Goal: Task Accomplishment & Management: Manage account settings

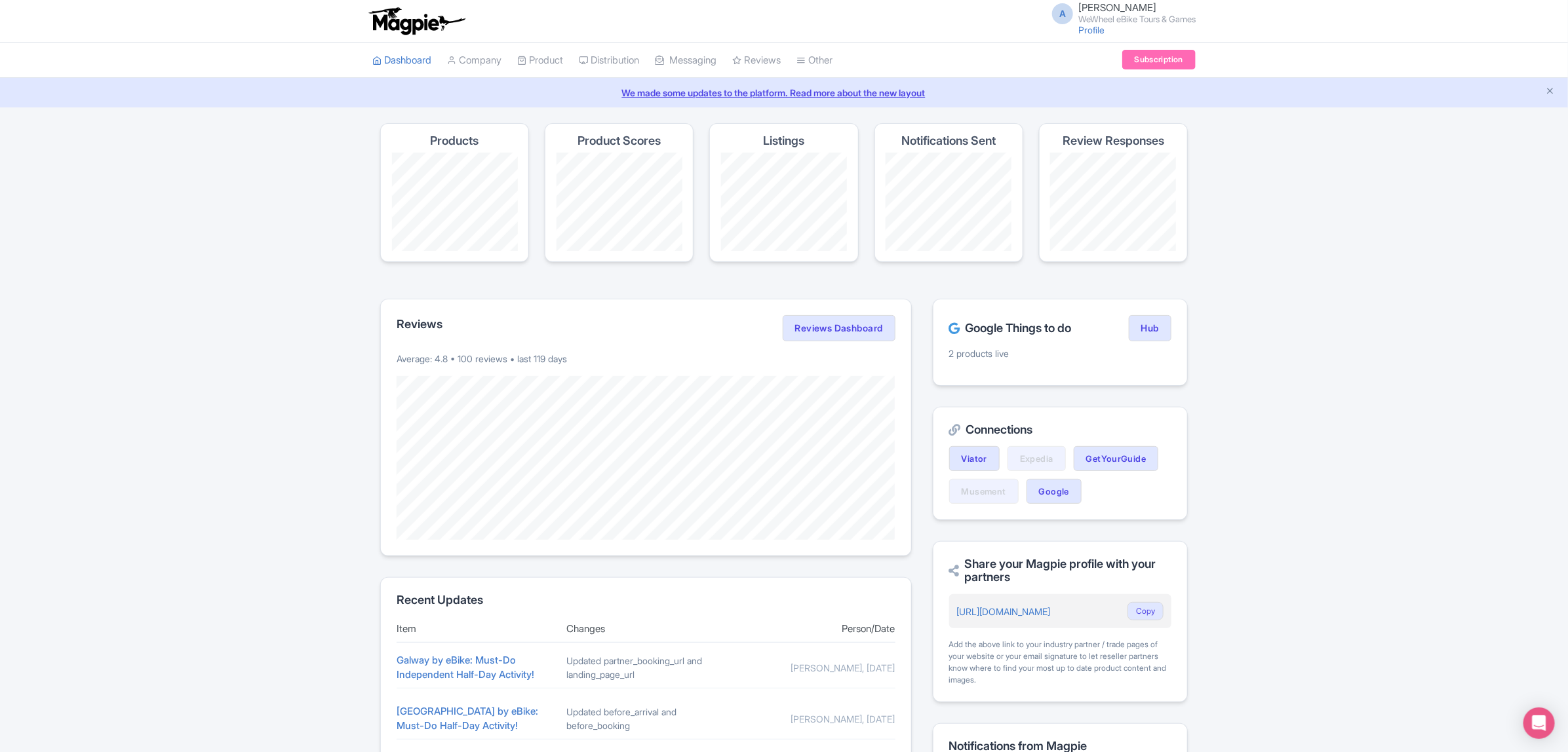
drag, startPoint x: 908, startPoint y: 5, endPoint x: 1396, endPoint y: 354, distance: 600.0
click at [1397, 354] on div "Magpie recommends Translate your content Using Magpie's AI translation tool, yo…" at bounding box center [784, 539] width 1568 height 831
drag, startPoint x: 587, startPoint y: 1, endPoint x: 275, endPoint y: 72, distance: 320.0
click at [234, 84] on div "We made some updates to the platform. Read more about the new layout" at bounding box center [784, 93] width 1568 height 30
click at [1493, 364] on div "Magpie recommends Respond to more reviews You currently have unresponded review…" at bounding box center [784, 539] width 1568 height 831
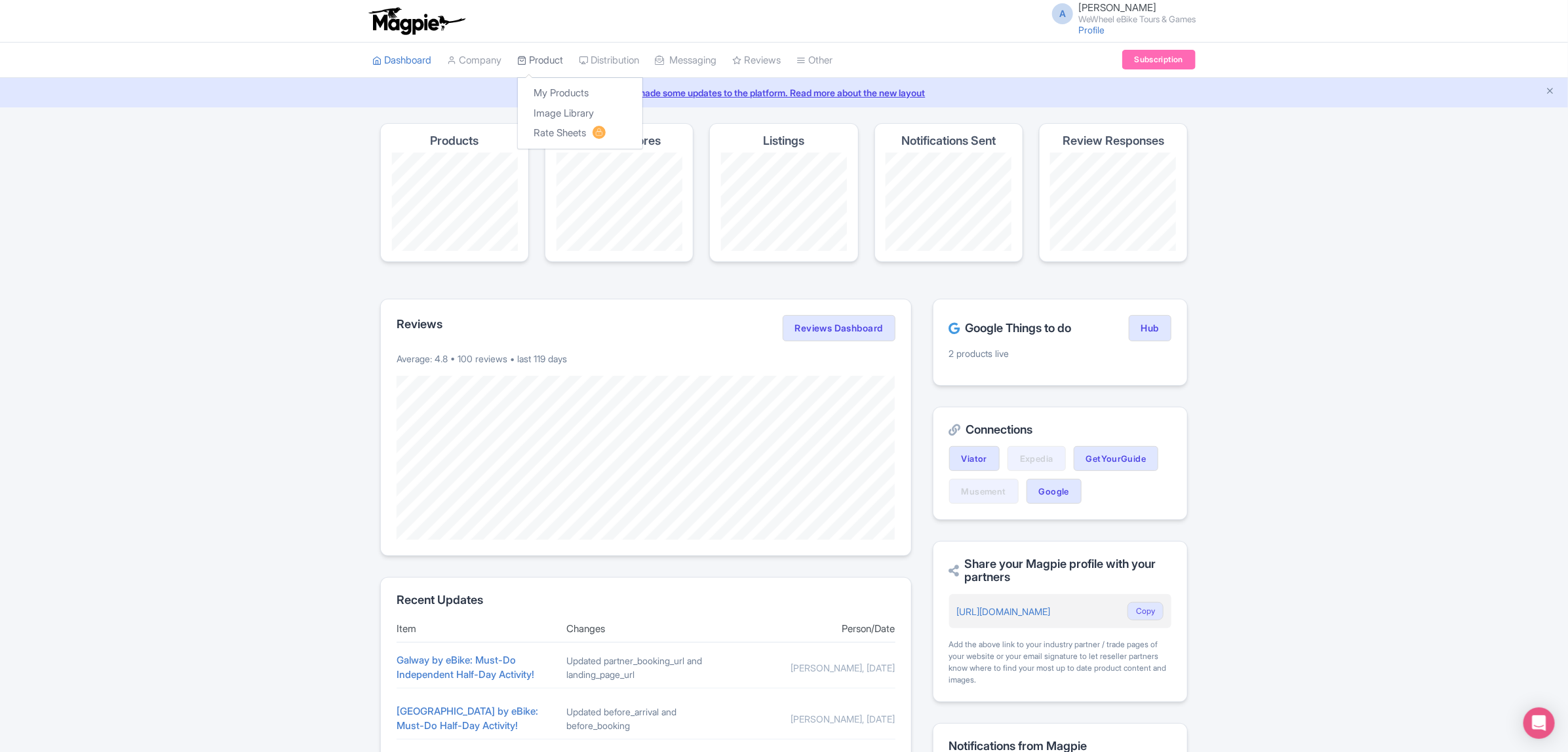
click at [548, 60] on link "Product" at bounding box center [540, 60] width 46 height 36
click at [552, 89] on link "My Products" at bounding box center [580, 93] width 125 height 20
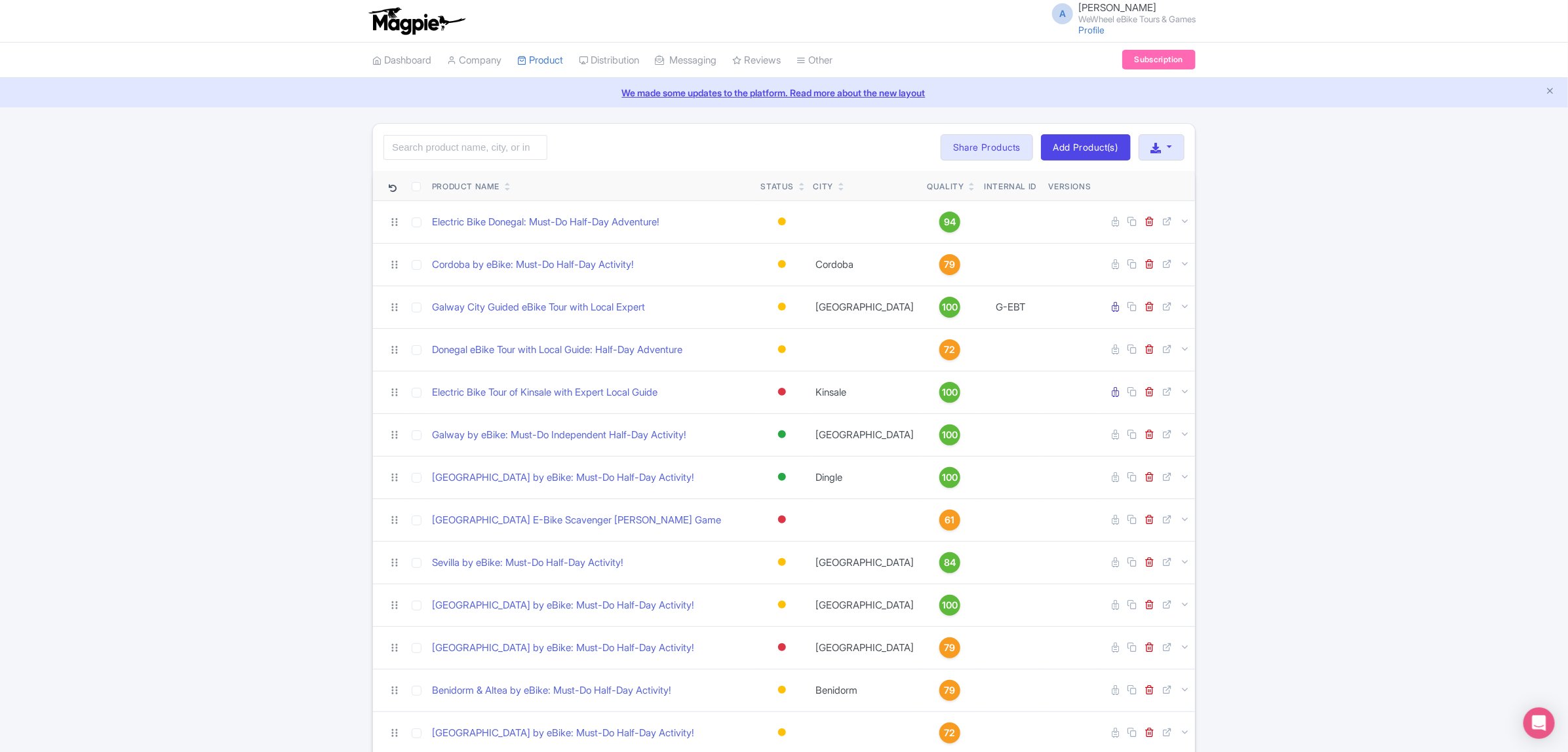
click at [970, 184] on link at bounding box center [972, 188] width 6 height 10
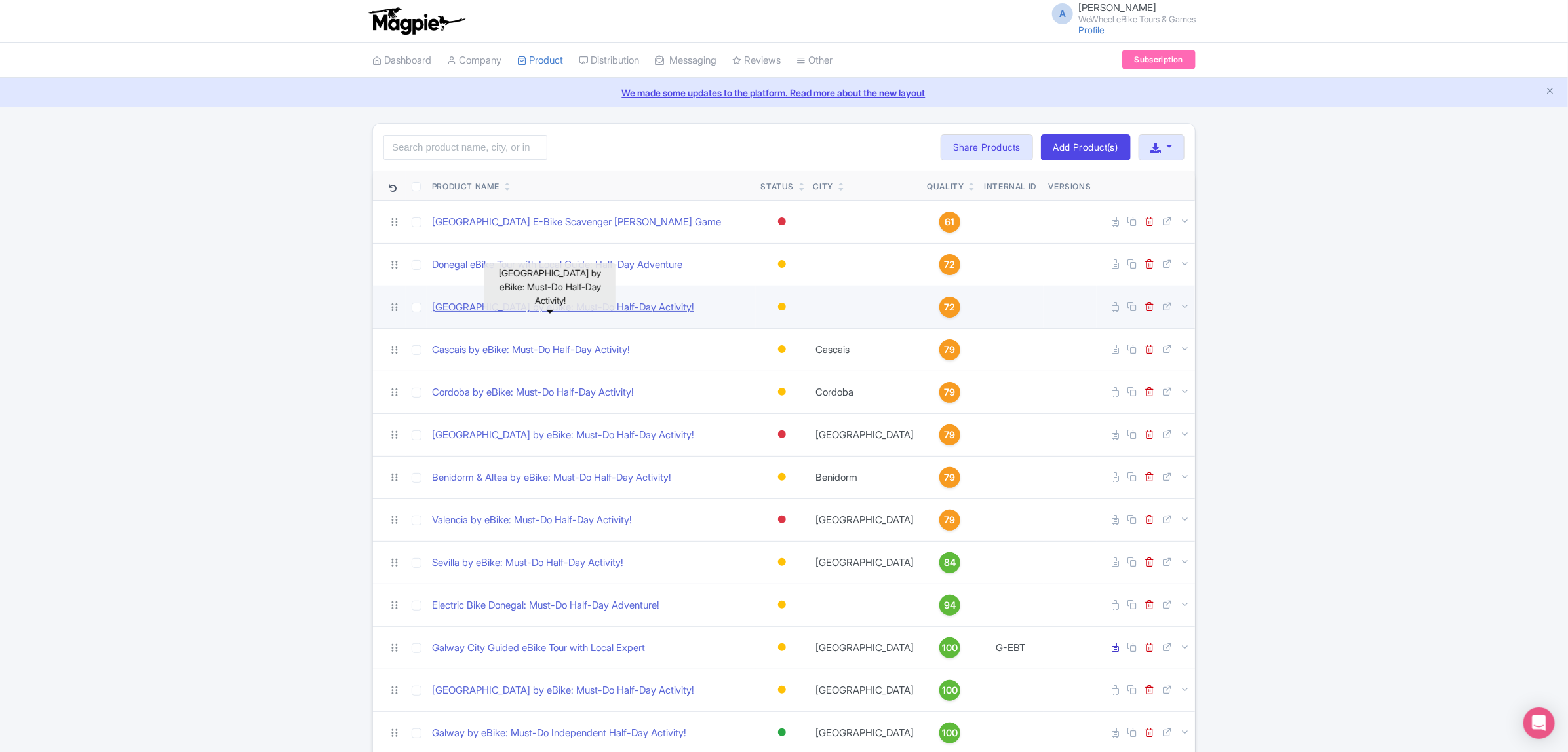
click at [607, 313] on link "Vila do Conde by eBike: Must-Do Half-Day Activity!" at bounding box center [562, 308] width 262 height 15
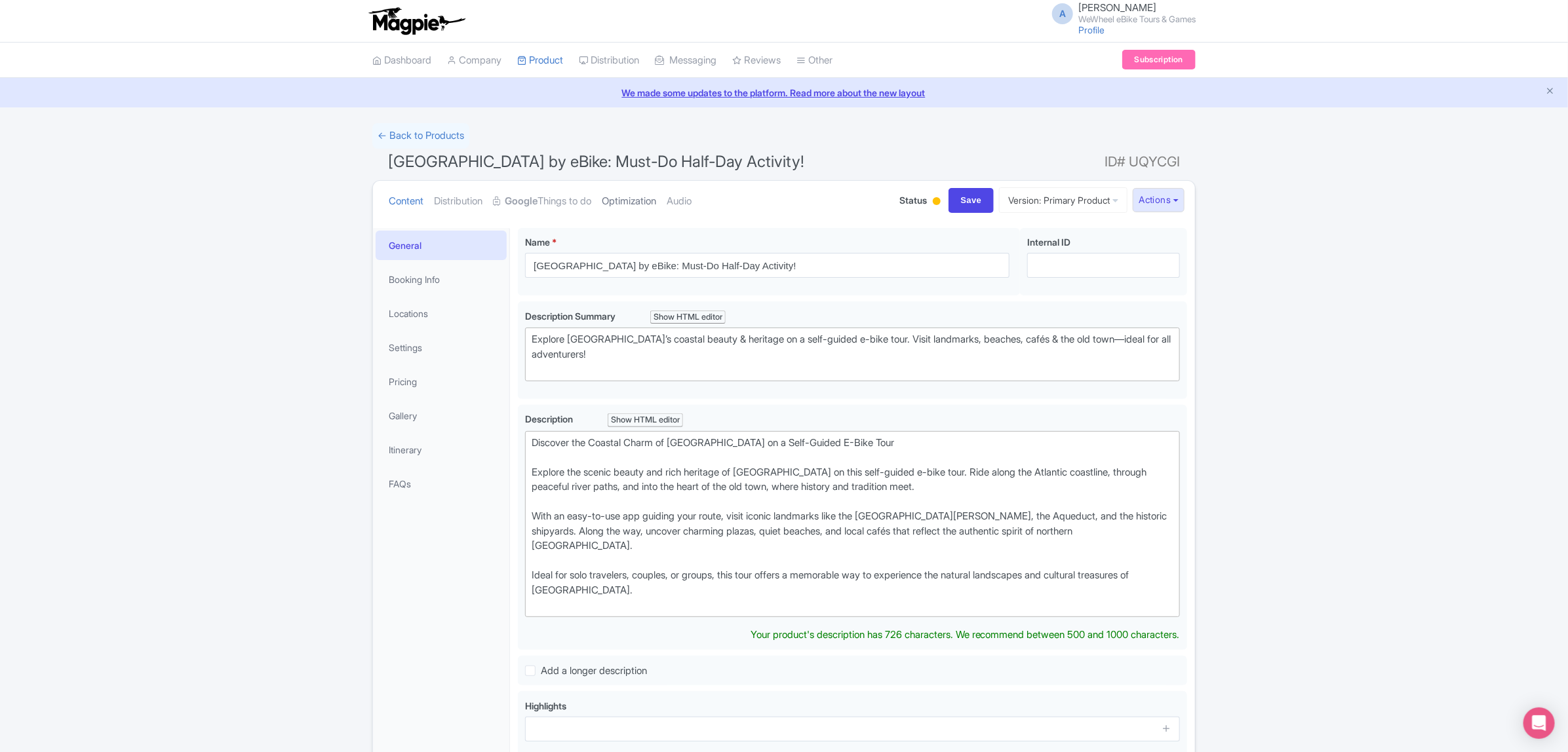
click at [639, 200] on link "Optimization" at bounding box center [629, 201] width 54 height 41
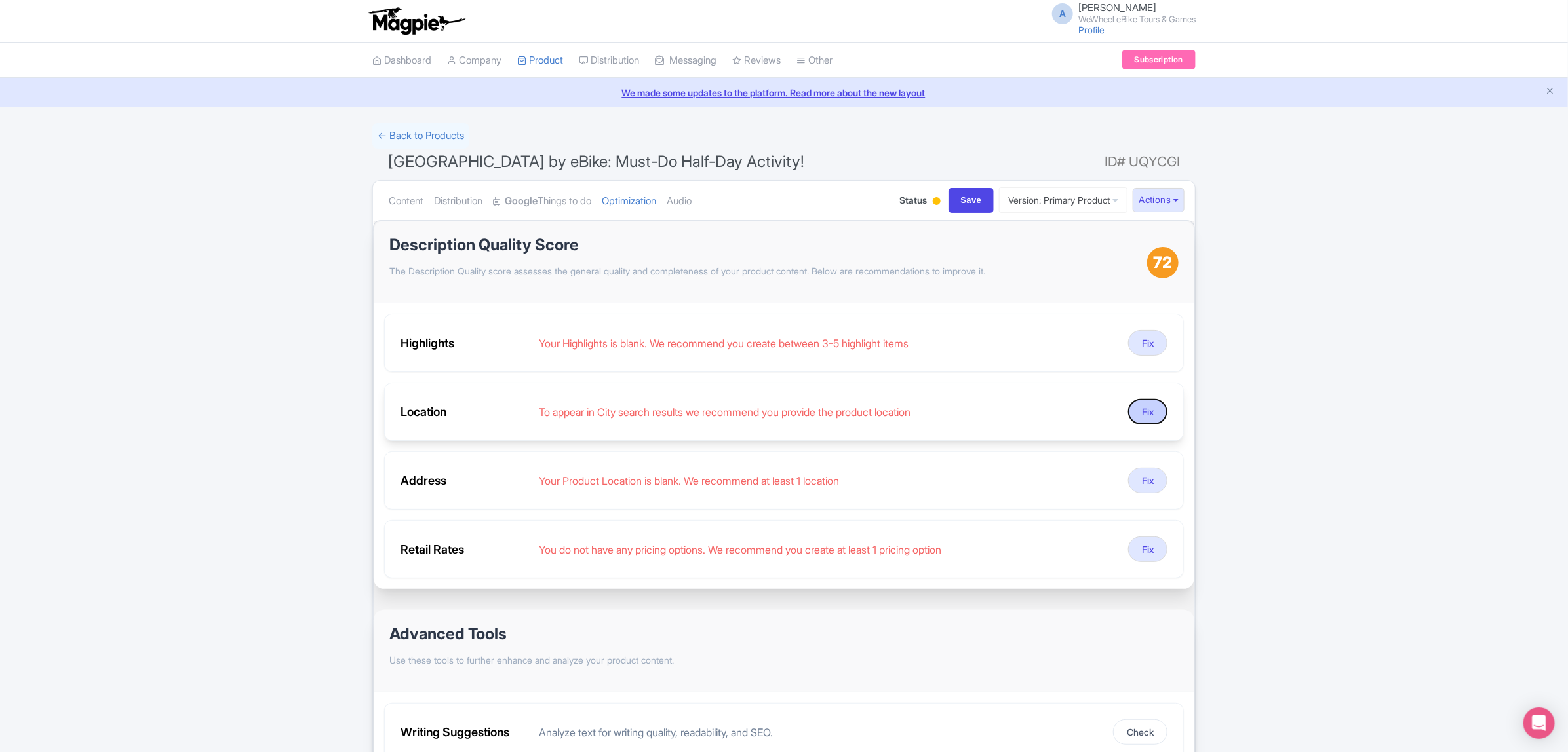
click at [1140, 420] on button "Fix" at bounding box center [1148, 412] width 39 height 26
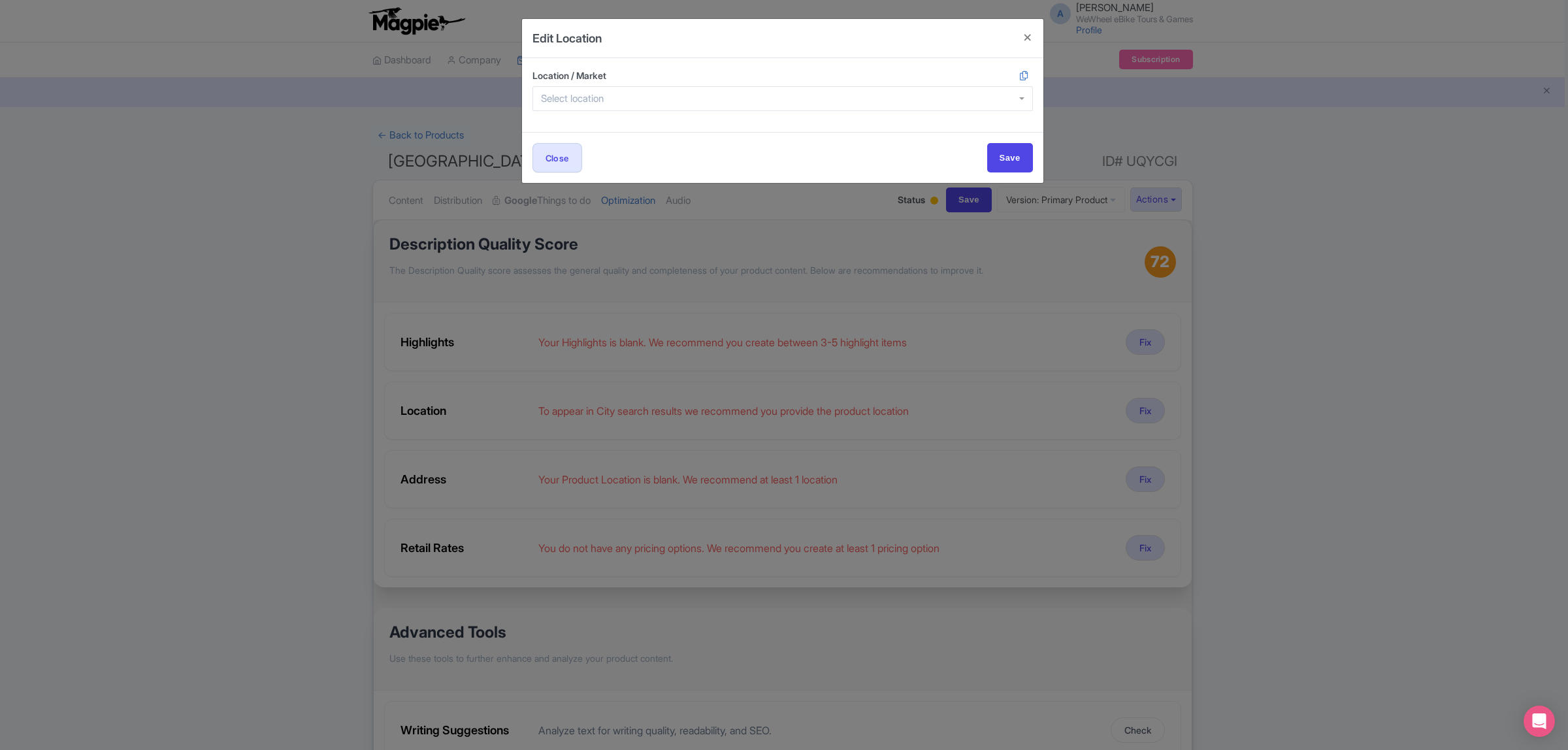
click at [644, 102] on div at bounding box center [782, 99] width 500 height 25
type input "Vila do Conde"
click at [1017, 158] on input "Save" at bounding box center [1010, 163] width 46 height 30
type input "Save"
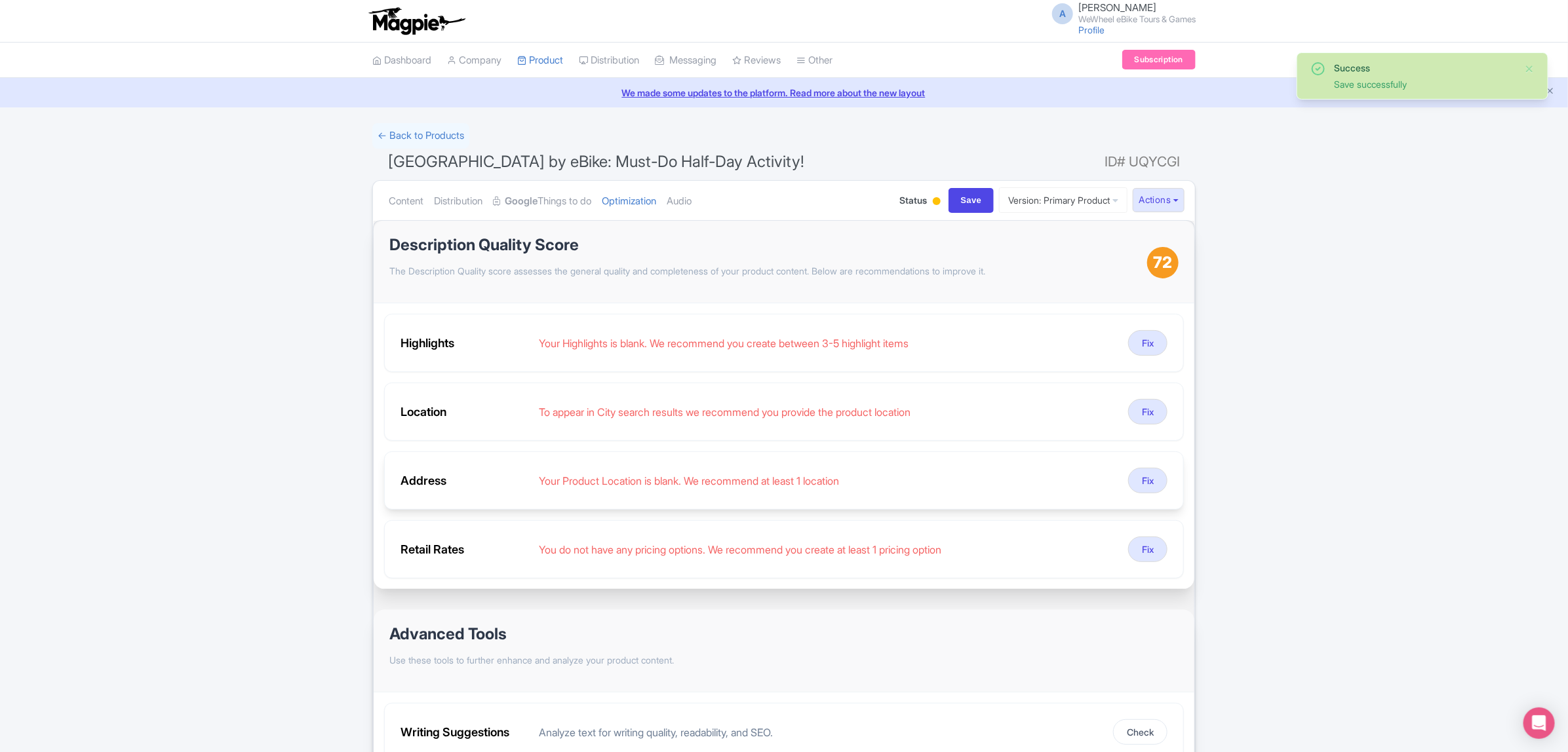
click at [971, 484] on div "Your Product Location is blank. We recommend at least 1 location" at bounding box center [828, 480] width 579 height 16
click at [1138, 480] on button "Fix" at bounding box center [1148, 481] width 39 height 26
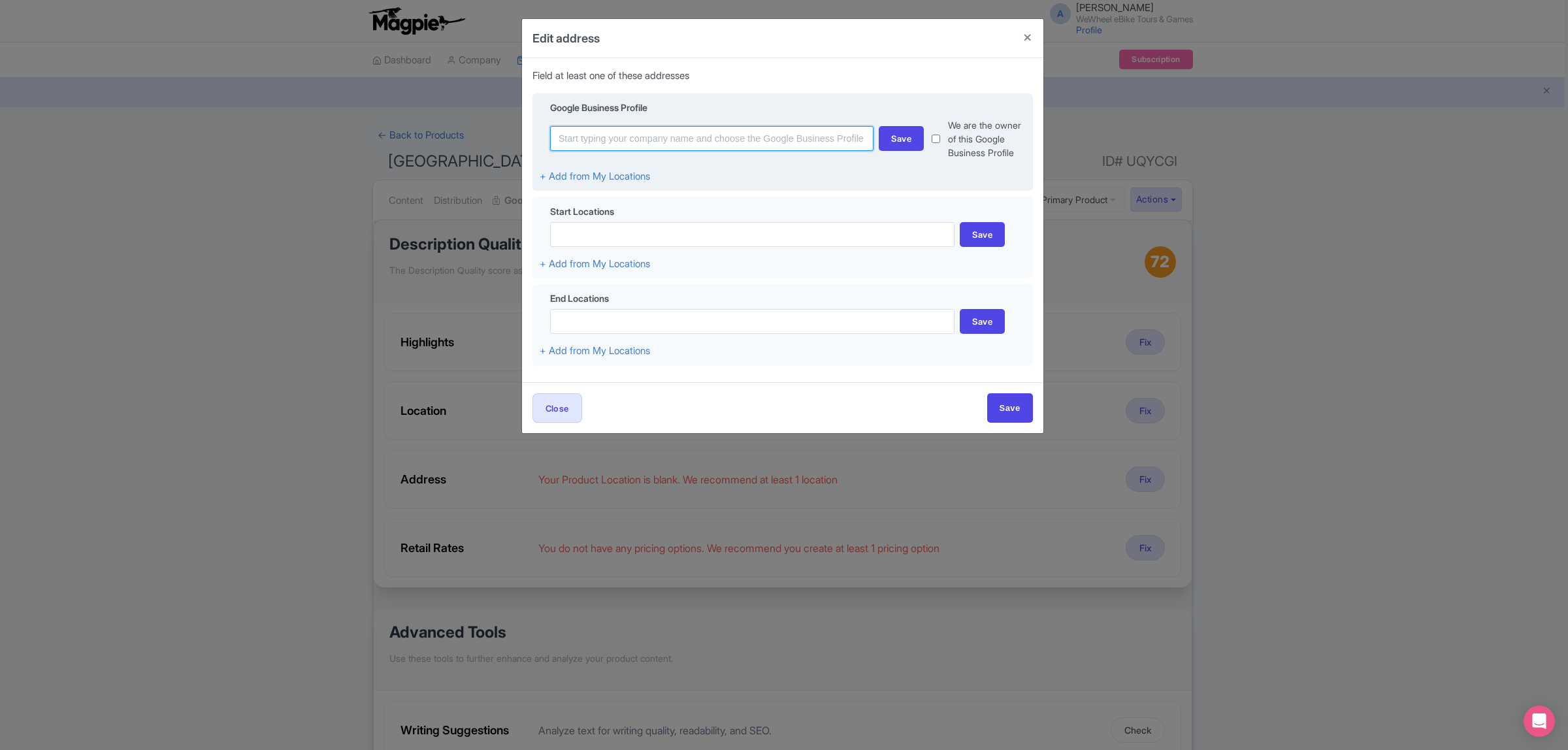
click at [618, 142] on input at bounding box center [712, 139] width 324 height 25
click at [794, 109] on div "Google Business Profile" at bounding box center [783, 109] width 486 height 18
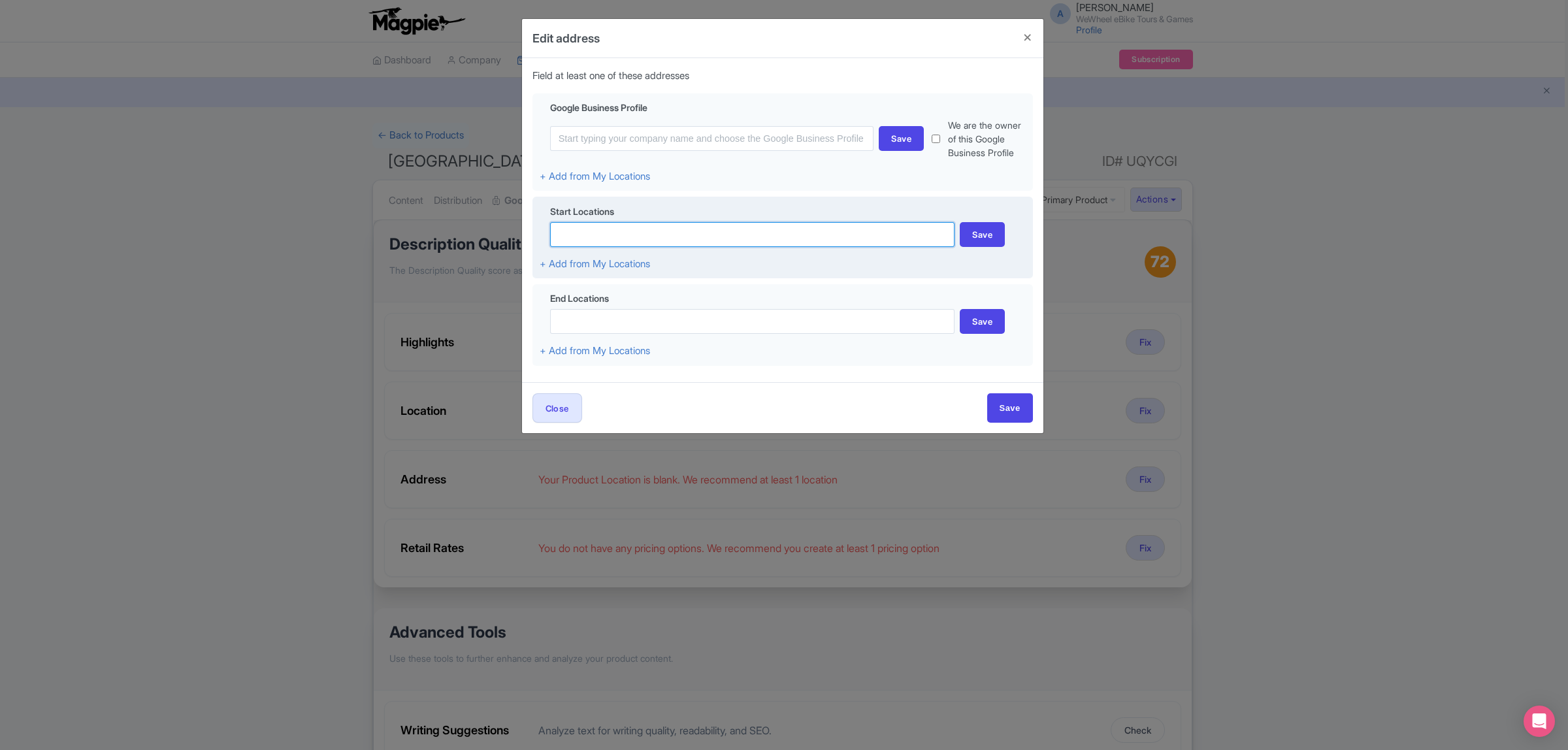
click at [601, 245] on input at bounding box center [752, 234] width 405 height 25
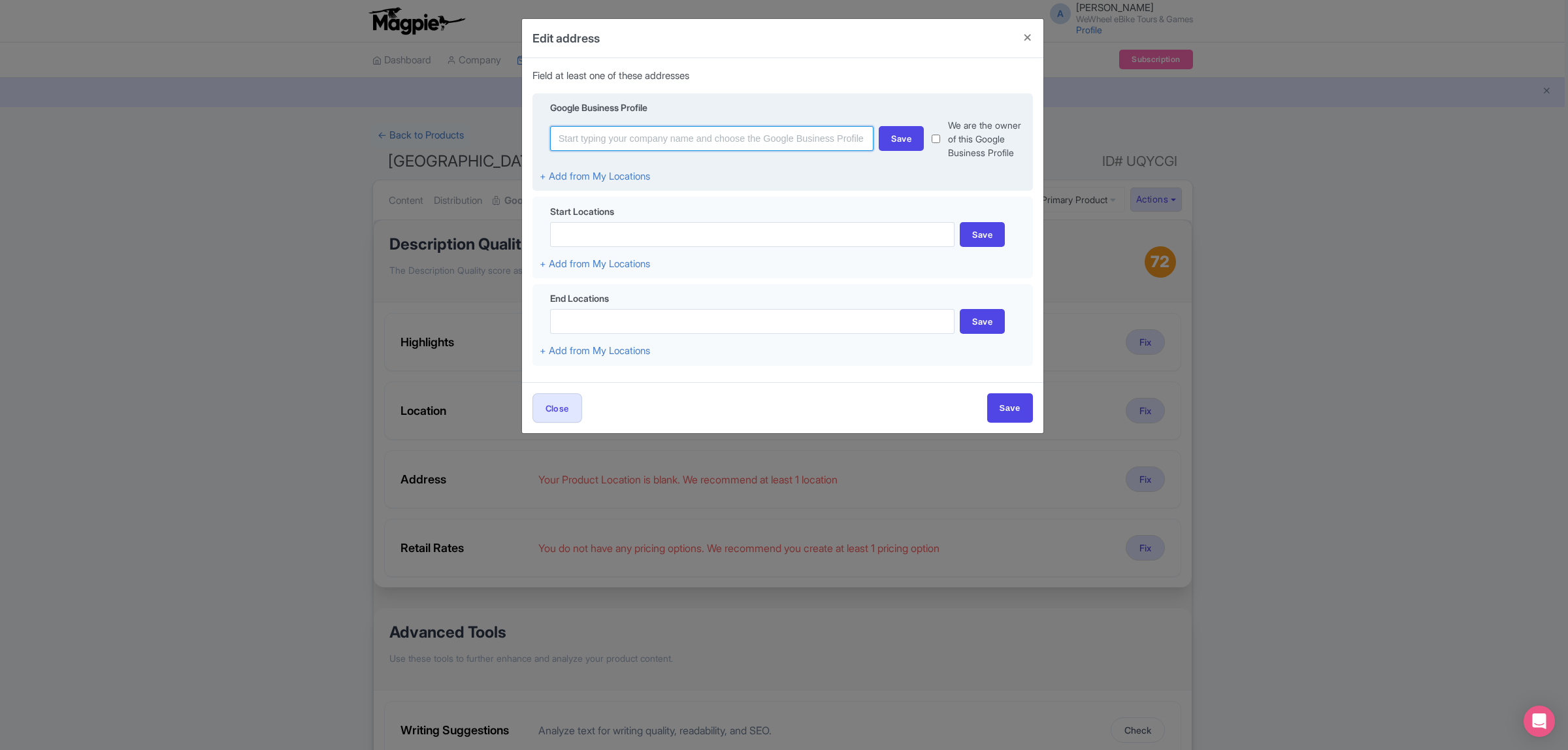
click at [640, 141] on input at bounding box center [712, 139] width 324 height 25
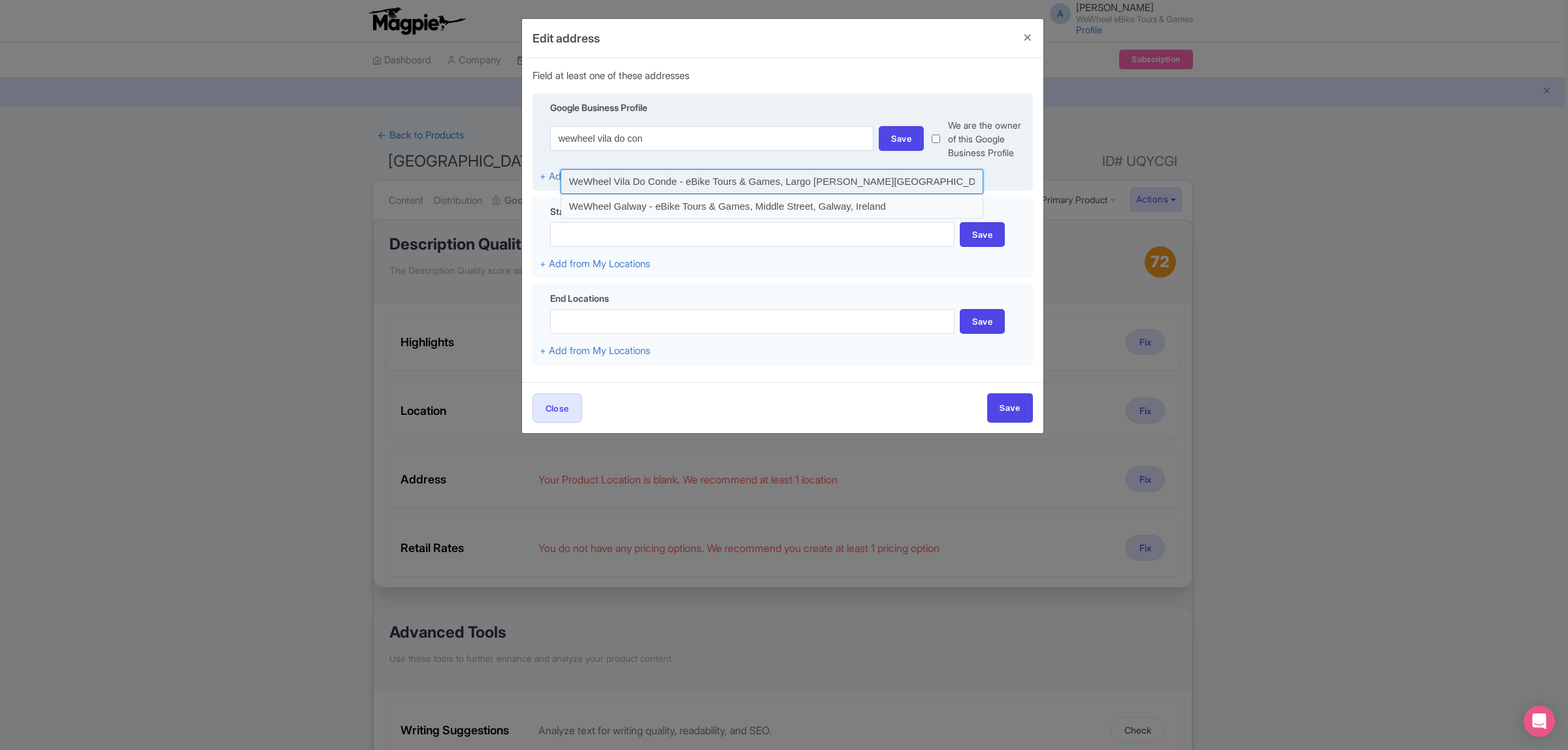
click at [704, 191] on input at bounding box center [772, 182] width 423 height 25
type input "WeWheel Vila Do Conde - eBike Tours & Games, Largo Antero de Quental, Vila do C…"
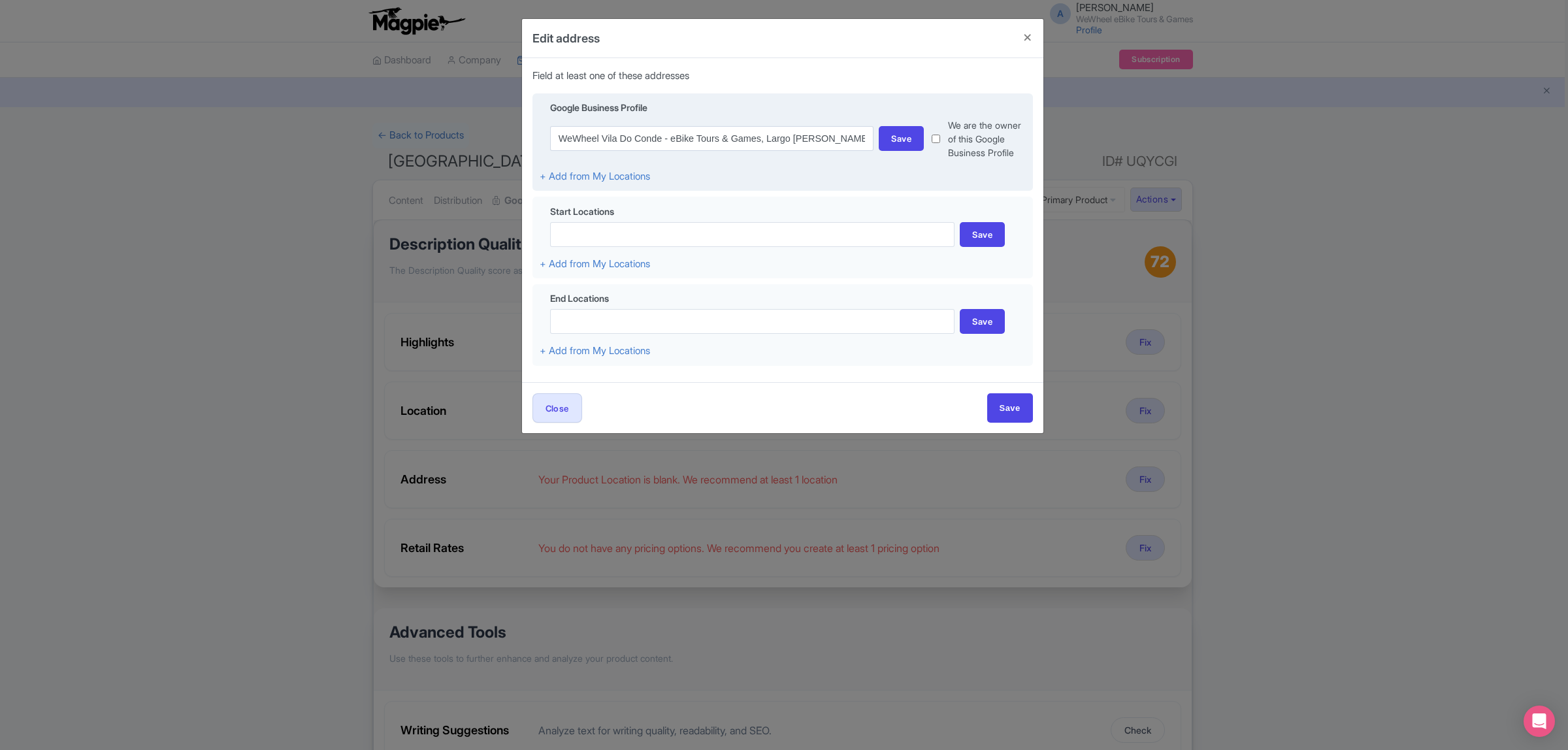
click at [970, 146] on label "We are the owner of this Google Business Profile" at bounding box center [987, 139] width 77 height 41
click at [945, 145] on div "We are the owner of this Google Business Profile" at bounding box center [974, 139] width 101 height 41
click at [935, 146] on input "checkbox" at bounding box center [935, 139] width 9 height 41
checkbox input "true"
click at [908, 149] on div "Save" at bounding box center [901, 139] width 45 height 25
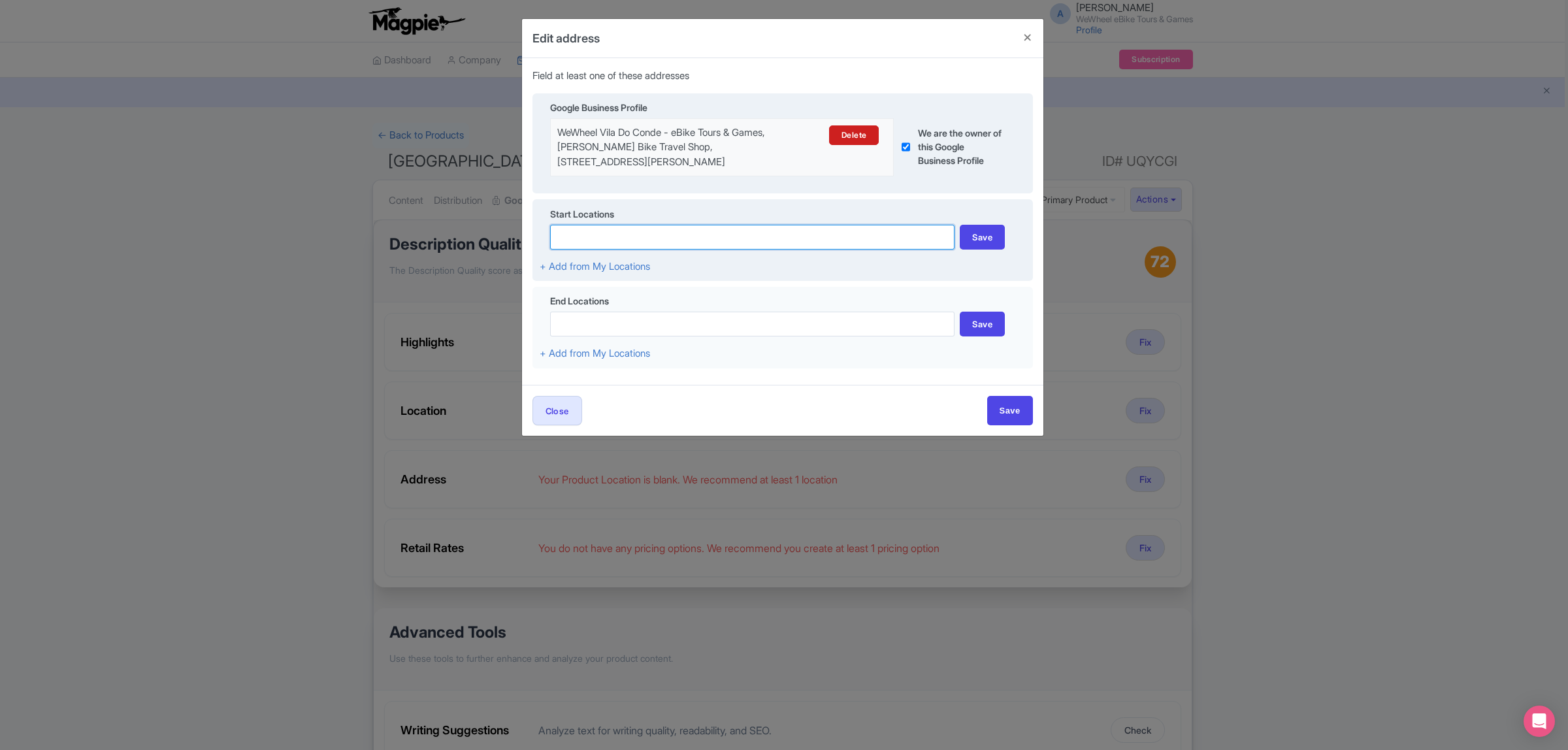
click at [766, 237] on input at bounding box center [752, 237] width 405 height 25
click at [709, 278] on input at bounding box center [772, 272] width 423 height 25
type input "WeWheel Vila Do Conde - eBike Tours & Games, Largo Antero de Quental, Vila do C…"
click at [968, 245] on div "Save" at bounding box center [982, 237] width 45 height 25
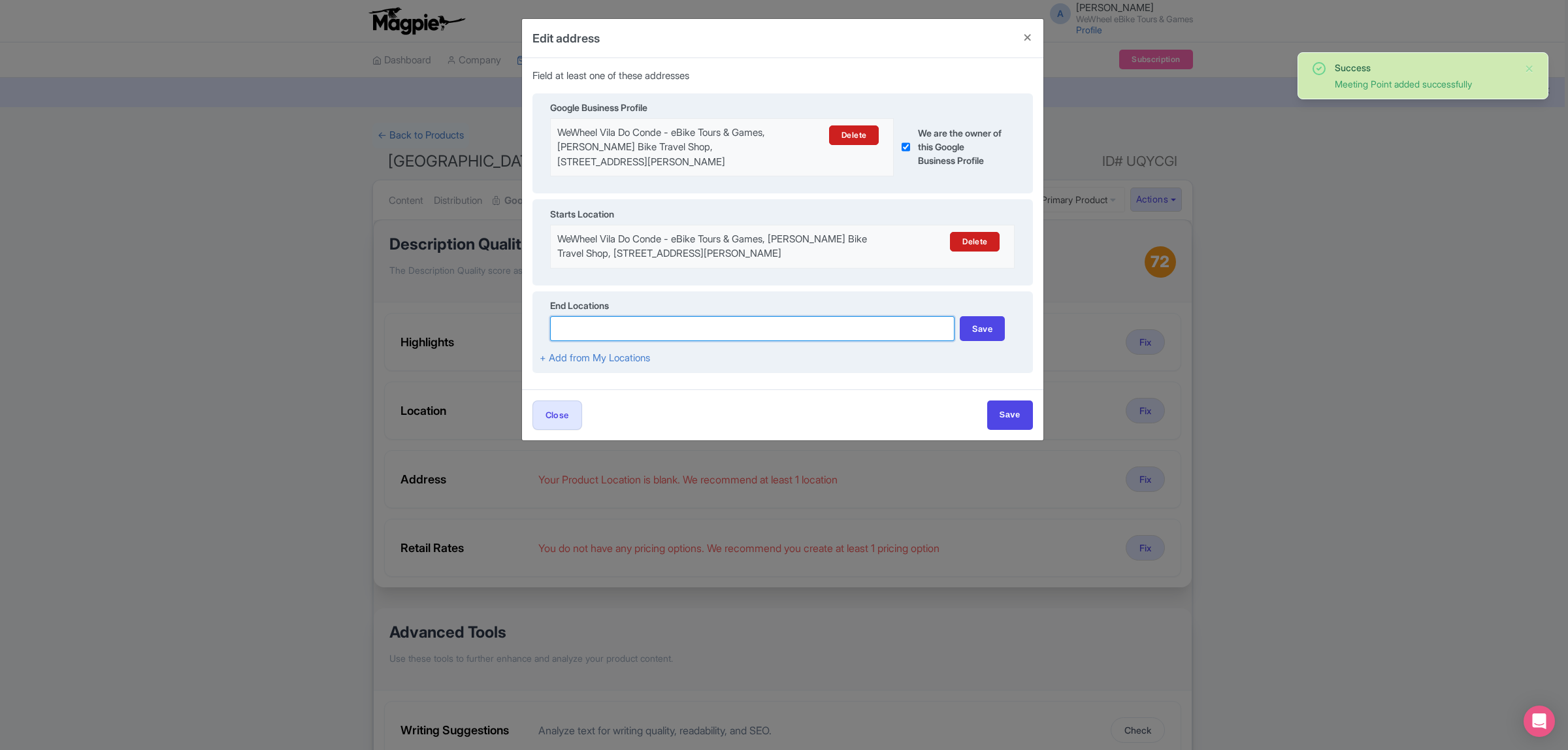
click at [712, 331] on input at bounding box center [752, 328] width 405 height 25
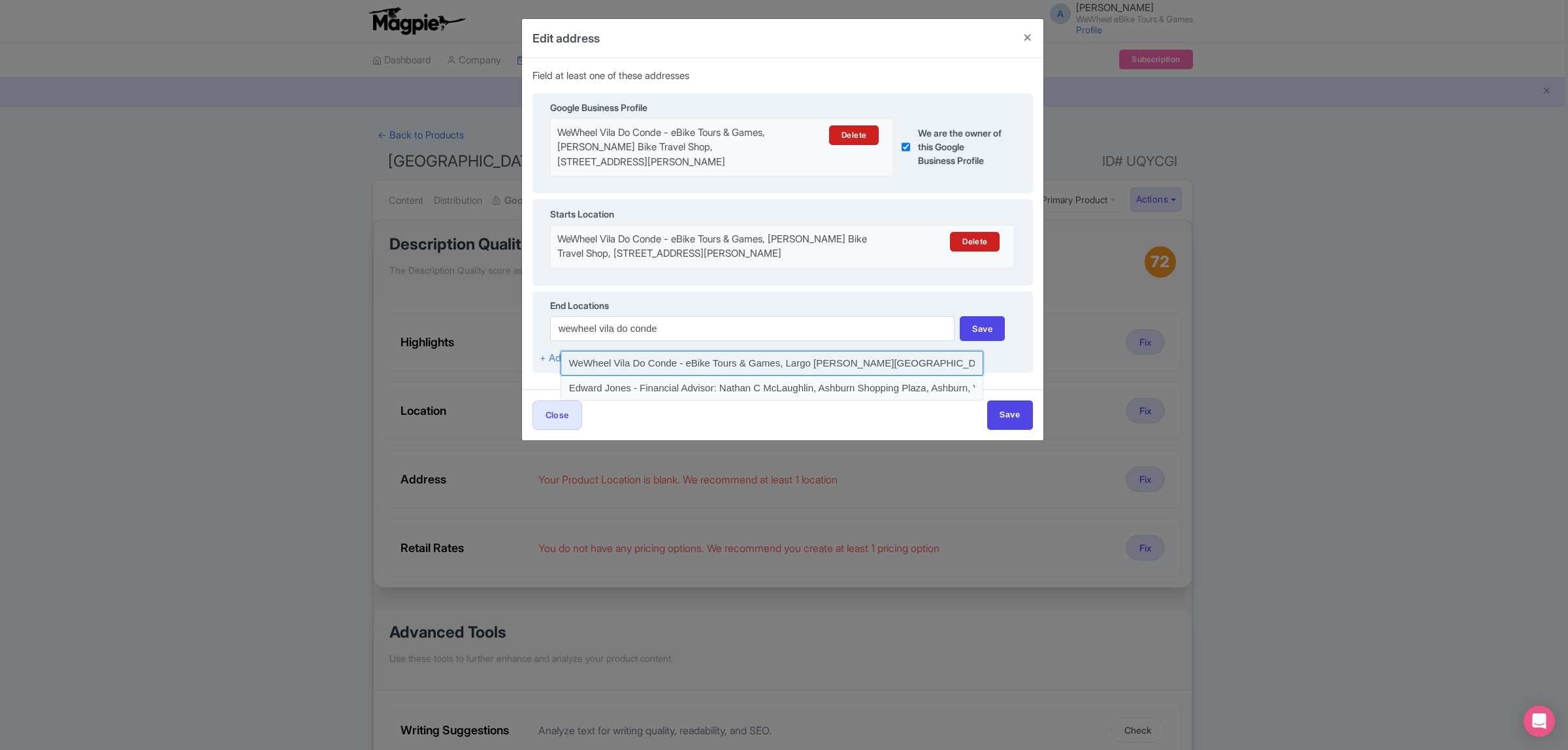
click at [724, 368] on input at bounding box center [772, 363] width 423 height 25
type input "WeWheel Vila Do Conde - eBike Tours & Games, Largo Antero de Quental, Vila do C…"
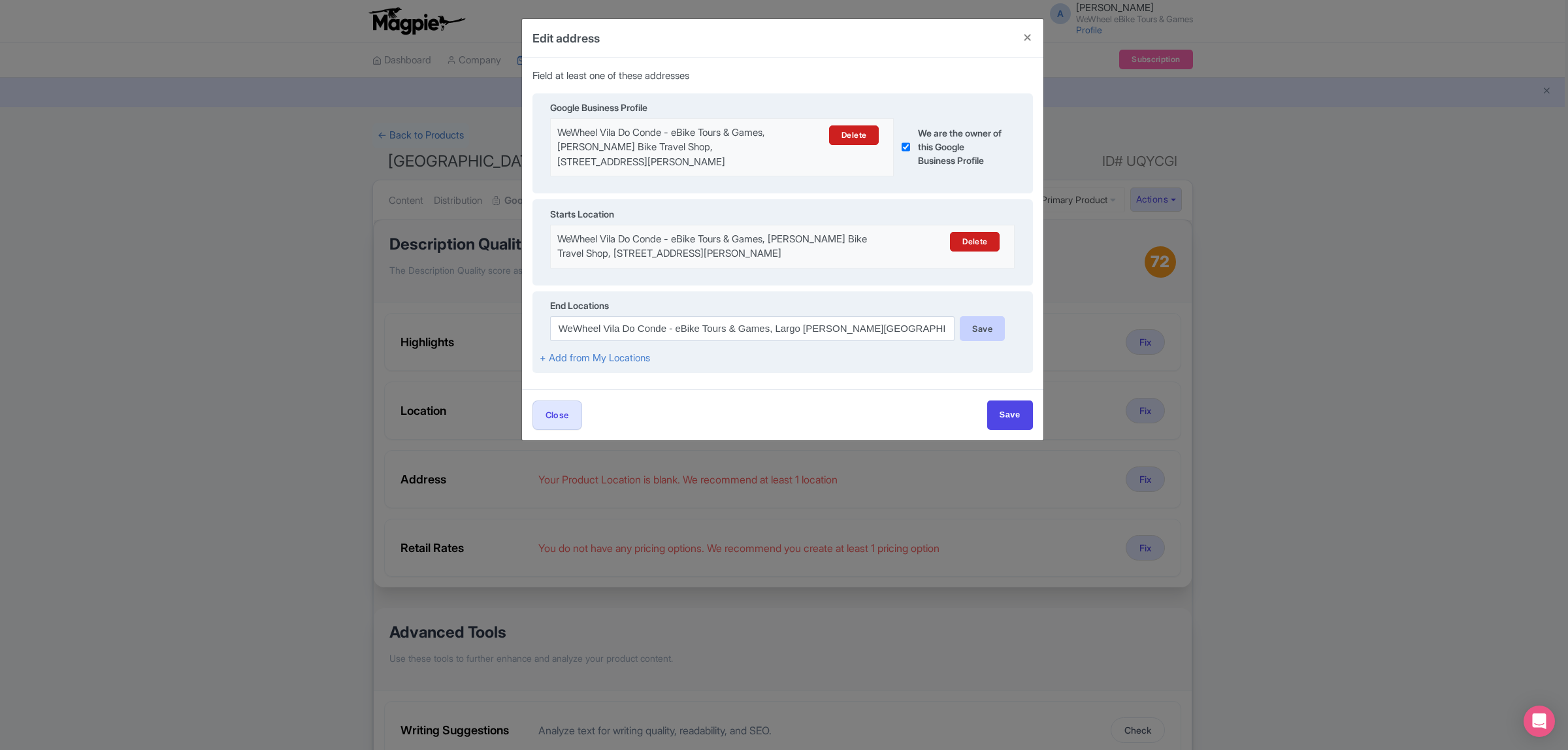
click at [969, 332] on div "Save" at bounding box center [982, 328] width 45 height 25
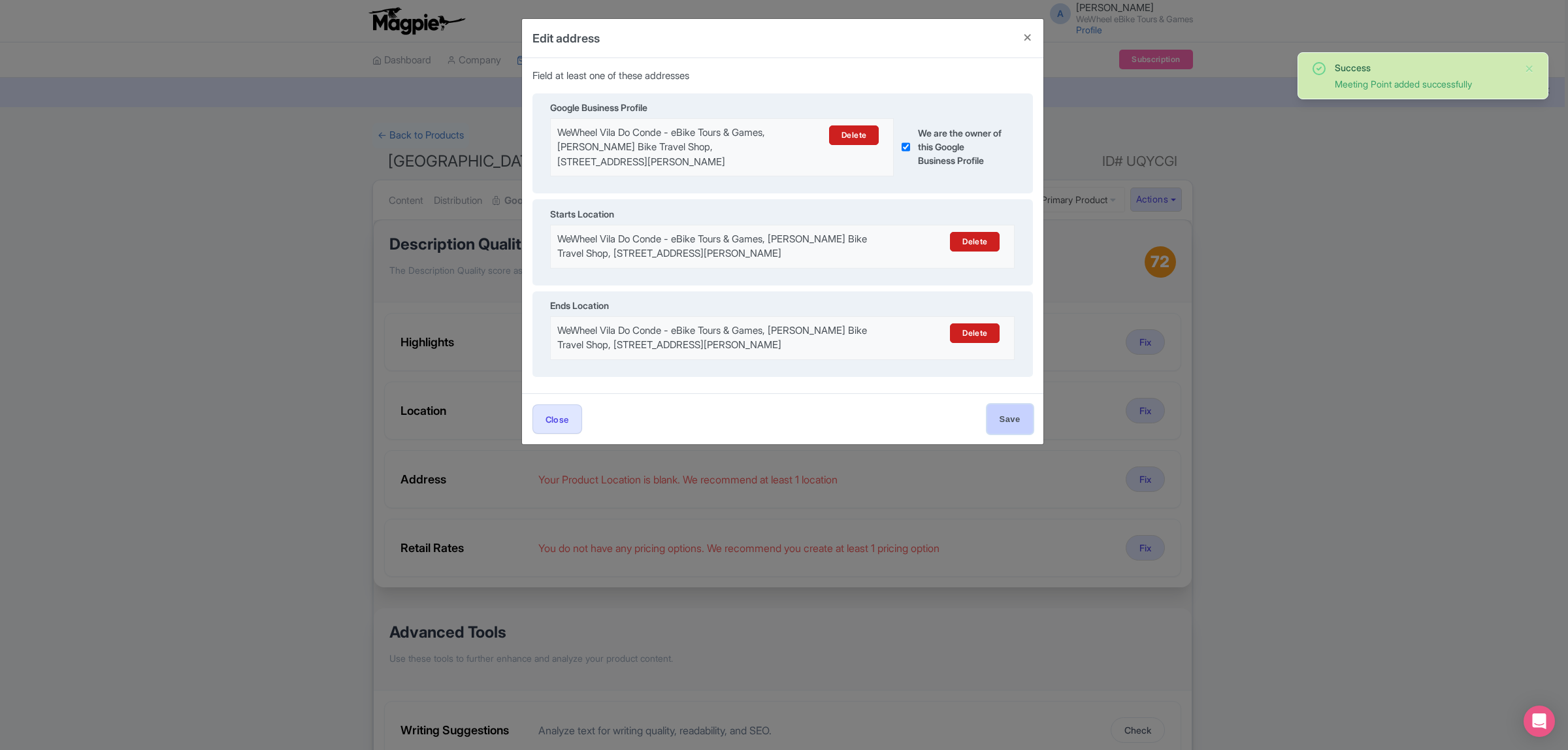
click at [998, 420] on input "Save" at bounding box center [1010, 420] width 46 height 30
type input "Save"
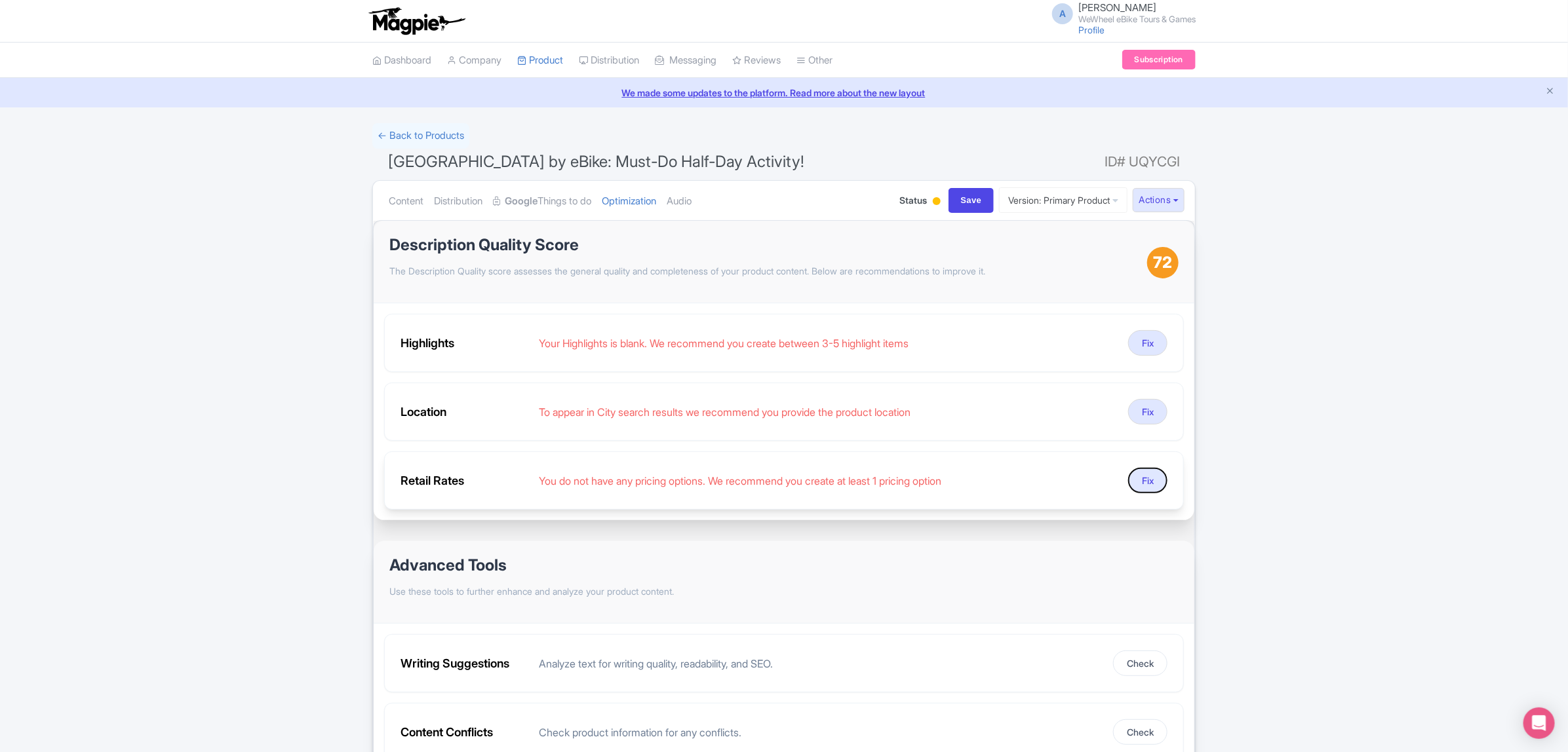
drag, startPoint x: 1140, startPoint y: 486, endPoint x: 1060, endPoint y: 483, distance: 80.1
click at [1140, 486] on button "Fix" at bounding box center [1148, 481] width 39 height 26
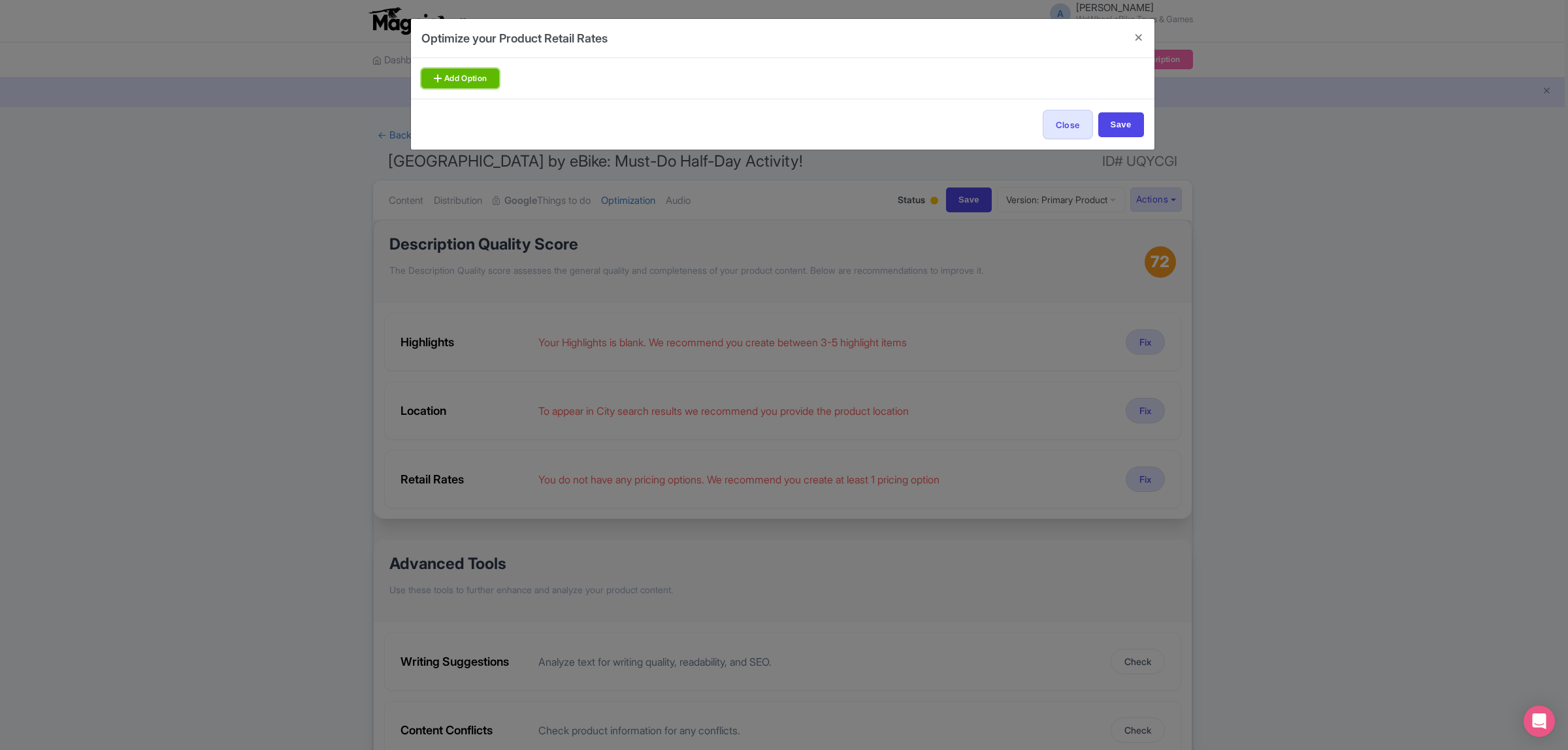
click at [473, 87] on link "Add Option" at bounding box center [461, 78] width 78 height 20
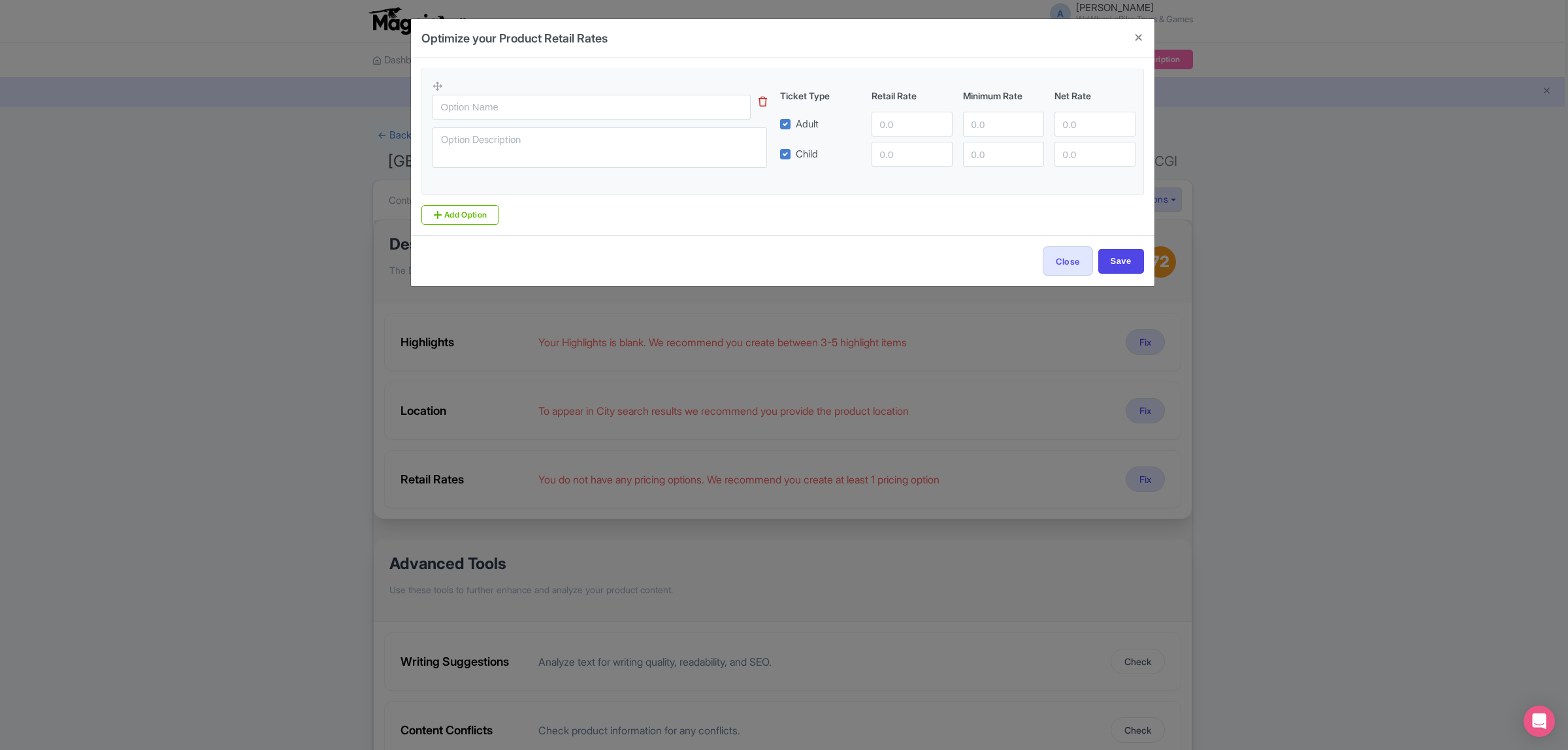
drag, startPoint x: 787, startPoint y: 147, endPoint x: 782, endPoint y: 155, distance: 9.4
click at [786, 150] on div "Child" at bounding box center [799, 154] width 38 height 15
click at [795, 155] on label "Child" at bounding box center [806, 155] width 22 height 15
click at [795, 155] on input "Child" at bounding box center [800, 151] width 9 height 9
checkbox input "false"
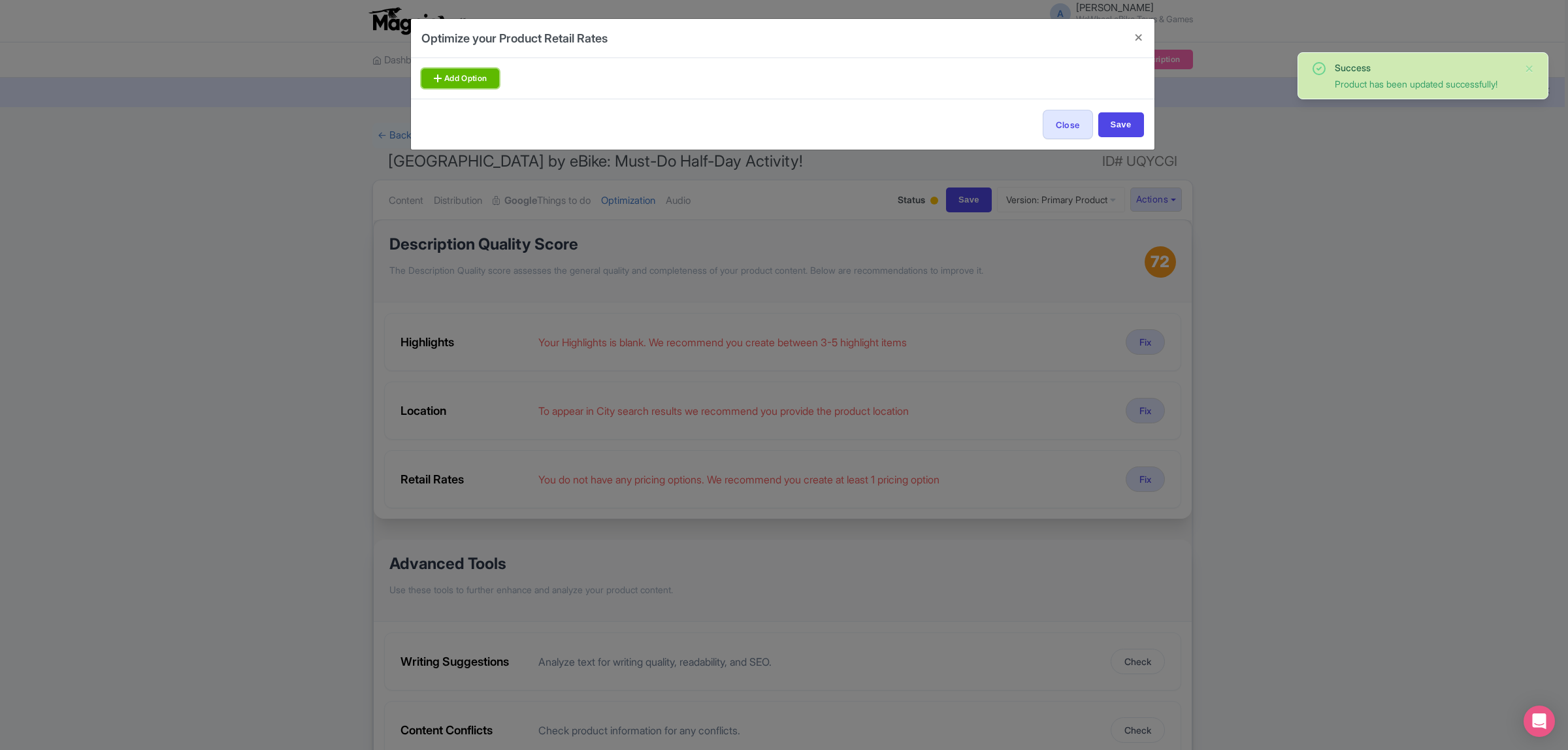
click at [487, 80] on link "Add Option" at bounding box center [461, 78] width 78 height 20
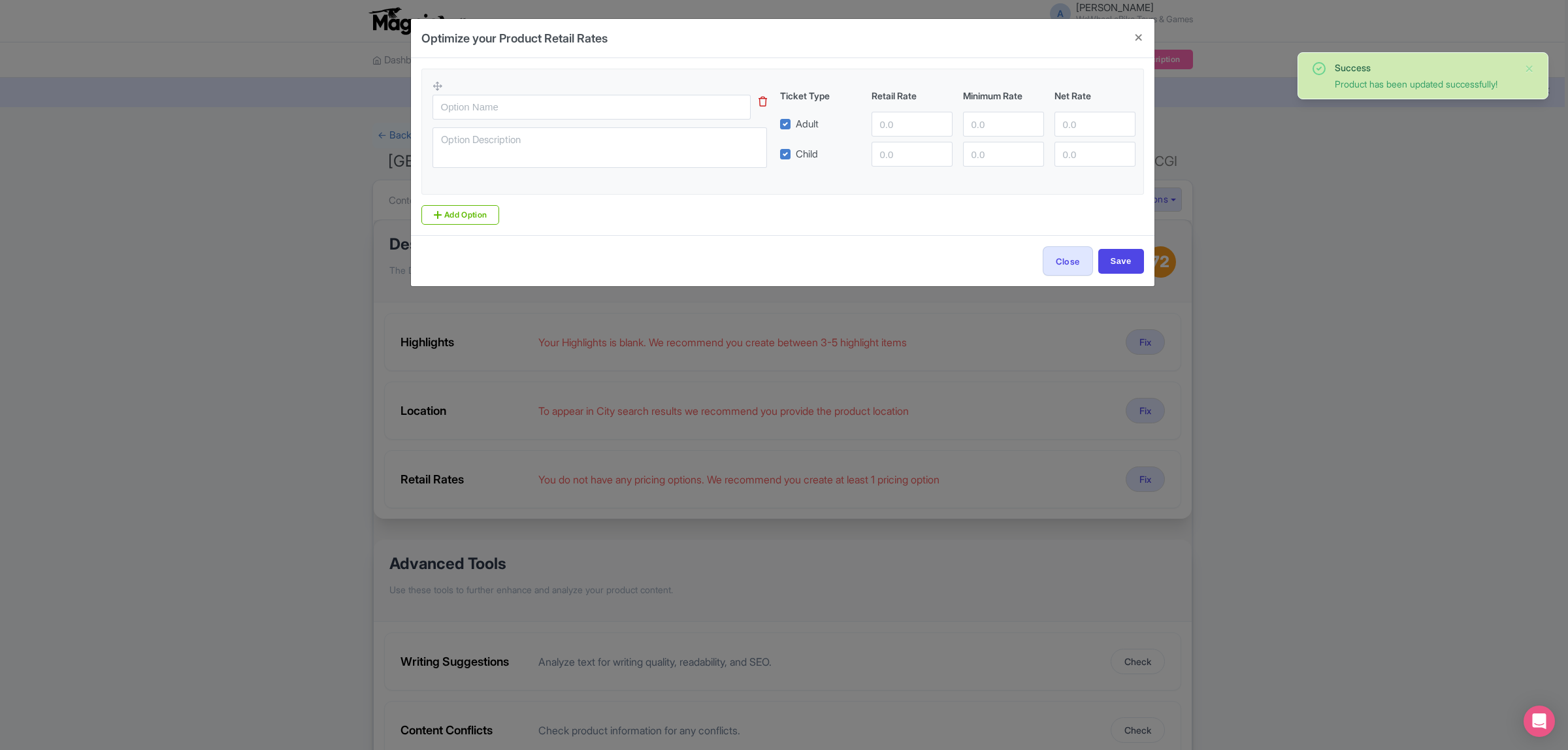
click at [795, 155] on label "Child" at bounding box center [806, 155] width 22 height 15
click at [795, 155] on input "Child" at bounding box center [800, 151] width 9 height 9
checkbox input "false"
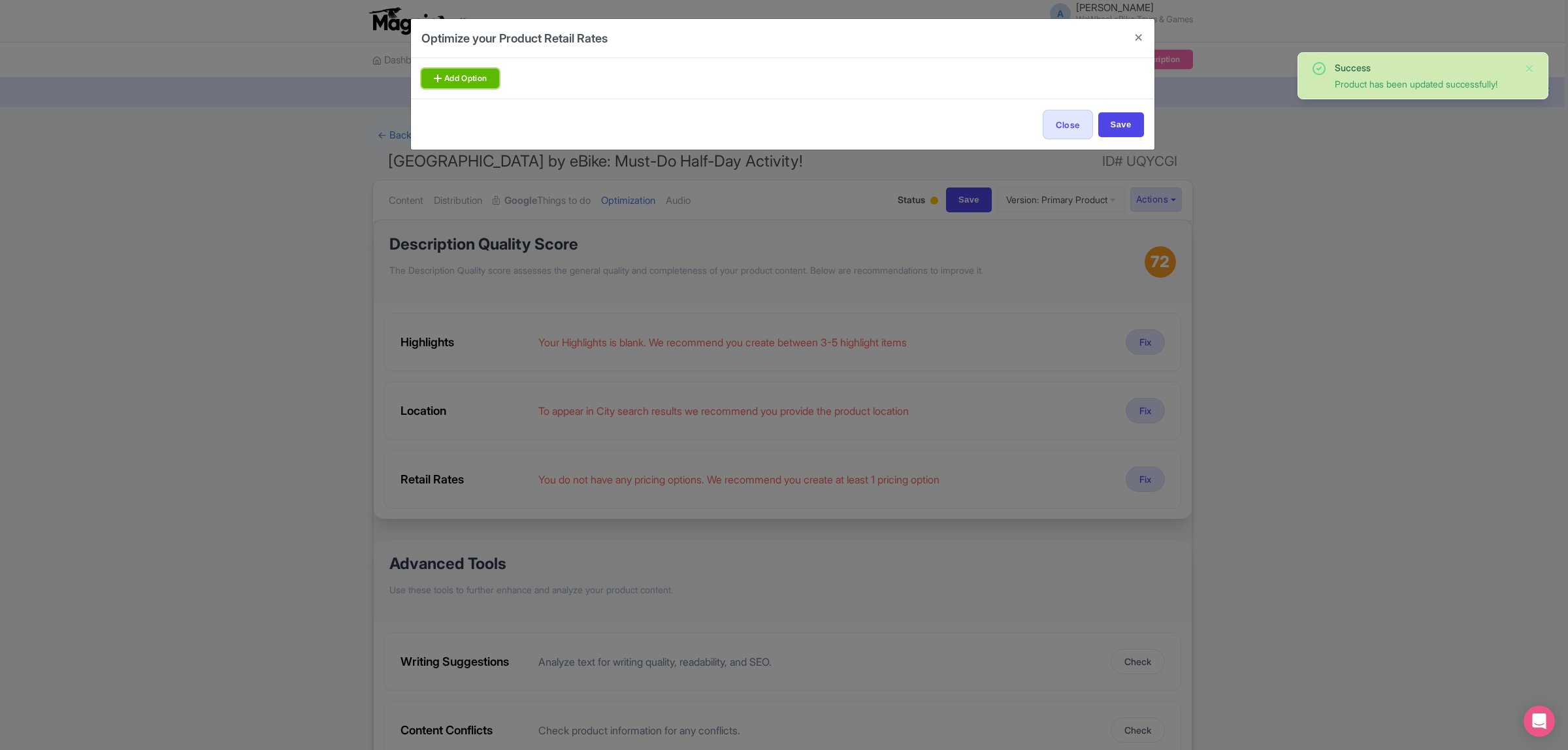
click at [477, 85] on link "Add Option" at bounding box center [461, 78] width 78 height 20
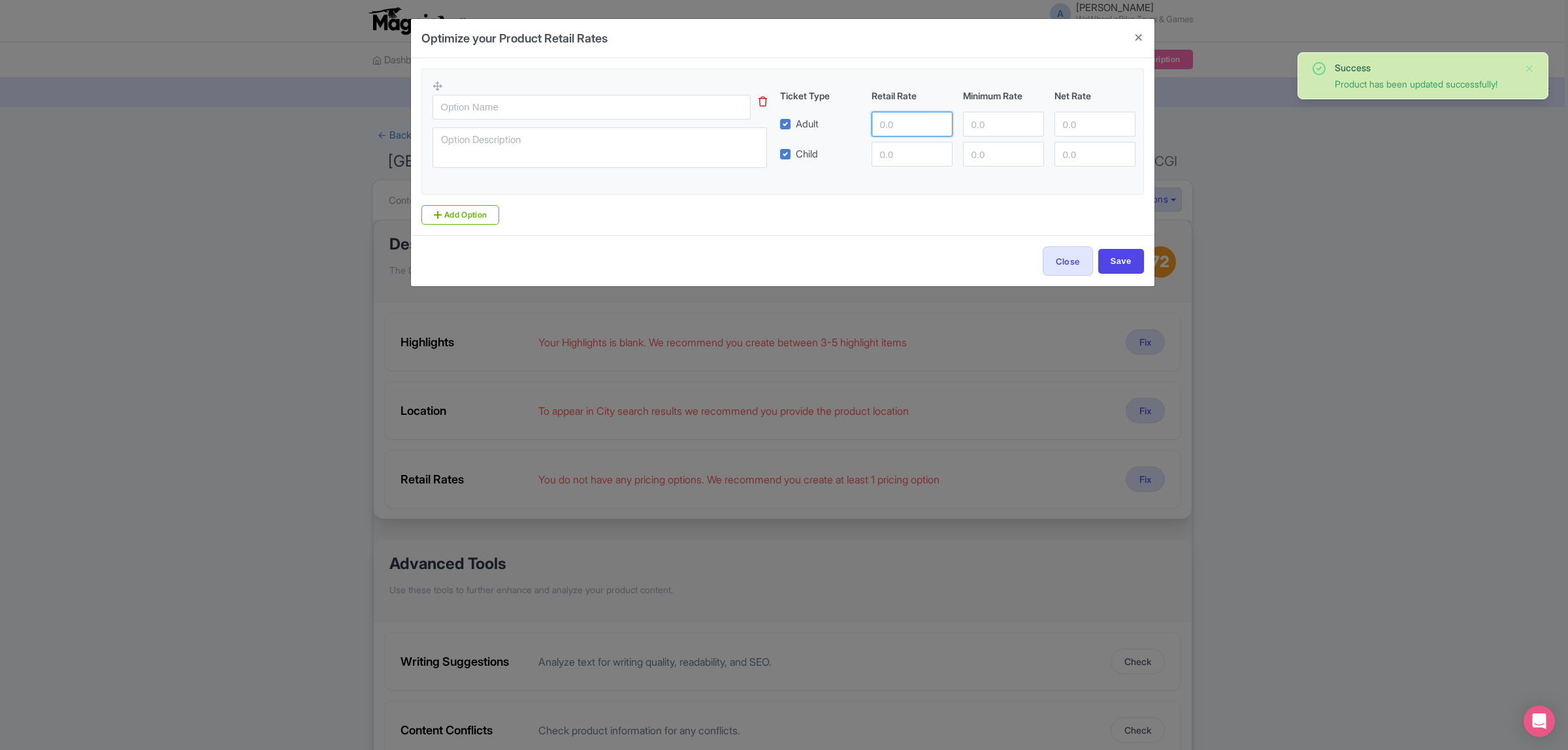
click at [898, 130] on input "number" at bounding box center [912, 124] width 81 height 25
click at [880, 132] on input "number" at bounding box center [912, 124] width 81 height 25
type input "60"
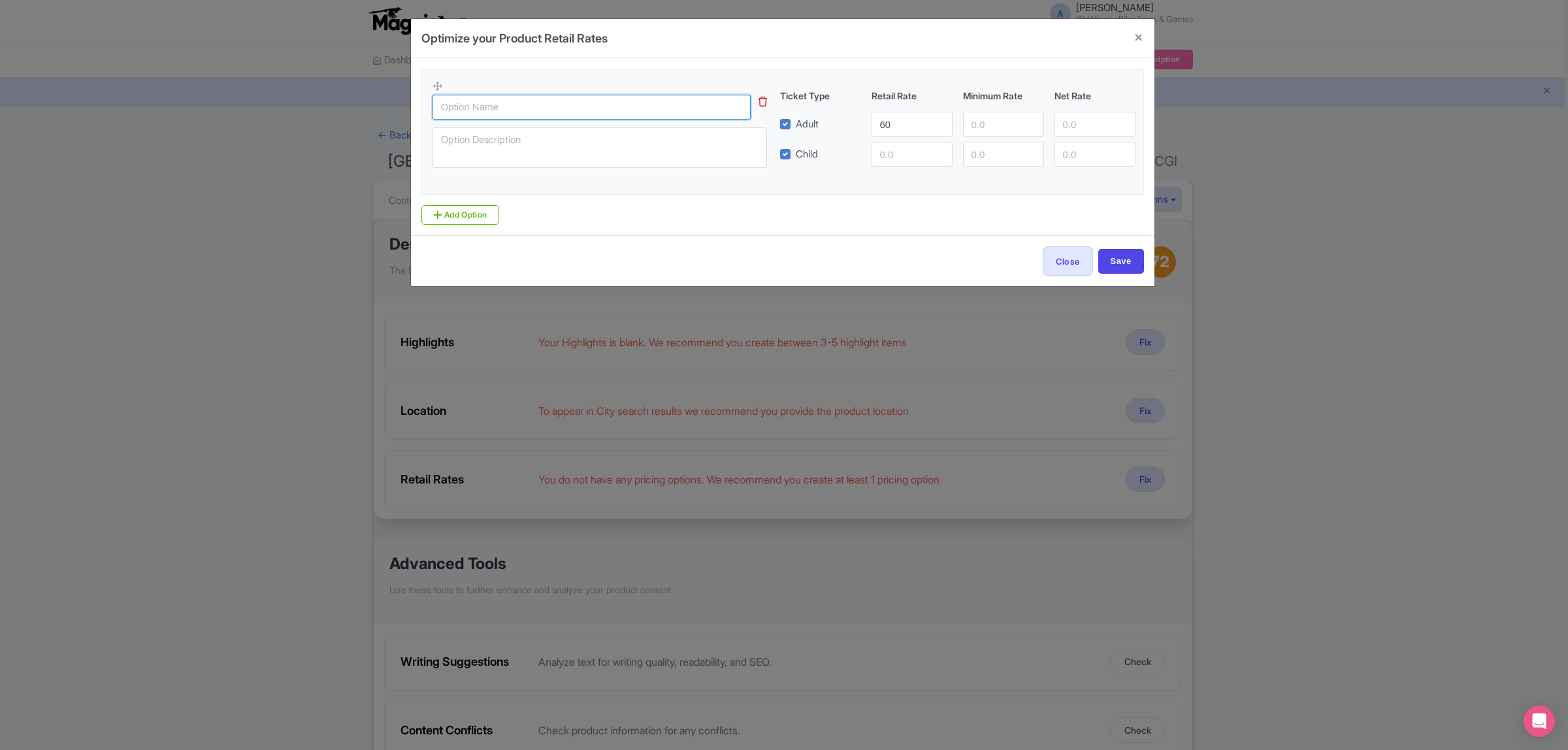
click at [612, 103] on input "text" at bounding box center [591, 107] width 318 height 25
drag, startPoint x: 489, startPoint y: 101, endPoint x: 412, endPoint y: 101, distance: 77.0
click at [407, 101] on div "Optimize your Product Retail Rates Vila d Ticket Type Retail Rate Minimum Rate …" at bounding box center [784, 375] width 1568 height 750
type input "Self Guided Tour - VDC"
click at [1112, 237] on div "Close Save" at bounding box center [782, 260] width 743 height 51
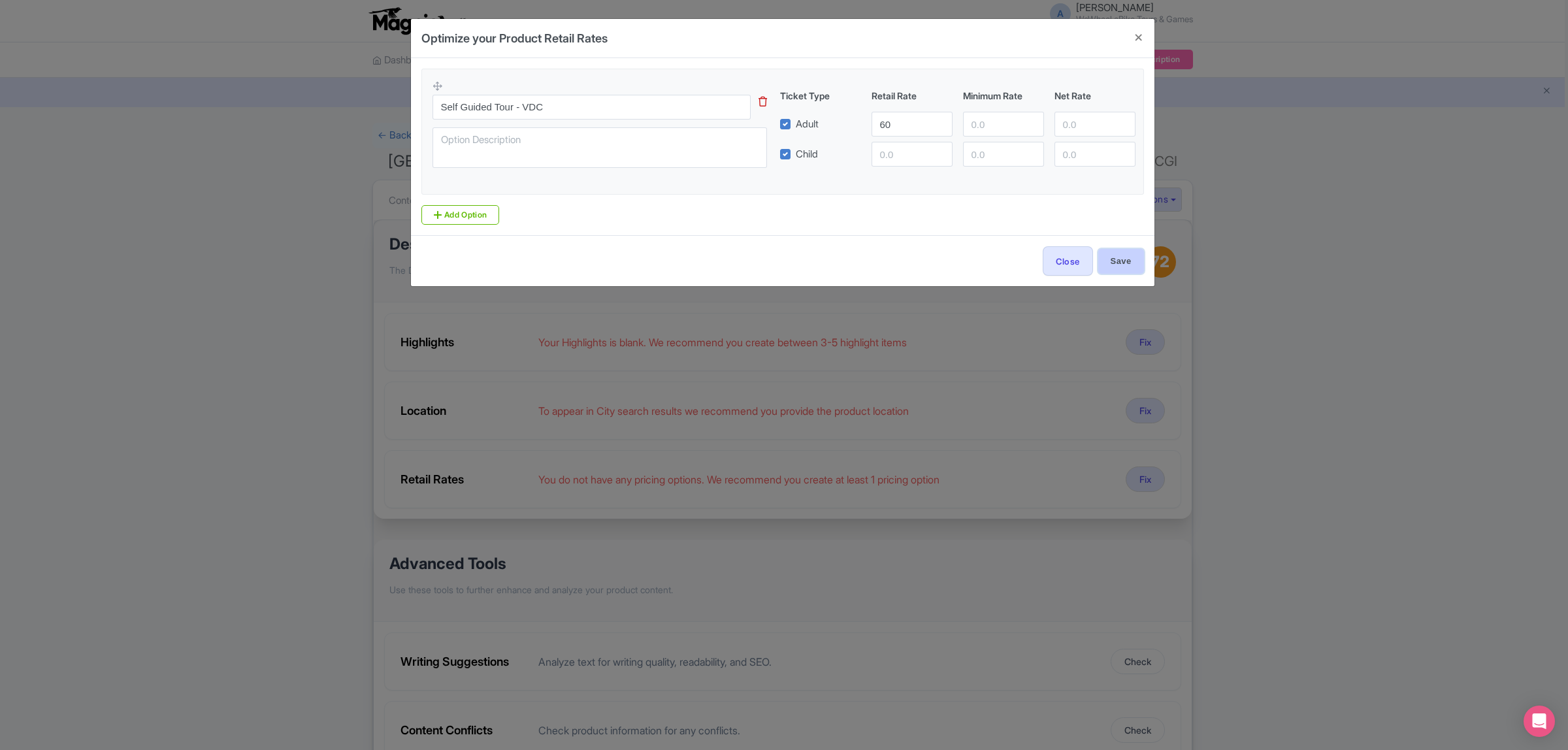
click at [1116, 259] on input "Save" at bounding box center [1121, 261] width 46 height 25
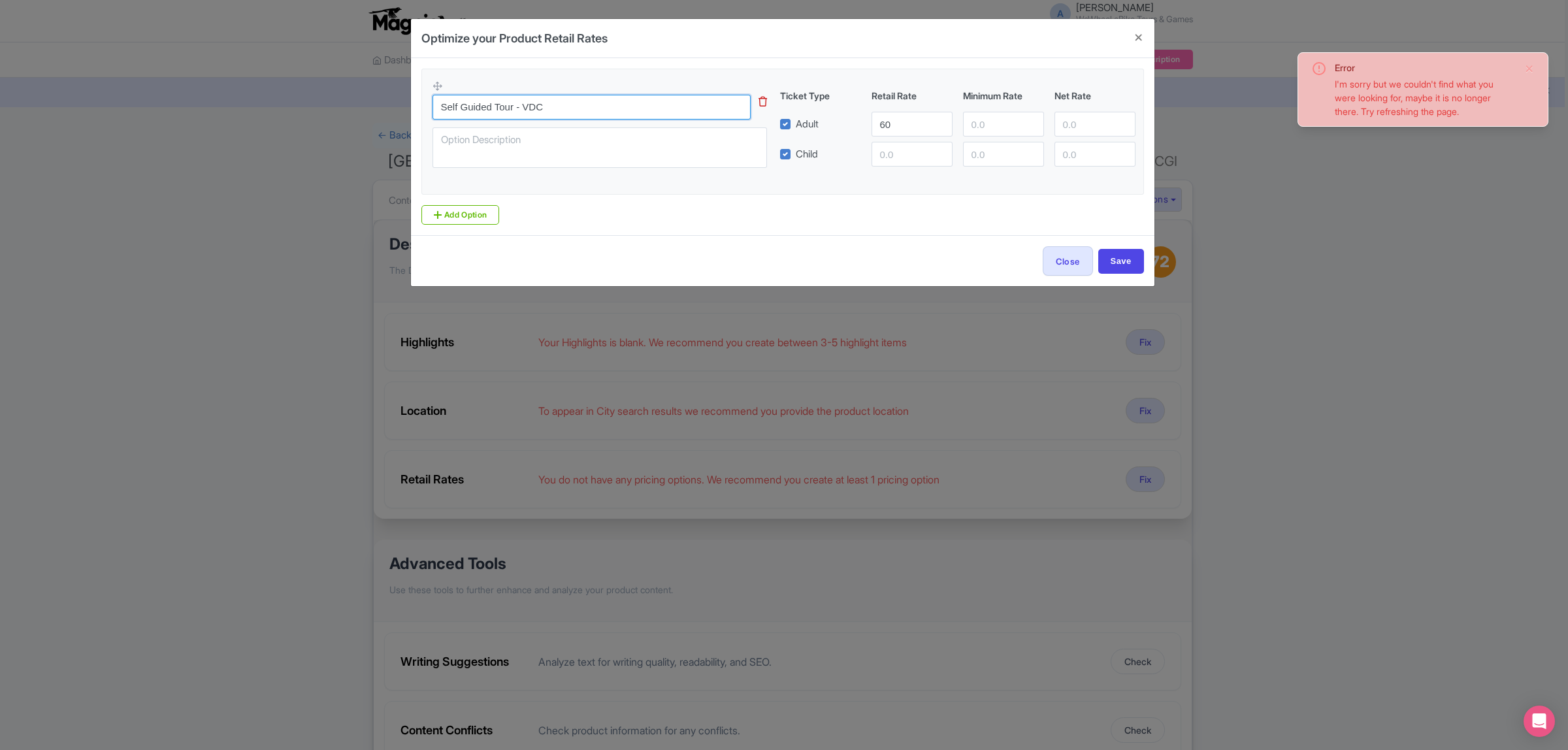
click at [565, 109] on input "Self Guided Tour - VDC" at bounding box center [591, 107] width 318 height 25
click at [557, 136] on textarea at bounding box center [599, 148] width 334 height 41
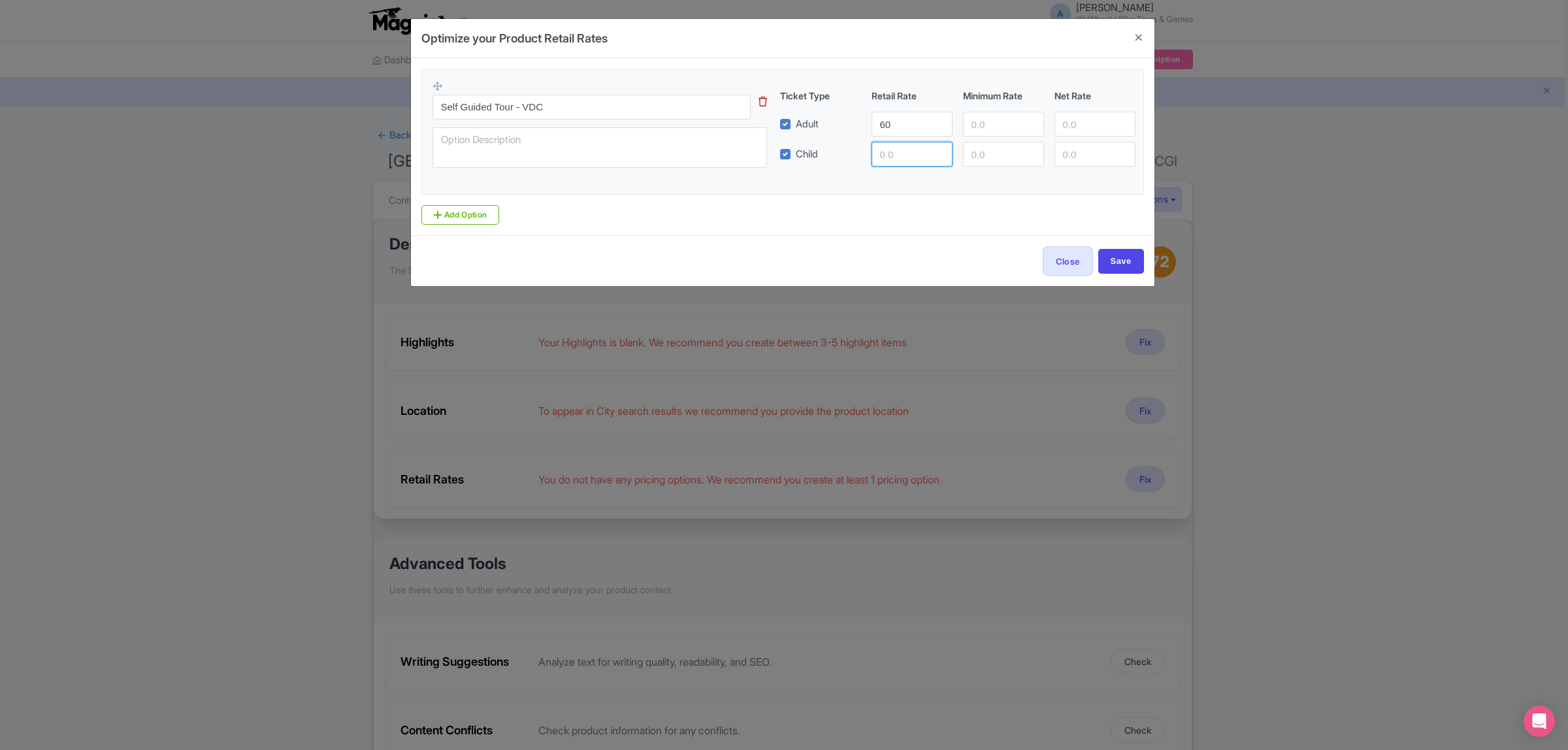
click at [901, 162] on input "number" at bounding box center [912, 154] width 81 height 25
click at [1128, 262] on input "Save" at bounding box center [1121, 261] width 46 height 25
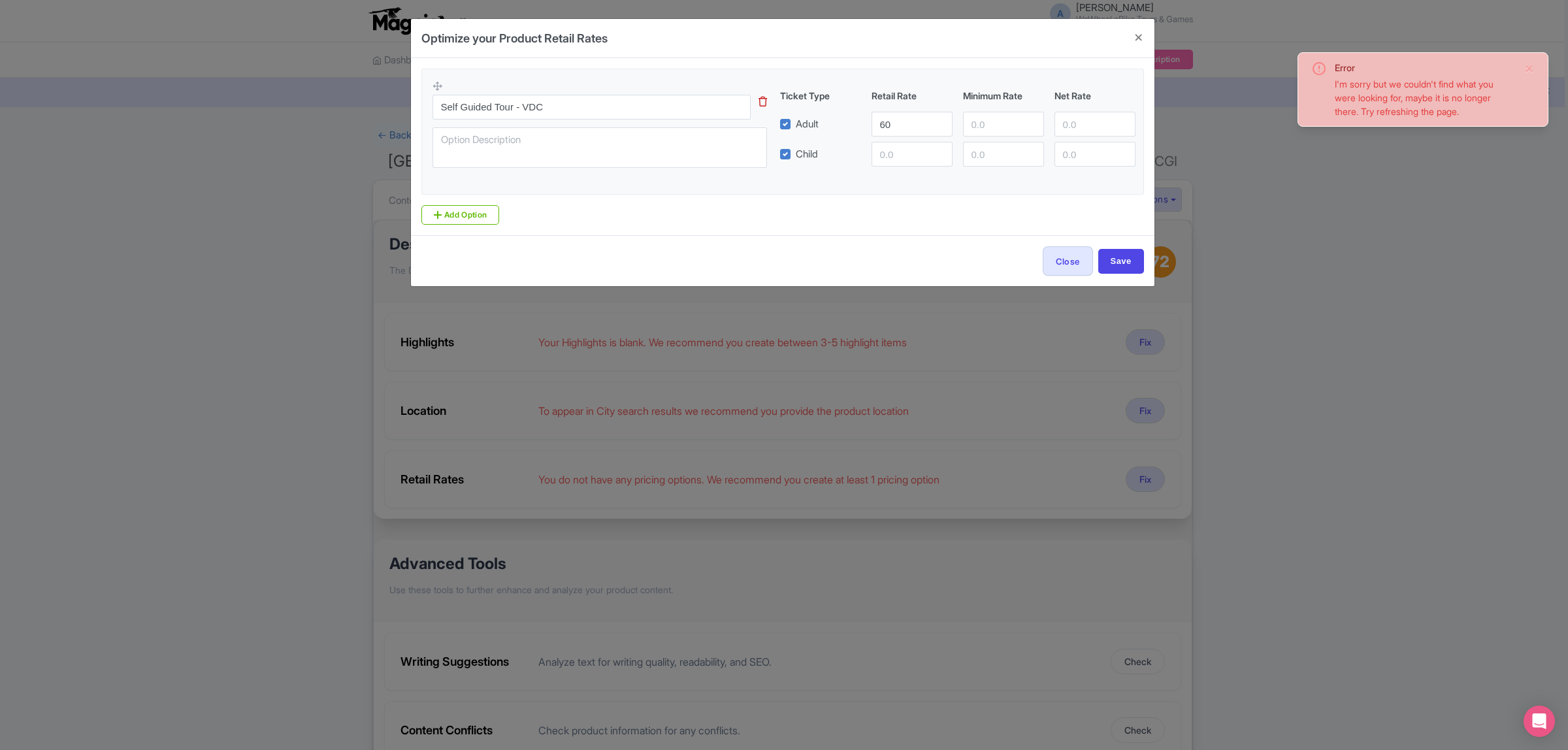
drag, startPoint x: 882, startPoint y: 139, endPoint x: 887, endPoint y: 153, distance: 14.9
click at [882, 146] on div "Ticket Type Retail Rate Minimum Rate Net Rate Adult 60 Child" at bounding box center [958, 128] width 350 height 78
click at [891, 161] on input "number" at bounding box center [912, 154] width 81 height 25
drag, startPoint x: 903, startPoint y: 161, endPoint x: 910, endPoint y: 175, distance: 15.7
click at [905, 164] on input "number" at bounding box center [912, 154] width 81 height 25
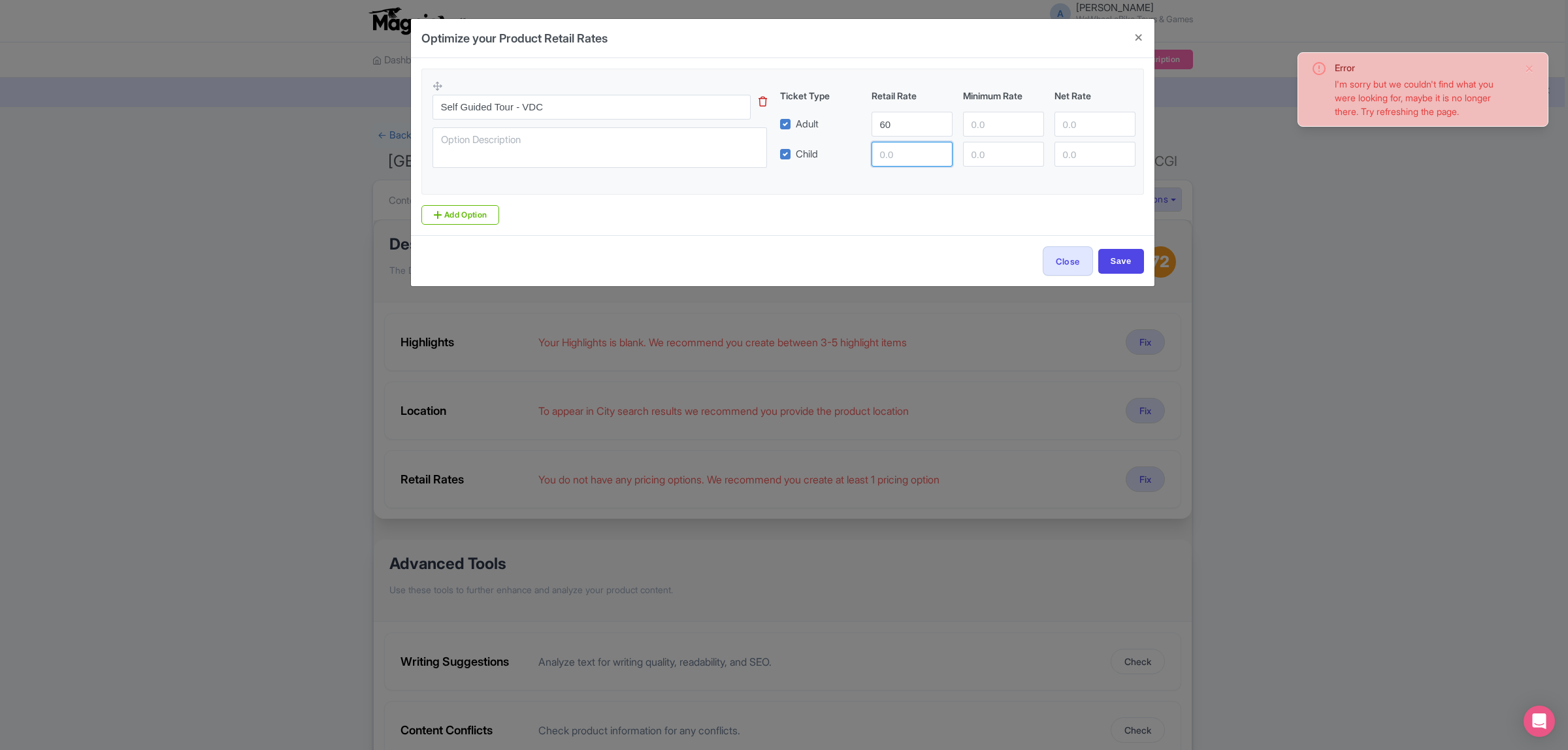
click at [899, 158] on input "number" at bounding box center [912, 154] width 81 height 25
click at [899, 159] on input "number" at bounding box center [912, 154] width 81 height 25
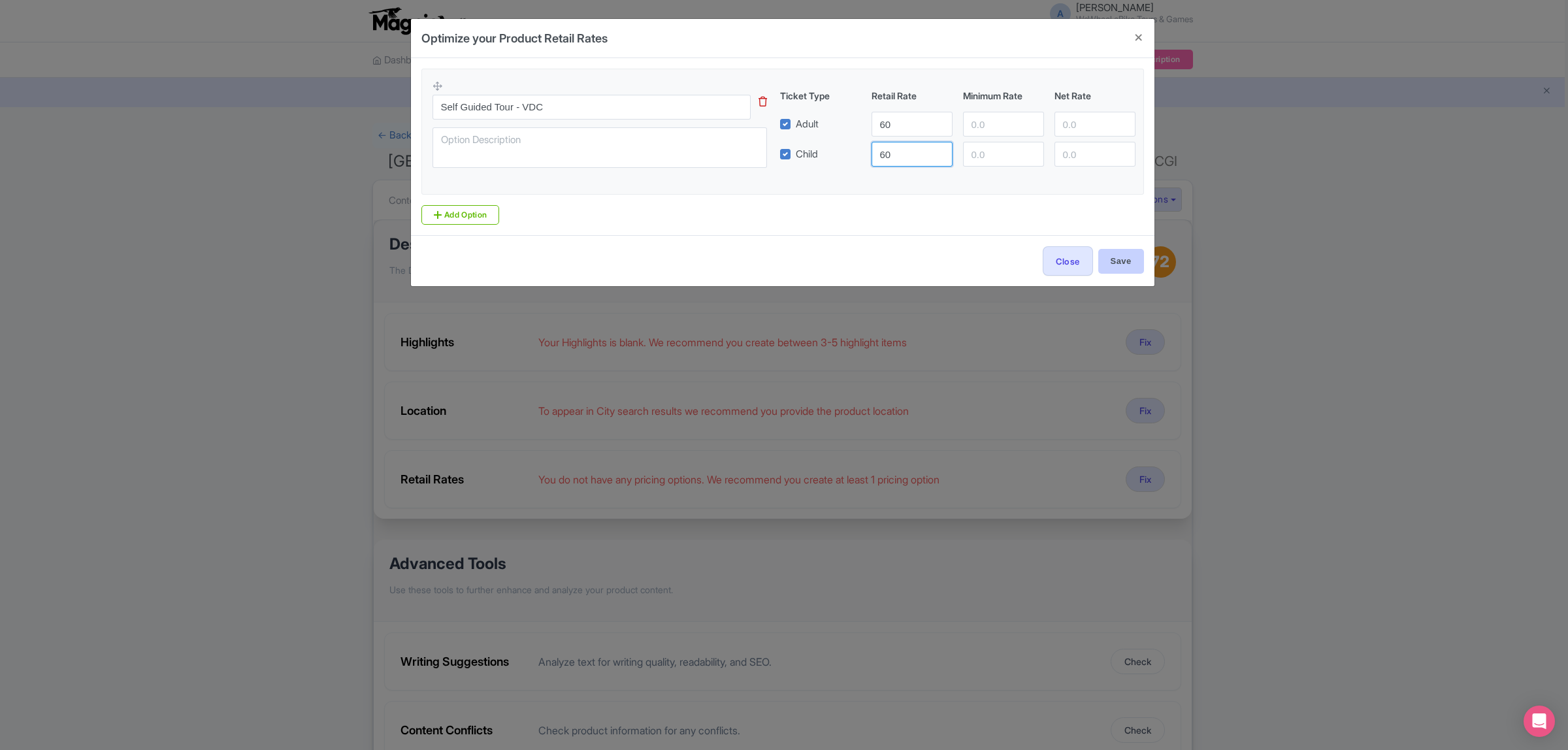
type input "60"
click at [1121, 267] on input "Save" at bounding box center [1121, 261] width 46 height 25
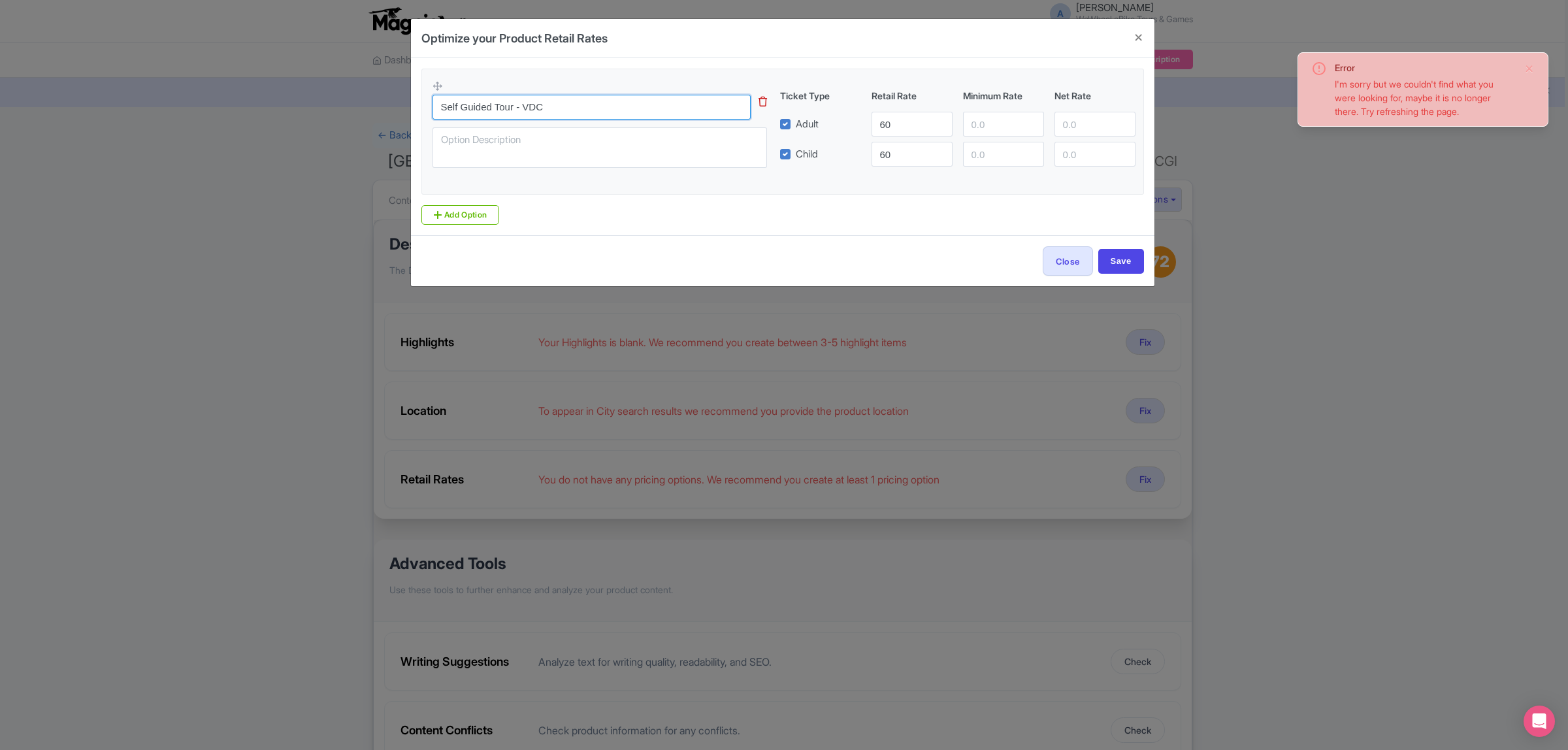
click at [580, 114] on input "Self Guided Tour - VDC" at bounding box center [591, 107] width 318 height 25
click at [758, 105] on icon at bounding box center [762, 101] width 9 height 10
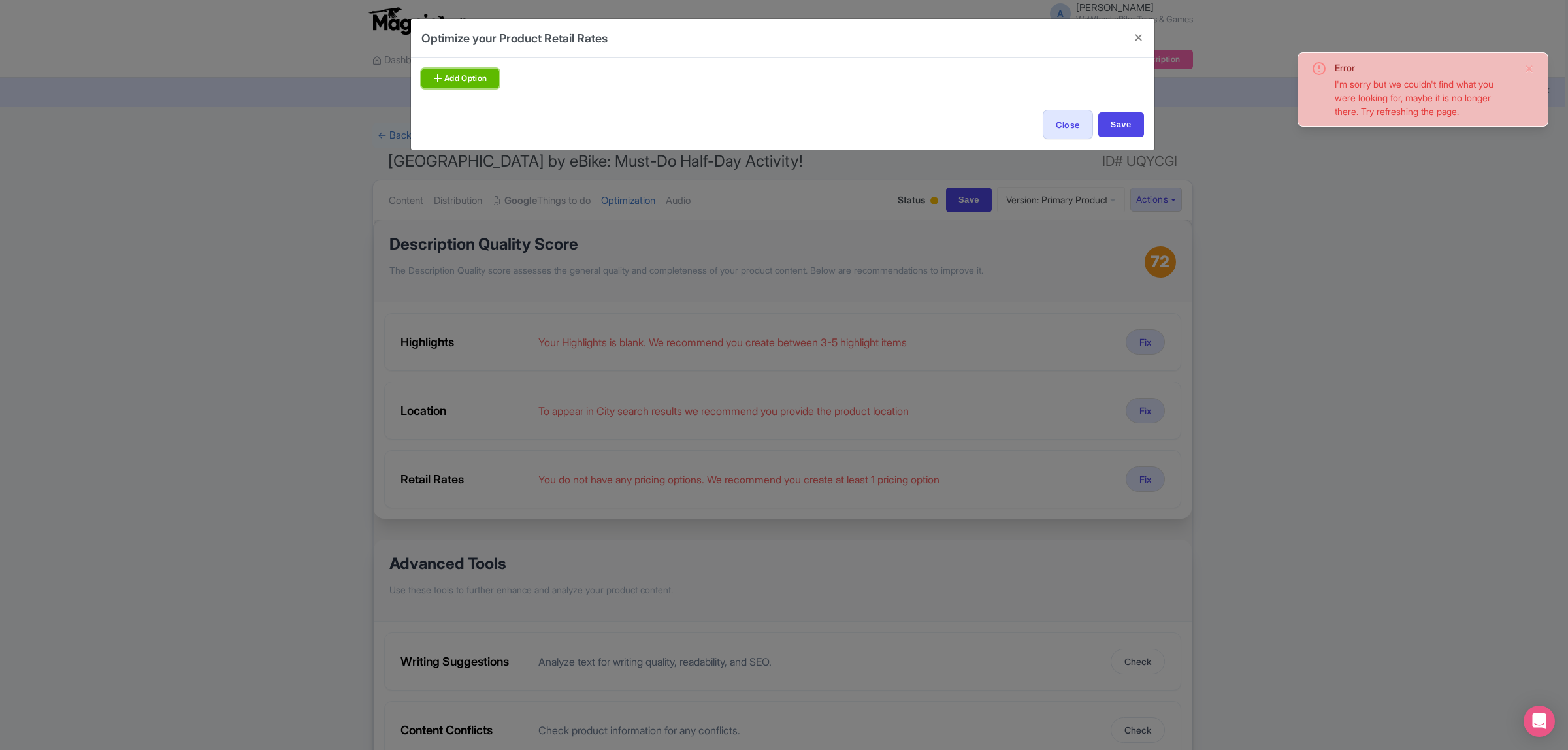
click at [461, 82] on link "Add Option" at bounding box center [461, 78] width 78 height 20
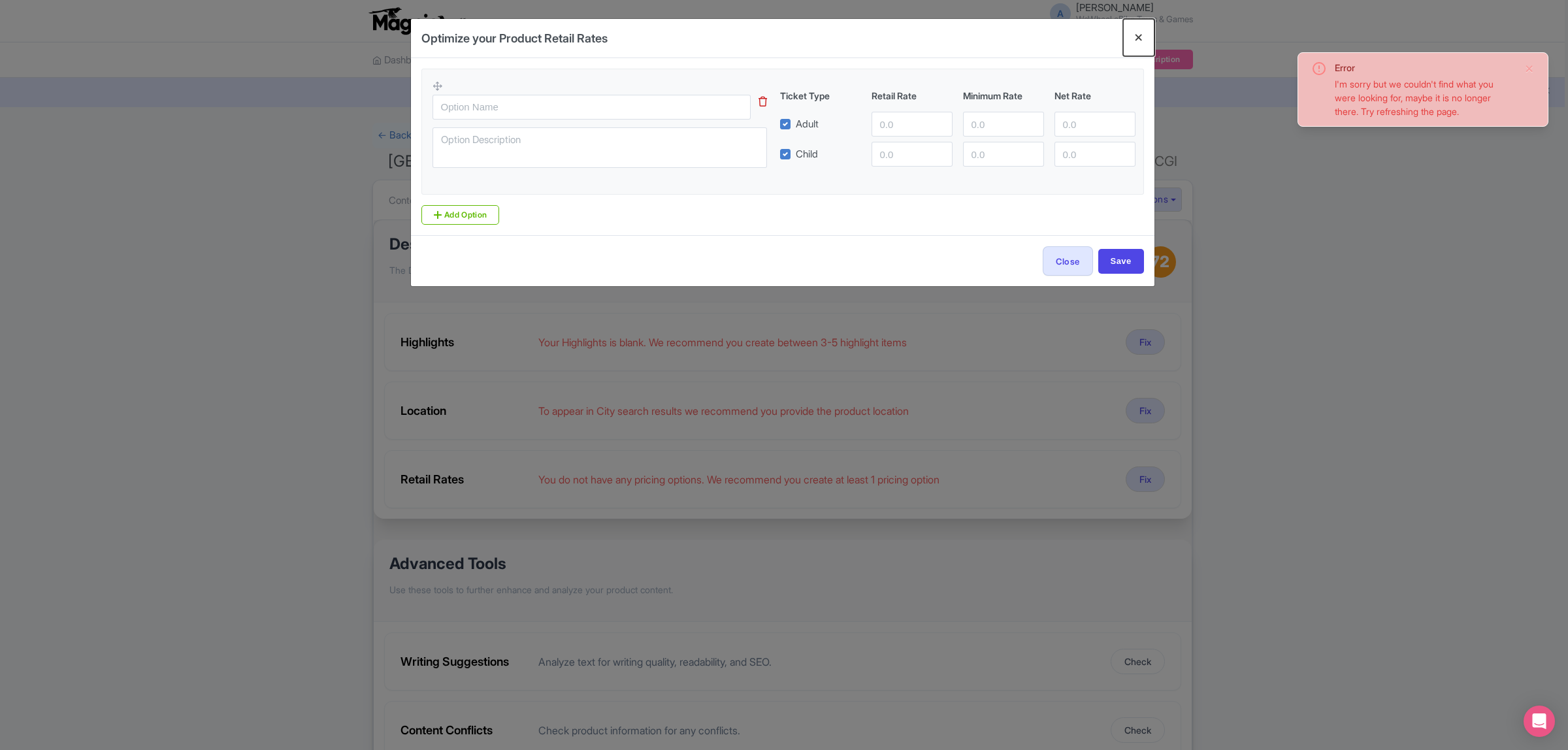
click at [1130, 43] on button "Close" at bounding box center [1139, 37] width 31 height 37
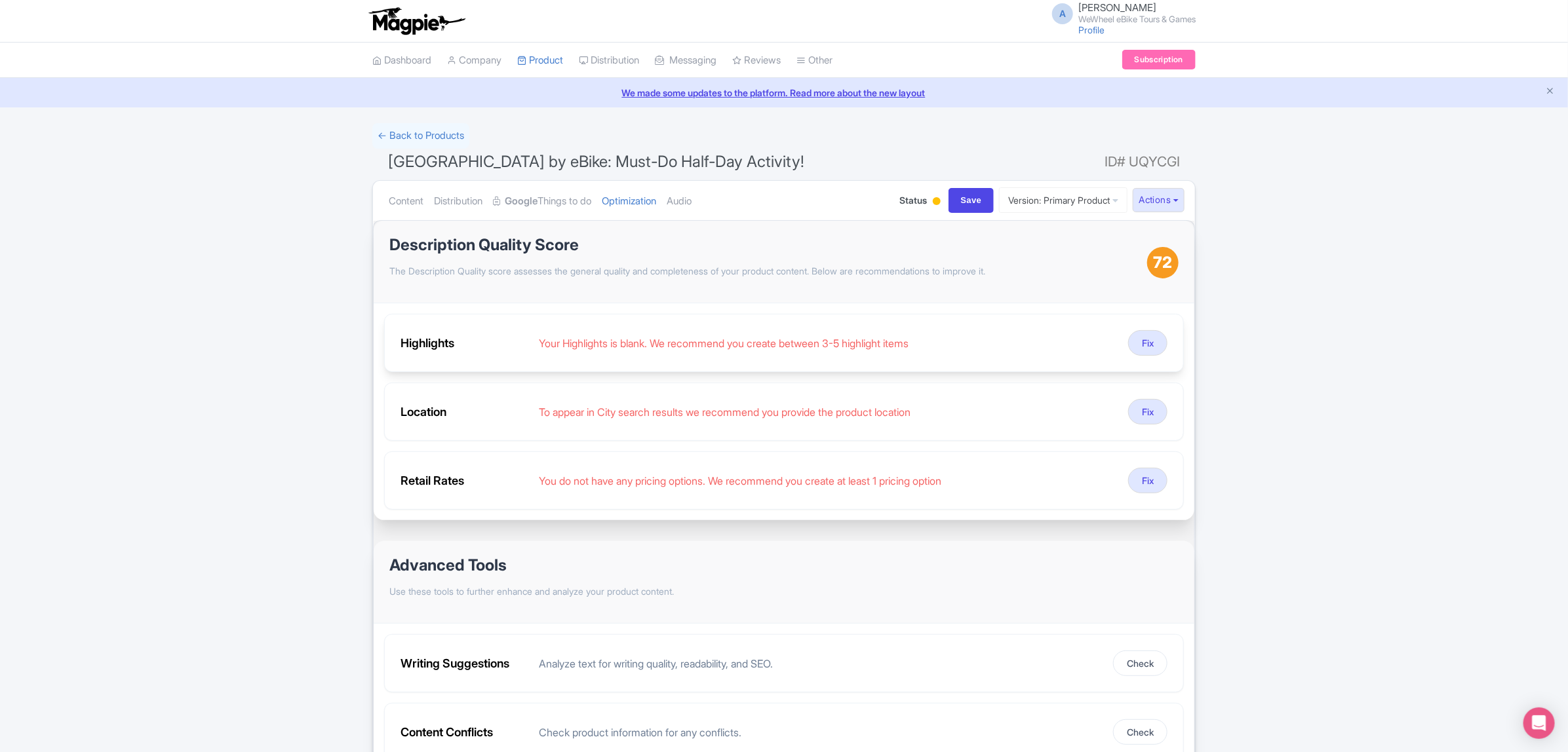
click at [421, 345] on div "Highlights" at bounding box center [464, 343] width 128 height 18
click at [1137, 346] on button "Fix" at bounding box center [1148, 343] width 39 height 26
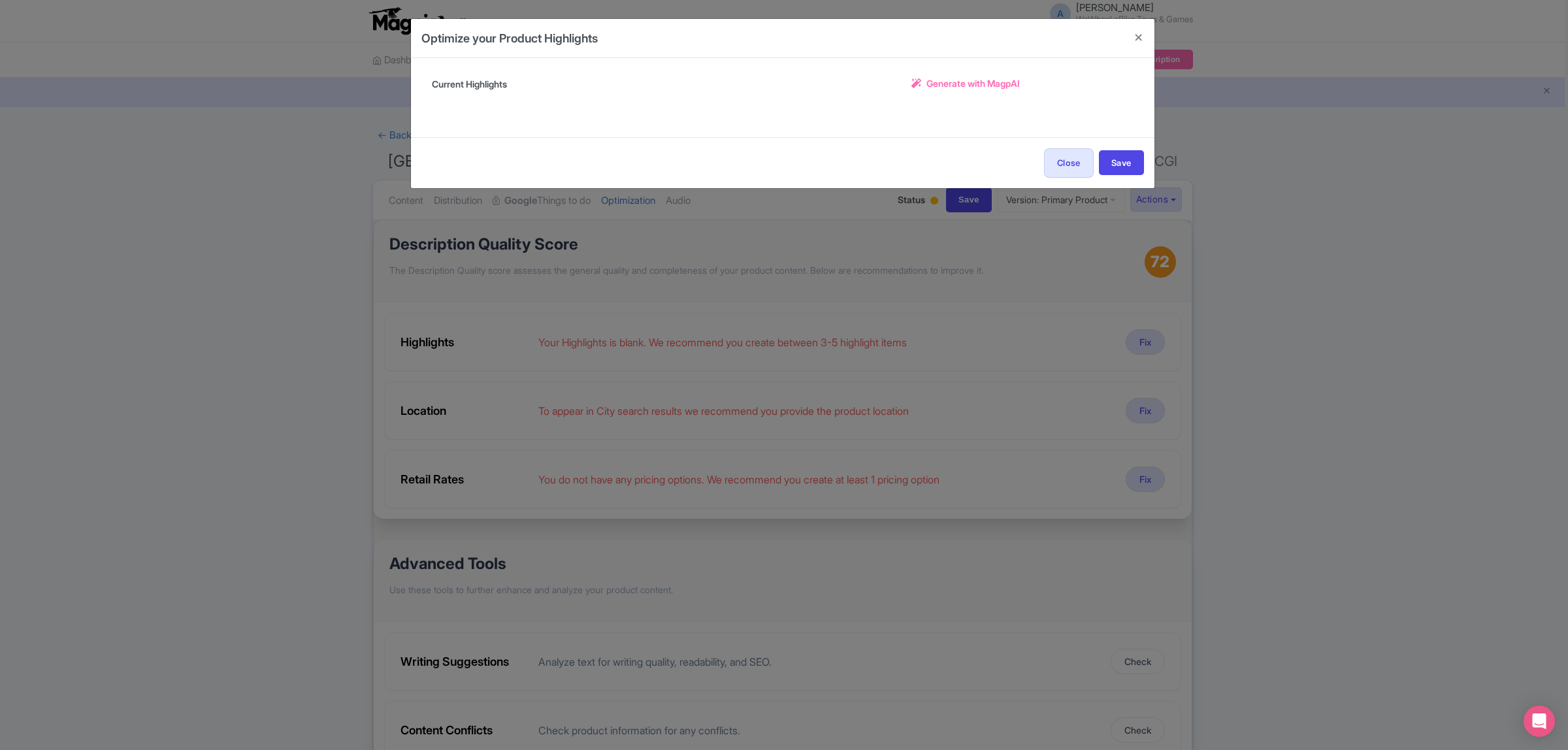
click at [939, 80] on span "Generate with MagpAI" at bounding box center [973, 83] width 93 height 14
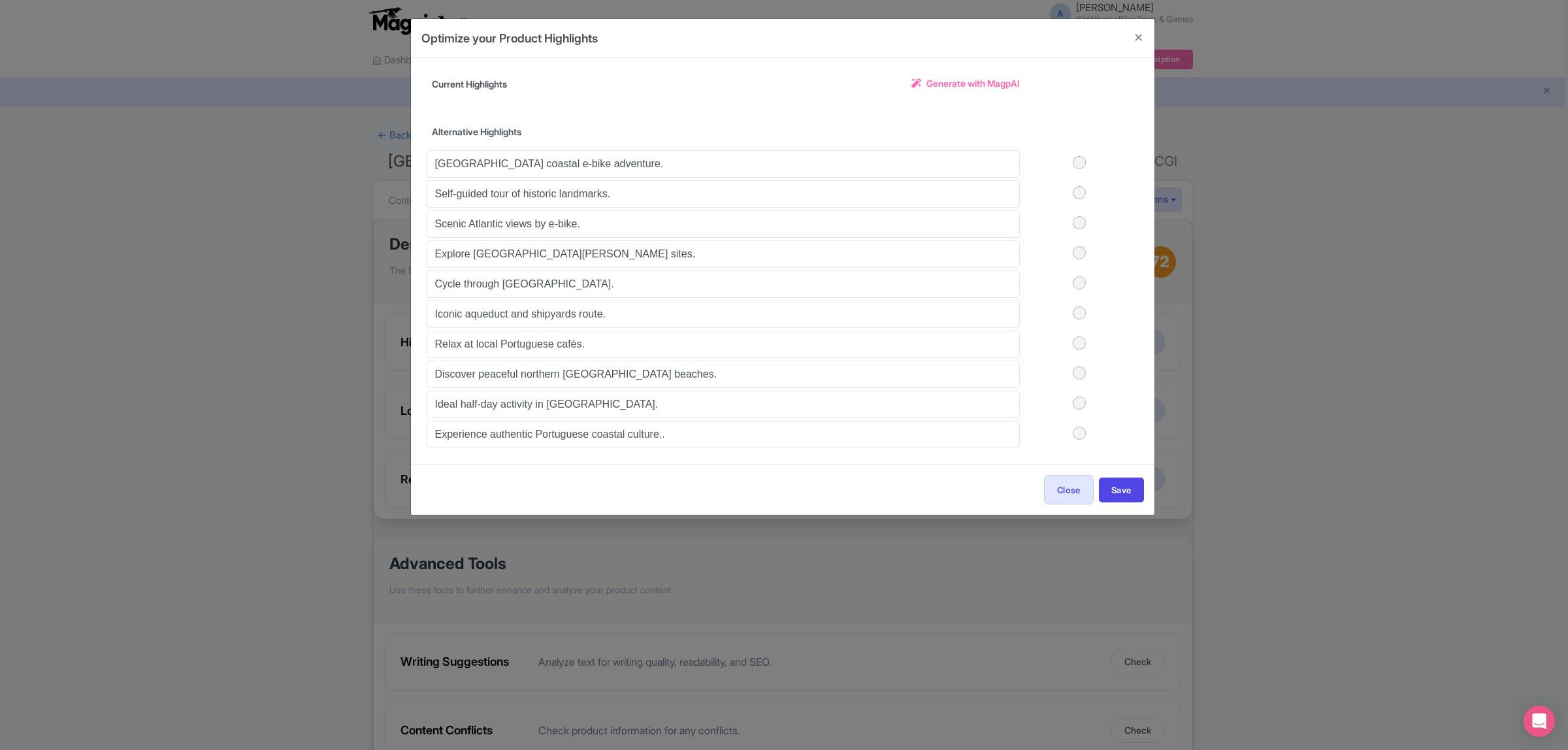
click at [1079, 429] on div "Vila do Conde coastal e-bike adventure. Self-guided tour of historic landmarks.…" at bounding box center [783, 298] width 712 height 301
click at [1079, 432] on label at bounding box center [1079, 433] width 119 height 13
click at [0, 0] on input "checkbox" at bounding box center [0, 0] width 0 height 0
click at [1072, 432] on label at bounding box center [1079, 433] width 119 height 13
click at [0, 0] on input "checkbox" at bounding box center [0, 0] width 0 height 0
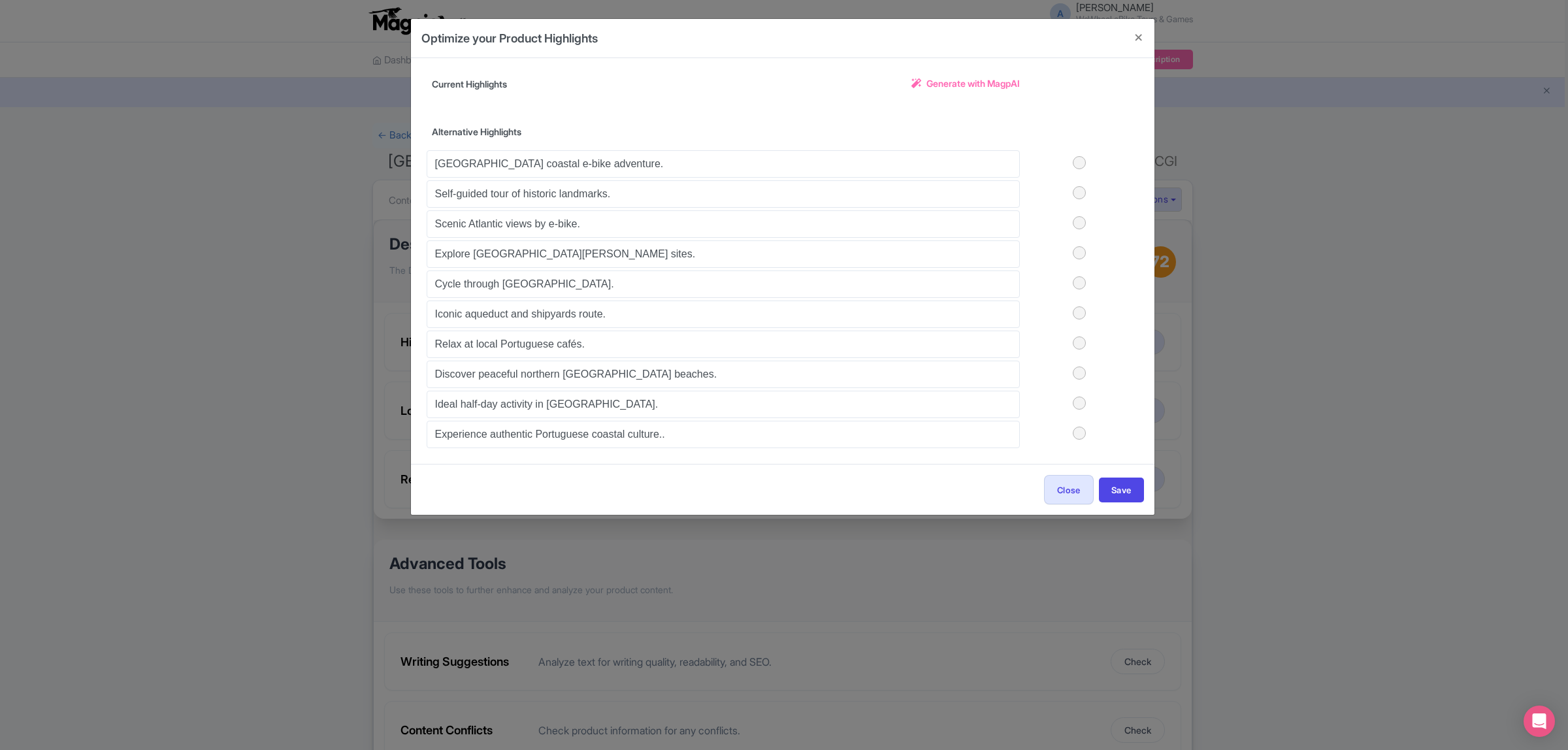
click at [1076, 403] on label at bounding box center [1079, 403] width 119 height 13
click at [0, 0] on input "checkbox" at bounding box center [0, 0] width 0 height 0
click at [1089, 161] on label at bounding box center [1079, 162] width 119 height 13
click at [0, 0] on input "checkbox" at bounding box center [0, 0] width 0 height 0
click at [1114, 489] on button "Save" at bounding box center [1121, 490] width 45 height 25
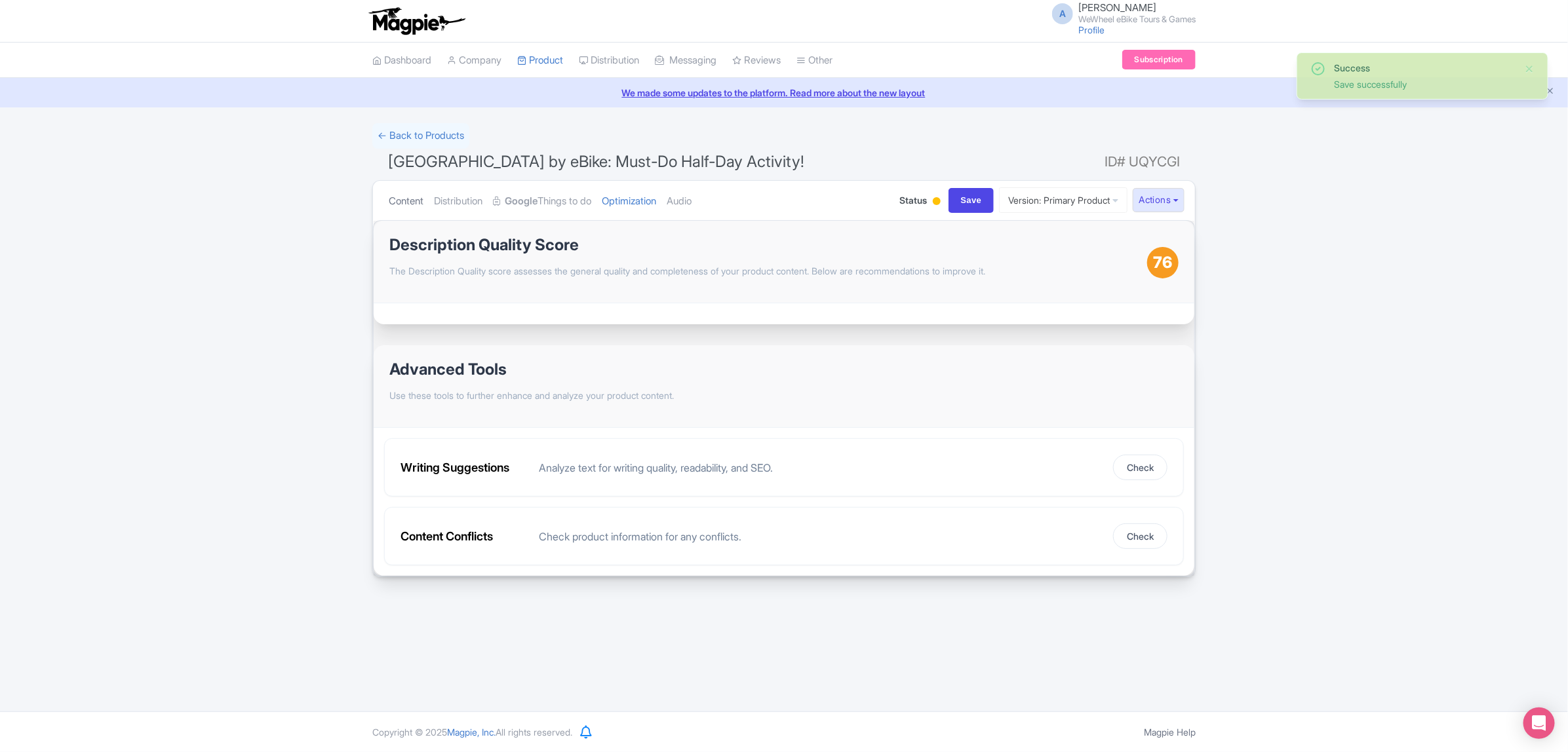
click at [411, 207] on link "Content" at bounding box center [406, 201] width 35 height 41
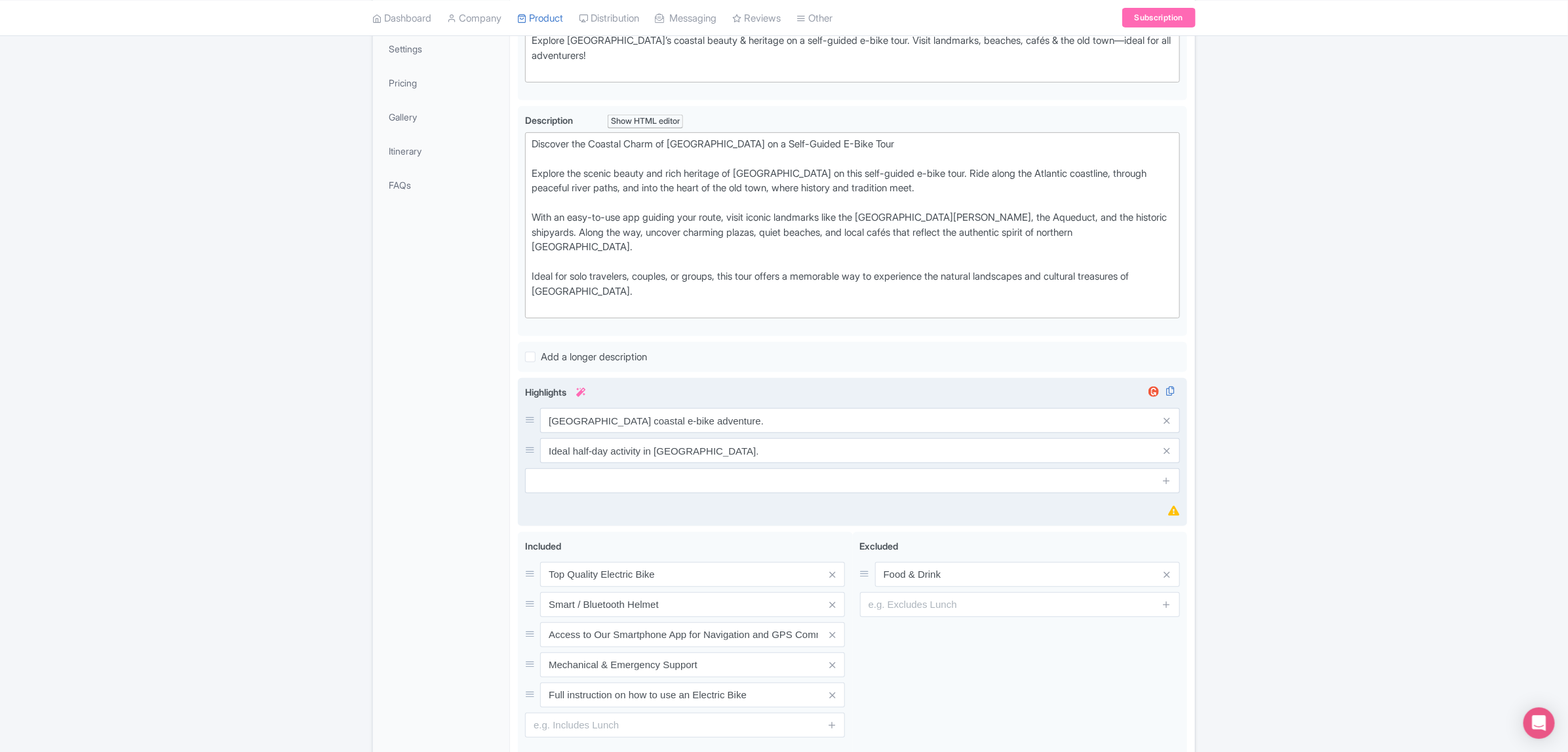
scroll to position [328, 0]
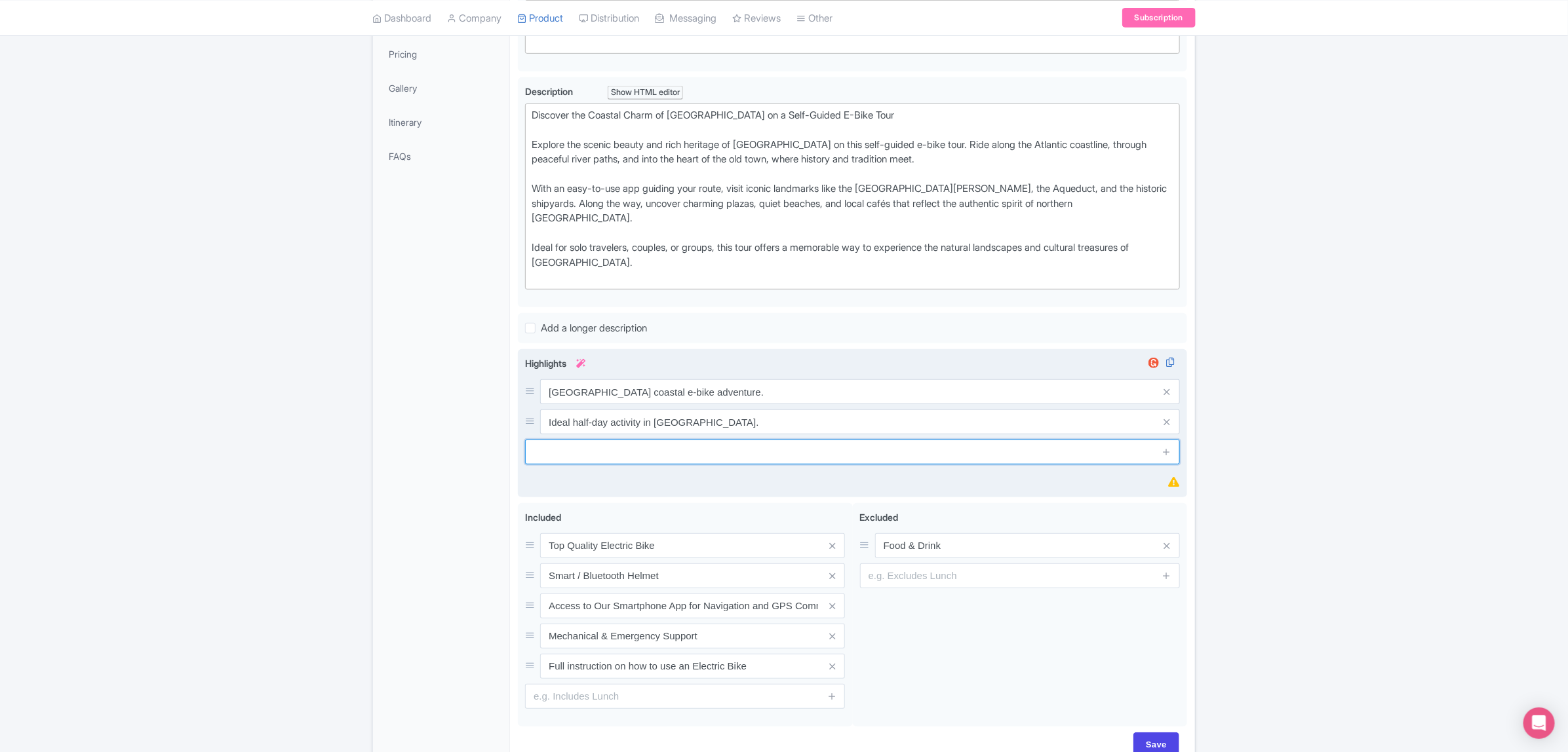
click at [634, 441] on input "text" at bounding box center [852, 452] width 655 height 25
click at [715, 442] on input "text" at bounding box center [852, 452] width 655 height 25
paste input "Electric bike tour Dingle Peninsula."
drag, startPoint x: 687, startPoint y: 442, endPoint x: 611, endPoint y: 451, distance: 76.5
click at [611, 451] on div "Highlights i Vila do Conde coastal e-bike adventure. Ideal half-day activity in…" at bounding box center [852, 423] width 655 height 133
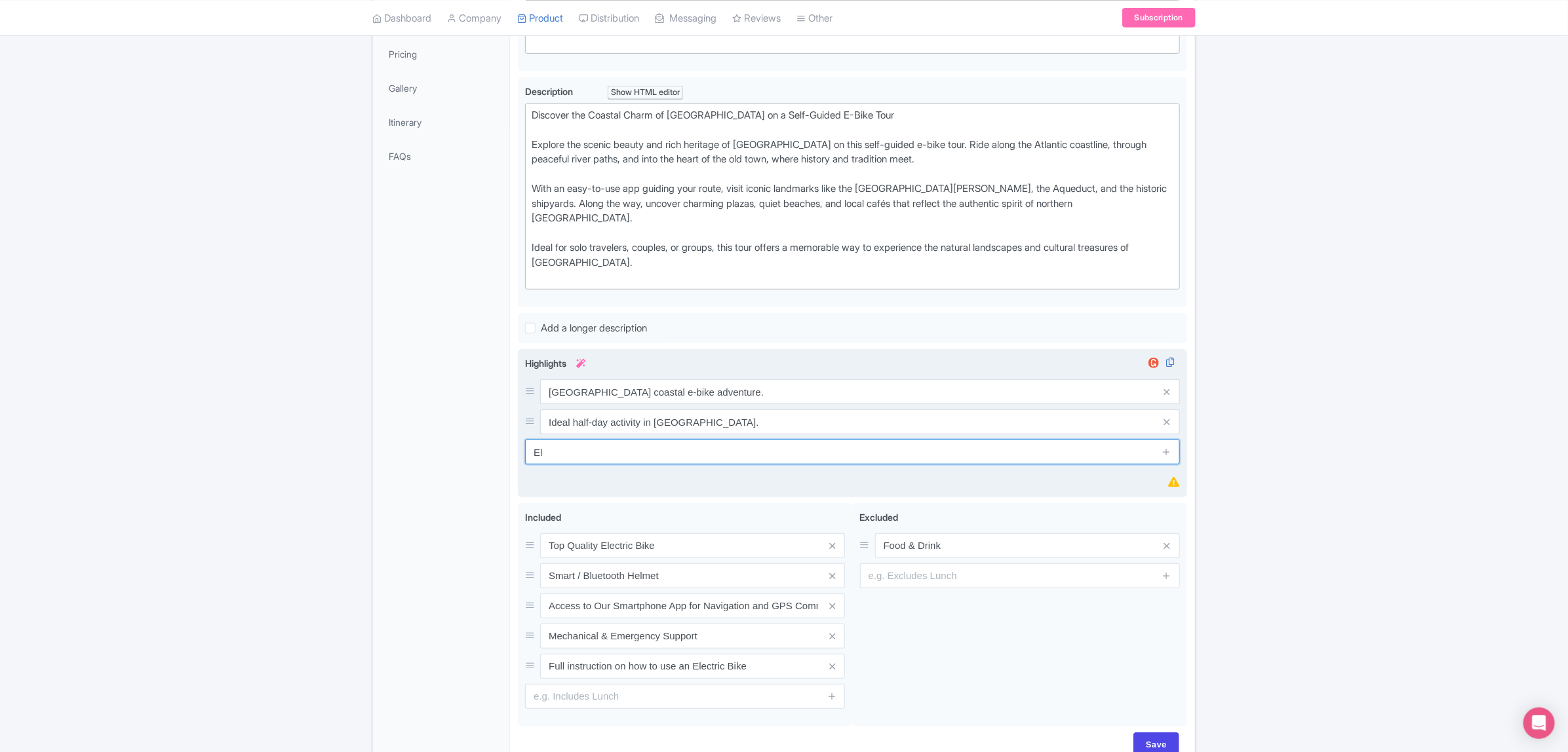
type input "E"
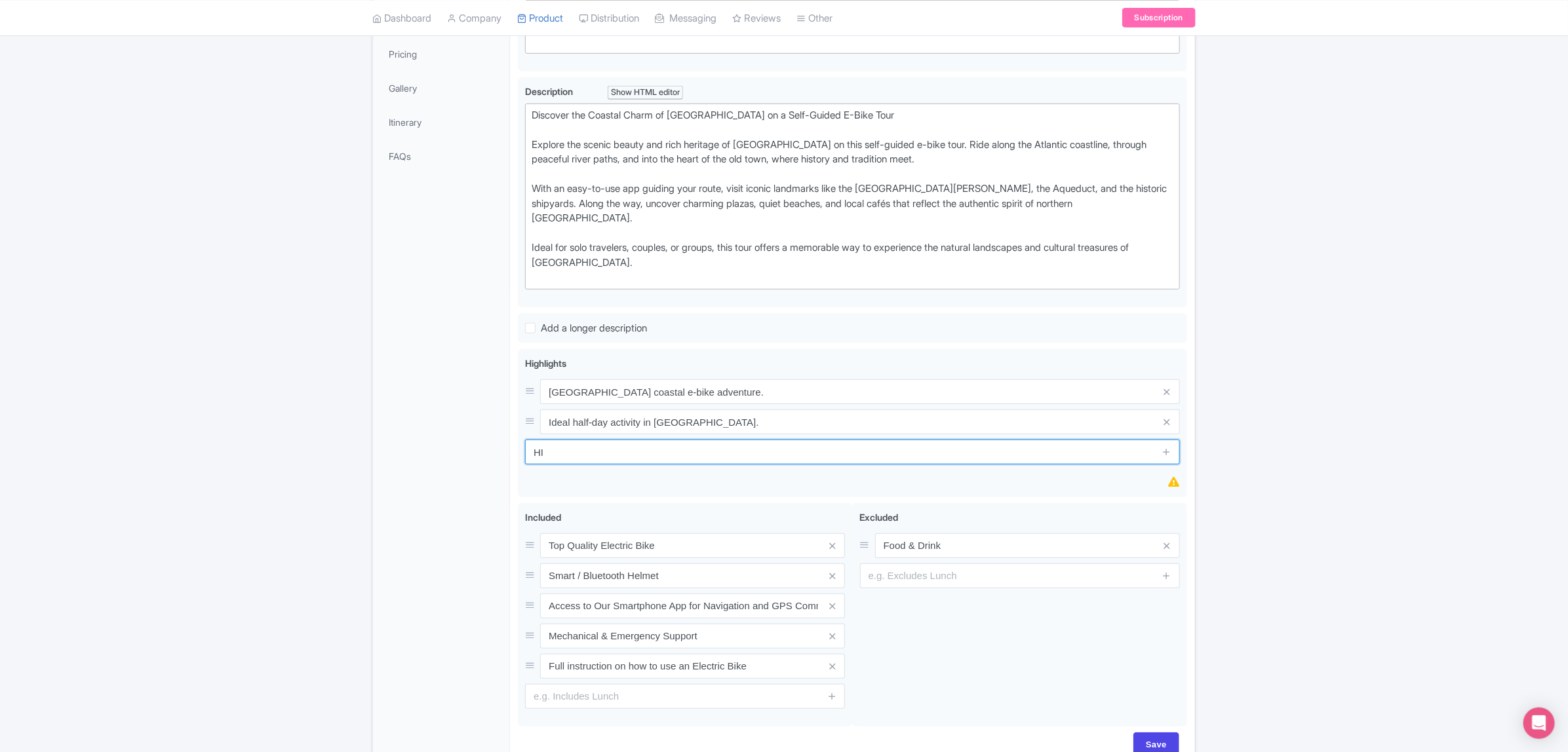
type input "H"
type input "S"
type input "High quality smart helmets"
type input "Saving..."
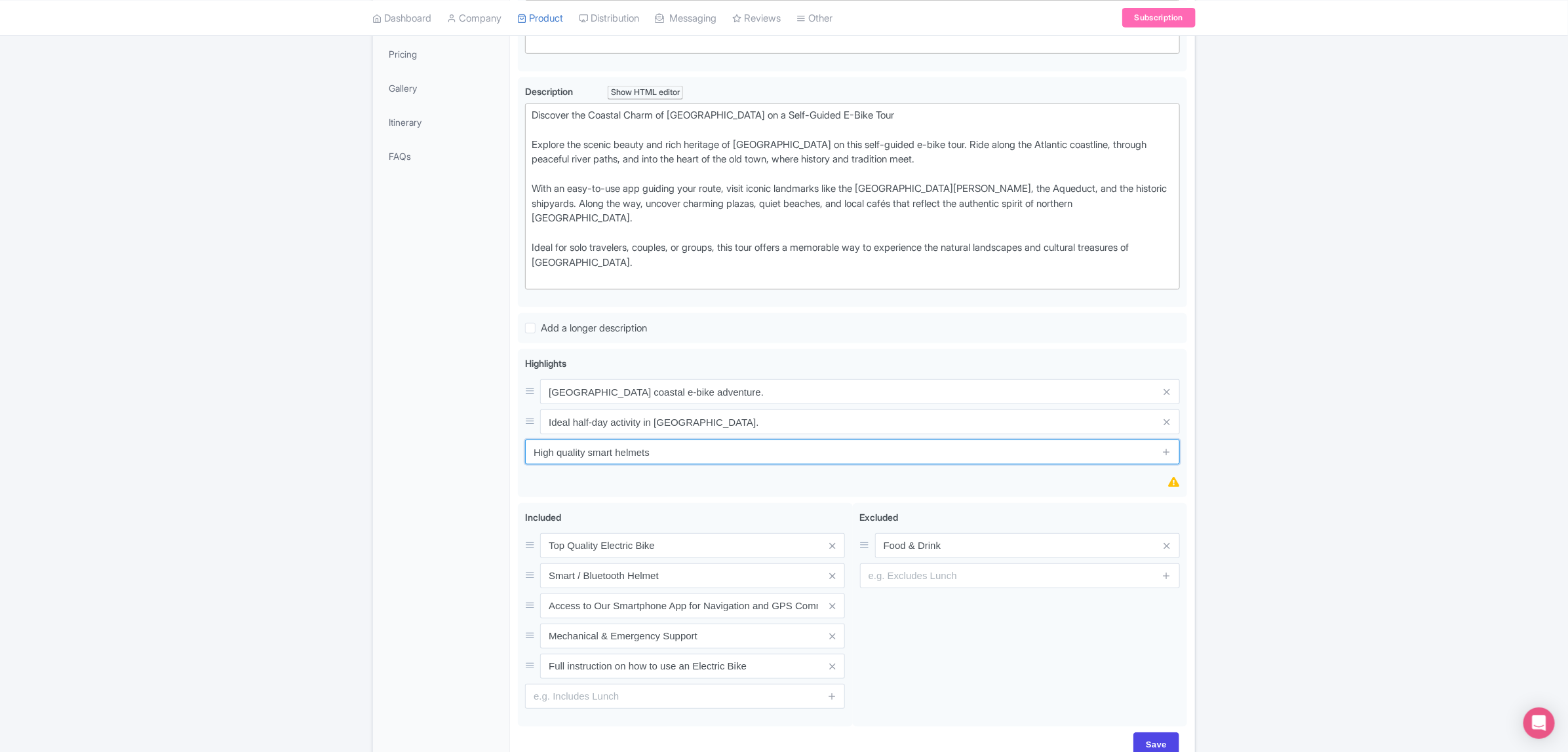
type input "Saving..."
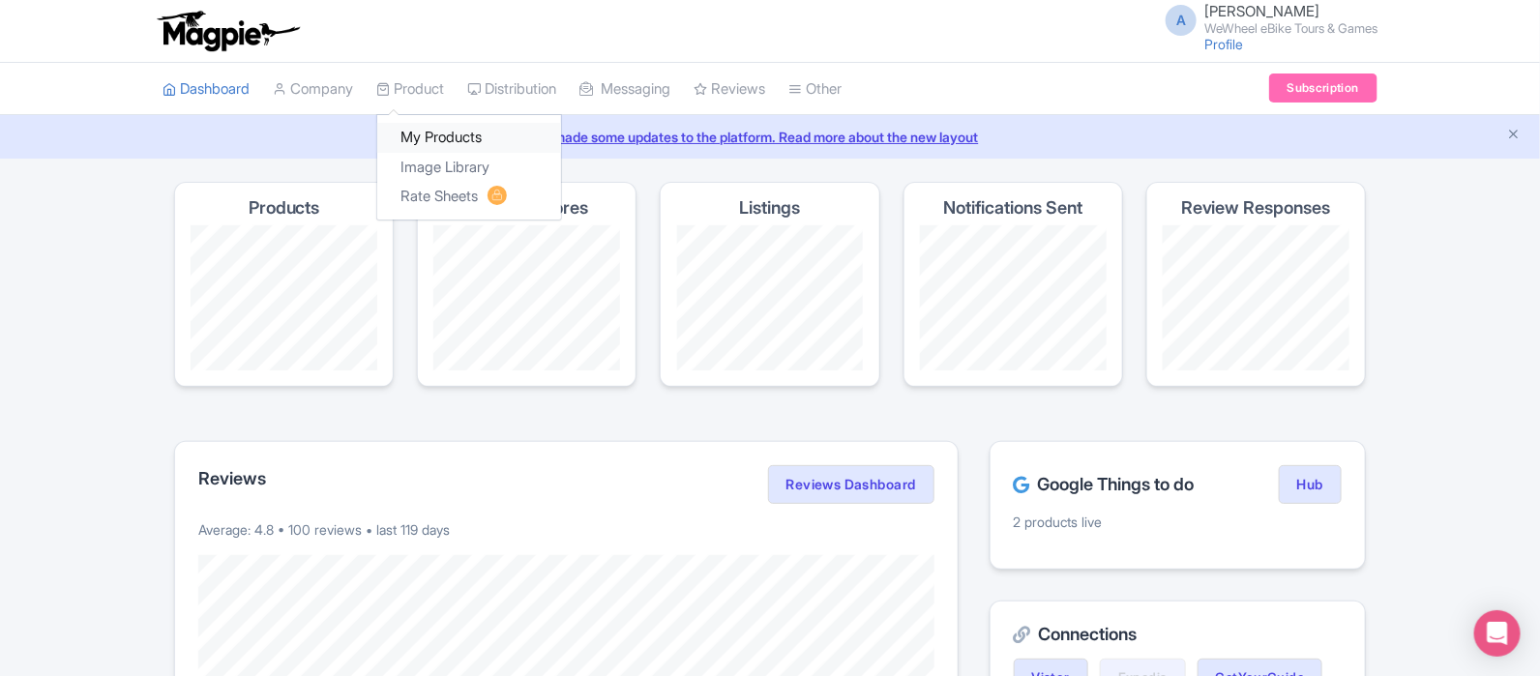
click at [411, 137] on link "My Products" at bounding box center [469, 138] width 184 height 30
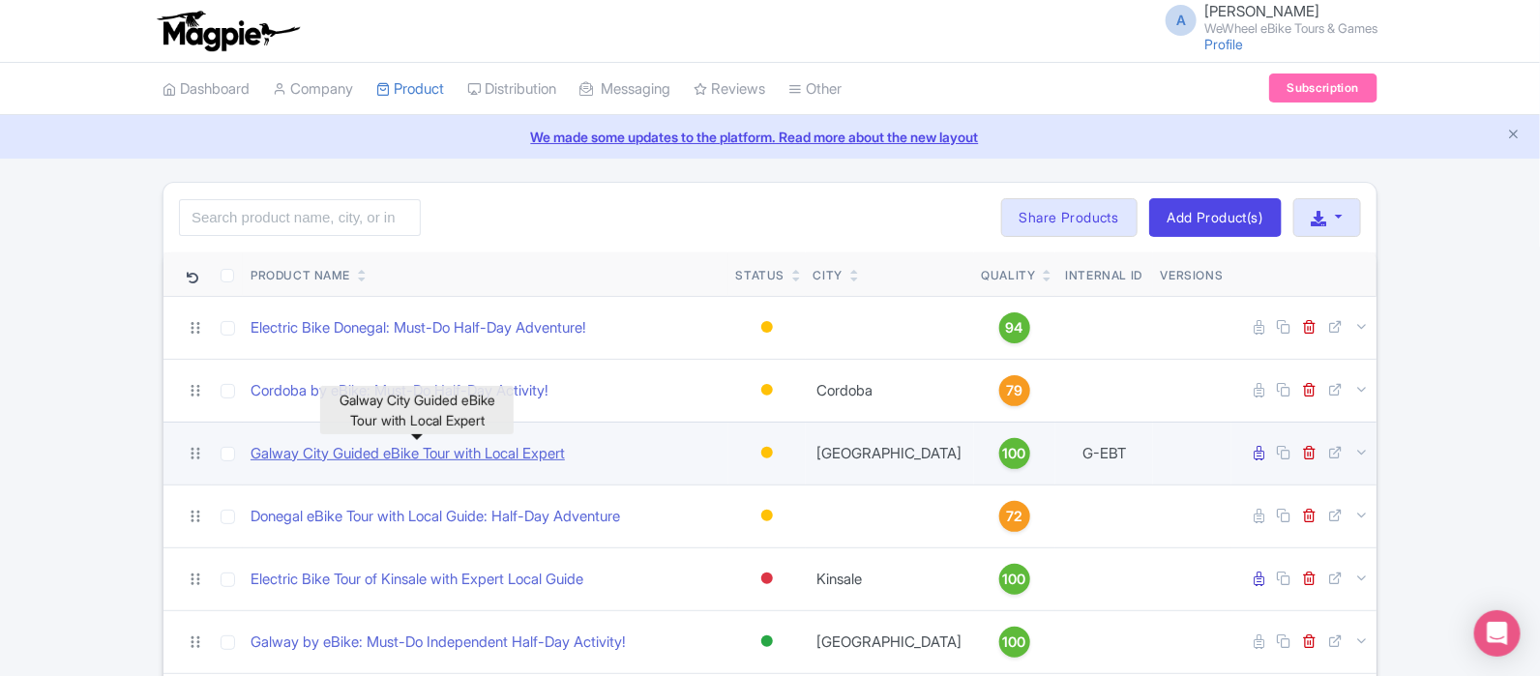
click at [461, 452] on link "Galway City Guided eBike Tour with Local Expert" at bounding box center [408, 454] width 314 height 22
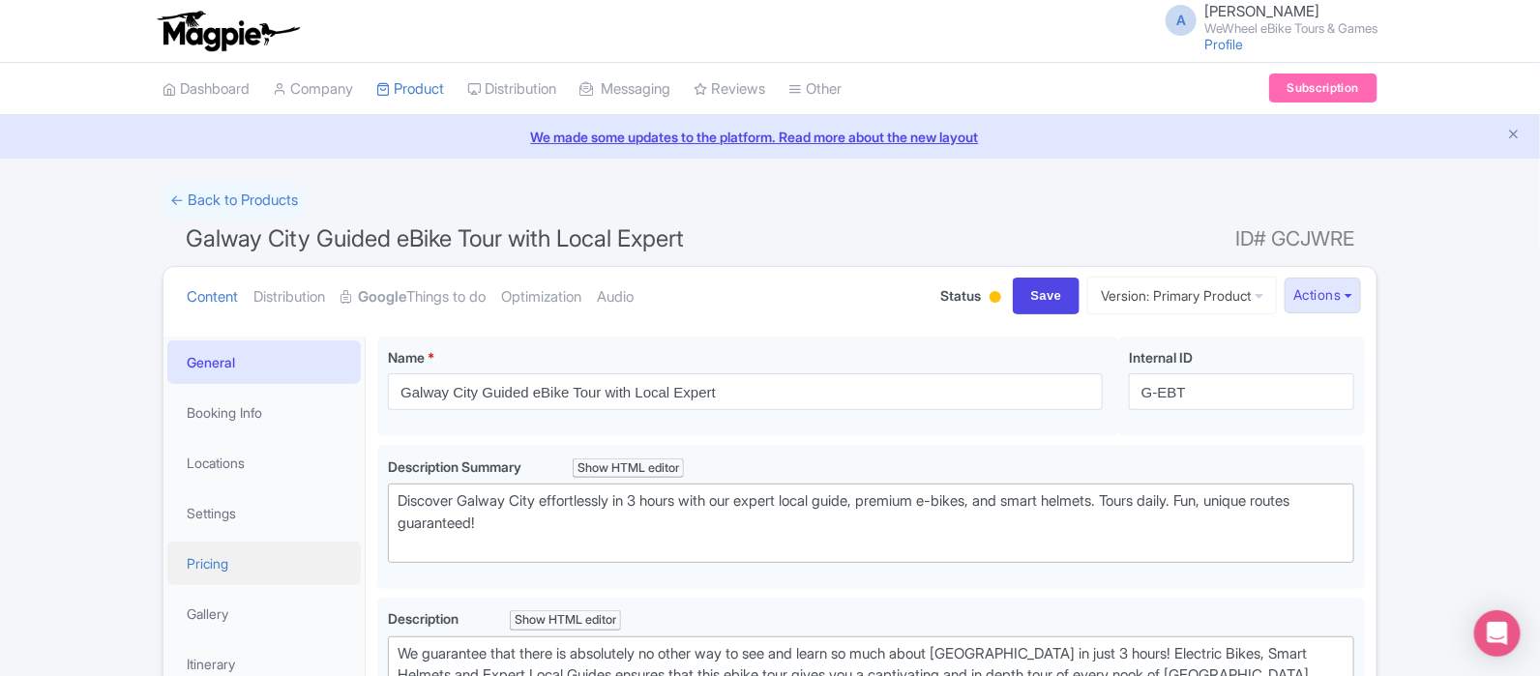
click at [217, 568] on link "Pricing" at bounding box center [263, 564] width 193 height 44
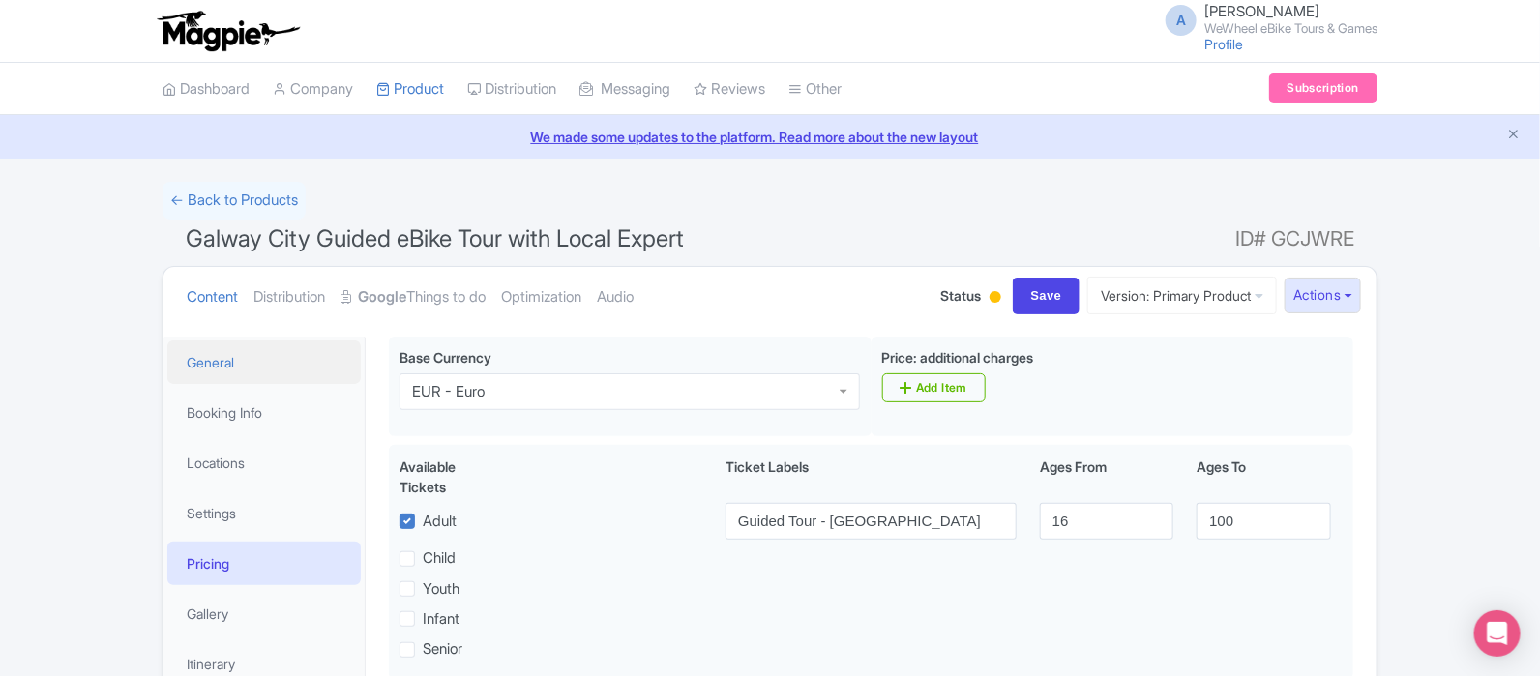
click at [268, 364] on link "General" at bounding box center [263, 362] width 193 height 44
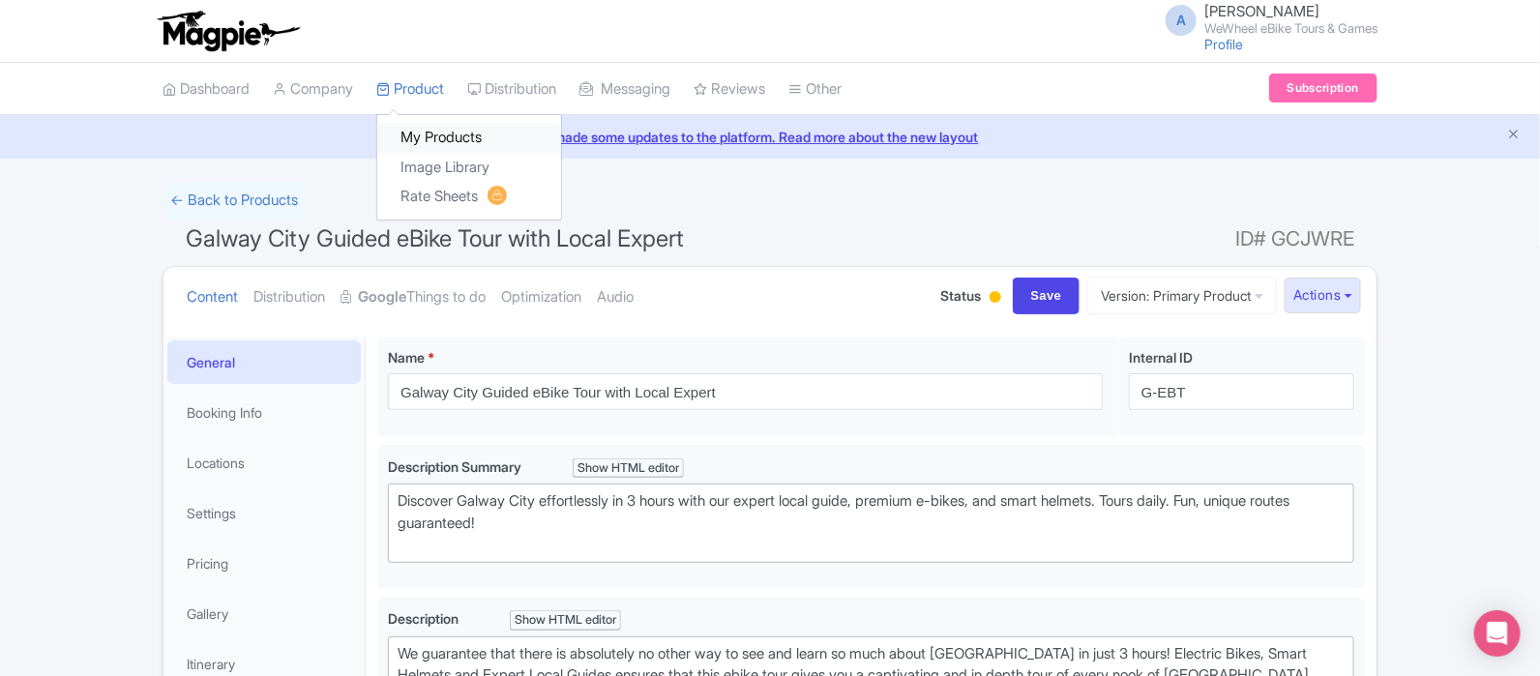
click at [440, 147] on link "My Products" at bounding box center [469, 138] width 184 height 30
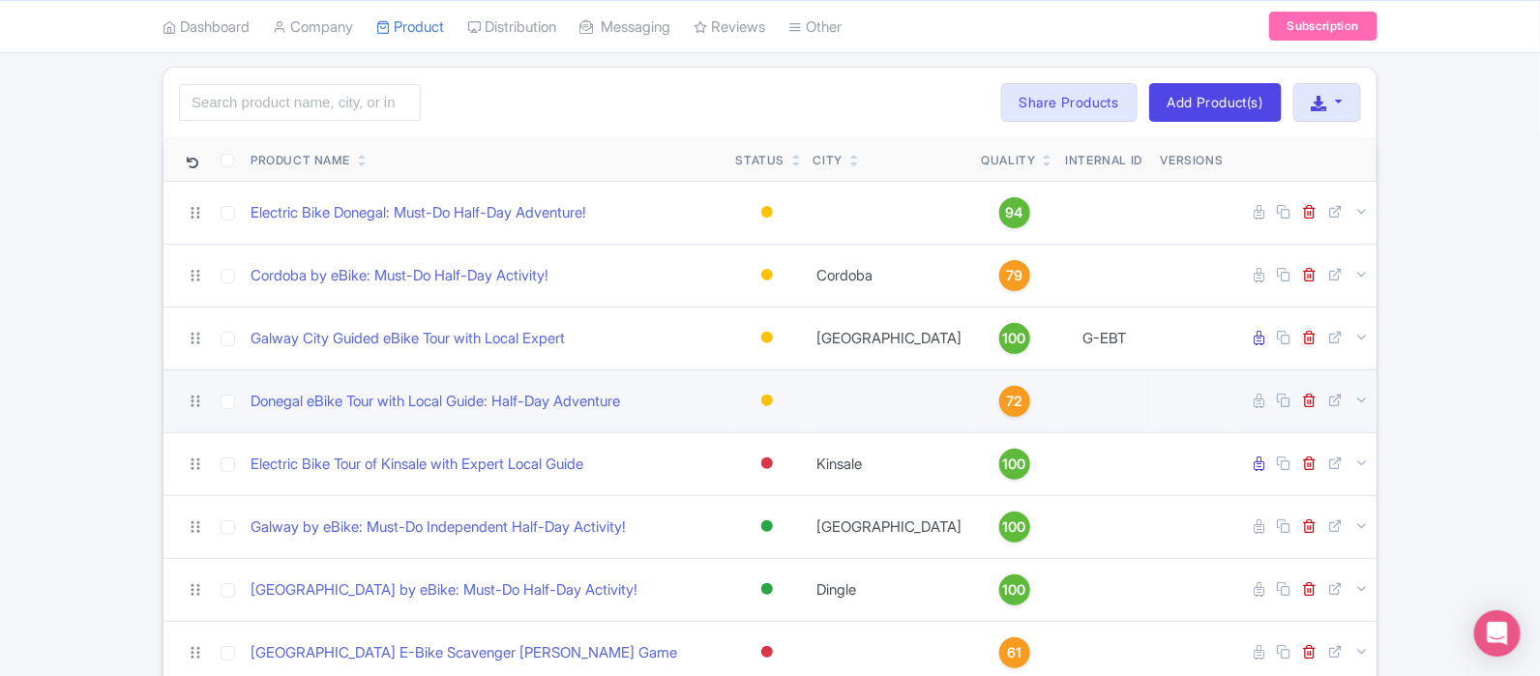
scroll to position [241, 0]
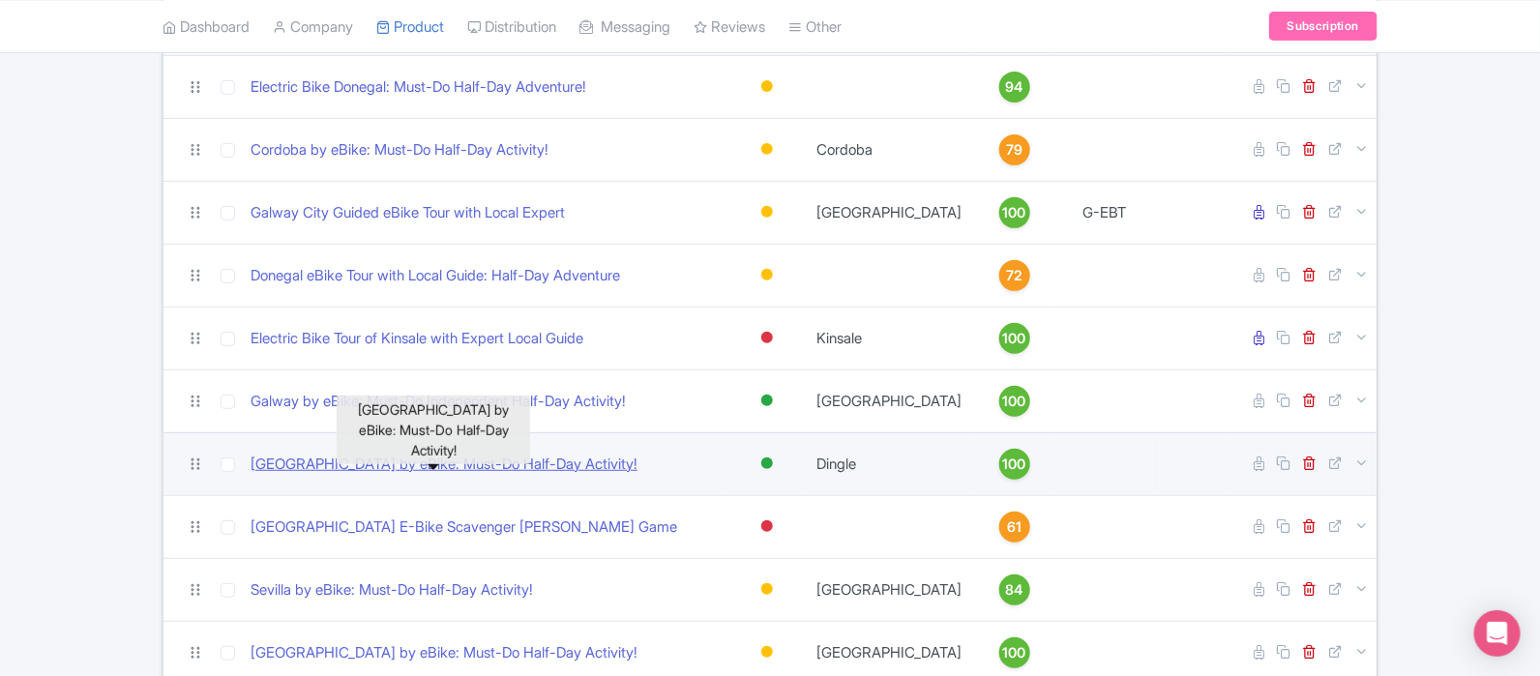
click at [570, 460] on link "Dingle Peninsula by eBike: Must-Do Half-Day Activity!" at bounding box center [444, 465] width 387 height 22
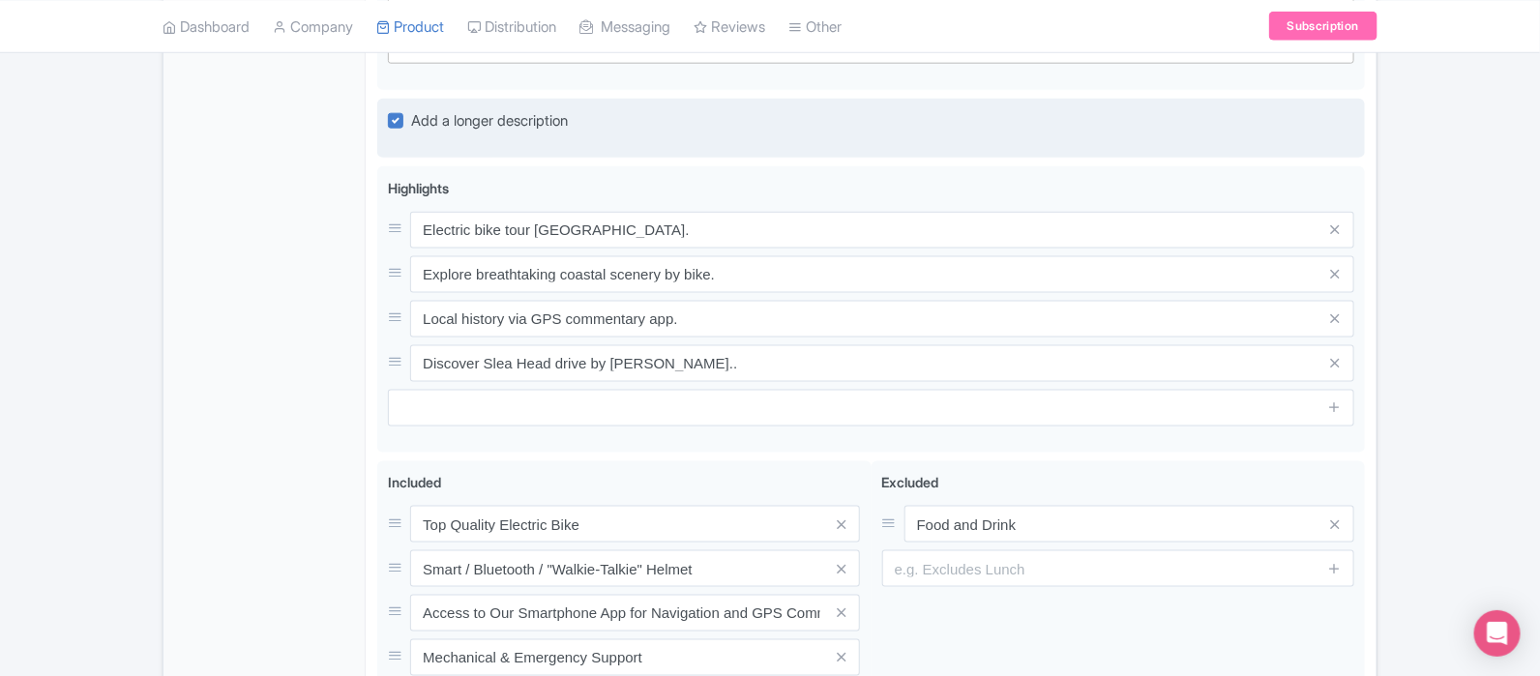
scroll to position [966, 0]
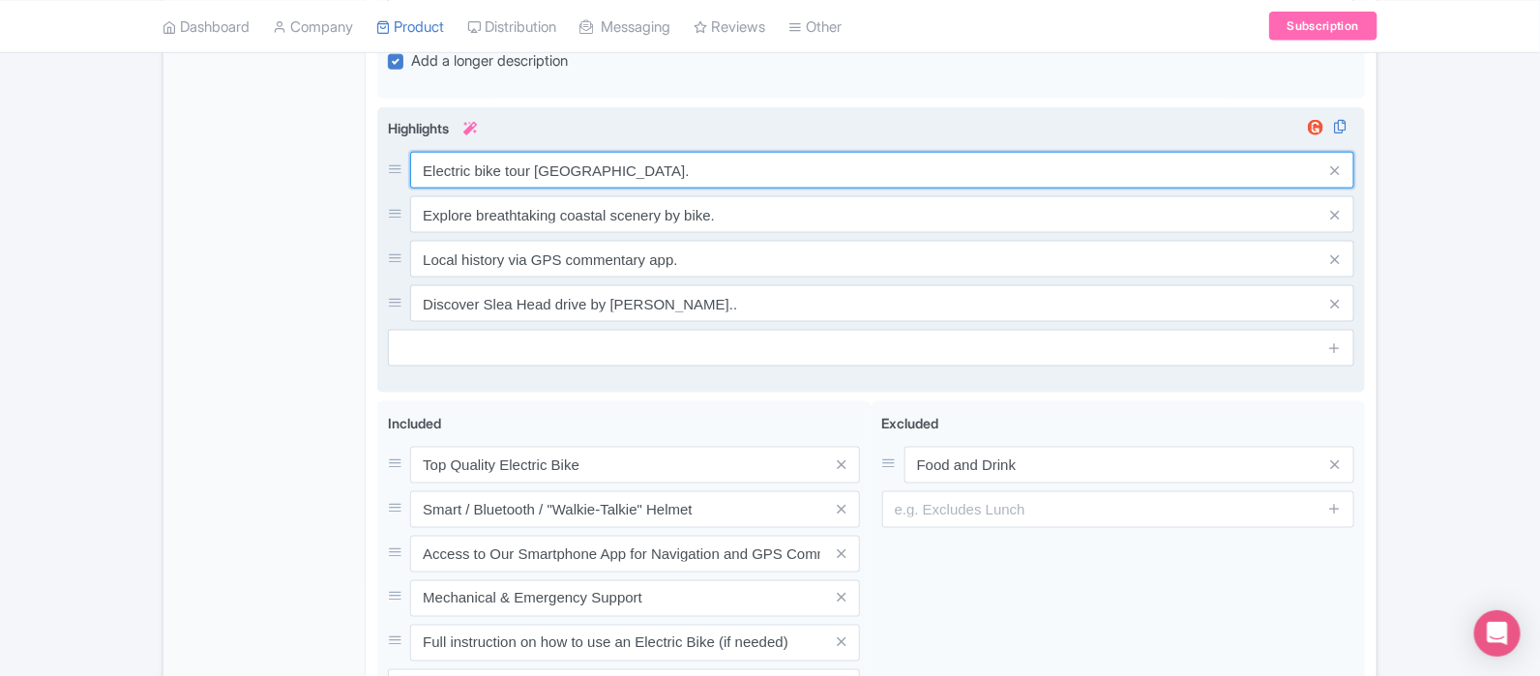
click at [643, 190] on div "Electric bike tour [GEOGRAPHIC_DATA]. Explore breathtaking coastal scenery by b…" at bounding box center [871, 237] width 966 height 170
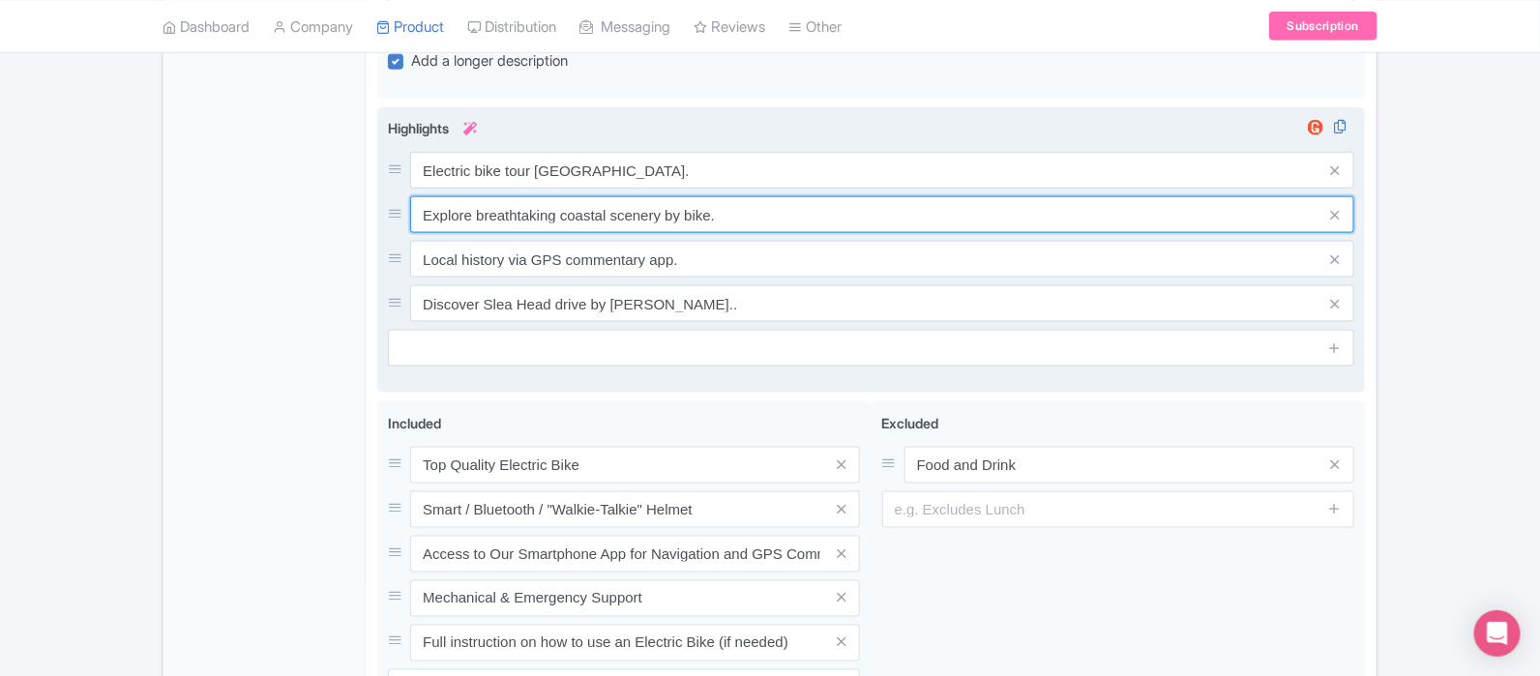
drag, startPoint x: 725, startPoint y: 219, endPoint x: 712, endPoint y: 215, distance: 14.1
click at [712, 189] on input "Explore breathtaking coastal scenery by bike." at bounding box center [882, 170] width 944 height 37
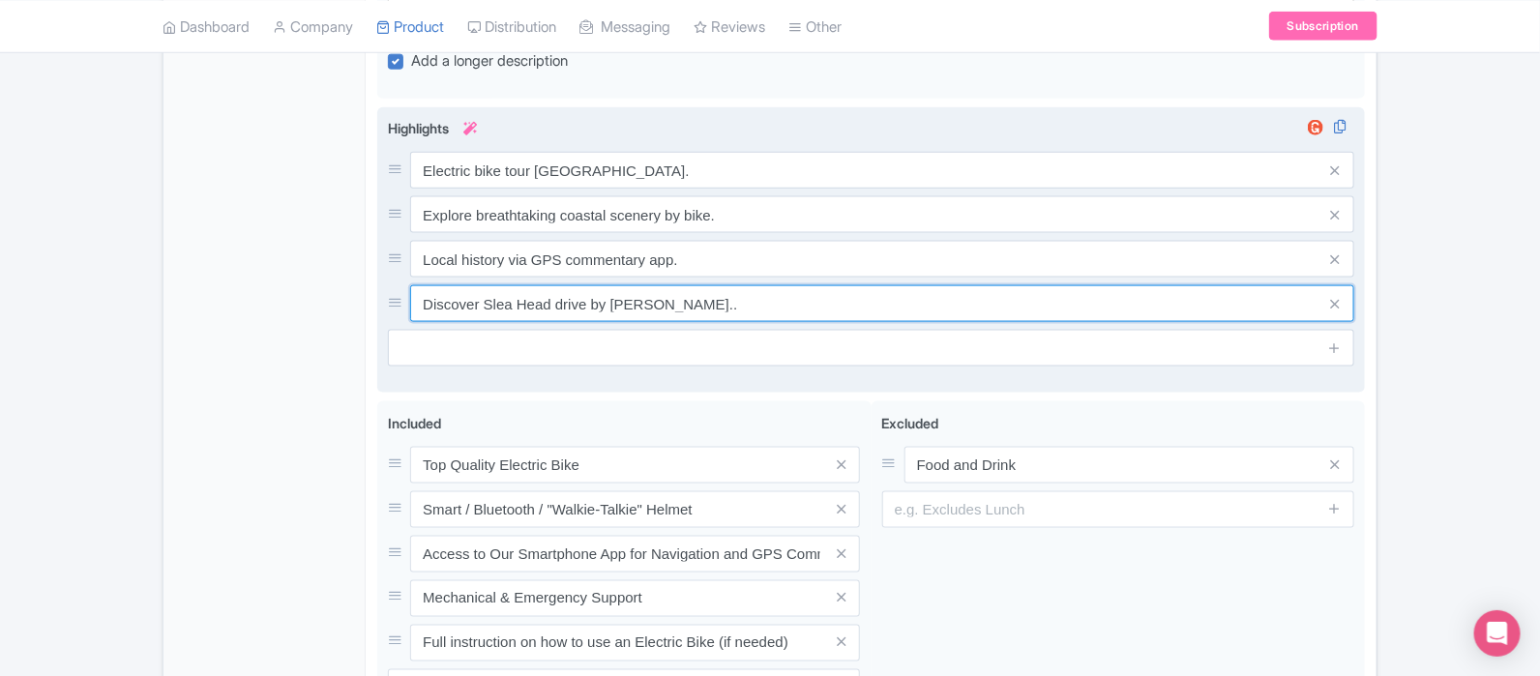
click at [683, 189] on input "Discover Slea Head drive by [PERSON_NAME].." at bounding box center [882, 170] width 944 height 37
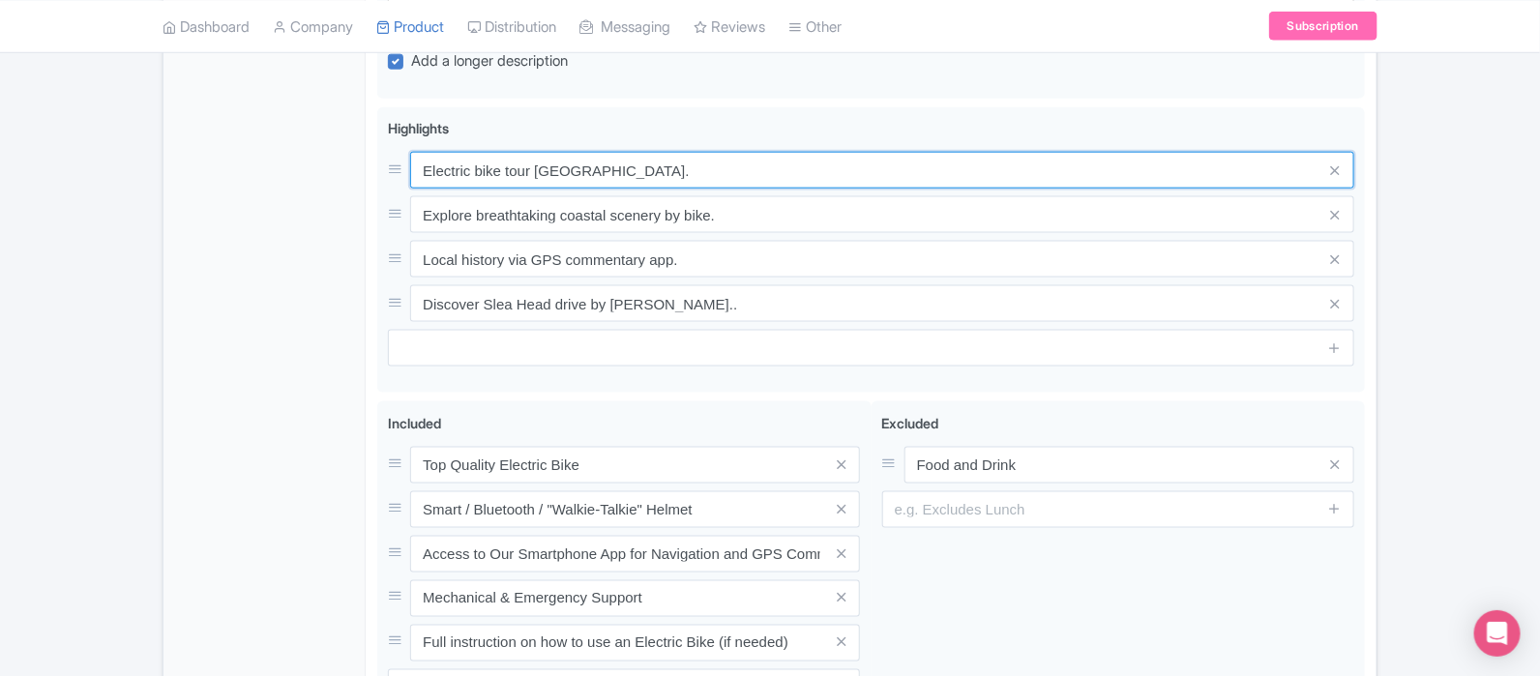
drag, startPoint x: 617, startPoint y: 159, endPoint x: 326, endPoint y: 131, distance: 292.5
click at [318, 124] on div "General Booking Info Locations Settings Pricing Gallery Itinerary FAQs [GEOGRAP…" at bounding box center [769, 86] width 1213 height 1454
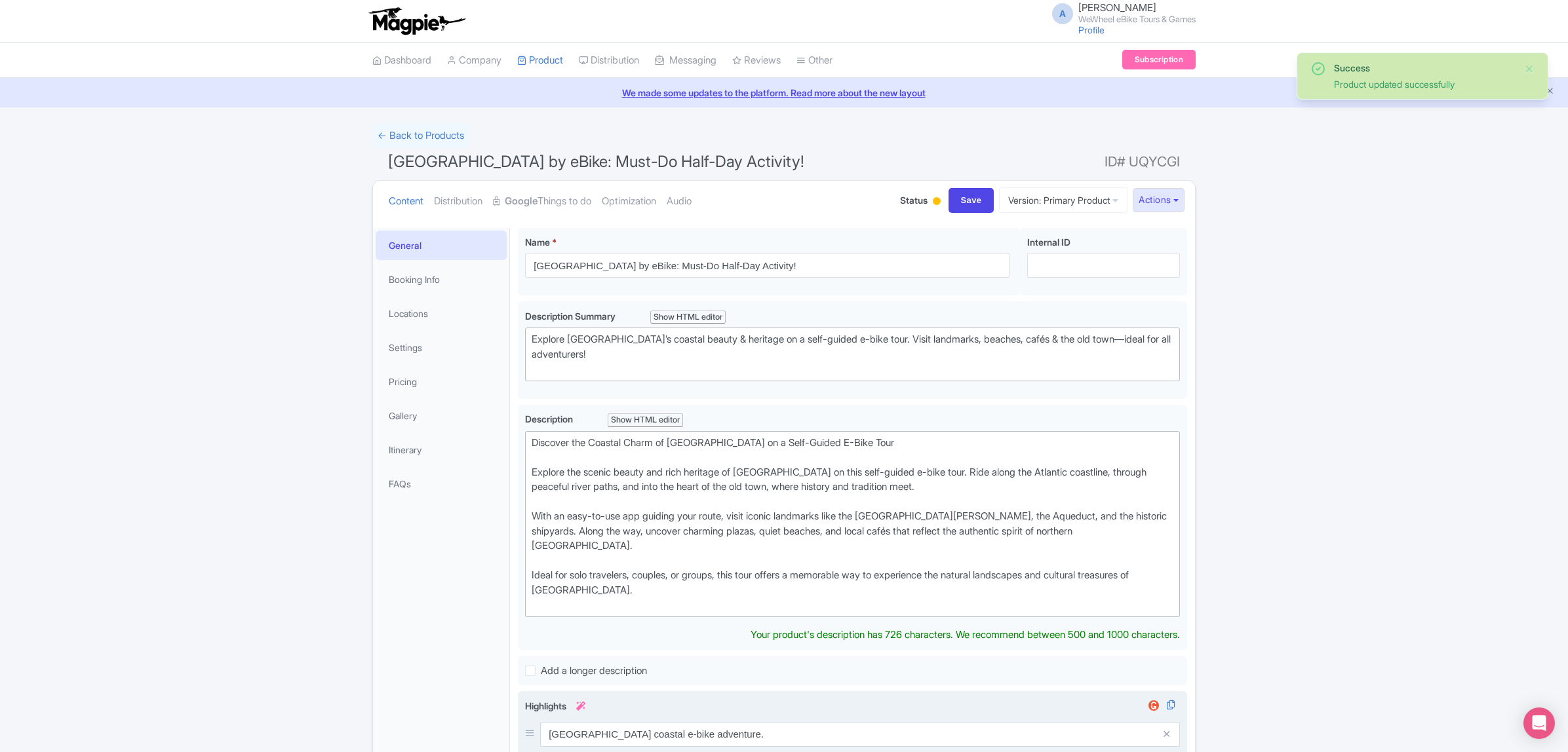
scroll to position [228, 0]
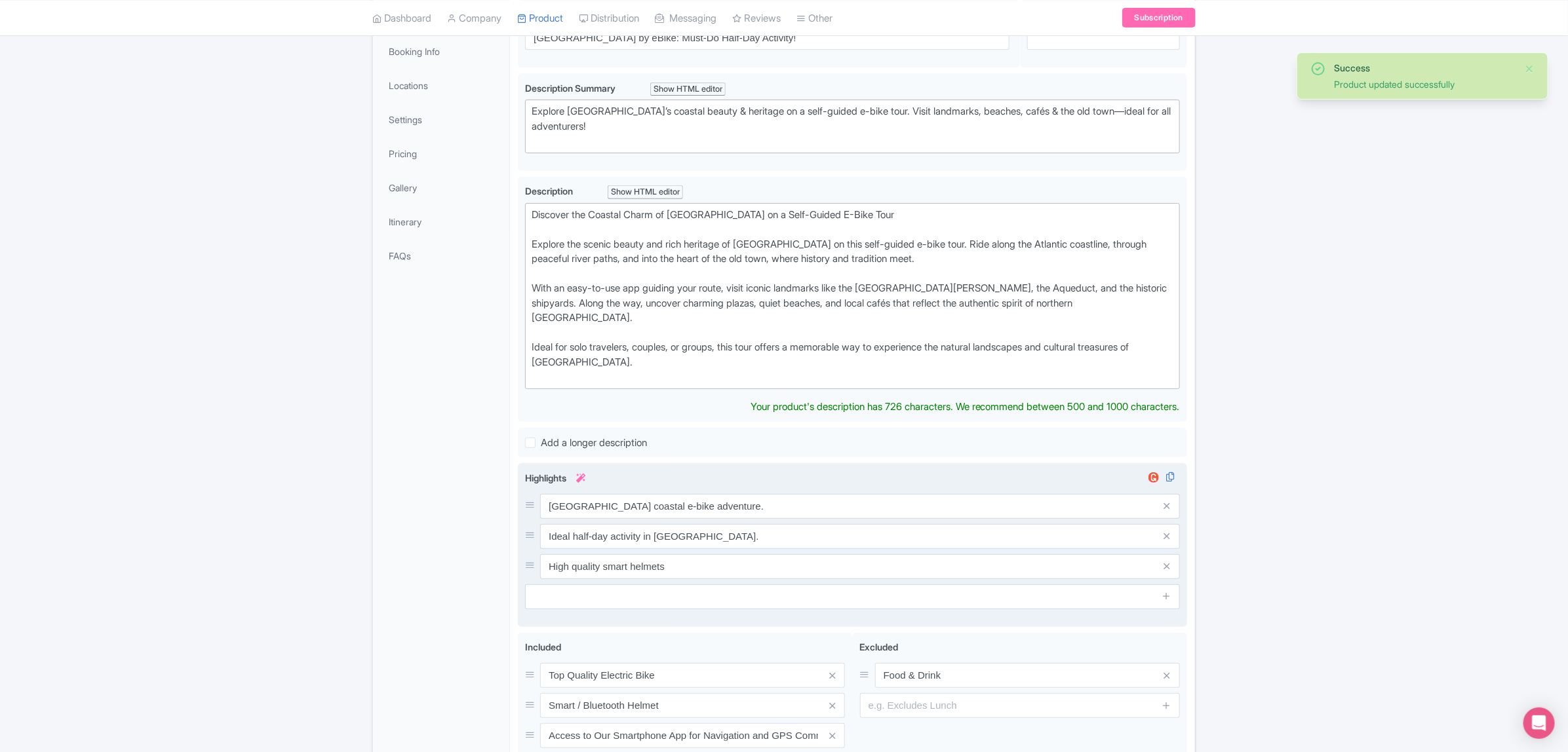
click at [582, 471] on div "Highlights i [GEOGRAPHIC_DATA] coastal e-bike adventure. Ideal half-day activit…" at bounding box center [852, 540] width 655 height 138
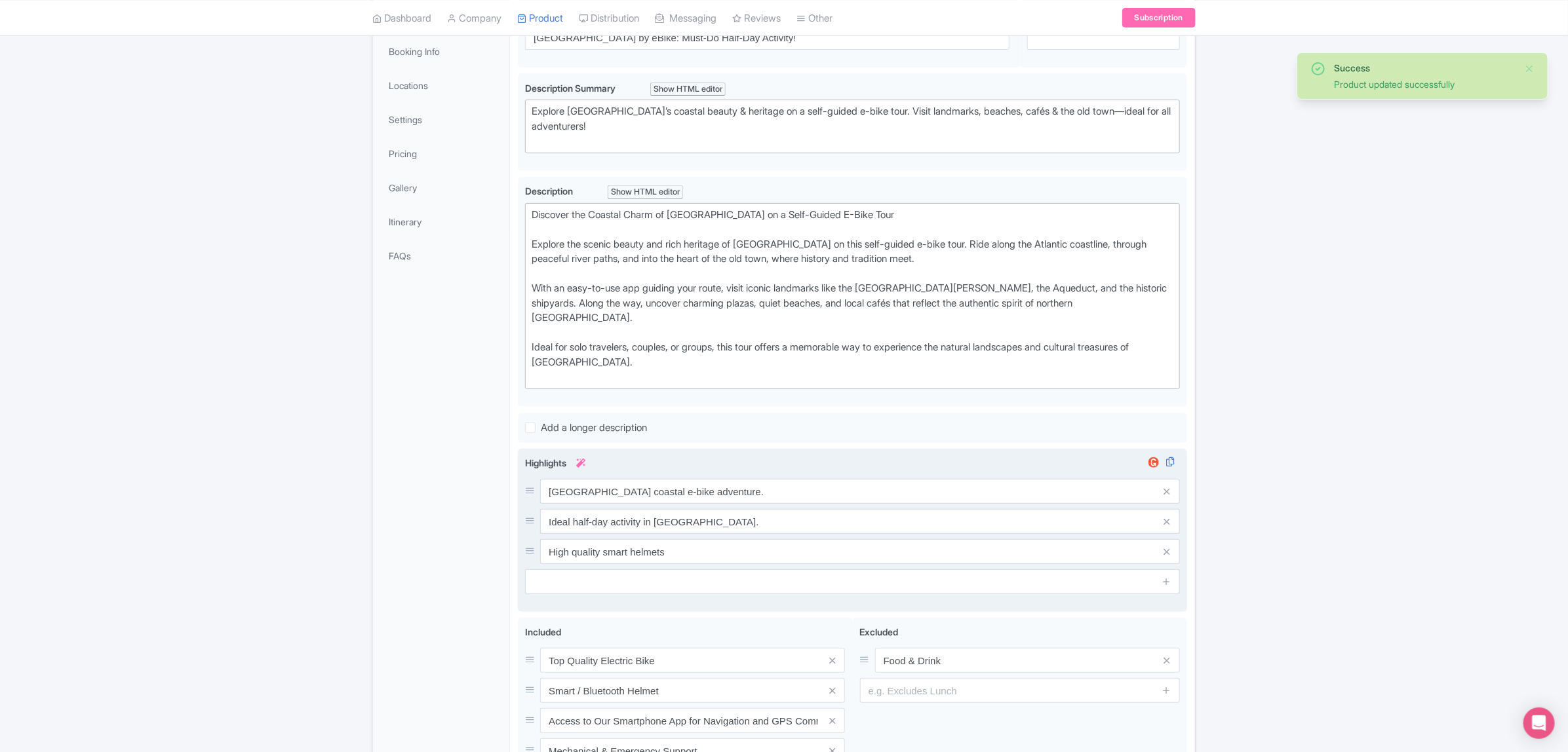
click at [584, 459] on icon at bounding box center [581, 463] width 9 height 9
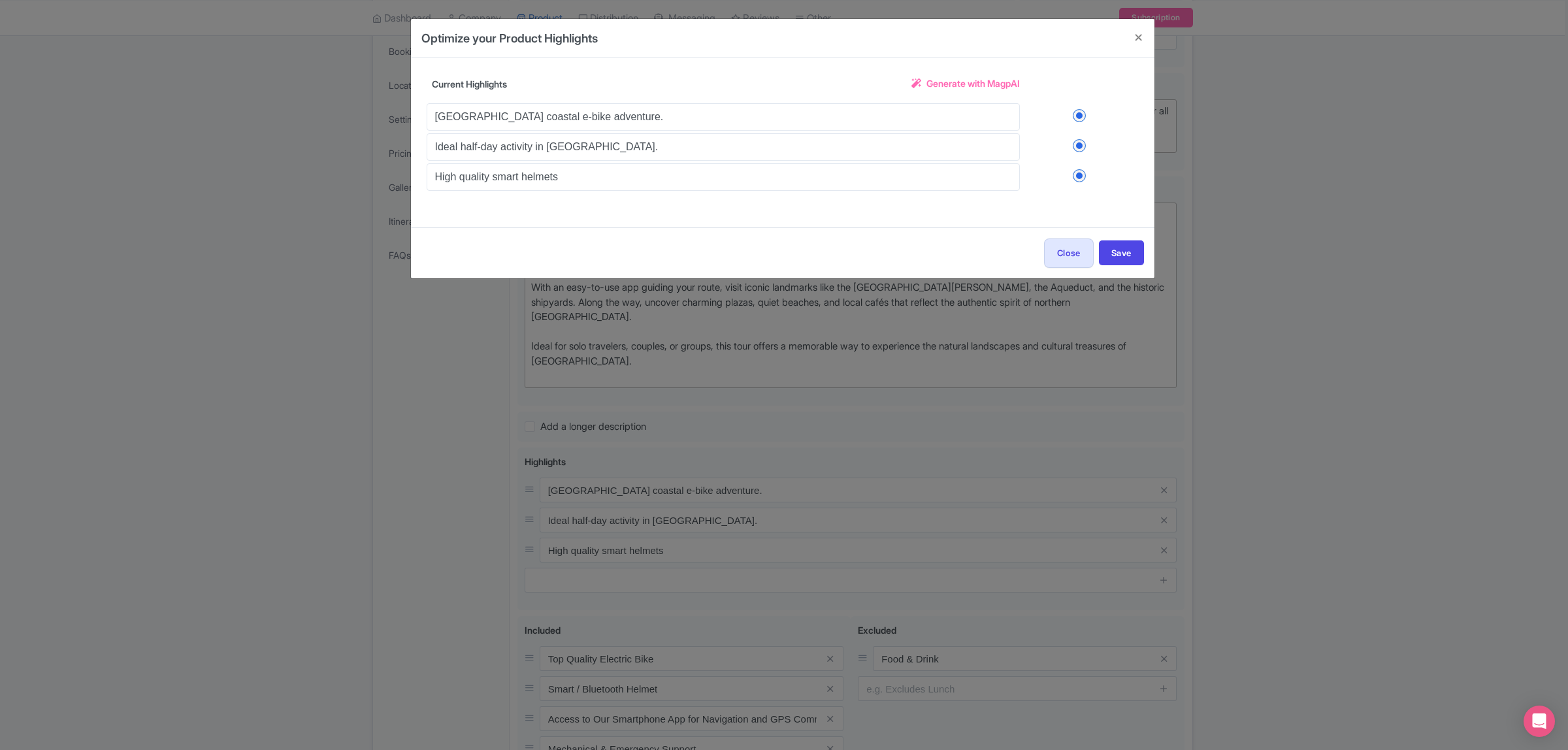
click at [952, 82] on span "Generate with MagpAI" at bounding box center [973, 83] width 93 height 14
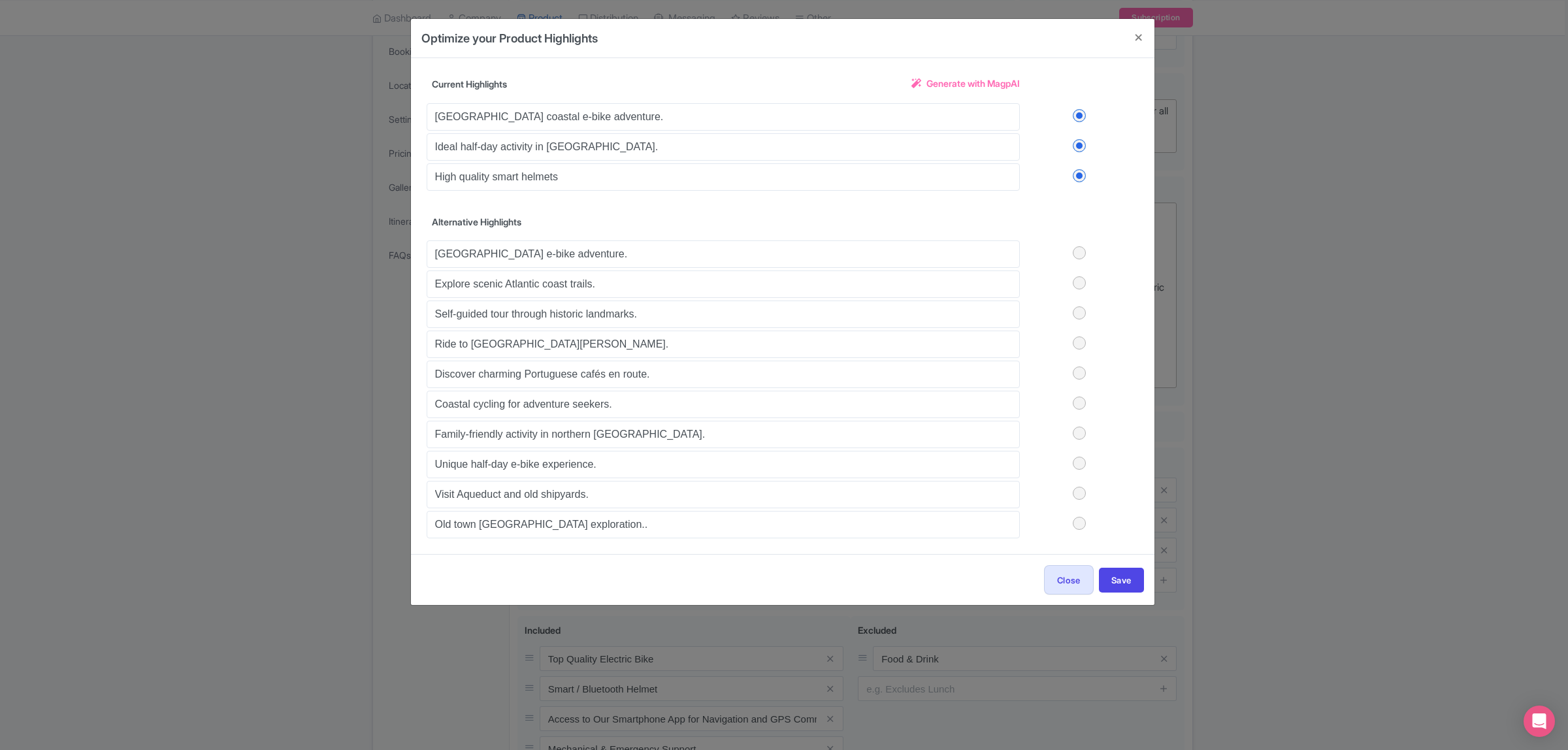
click at [1083, 466] on label at bounding box center [1079, 463] width 119 height 13
click at [0, 0] on input "checkbox" at bounding box center [0, 0] width 0 height 0
click at [1124, 573] on button "Save" at bounding box center [1121, 580] width 45 height 25
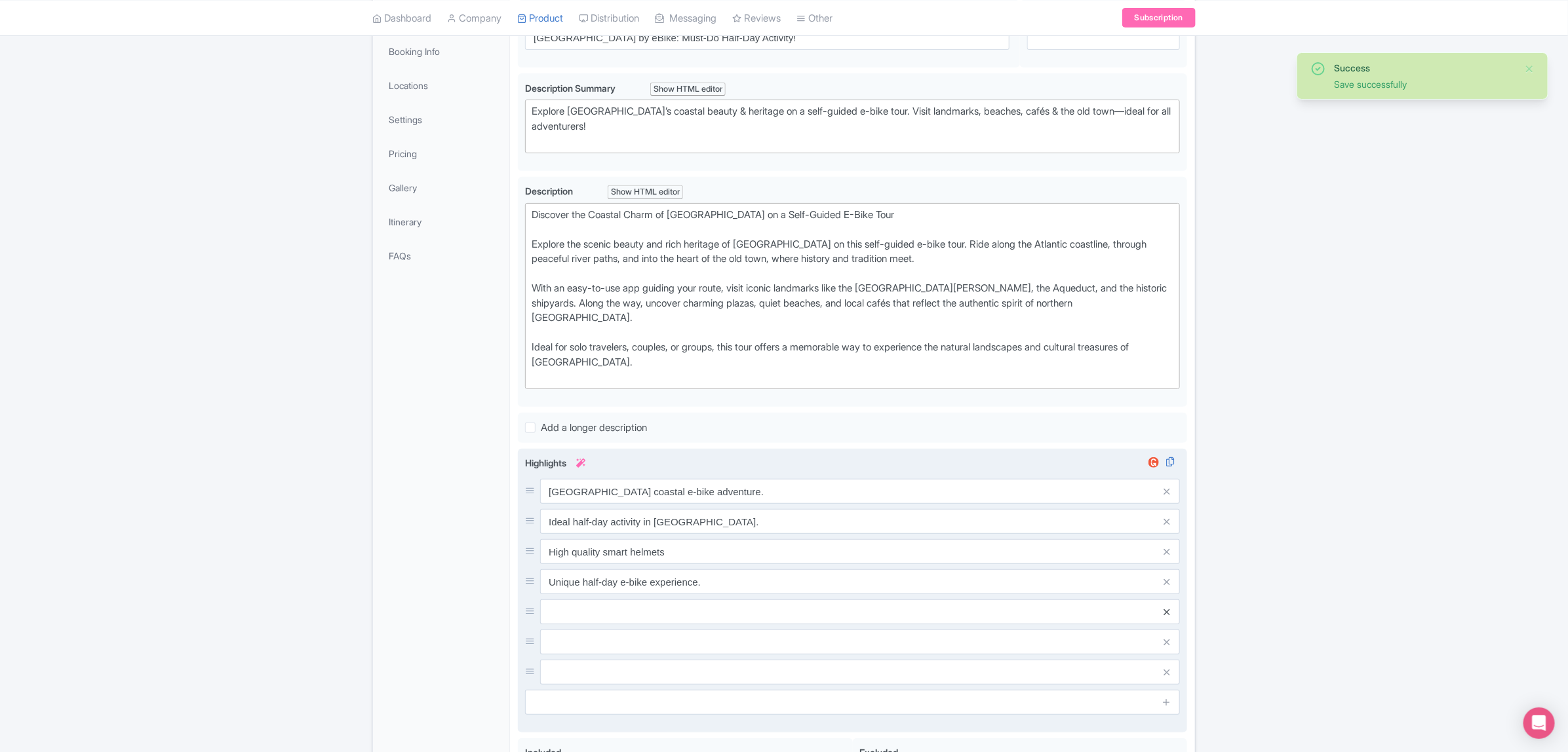
click at [1168, 608] on icon at bounding box center [1166, 612] width 6 height 10
click at [1164, 635] on link at bounding box center [1166, 642] width 6 height 15
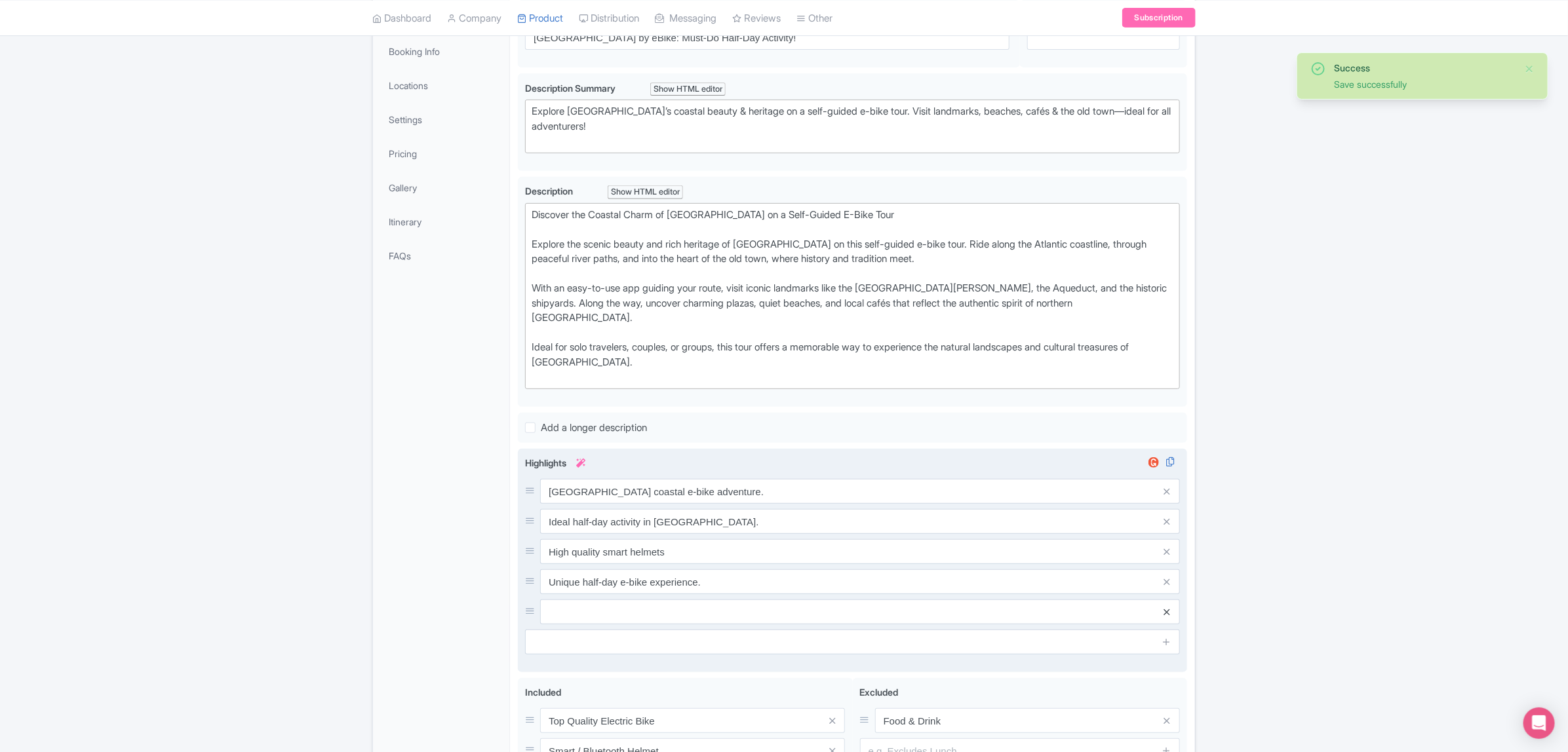
click at [1165, 608] on icon at bounding box center [1166, 612] width 6 height 10
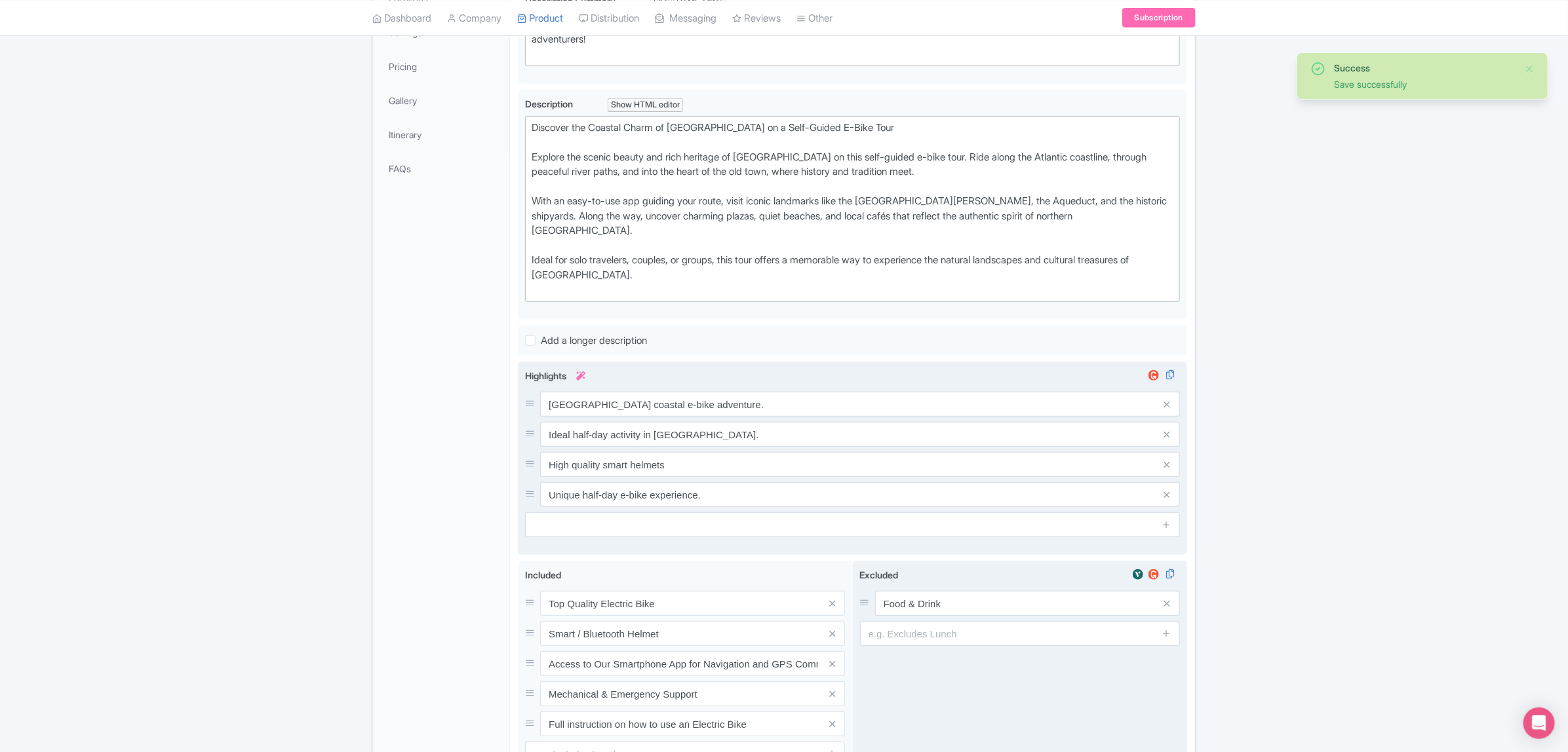
scroll to position [436, 0]
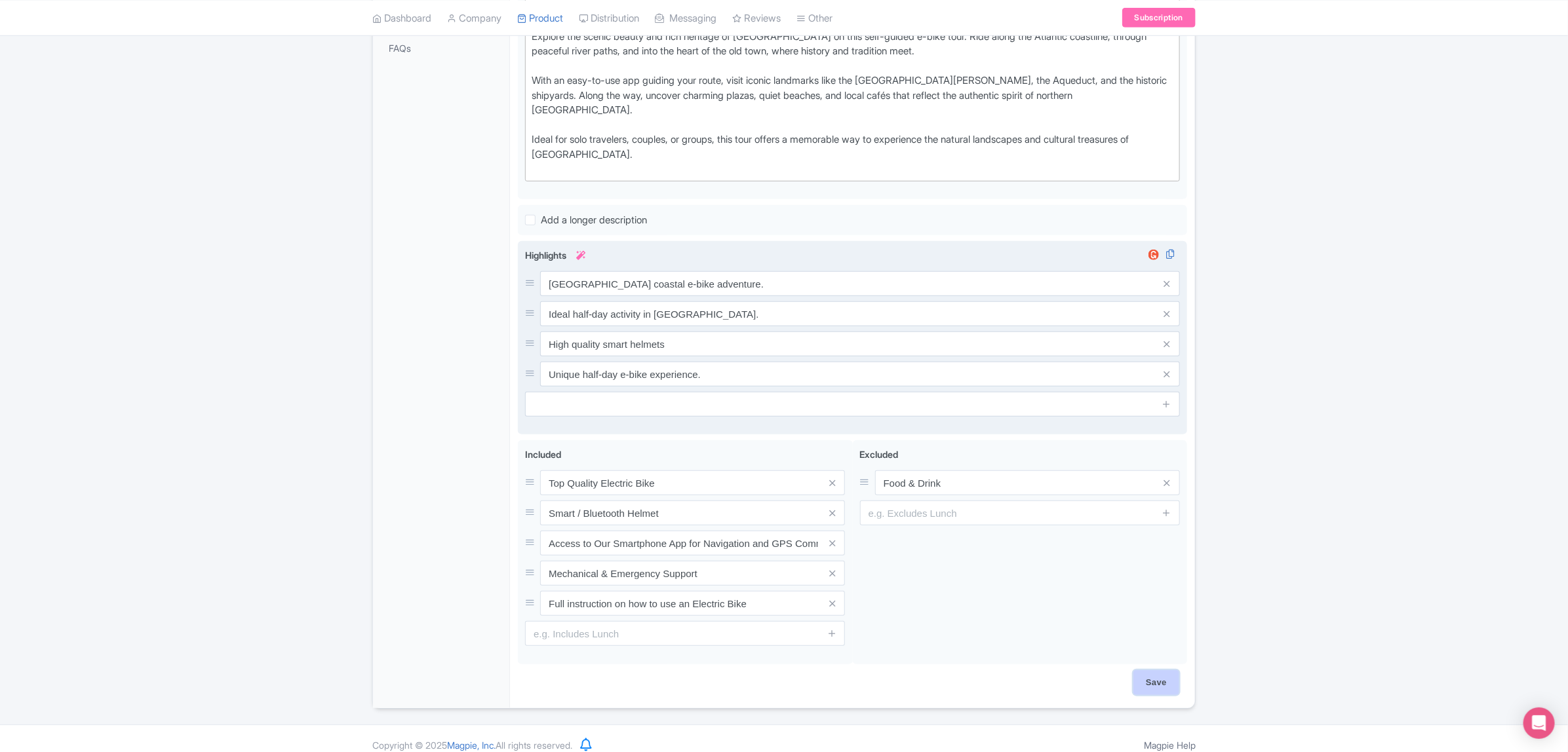
click at [1153, 671] on input "Save" at bounding box center [1156, 683] width 46 height 25
type input "Saving..."
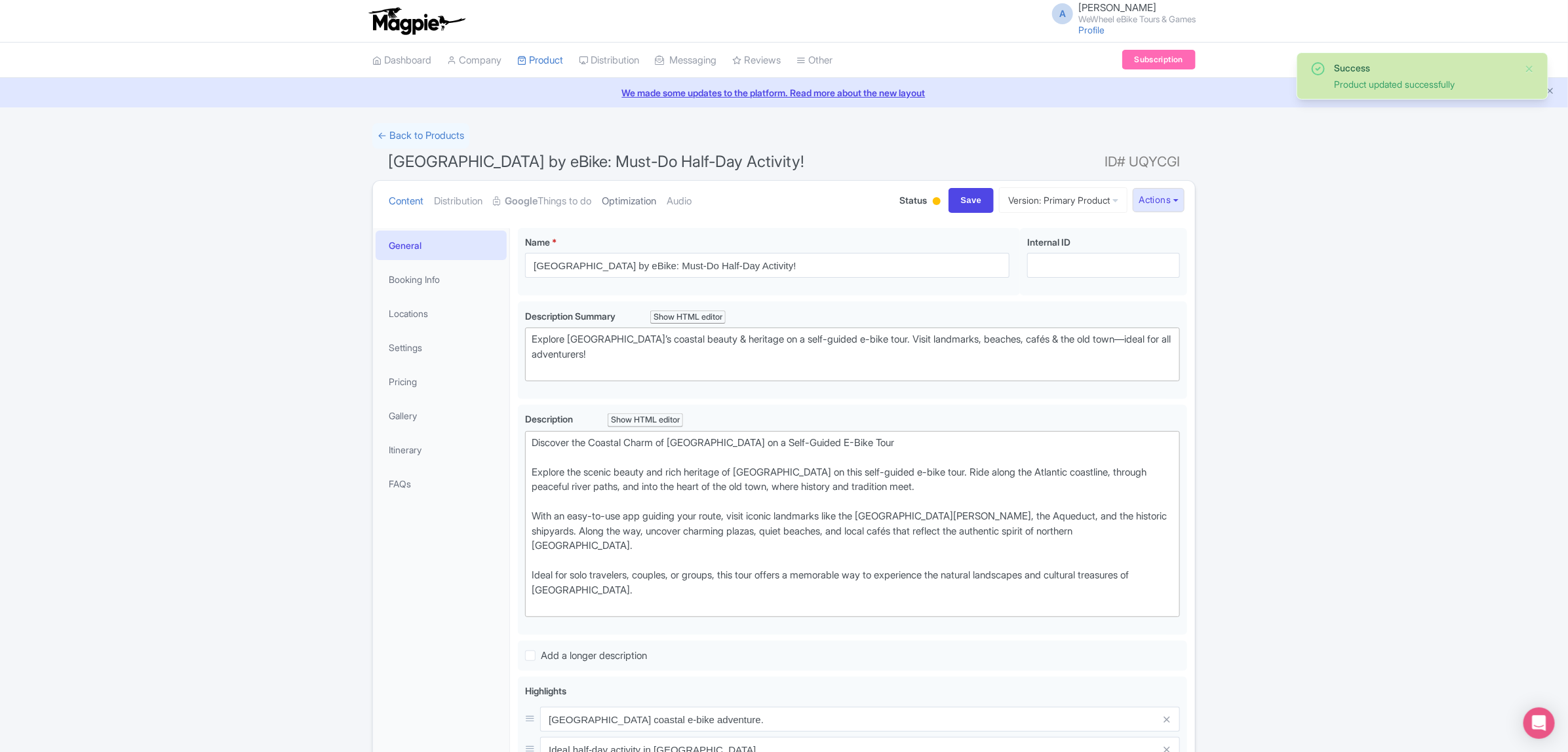
click at [628, 207] on link "Optimization" at bounding box center [629, 201] width 54 height 41
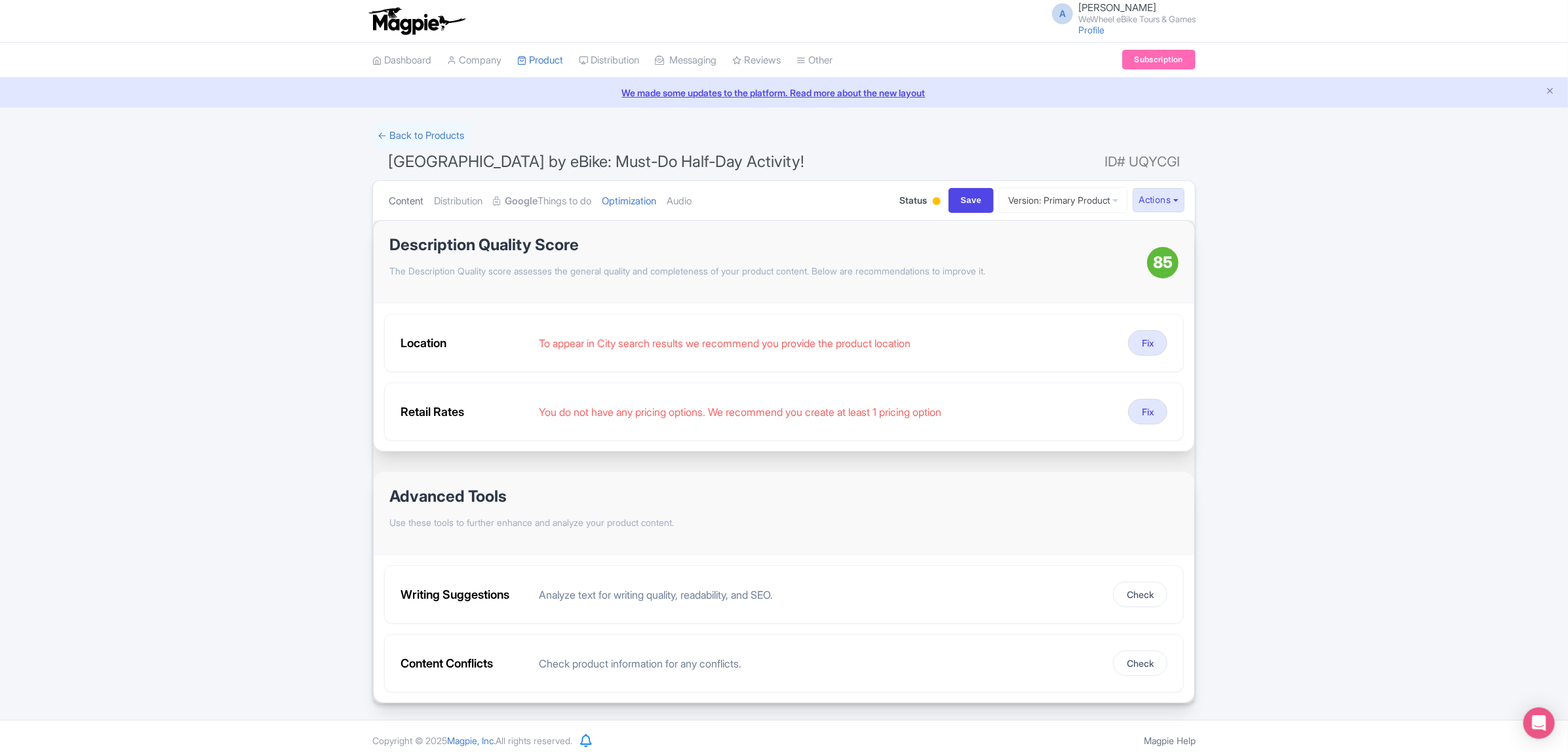
click at [417, 205] on link "Content" at bounding box center [406, 201] width 35 height 41
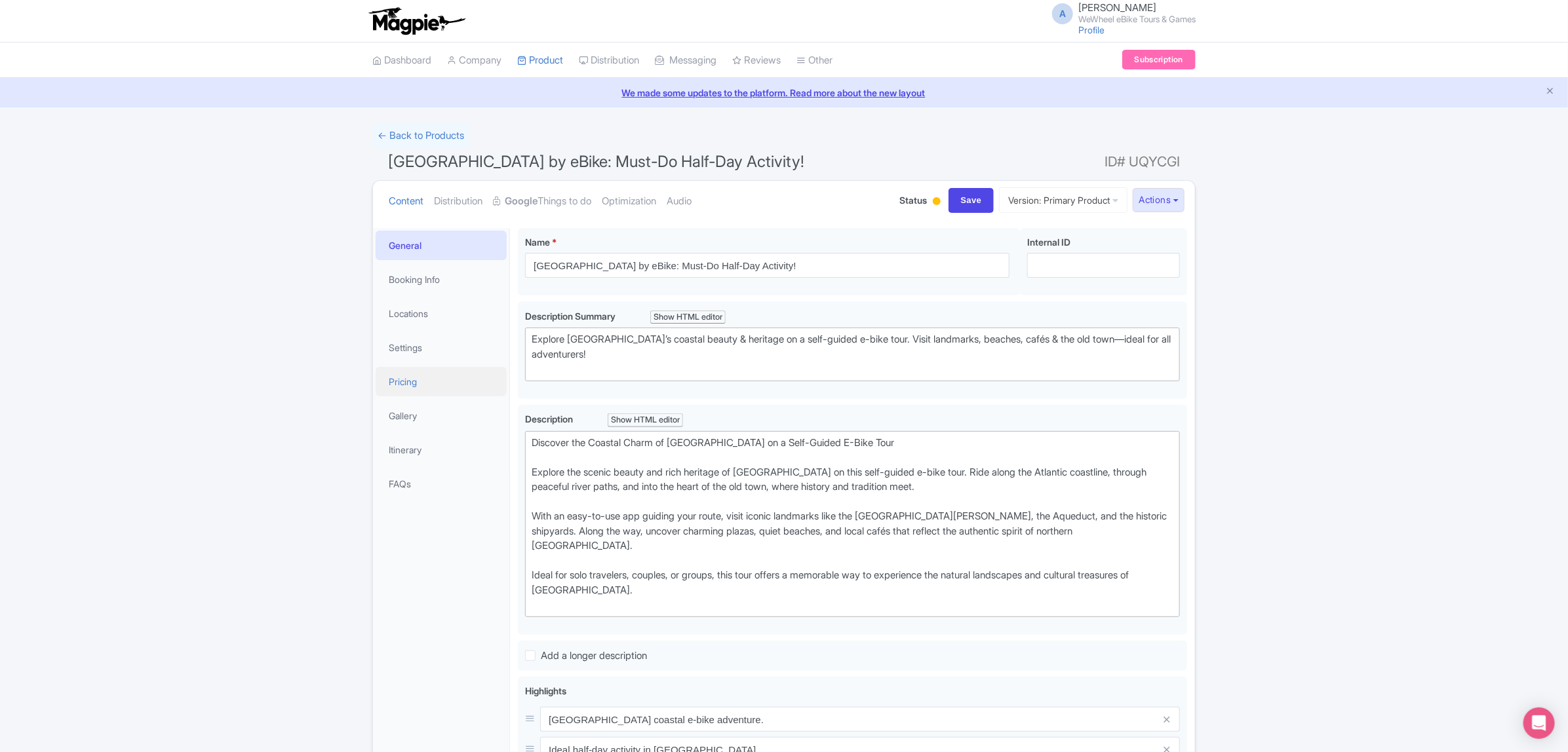
click at [411, 383] on link "Pricing" at bounding box center [440, 382] width 131 height 30
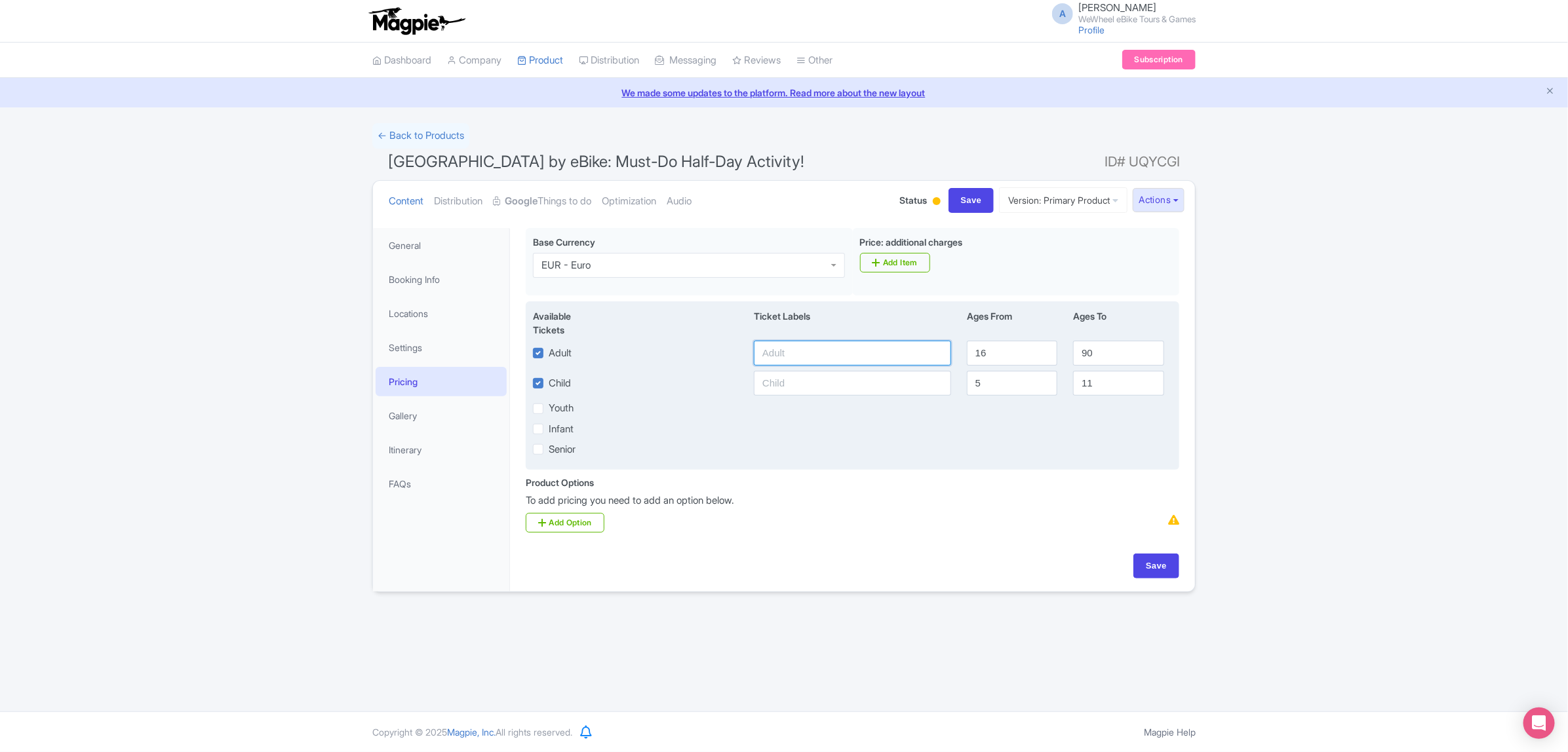
click at [855, 358] on input "text" at bounding box center [852, 353] width 197 height 25
click at [568, 390] on label "Child" at bounding box center [560, 383] width 22 height 15
click at [557, 384] on input "Child" at bounding box center [553, 379] width 9 height 9
checkbox input "false"
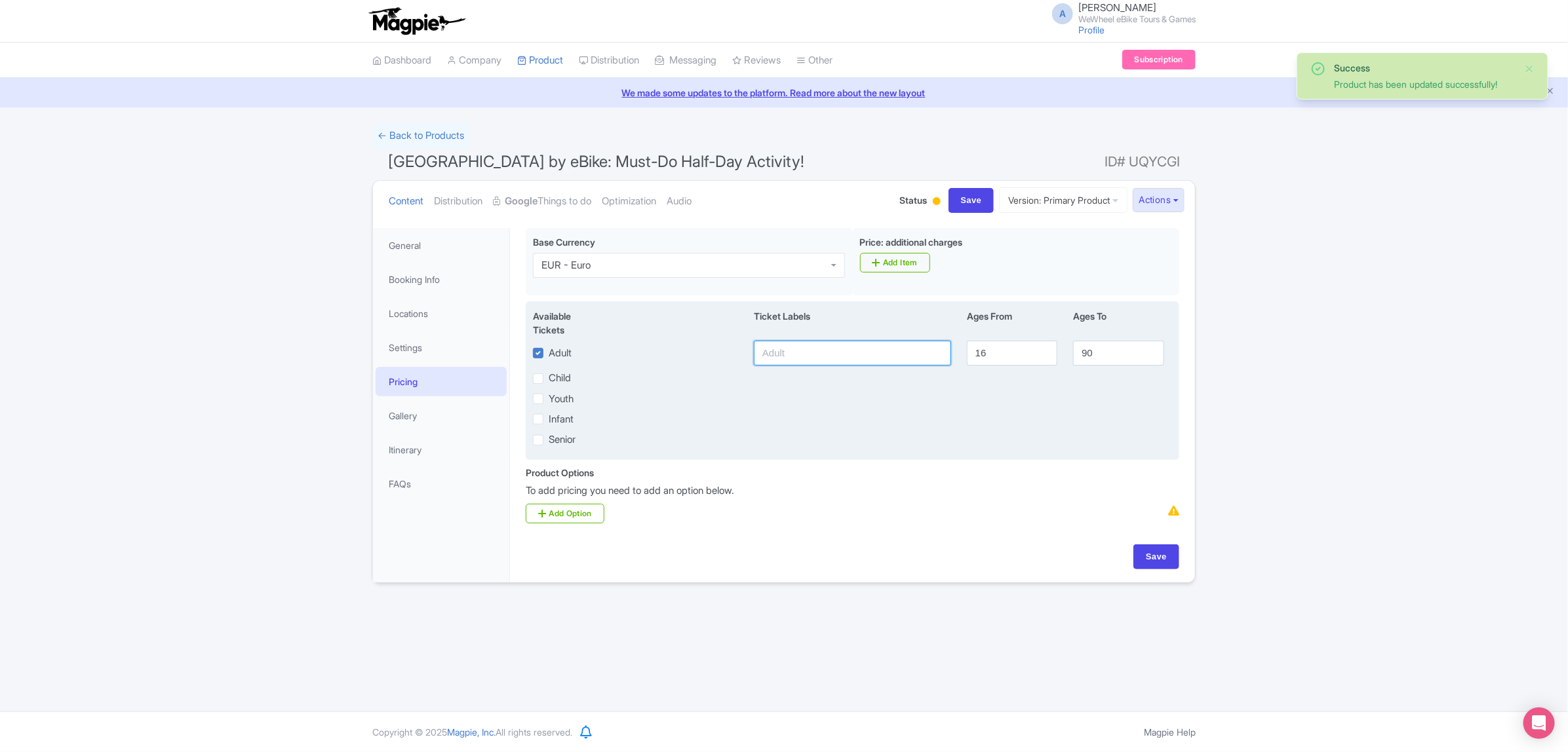
click at [800, 352] on input "text" at bounding box center [852, 353] width 197 height 25
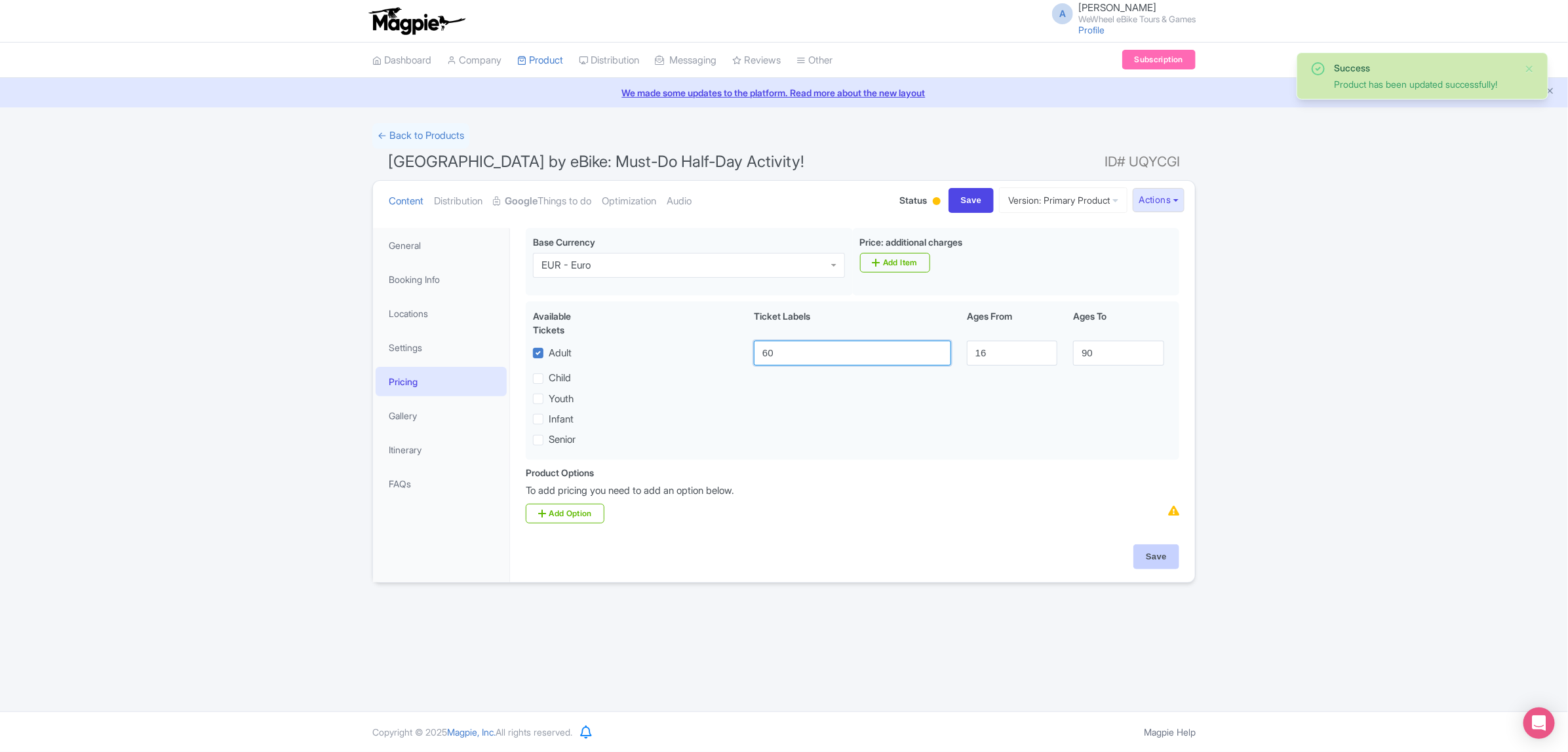
type input "60"
click at [1152, 559] on input "Save" at bounding box center [1156, 557] width 46 height 25
type input "Update Product"
click at [953, 192] on input "Save" at bounding box center [972, 201] width 46 height 25
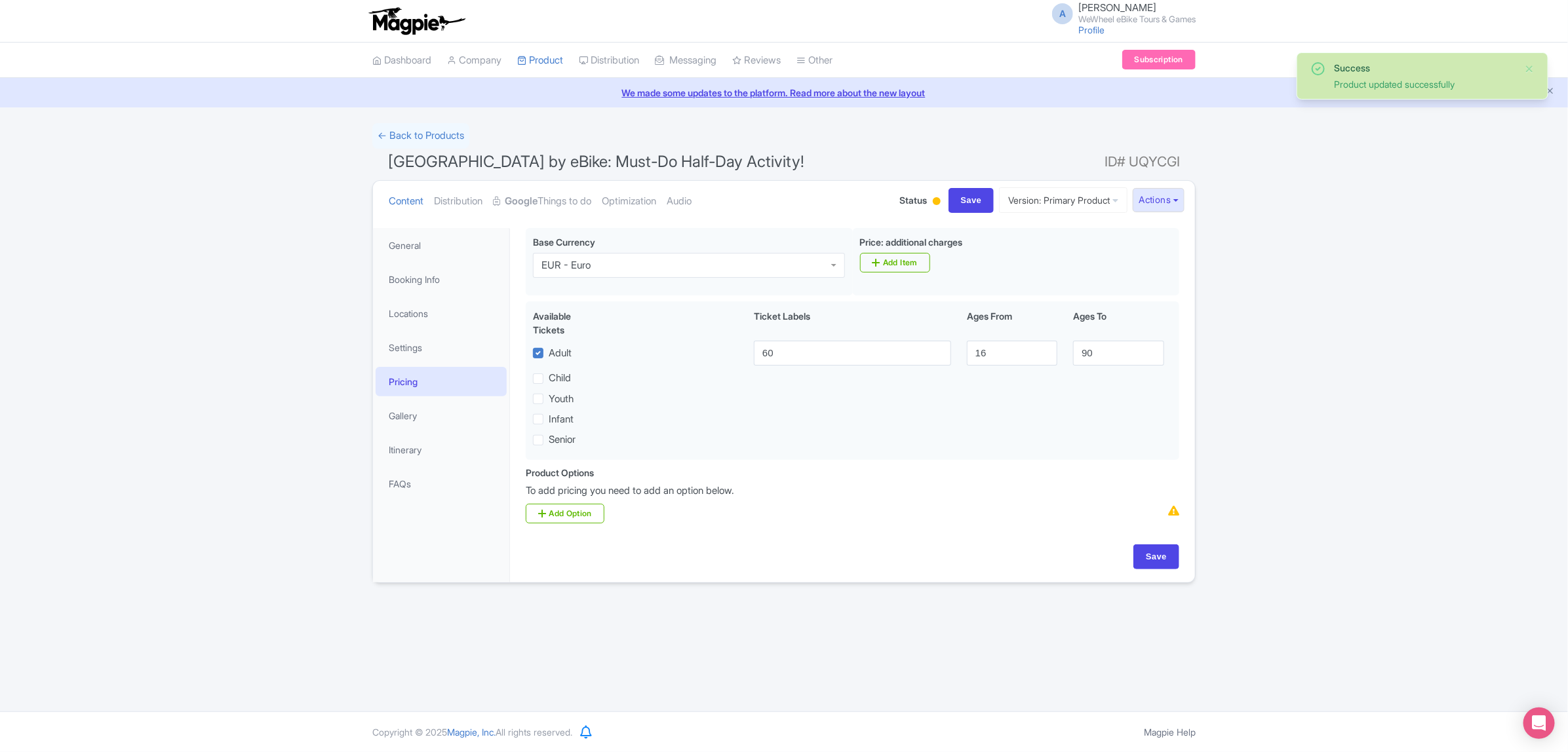
type input "Saving..."
click at [644, 203] on link "Optimization" at bounding box center [629, 201] width 54 height 41
click at [642, 207] on link "Optimization" at bounding box center [629, 201] width 54 height 41
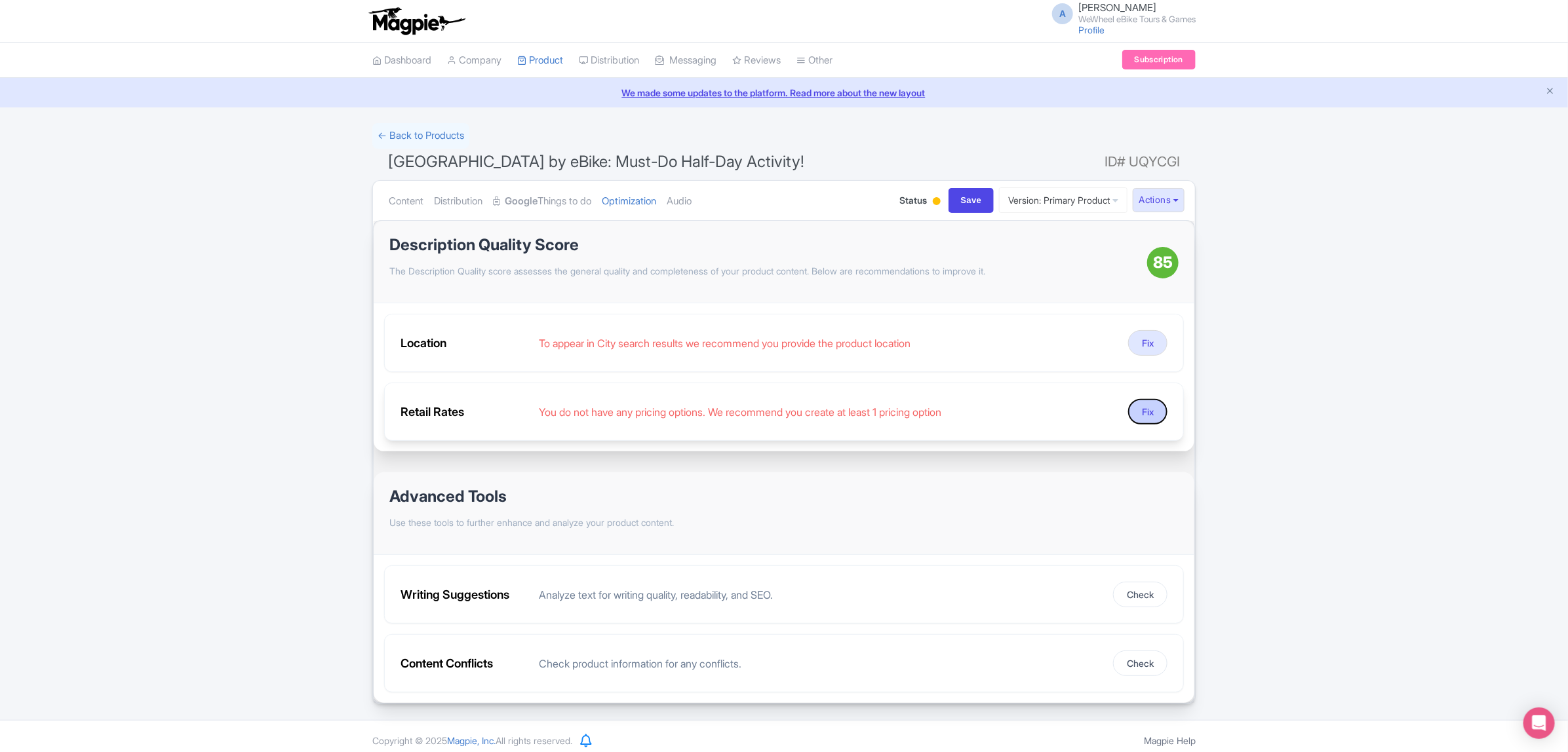
click at [1151, 411] on button "Fix" at bounding box center [1148, 412] width 39 height 26
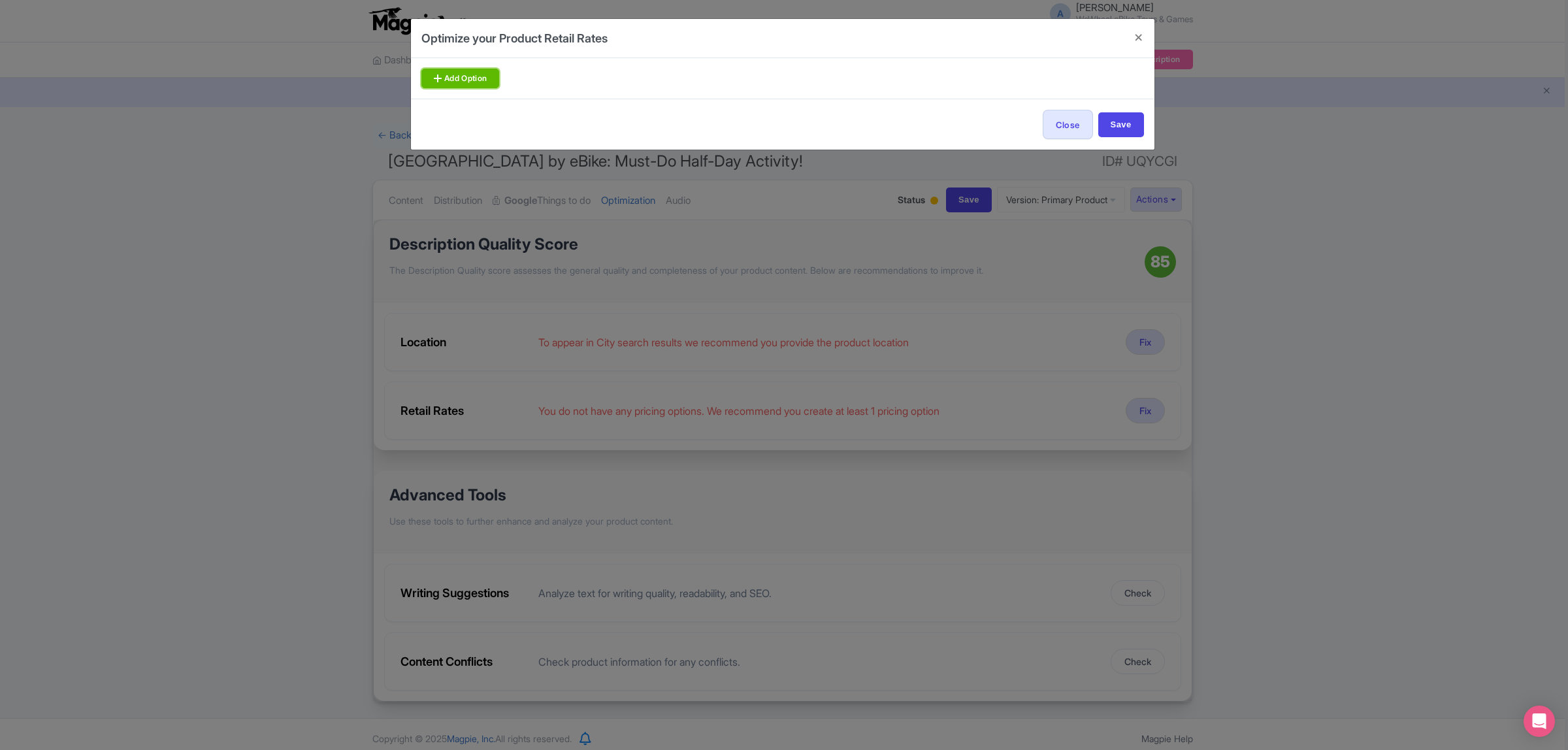
click at [457, 76] on link "Add Option" at bounding box center [461, 78] width 78 height 20
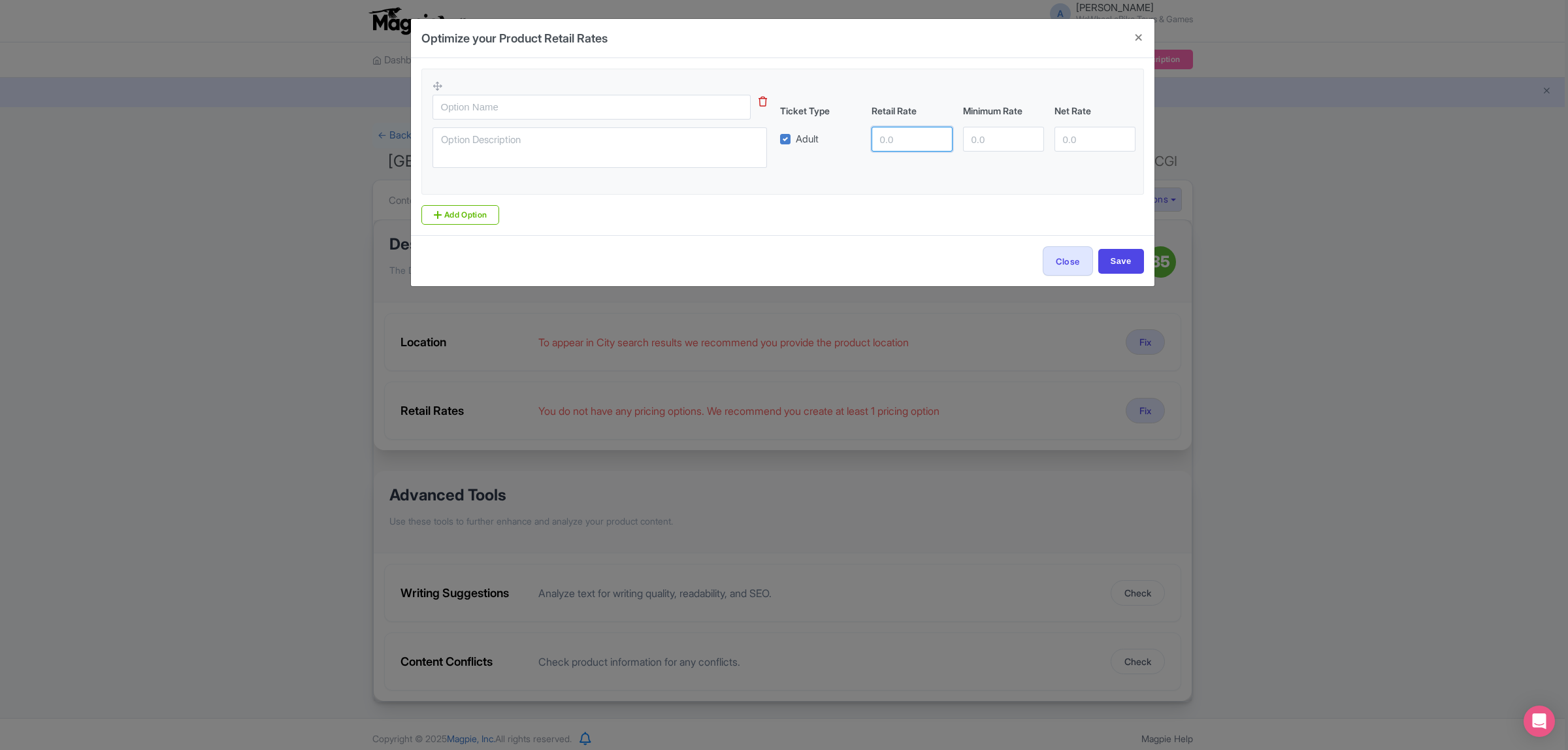
click at [895, 137] on input "number" at bounding box center [912, 139] width 81 height 25
type input "60"
click at [1109, 256] on input "Save" at bounding box center [1121, 261] width 46 height 25
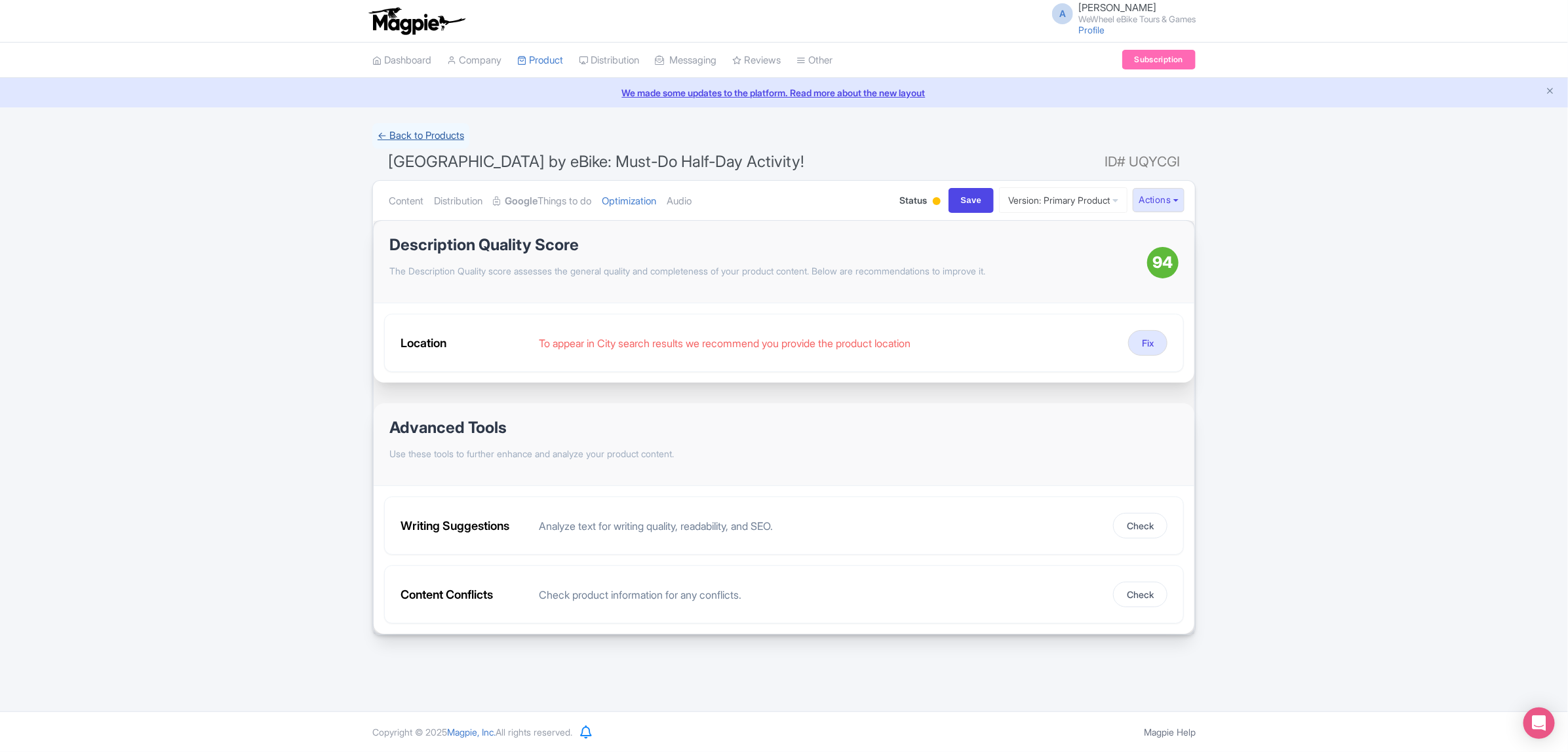
click at [413, 138] on link "← Back to Products" at bounding box center [420, 136] width 97 height 26
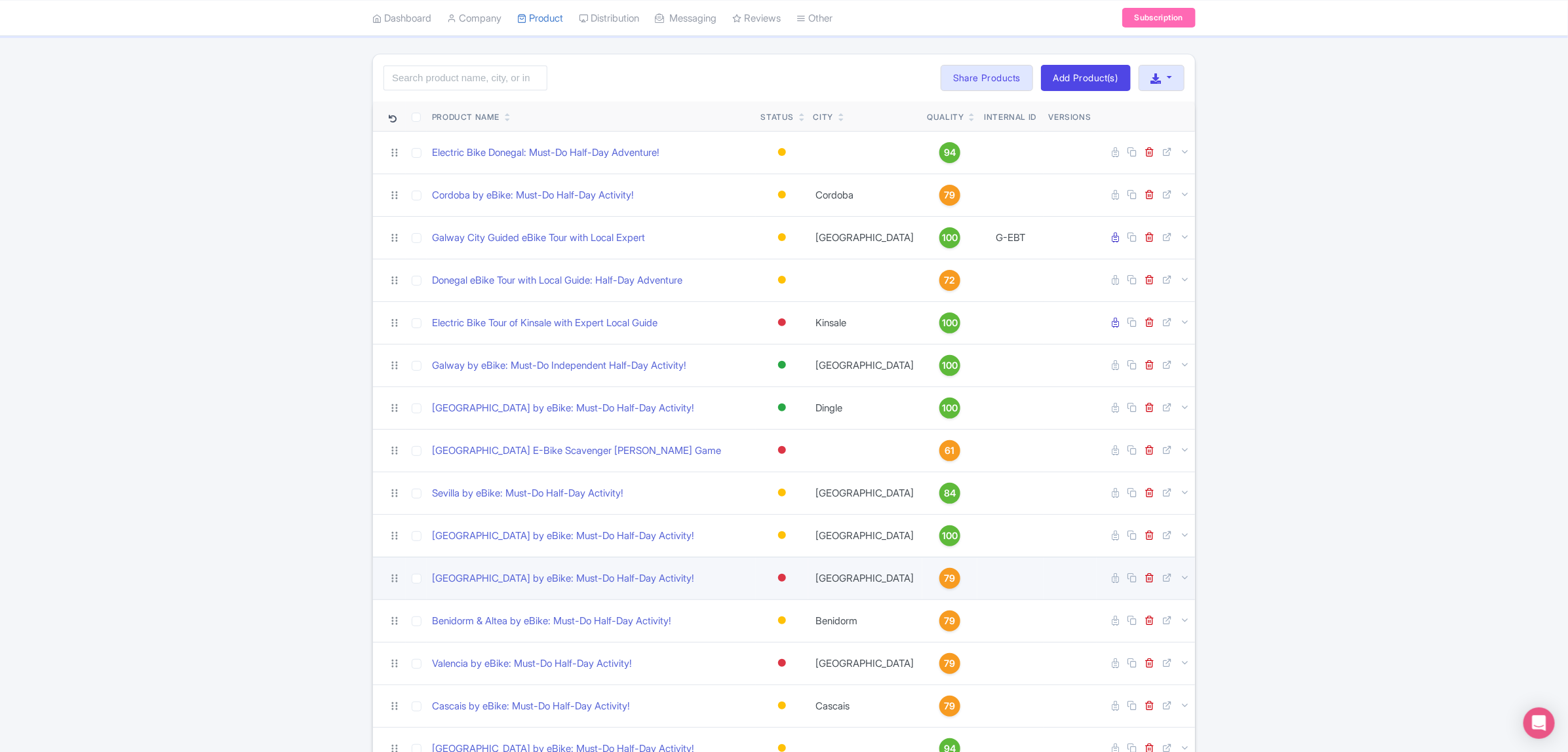
scroll to position [146, 0]
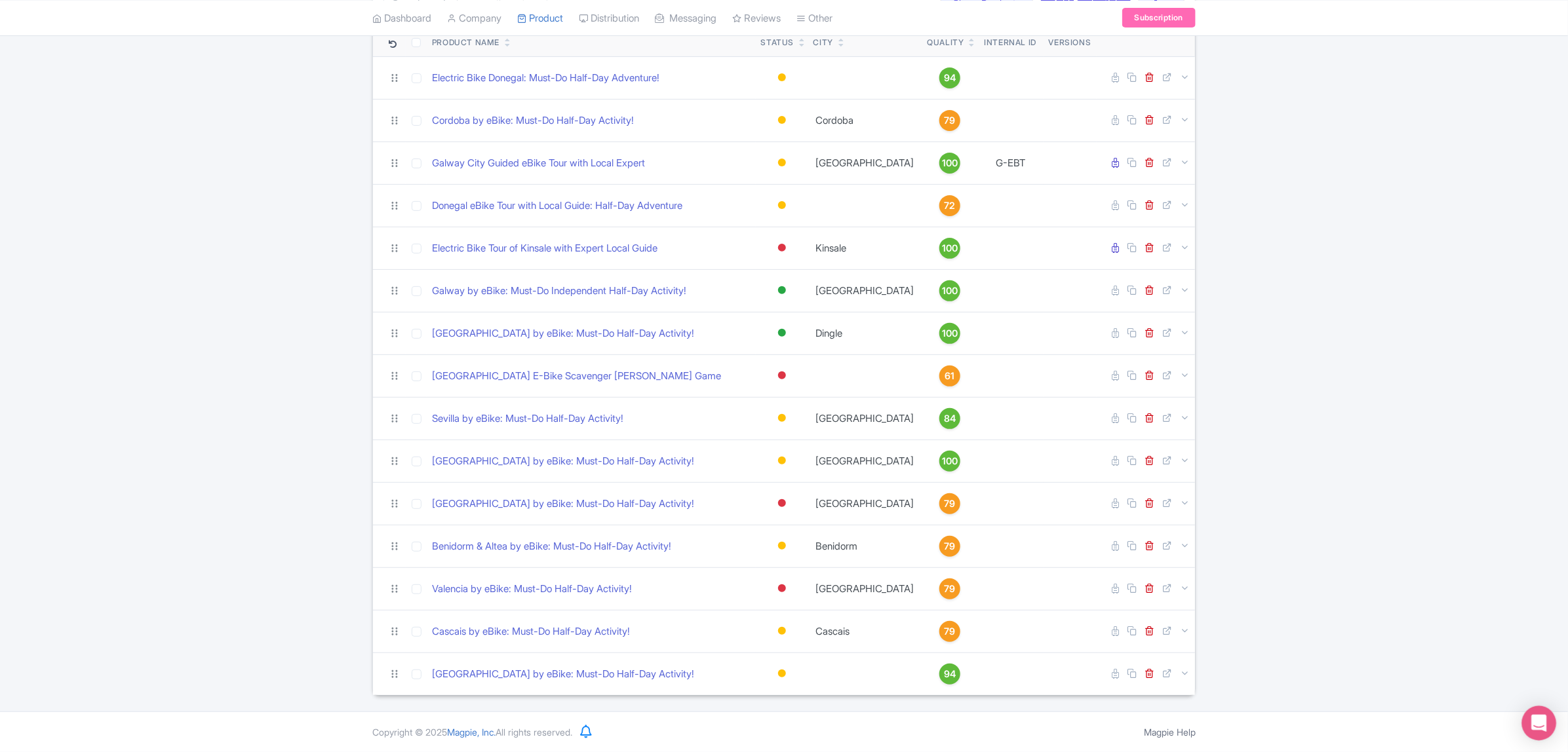
click at [1534, 726] on icon "Open Intercom Messenger" at bounding box center [1539, 723] width 15 height 17
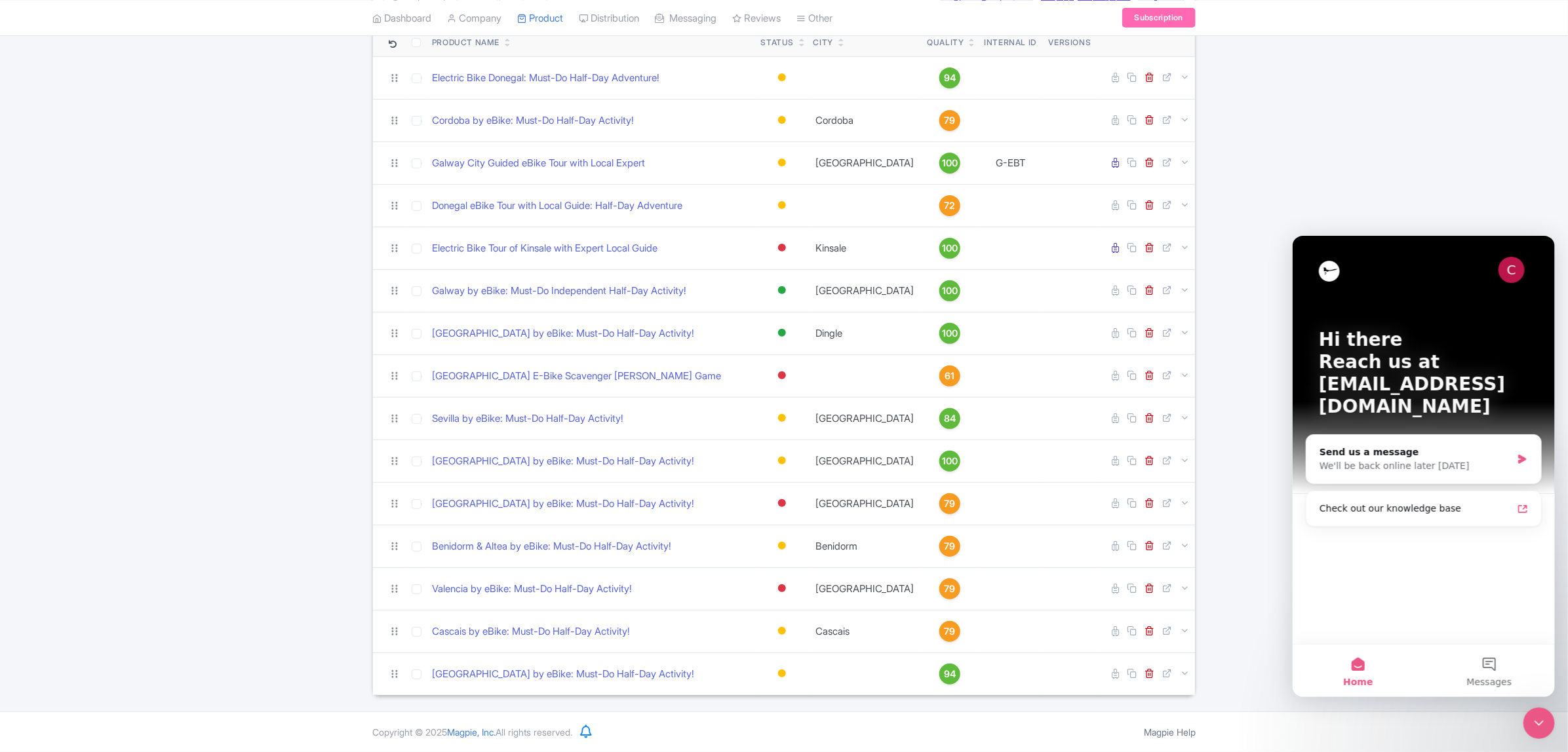
scroll to position [0, 0]
click at [1388, 459] on div "We'll be back online later today" at bounding box center [1414, 465] width 192 height 14
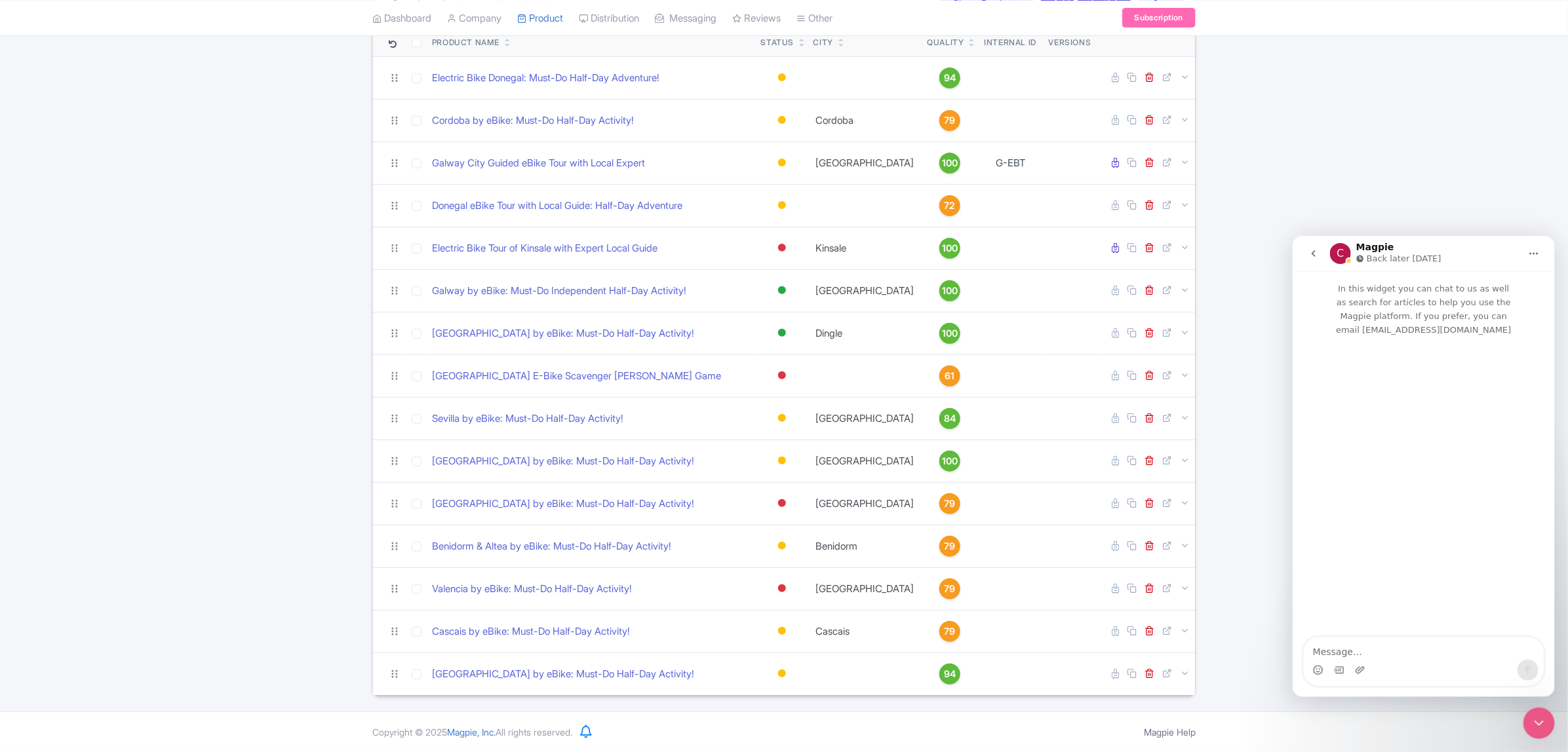
click at [1402, 639] on textarea "Message…" at bounding box center [1423, 648] width 240 height 22
click at [1519, 648] on textarea "Good Morning, Im looking to add a location to my products, but I am having issu…" at bounding box center [1423, 622] width 240 height 75
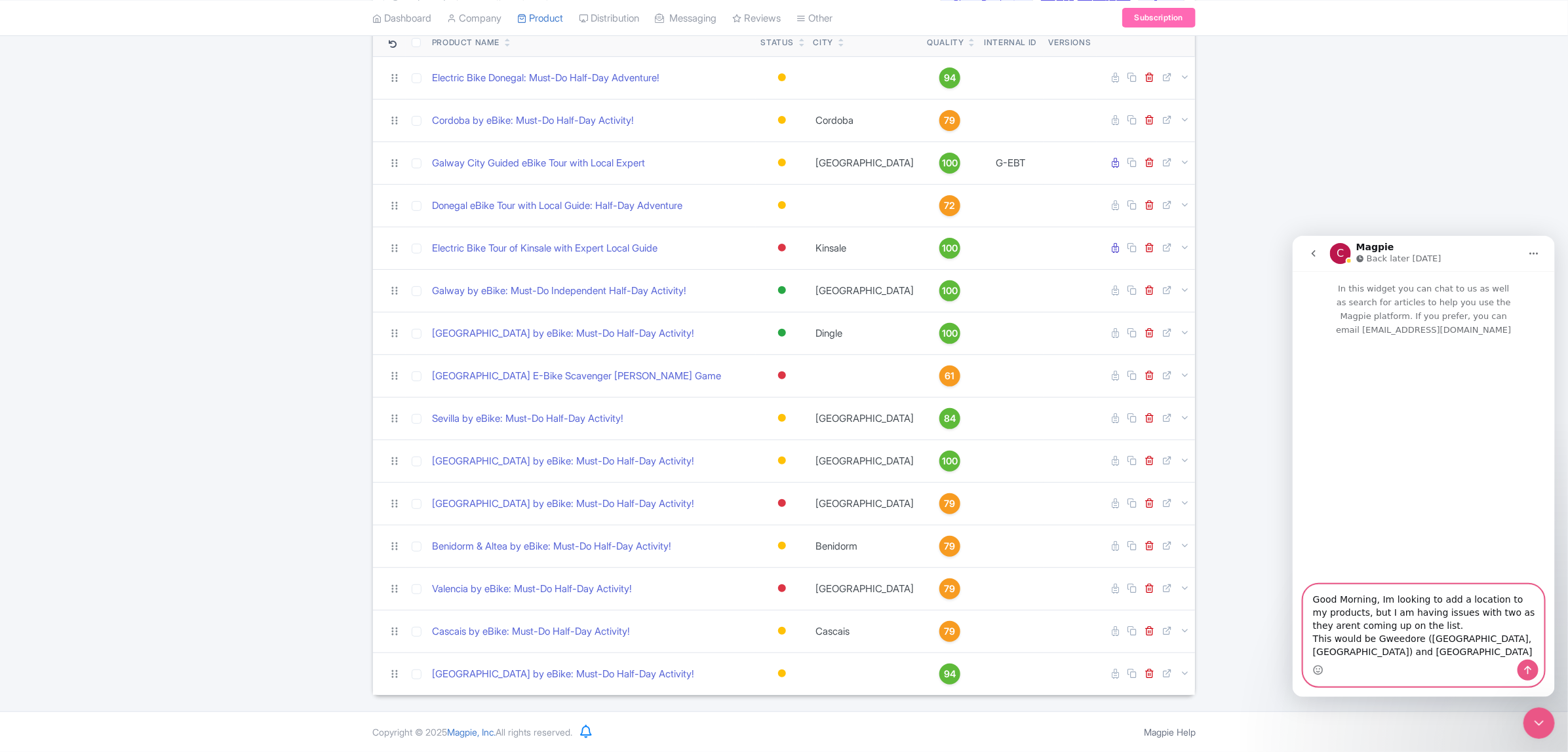
click at [1374, 648] on textarea "Good Morning, Im looking to add a location to my products, but I am having issu…" at bounding box center [1423, 622] width 240 height 75
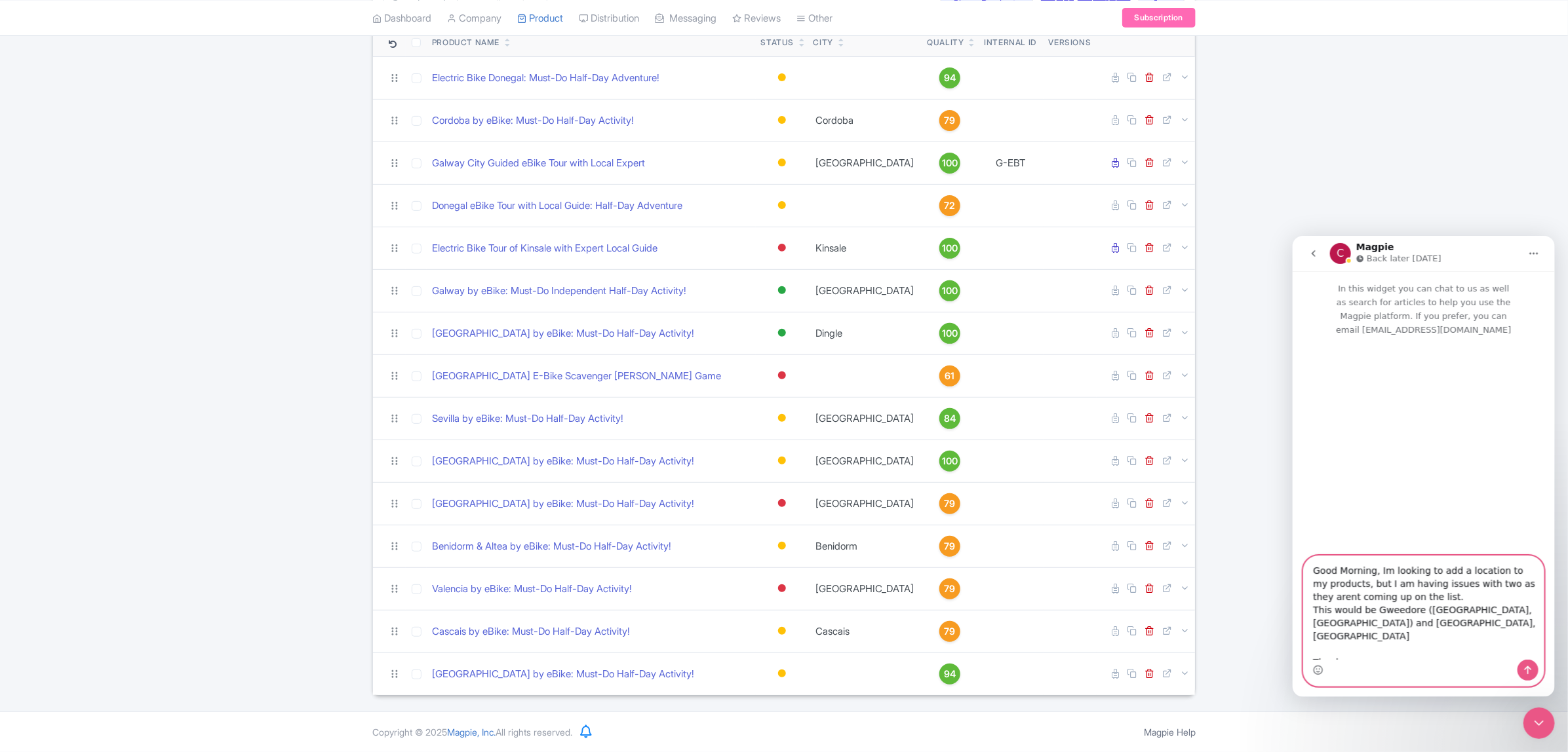
type textarea "Good Morning, Im looking to add a location to my products, but I am having issu…"
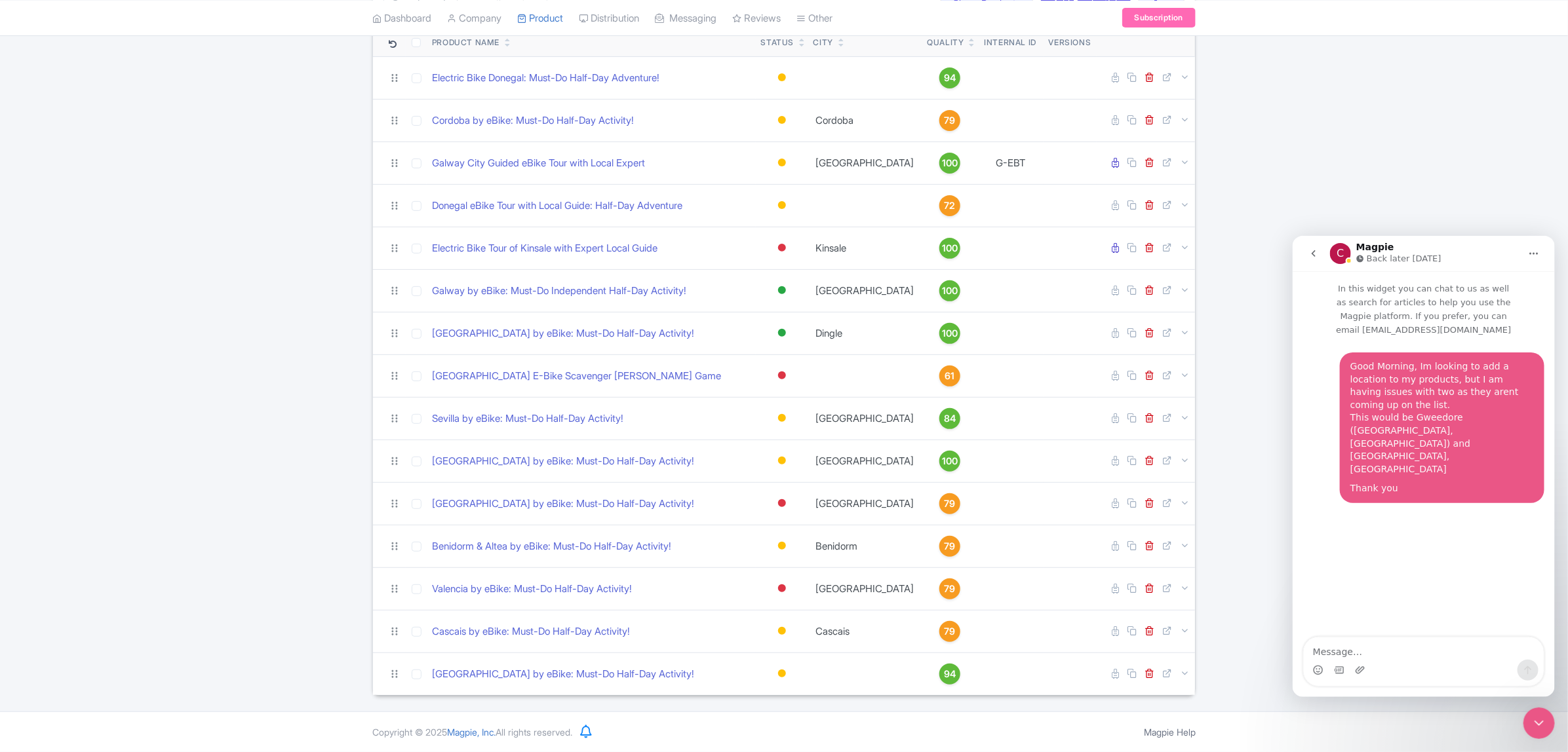
drag, startPoint x: 1530, startPoint y: 255, endPoint x: 1458, endPoint y: 262, distance: 72.3
click at [1506, 256] on div "C Magpie Back later today" at bounding box center [1423, 253] width 245 height 25
click at [1313, 257] on icon "go back" at bounding box center [1313, 253] width 10 height 10
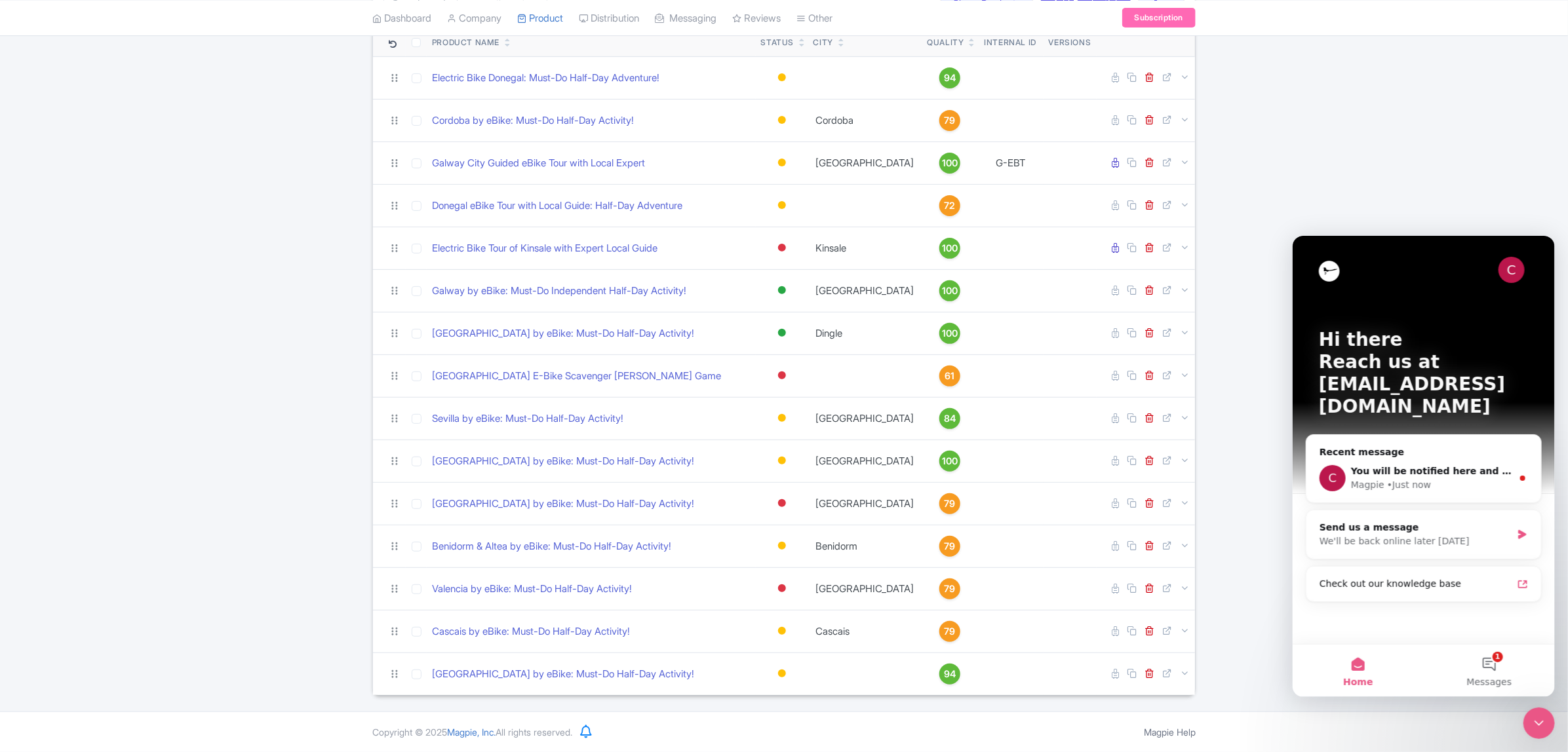
click at [1350, 169] on div "Search Bulk Actions Delete Add to Collection Share Products Add to Collection C…" at bounding box center [784, 337] width 1568 height 717
click at [1483, 667] on button "1 Messages" at bounding box center [1488, 670] width 131 height 52
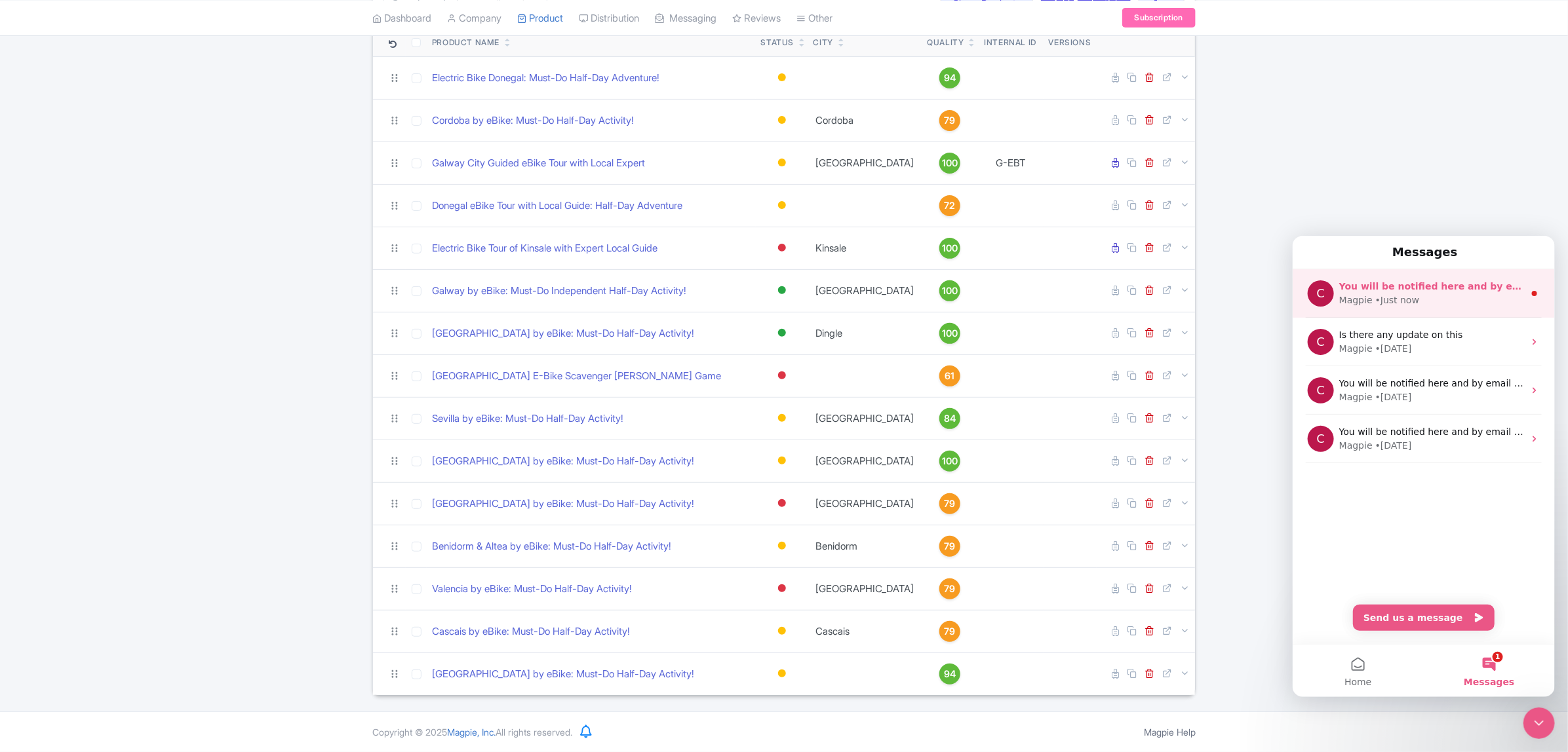
click at [1408, 298] on div "• Just now" at bounding box center [1396, 299] width 44 height 14
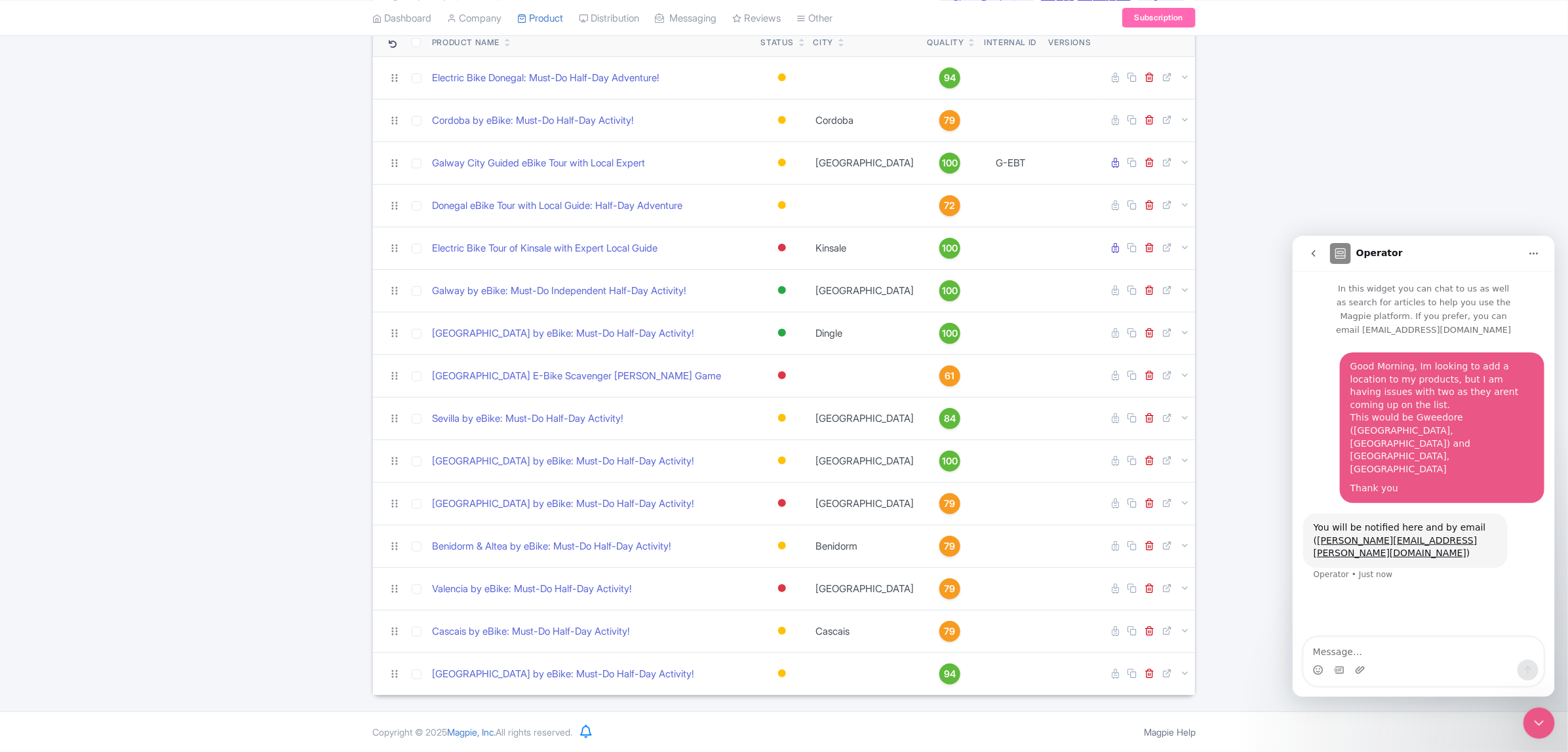
click at [1393, 233] on div "Search Bulk Actions Delete Add to Collection Share Products Add to Collection C…" at bounding box center [784, 337] width 1568 height 717
click at [1312, 255] on icon "go back" at bounding box center [1313, 253] width 10 height 10
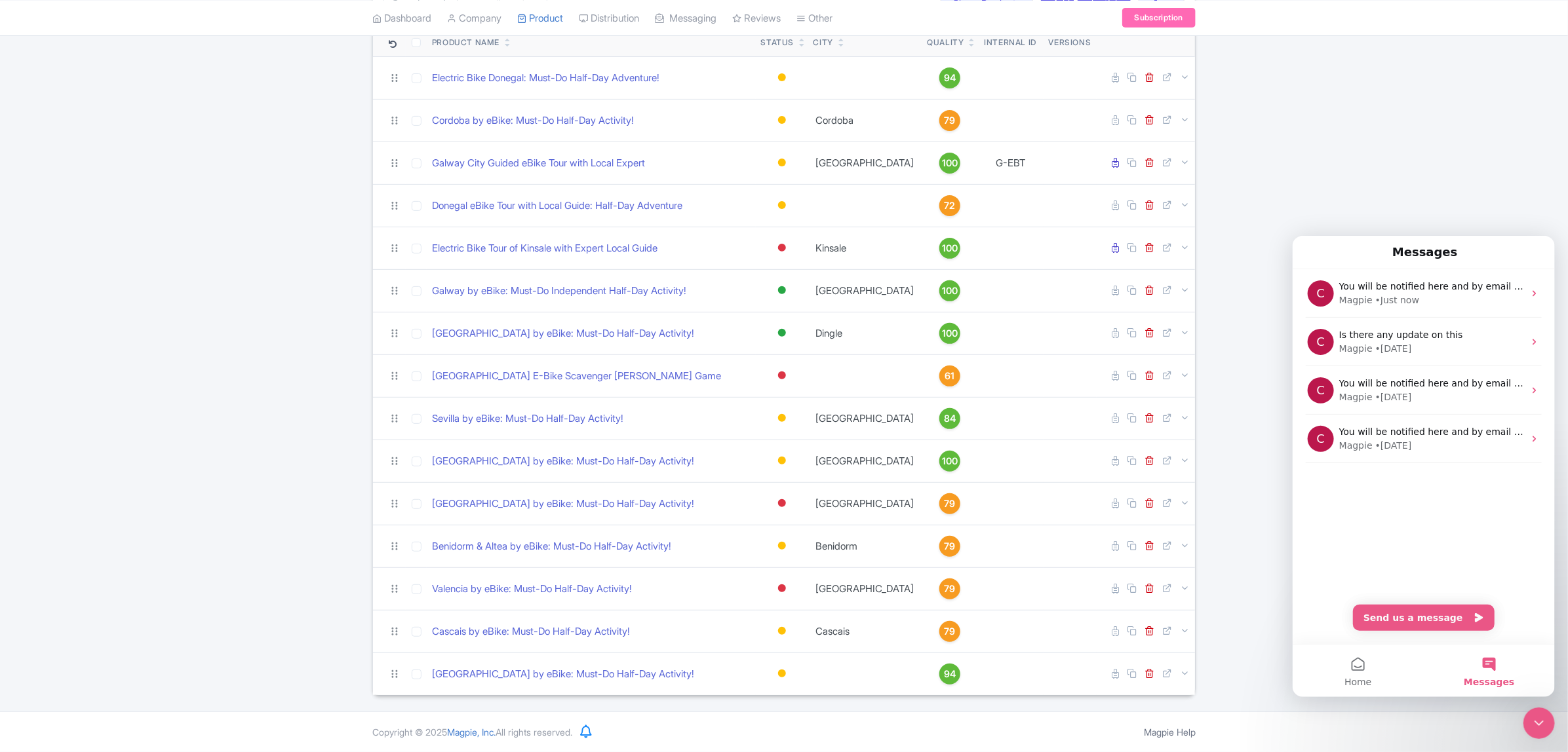
click at [1514, 171] on div "Search Bulk Actions Delete Add to Collection Share Products Add to Collection C…" at bounding box center [784, 337] width 1568 height 717
click at [1532, 724] on icon "Close Intercom Messenger" at bounding box center [1538, 722] width 16 height 16
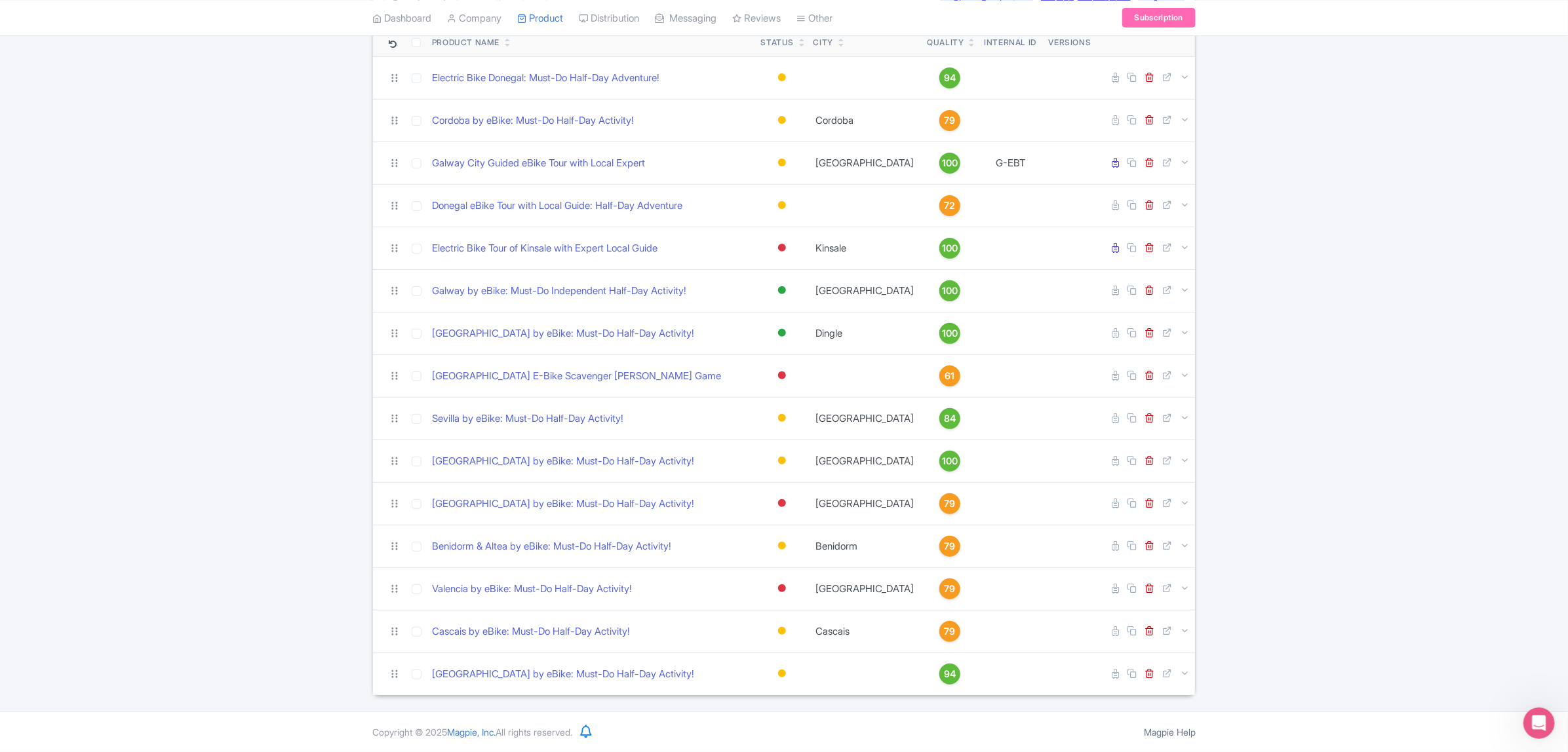
click at [1434, 207] on div "Search Bulk Actions Delete Add to Collection Share Products Add to Collection C…" at bounding box center [784, 337] width 1568 height 717
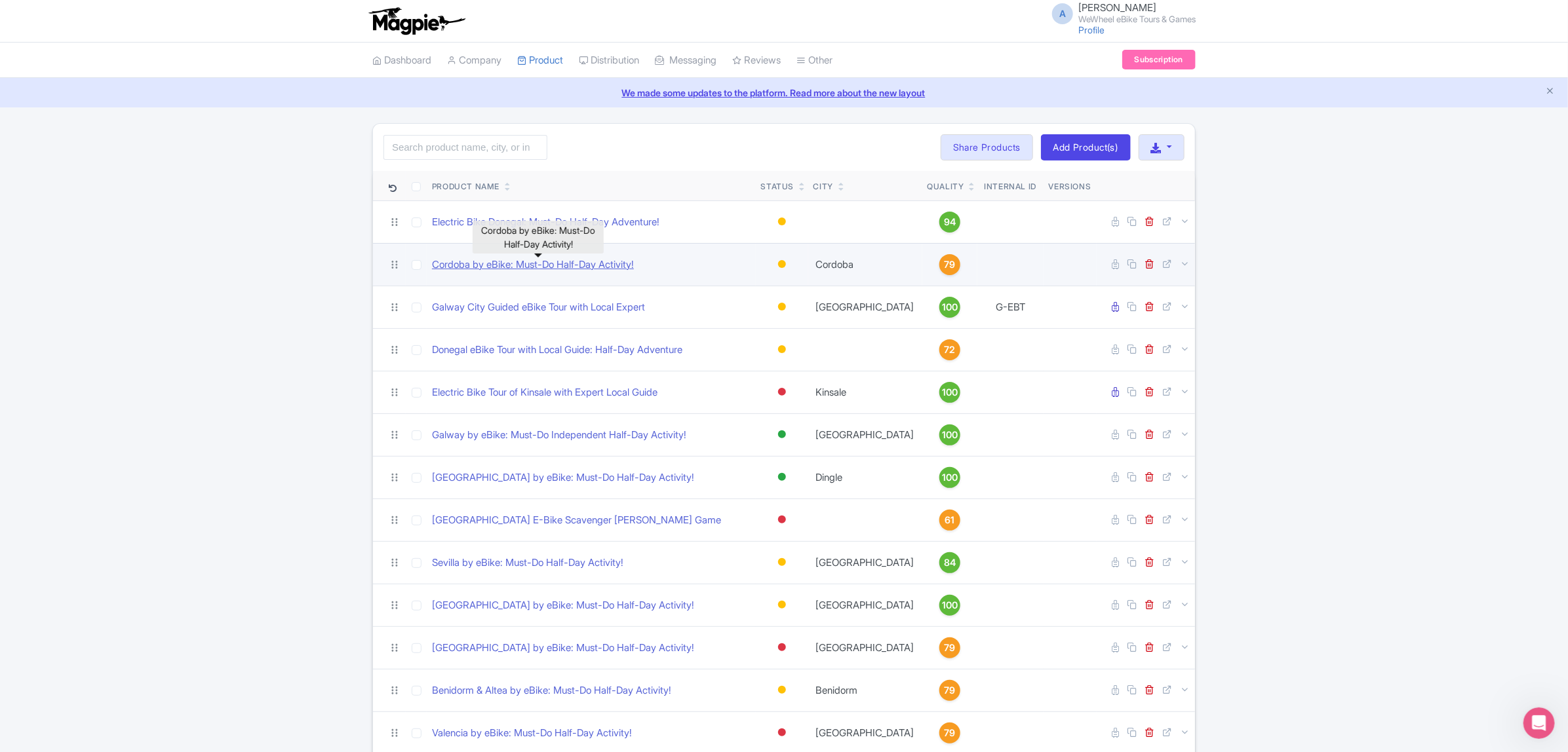
click at [592, 270] on link "Cordoba by eBike: Must-Do Half-Day Activity!" at bounding box center [533, 265] width 202 height 15
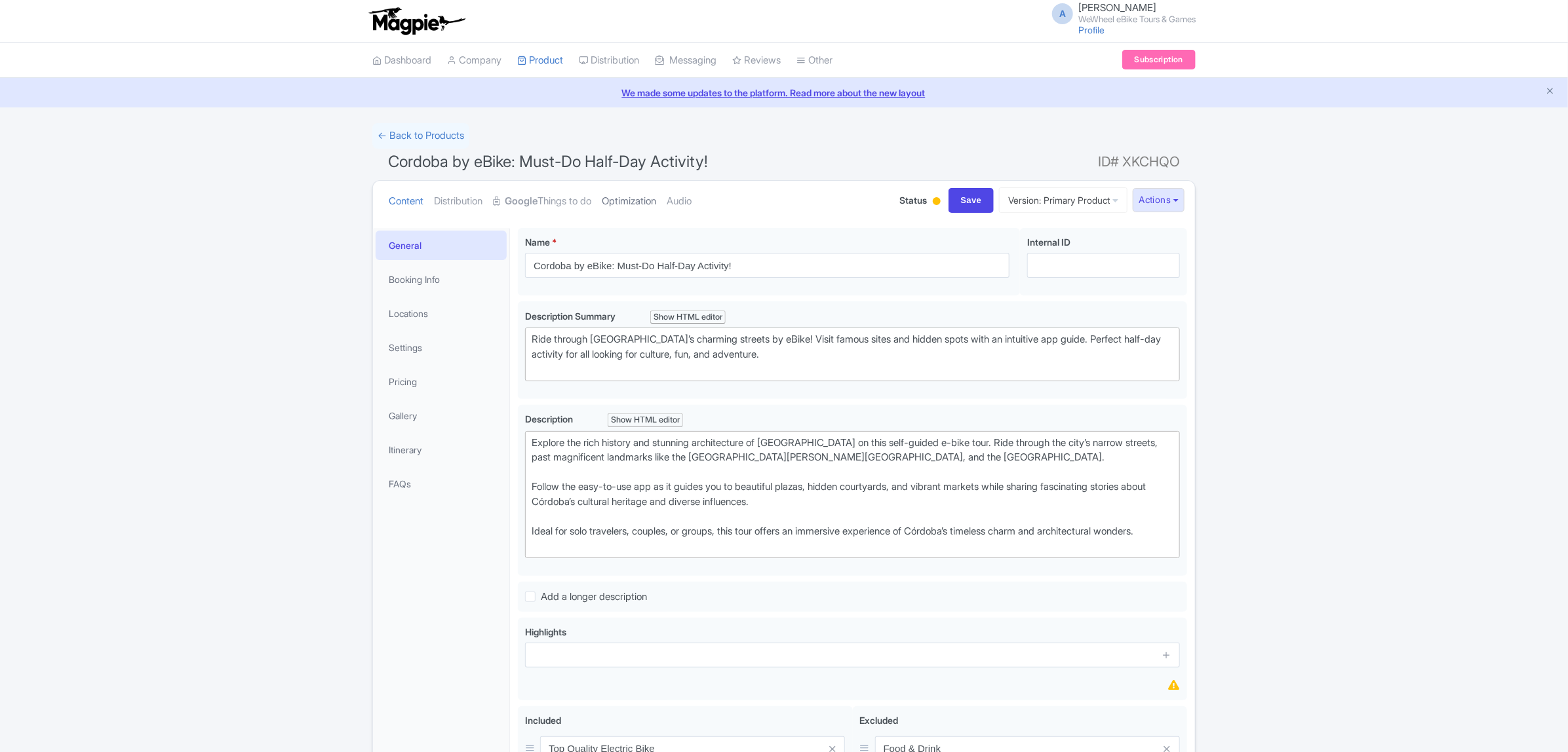
click at [639, 194] on link "Optimization" at bounding box center [629, 201] width 54 height 41
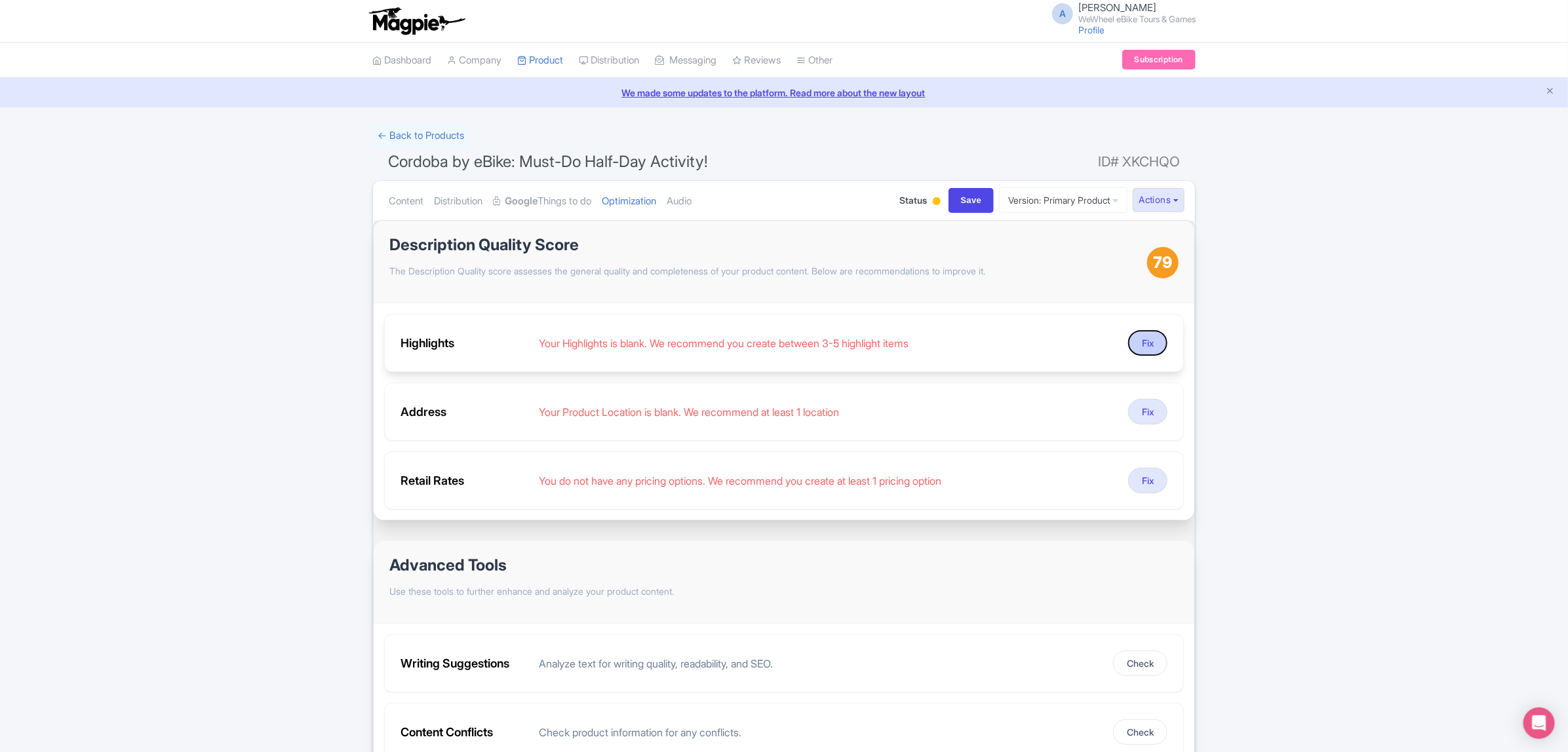
click at [1147, 341] on button "Fix" at bounding box center [1148, 343] width 39 height 26
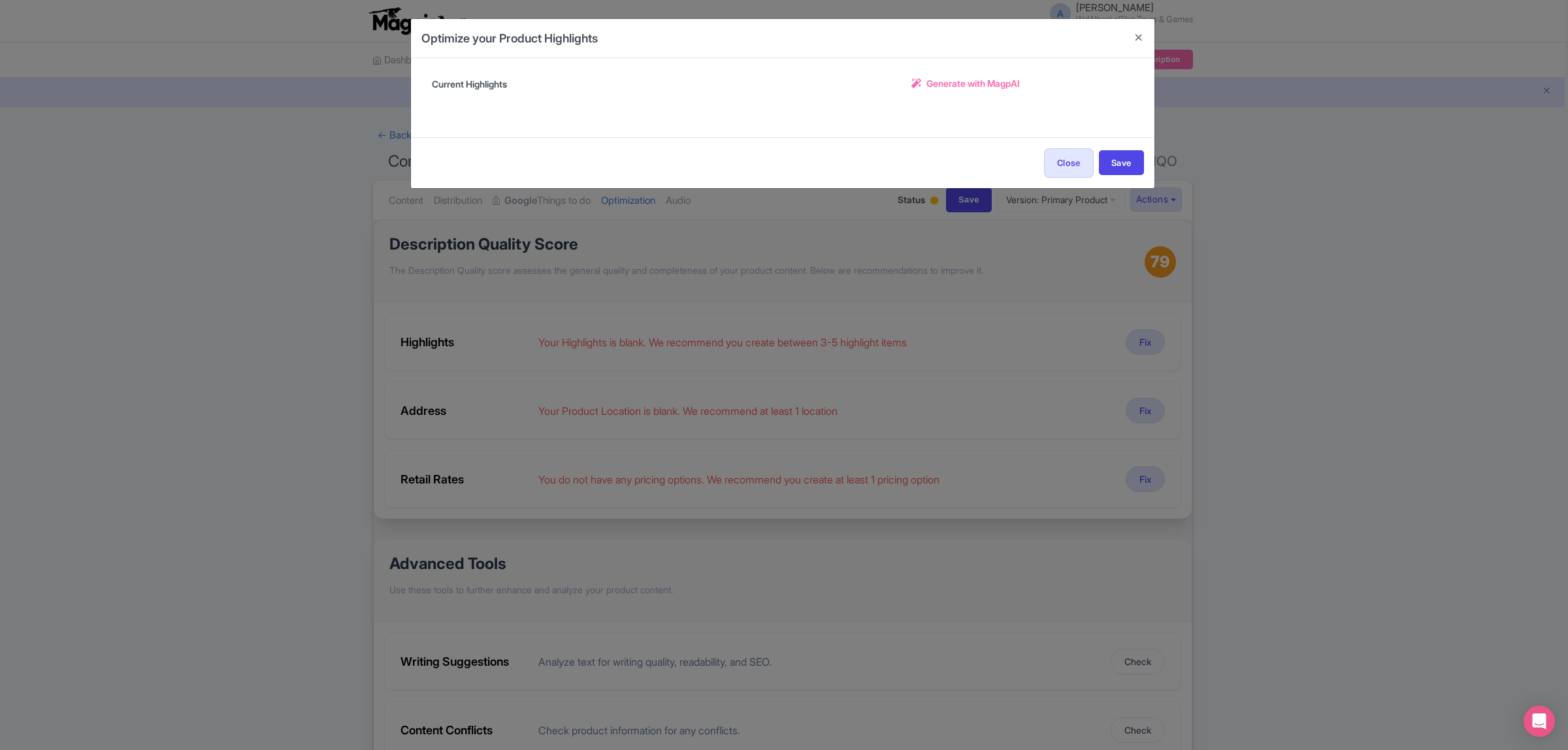
click at [971, 90] on span "Generate with MagpAI" at bounding box center [973, 83] width 93 height 14
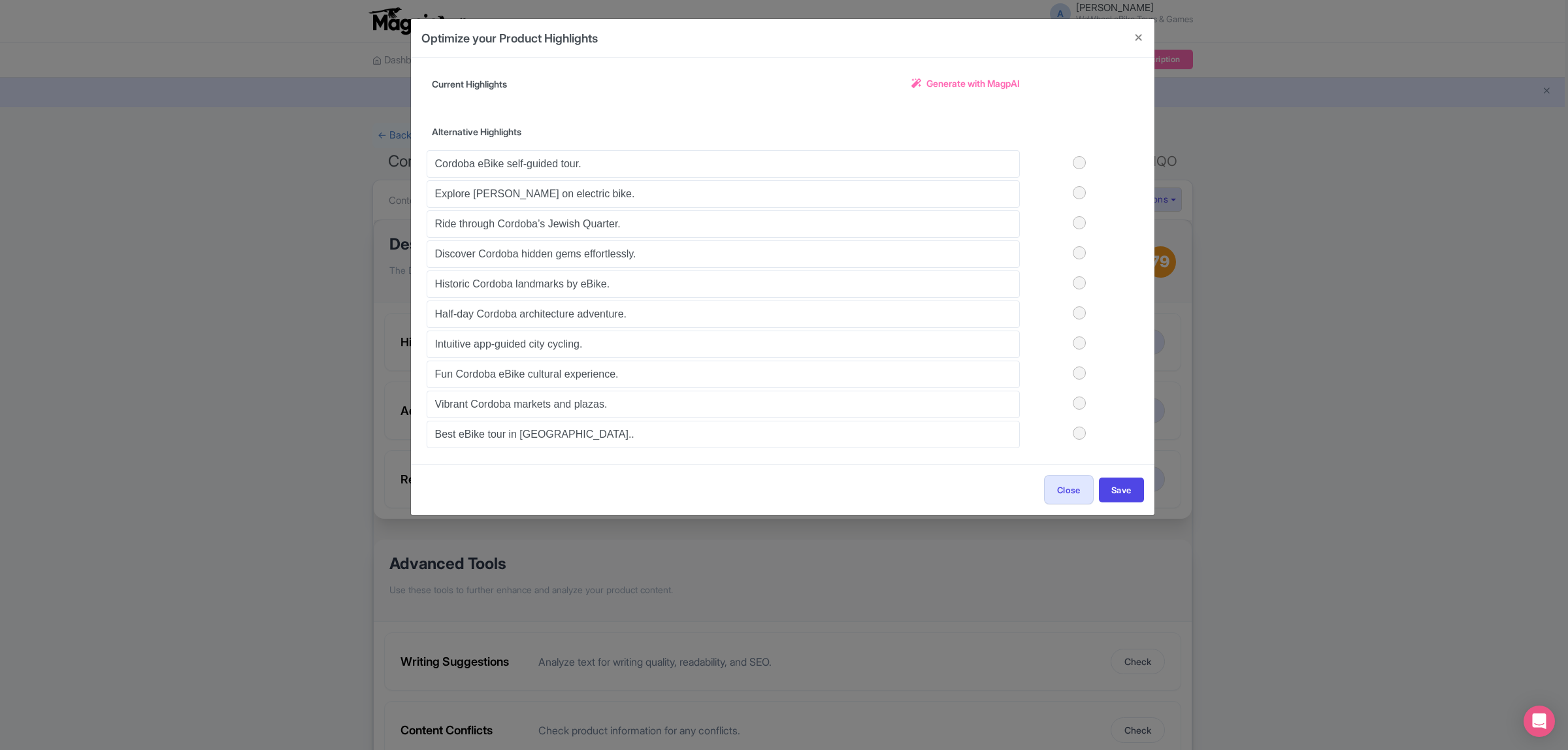
click at [1086, 157] on label at bounding box center [1079, 162] width 119 height 13
click at [0, 0] on input "checkbox" at bounding box center [0, 0] width 0 height 0
click at [1082, 161] on label at bounding box center [1079, 162] width 119 height 13
click at [0, 0] on input "checkbox" at bounding box center [0, 0] width 0 height 0
click at [1074, 166] on label at bounding box center [1079, 162] width 119 height 13
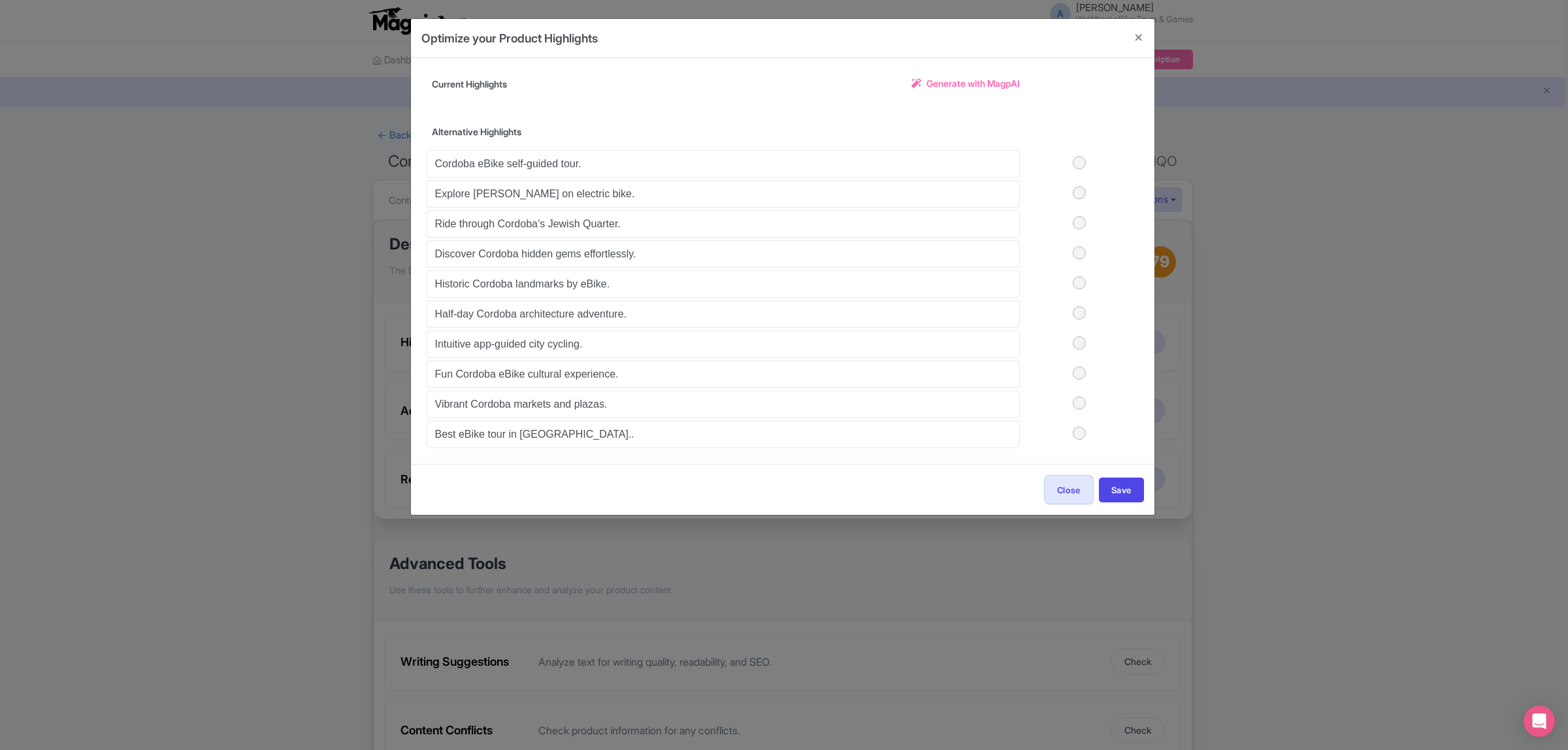
click at [0, 0] on input "checkbox" at bounding box center [0, 0] width 0 height 0
click at [1078, 253] on label at bounding box center [1079, 253] width 119 height 13
click at [0, 0] on input "checkbox" at bounding box center [0, 0] width 0 height 0
click at [1083, 283] on label at bounding box center [1079, 282] width 119 height 13
click at [0, 0] on input "checkbox" at bounding box center [0, 0] width 0 height 0
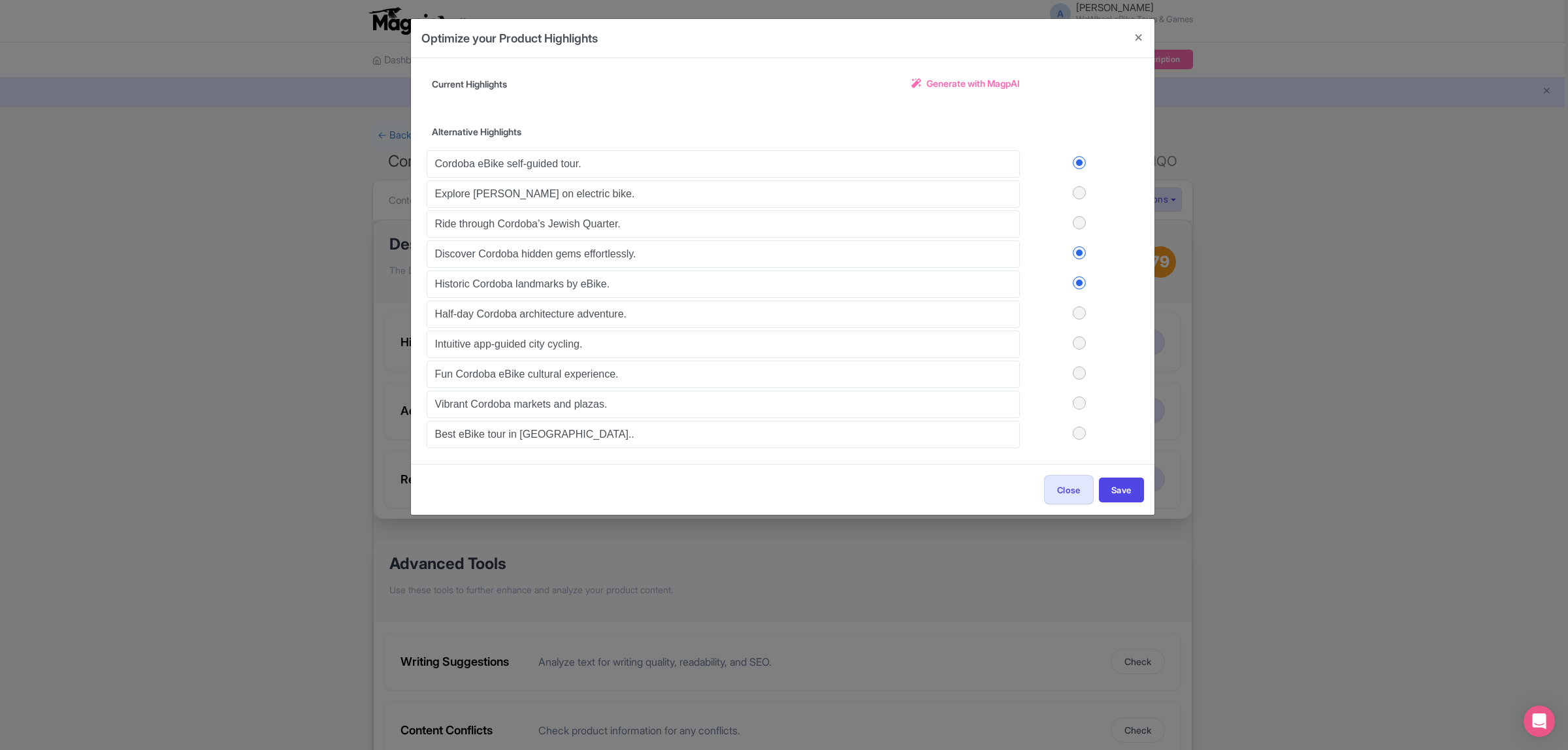
click at [1079, 350] on label at bounding box center [1079, 343] width 119 height 13
click at [0, 0] on input "checkbox" at bounding box center [0, 0] width 0 height 0
click at [1124, 492] on button "Save" at bounding box center [1121, 490] width 45 height 25
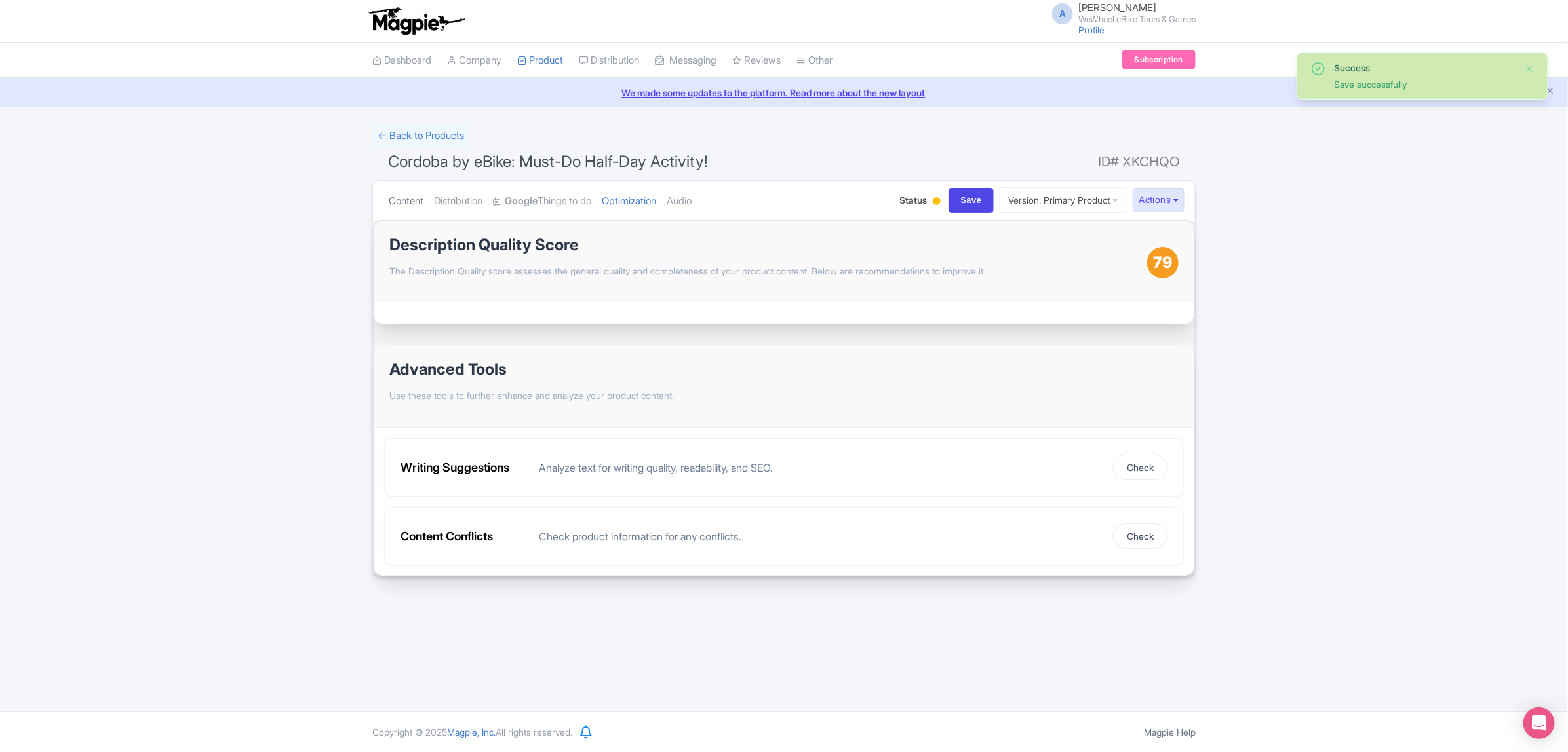
click at [417, 199] on link "Content" at bounding box center [406, 201] width 35 height 41
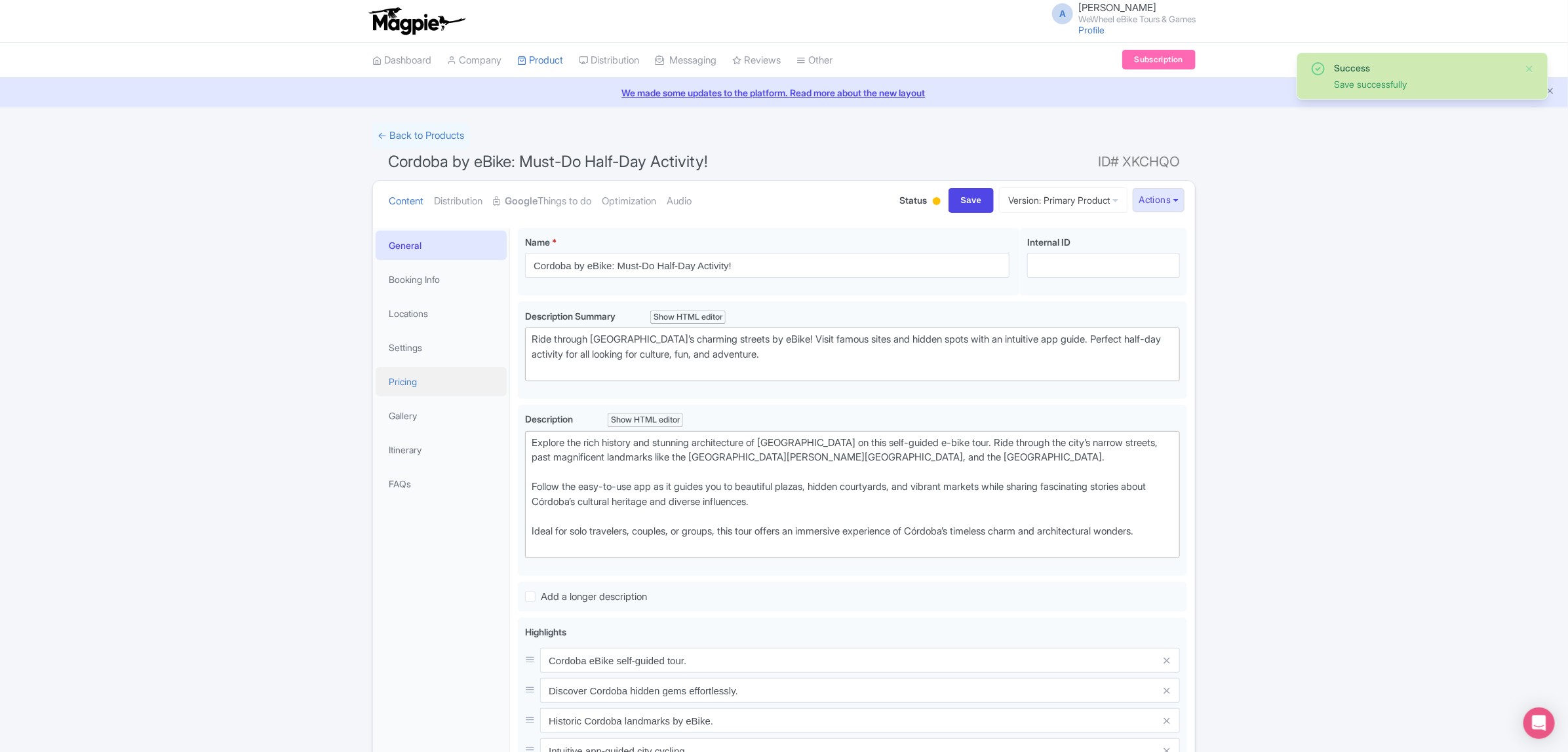
click at [410, 389] on link "Pricing" at bounding box center [440, 382] width 131 height 30
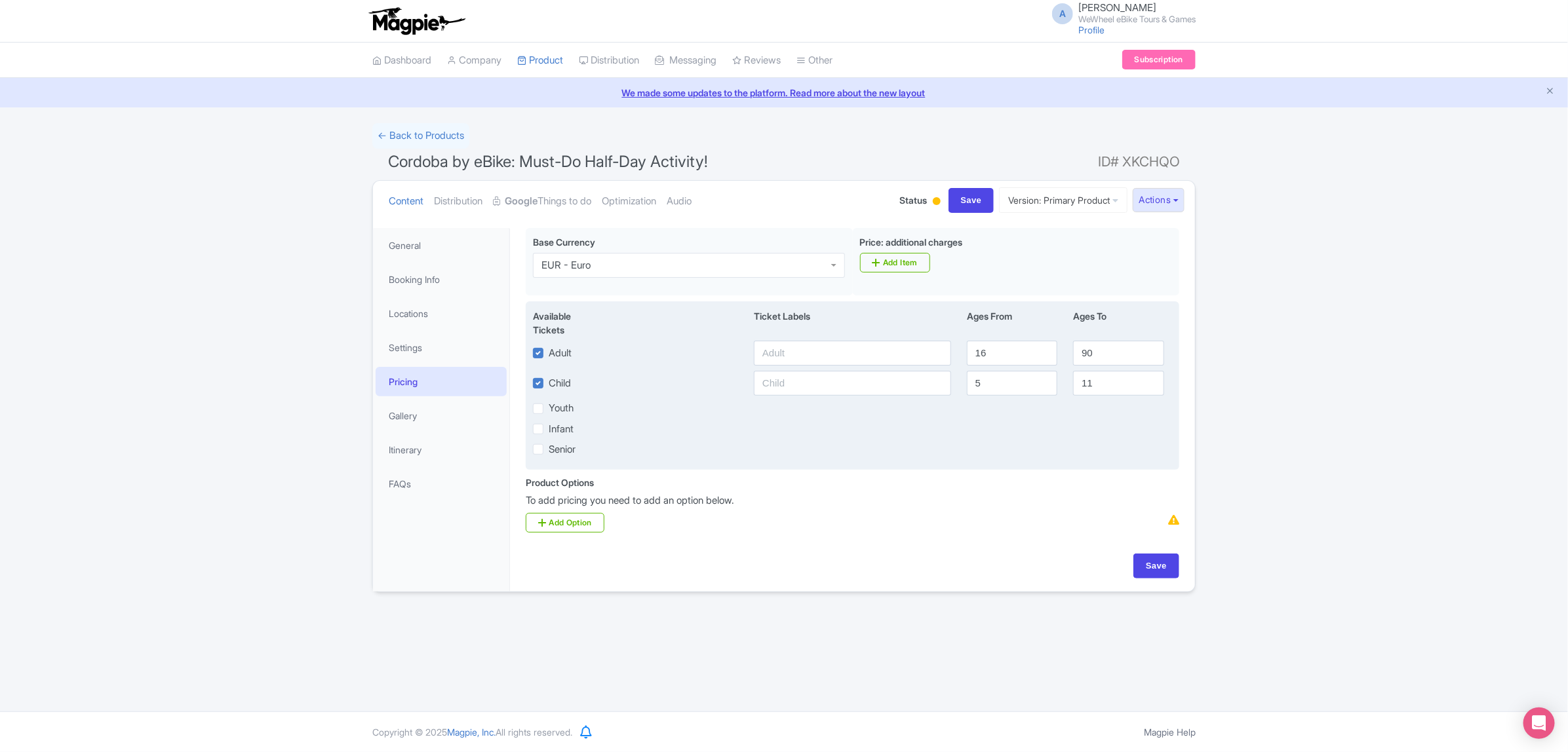
click at [550, 382] on label "Child" at bounding box center [560, 383] width 22 height 15
click at [550, 382] on input "Child" at bounding box center [553, 379] width 9 height 9
checkbox input "false"
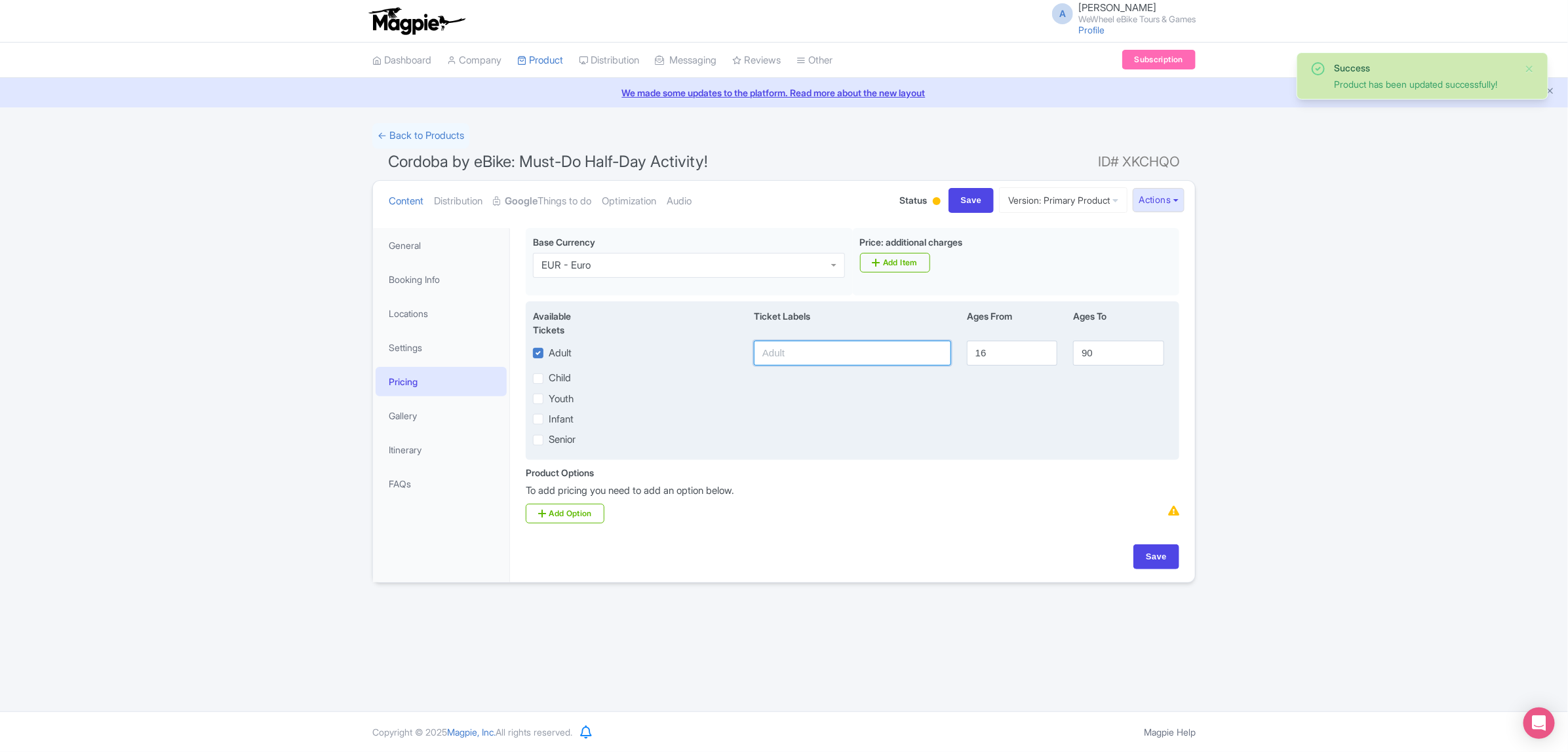
click at [817, 355] on input "text" at bounding box center [852, 353] width 197 height 25
drag, startPoint x: 808, startPoint y: 355, endPoint x: 817, endPoint y: 352, distance: 9.5
click at [814, 354] on input "text" at bounding box center [852, 353] width 197 height 25
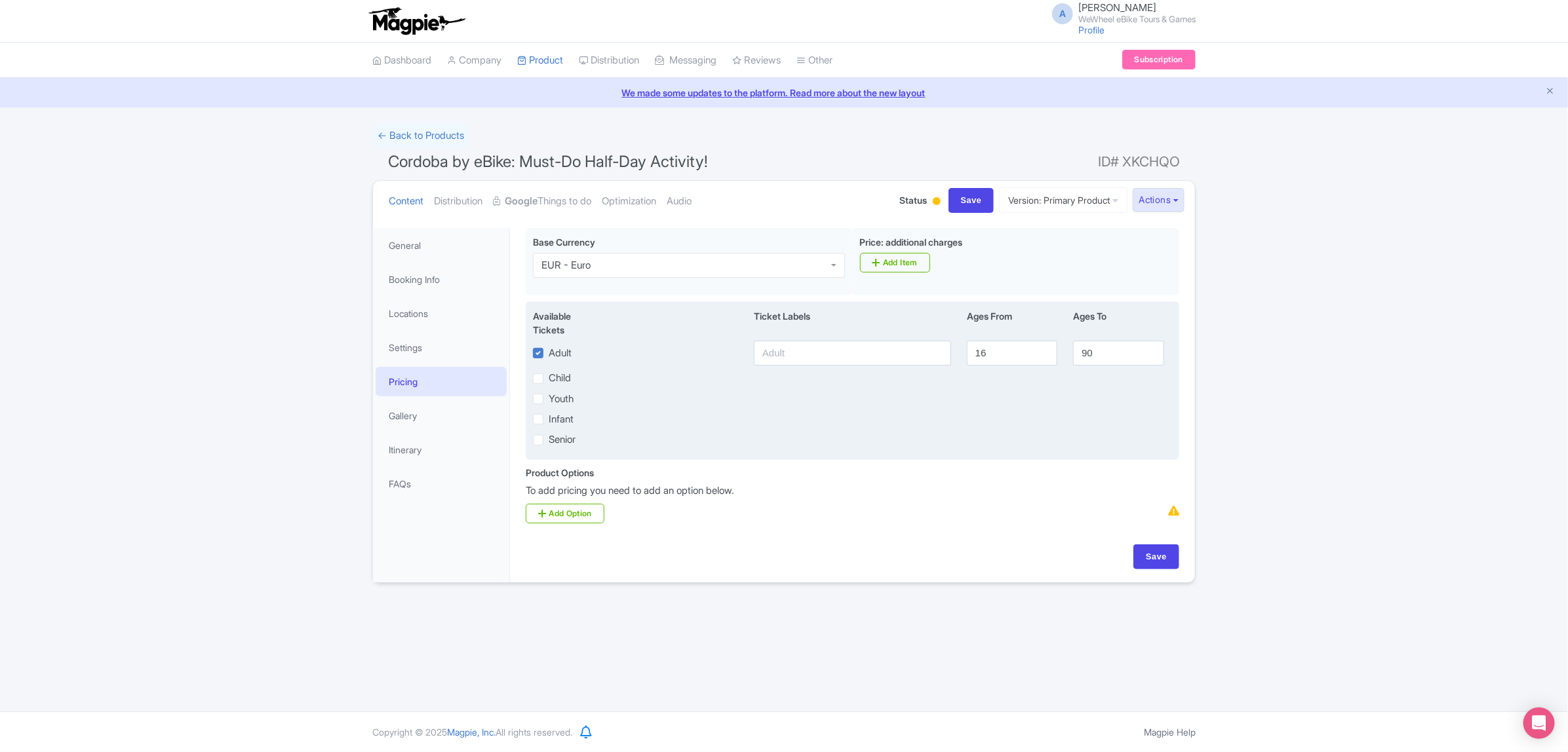
click at [866, 320] on div "Ticket Labels" at bounding box center [852, 323] width 213 height 28
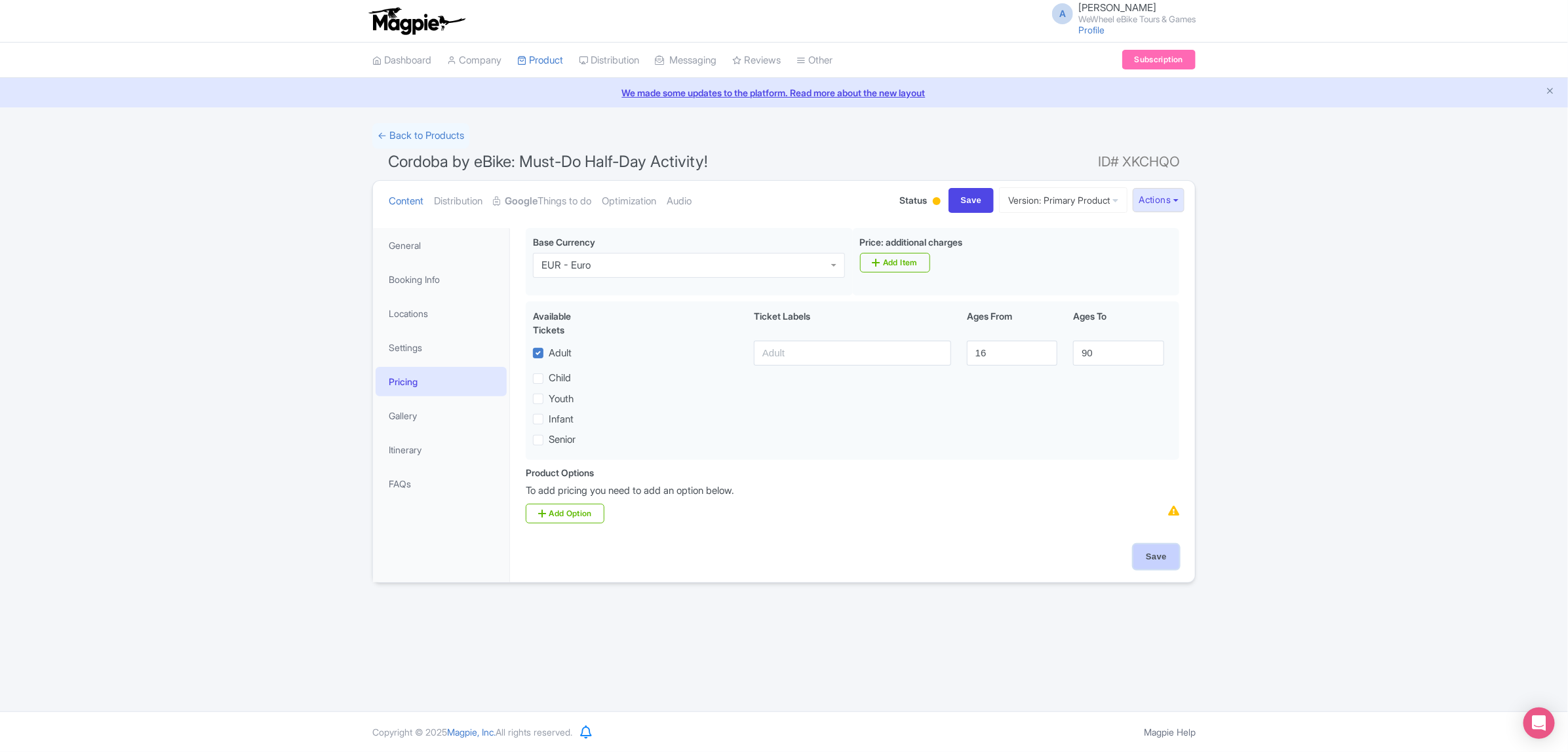
click at [1153, 554] on input "Save" at bounding box center [1156, 557] width 46 height 25
type input "Update Product"
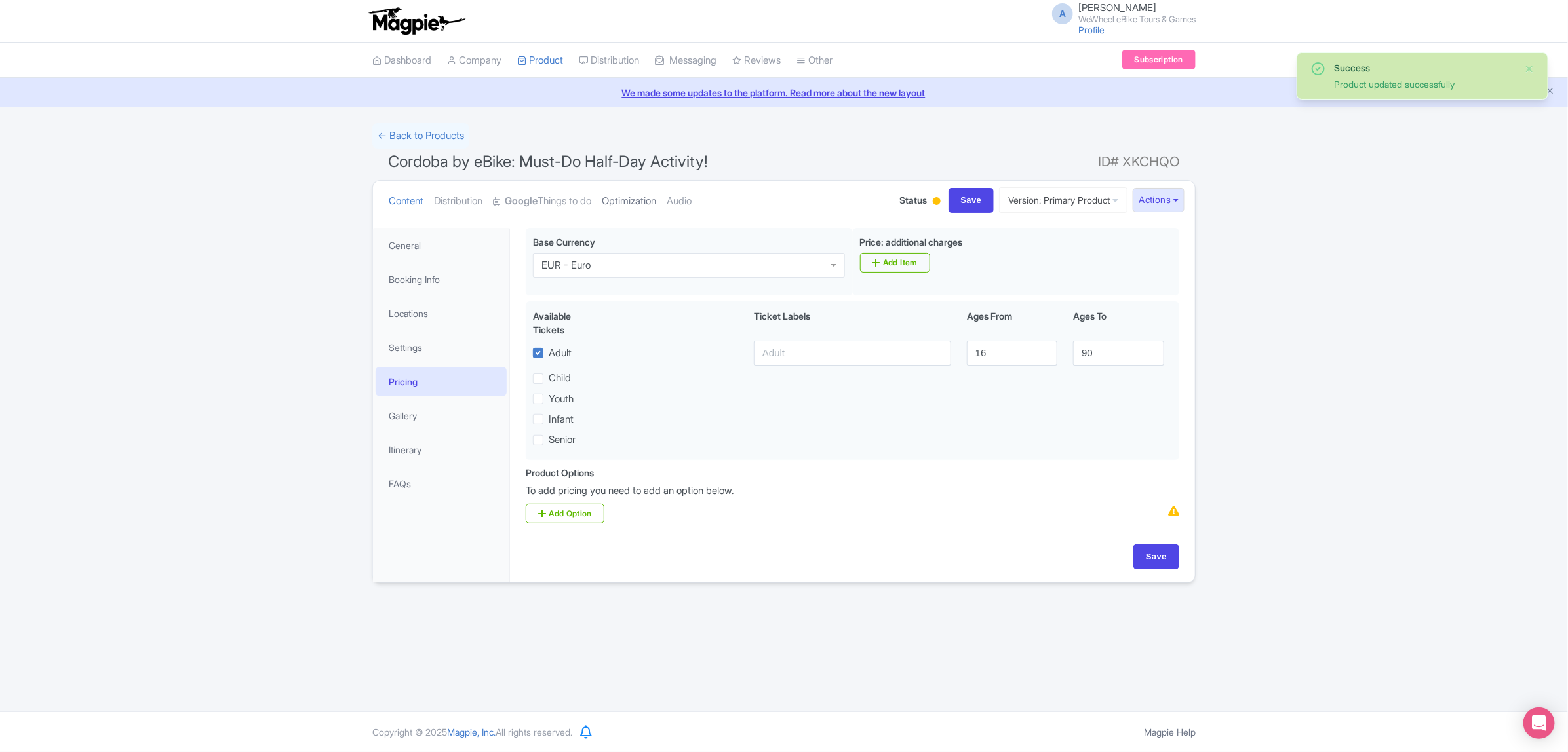
click at [626, 199] on link "Optimization" at bounding box center [629, 201] width 54 height 41
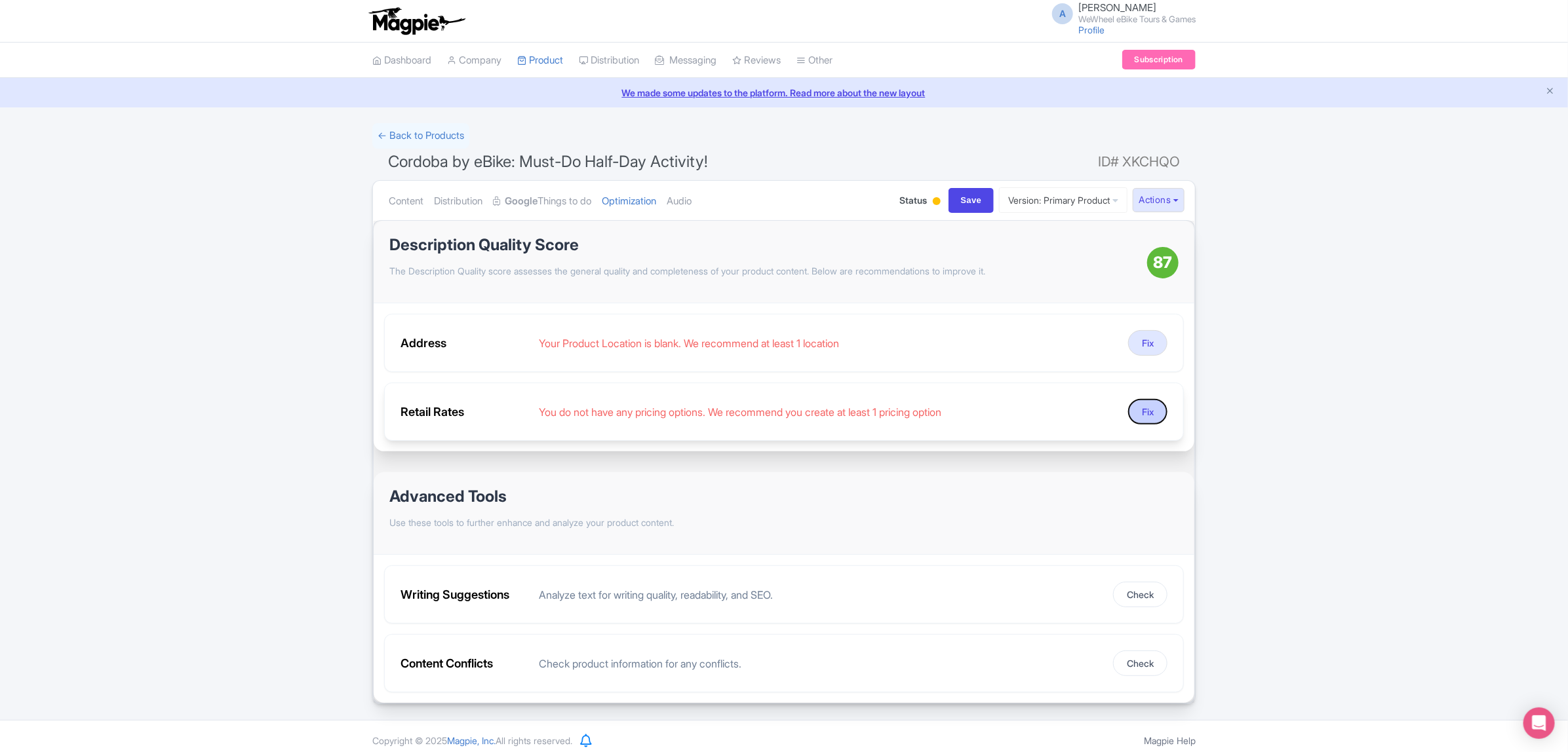
click at [1160, 405] on button "Fix" at bounding box center [1148, 412] width 39 height 26
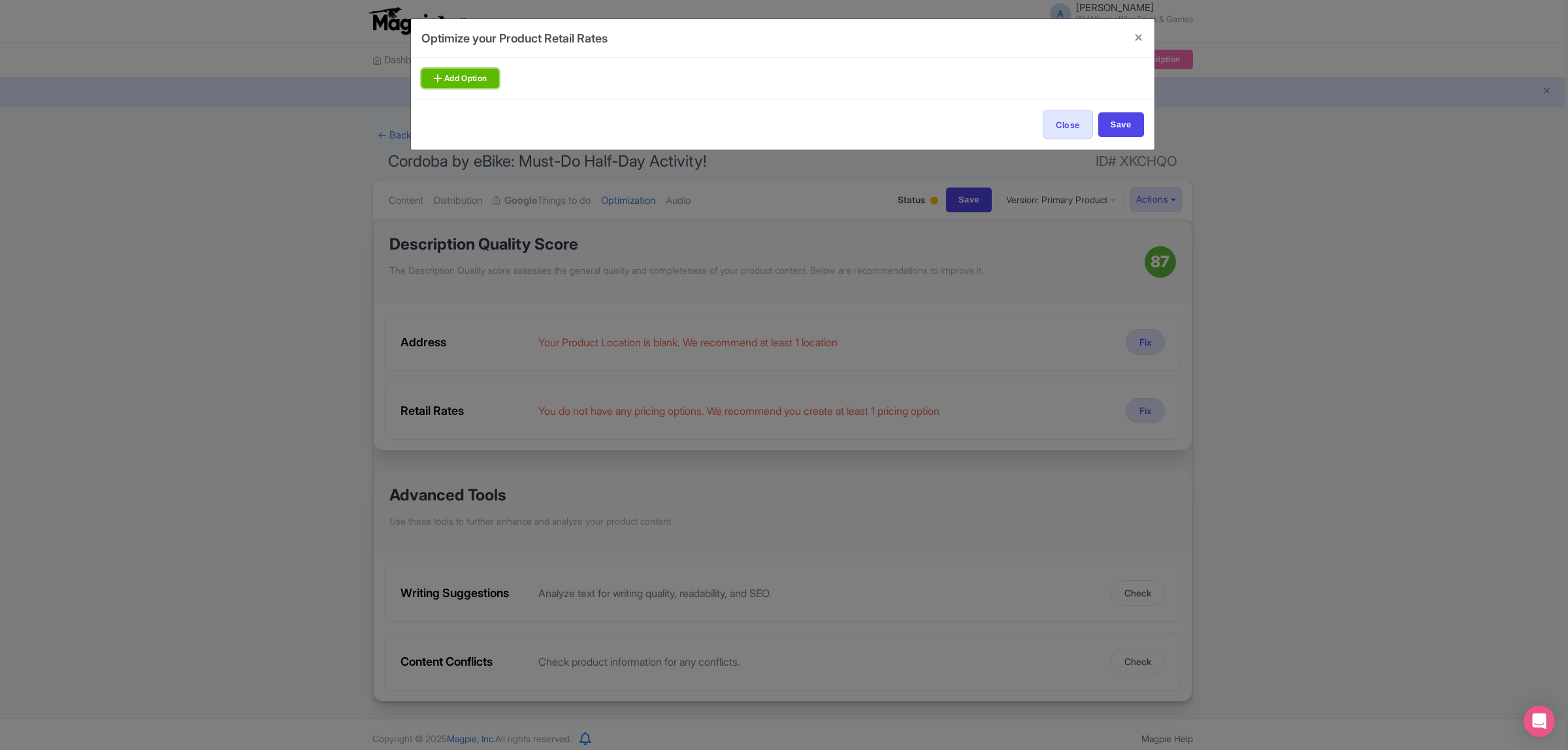
click at [480, 80] on link "Add Option" at bounding box center [461, 78] width 78 height 20
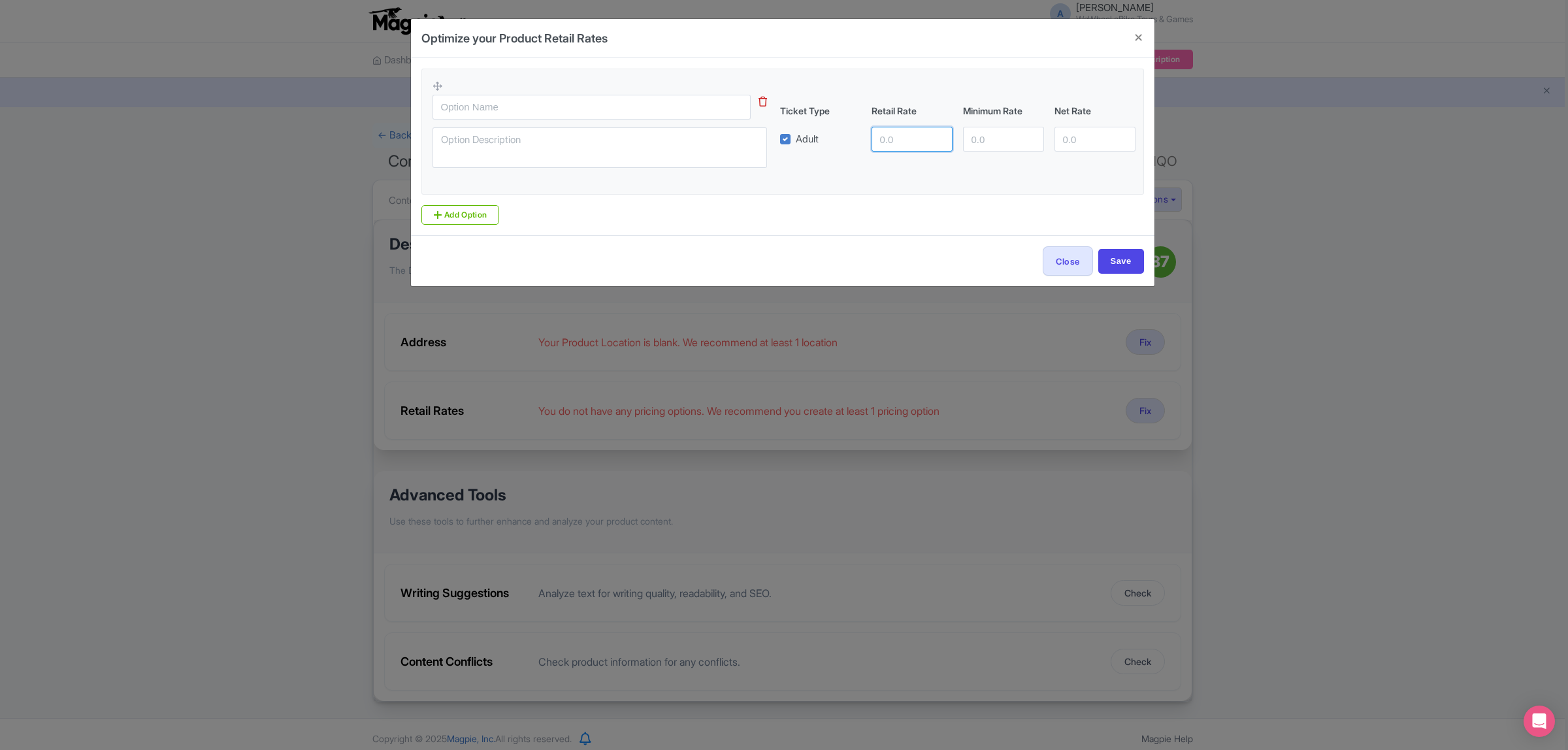
click at [902, 134] on input "number" at bounding box center [912, 139] width 81 height 25
type input "35"
click at [1120, 265] on input "Save" at bounding box center [1121, 261] width 46 height 25
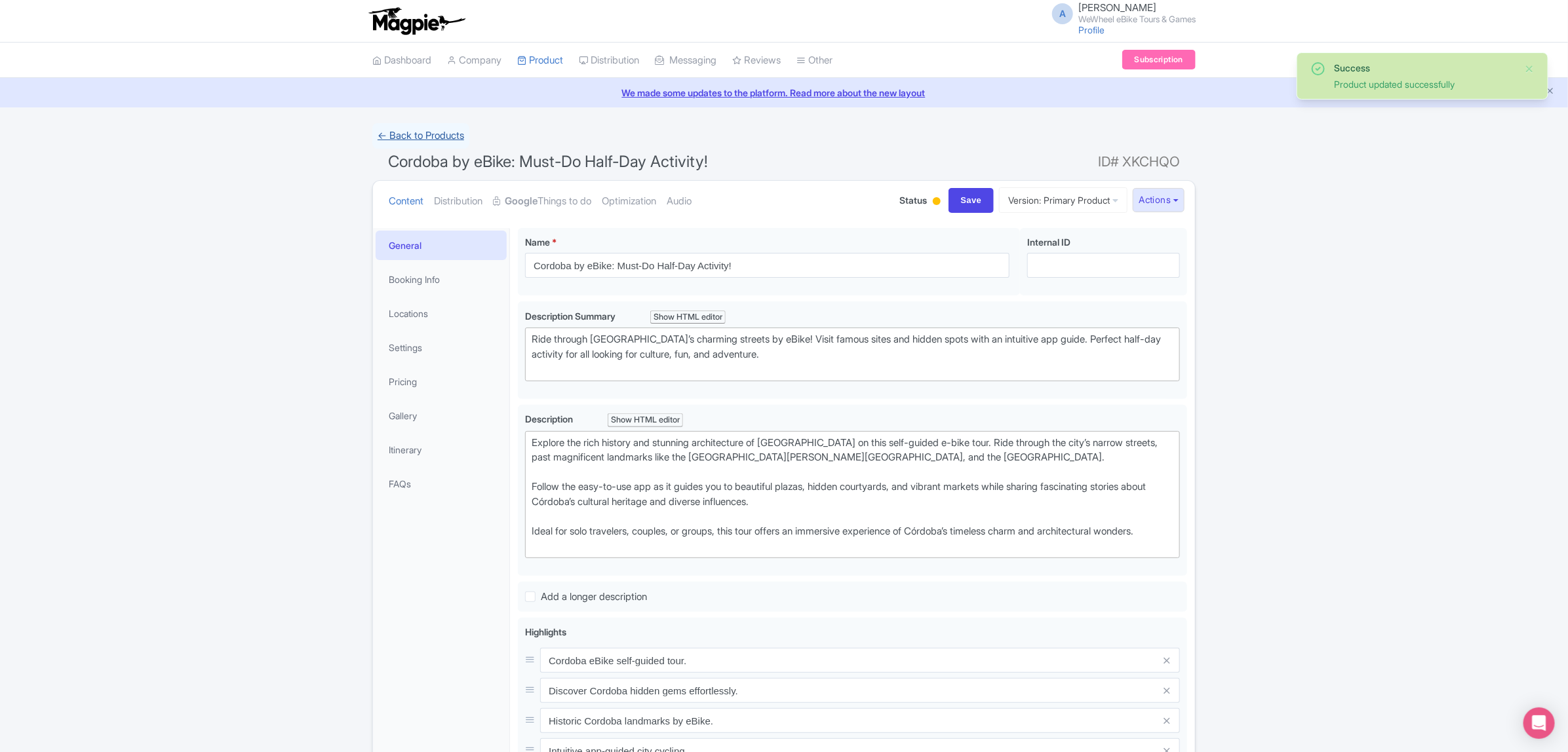
click at [442, 129] on link "← Back to Products" at bounding box center [420, 136] width 97 height 26
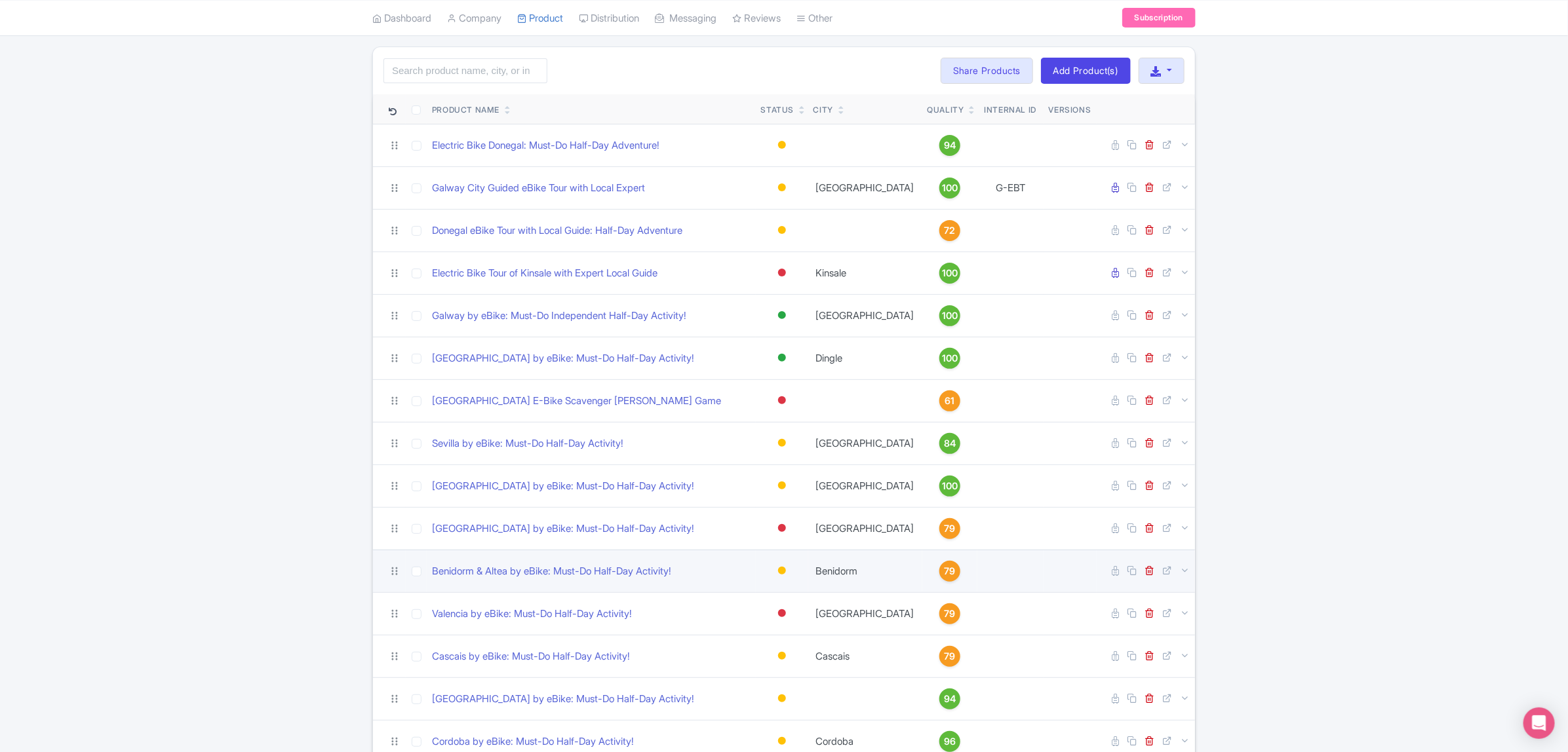
scroll to position [146, 0]
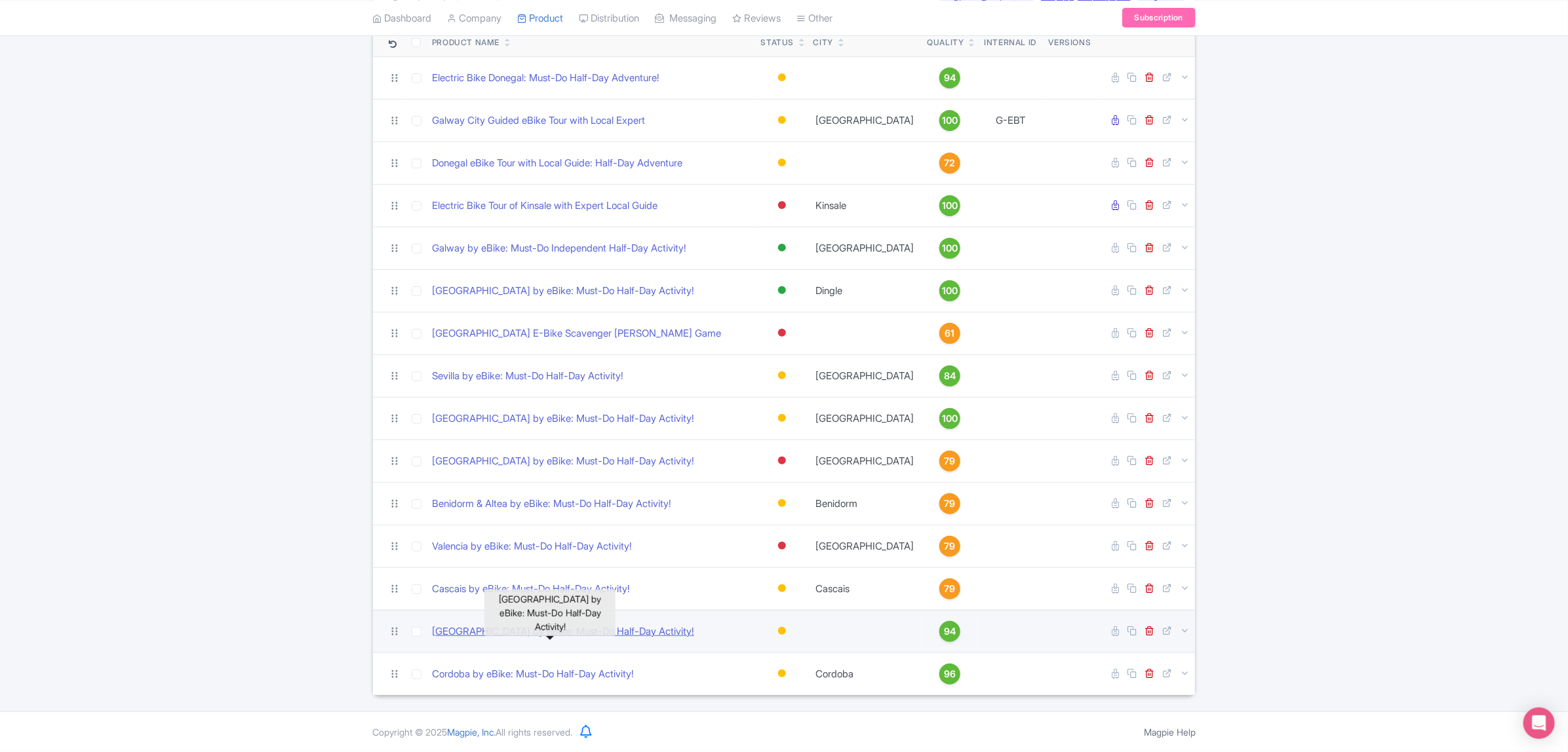
click at [531, 631] on link "[GEOGRAPHIC_DATA] by eBike: Must-Do Half-Day Activity!" at bounding box center [562, 632] width 262 height 15
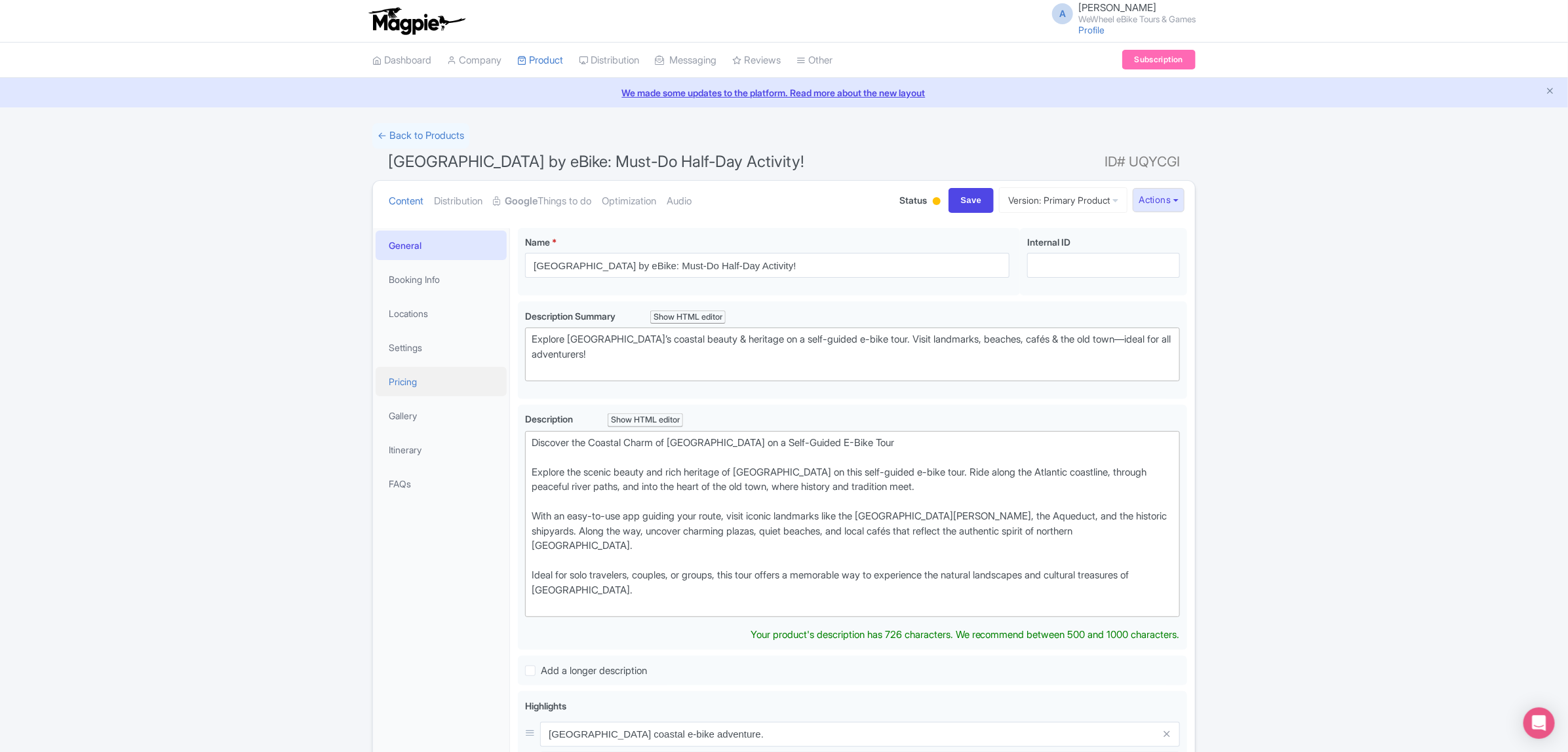
click at [416, 380] on link "Pricing" at bounding box center [440, 382] width 131 height 30
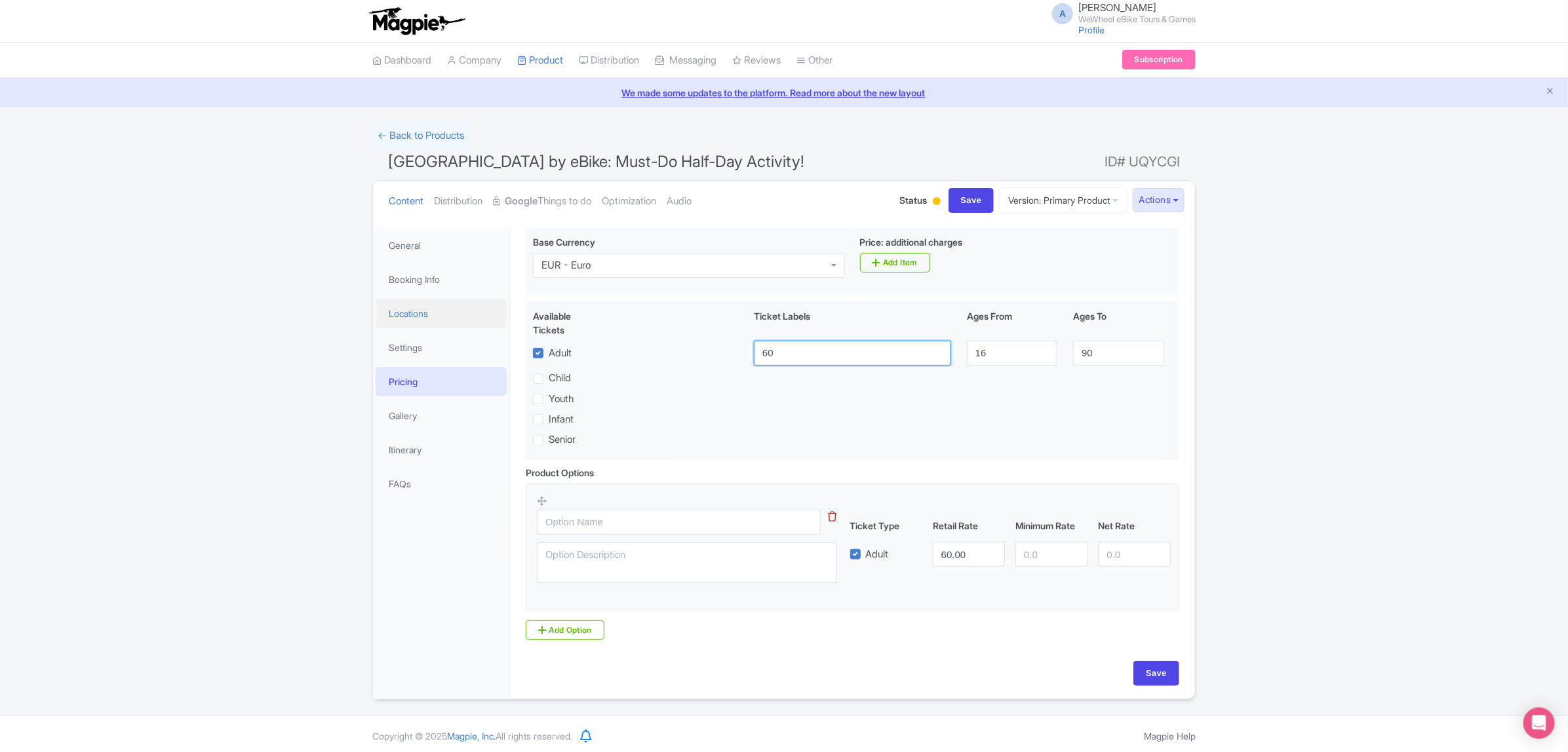
drag, startPoint x: 863, startPoint y: 346, endPoint x: 503, endPoint y: 323, distance: 360.7
click at [503, 323] on div "General Booking Info Locations Settings Pricing Gallery Itinerary FAQs [GEOGRAP…" at bounding box center [783, 459] width 822 height 479
type input "Adult"
click at [1164, 680] on input "Save" at bounding box center [1156, 673] width 46 height 25
type input "Saving..."
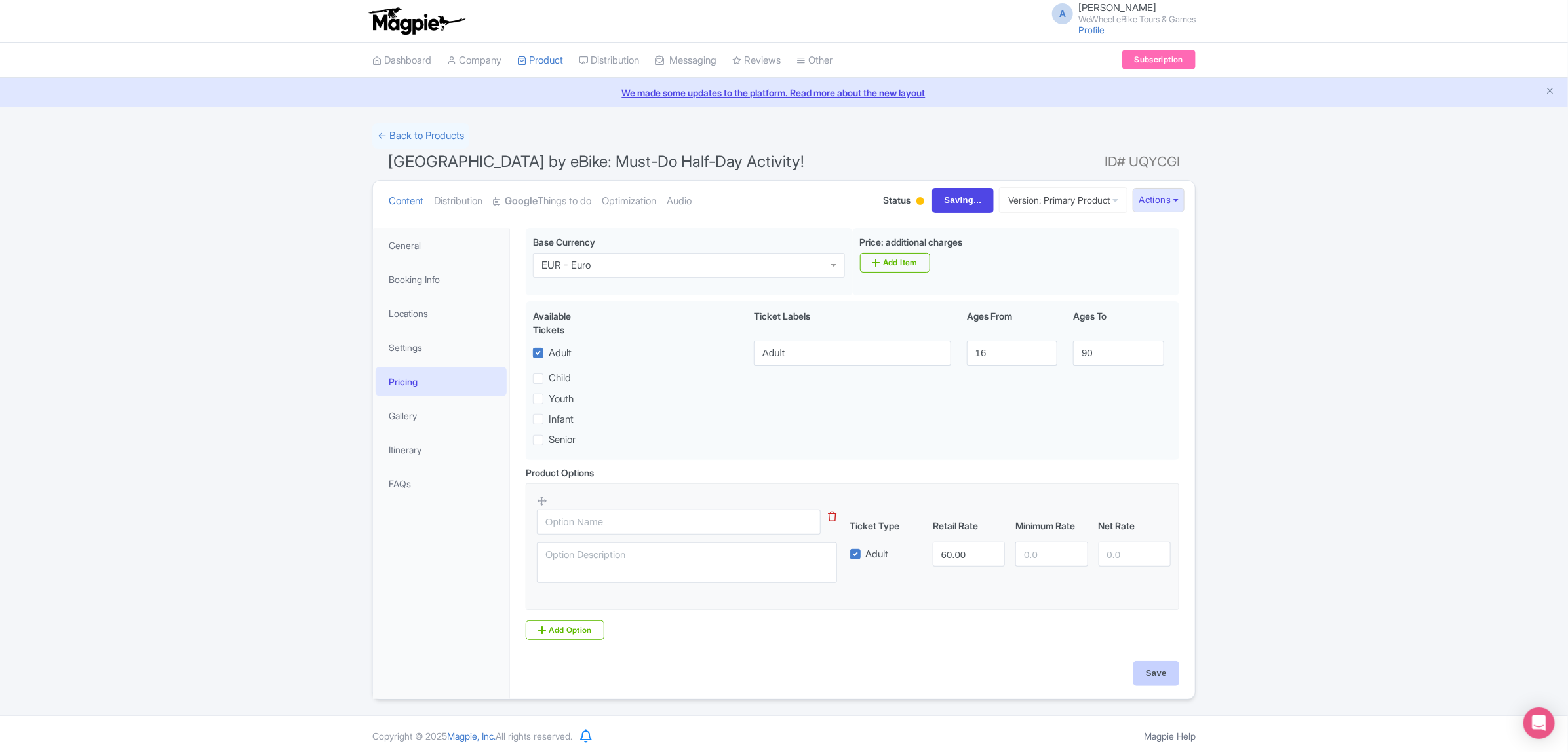
type input "Saving..."
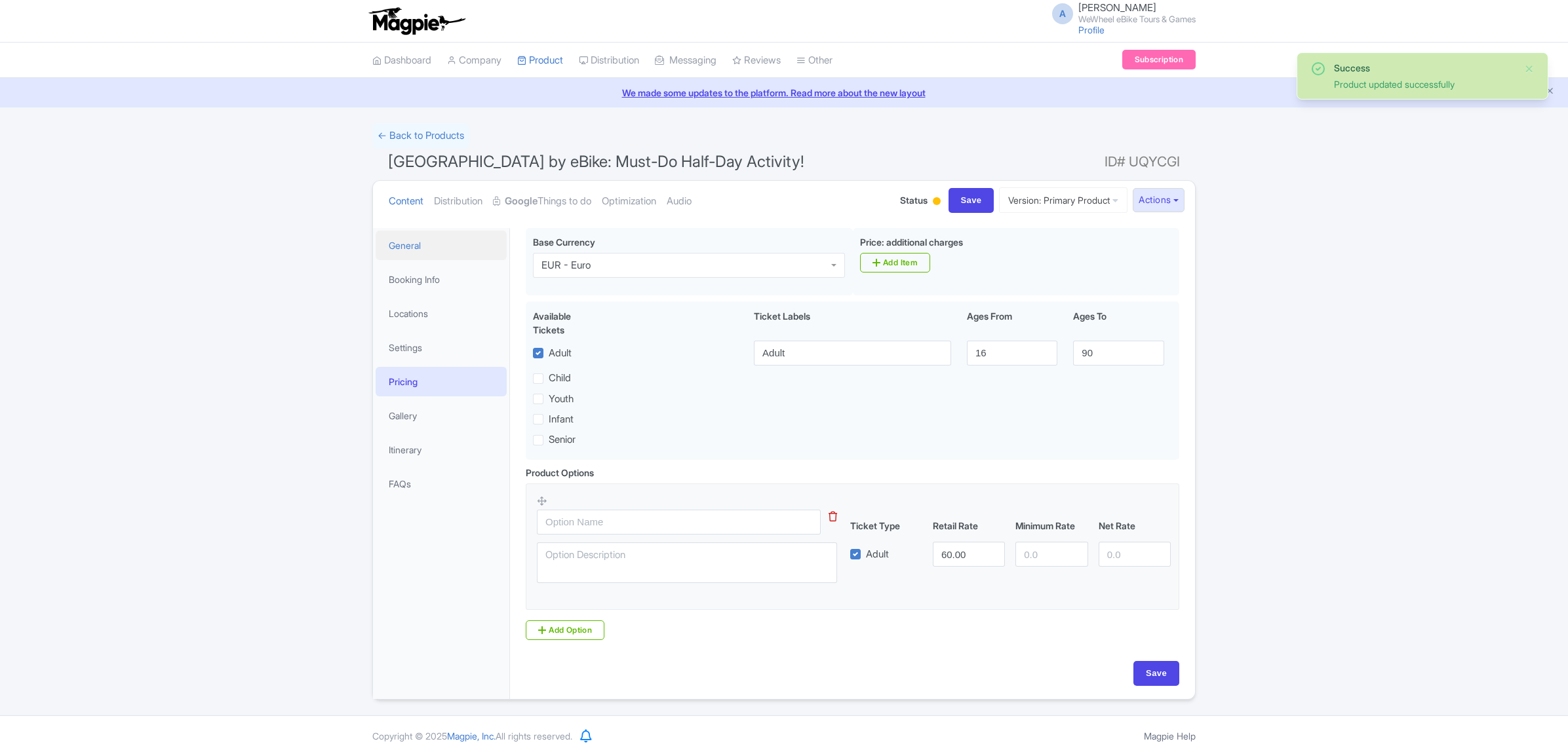
scroll to position [7, 0]
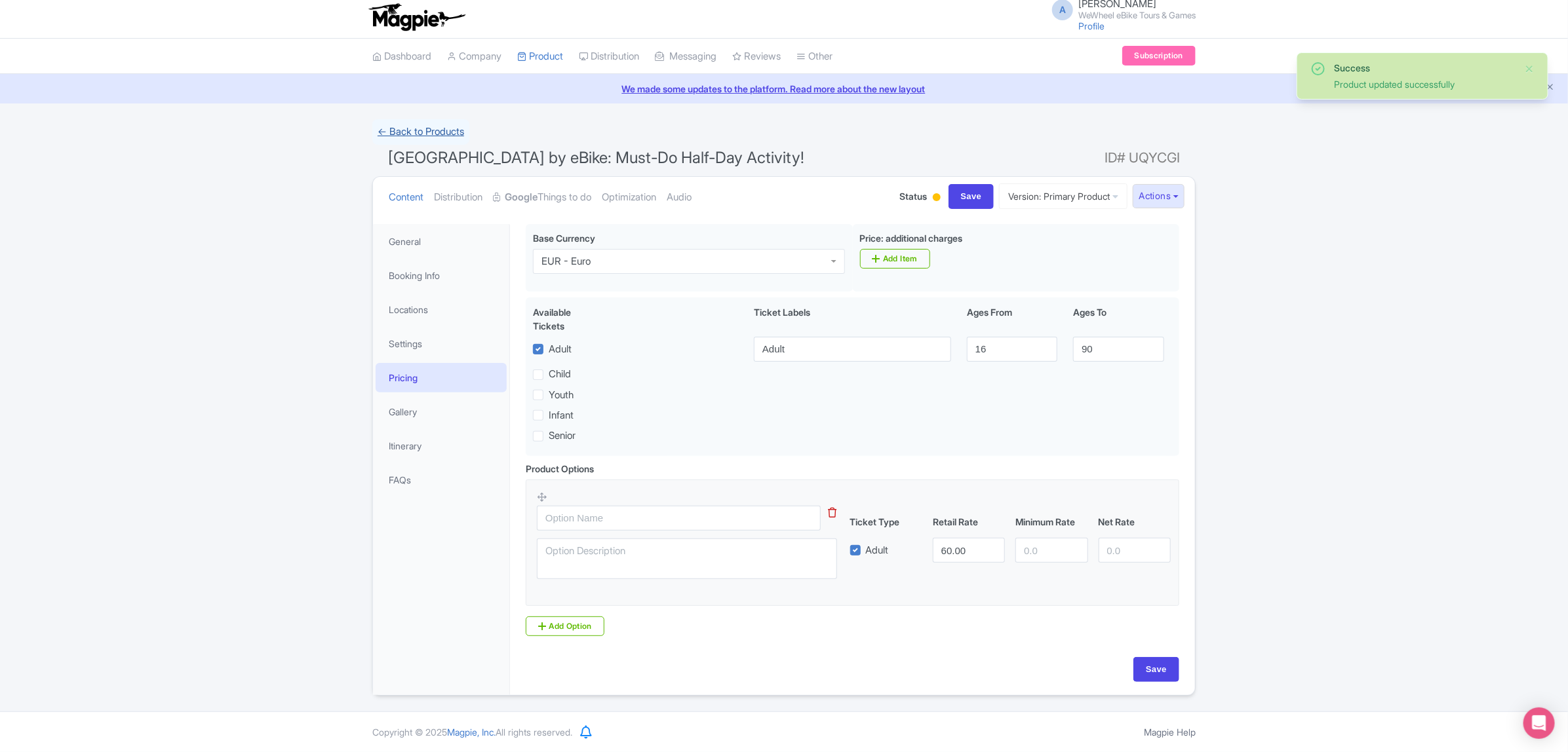
click at [457, 134] on link "← Back to Products" at bounding box center [420, 132] width 97 height 26
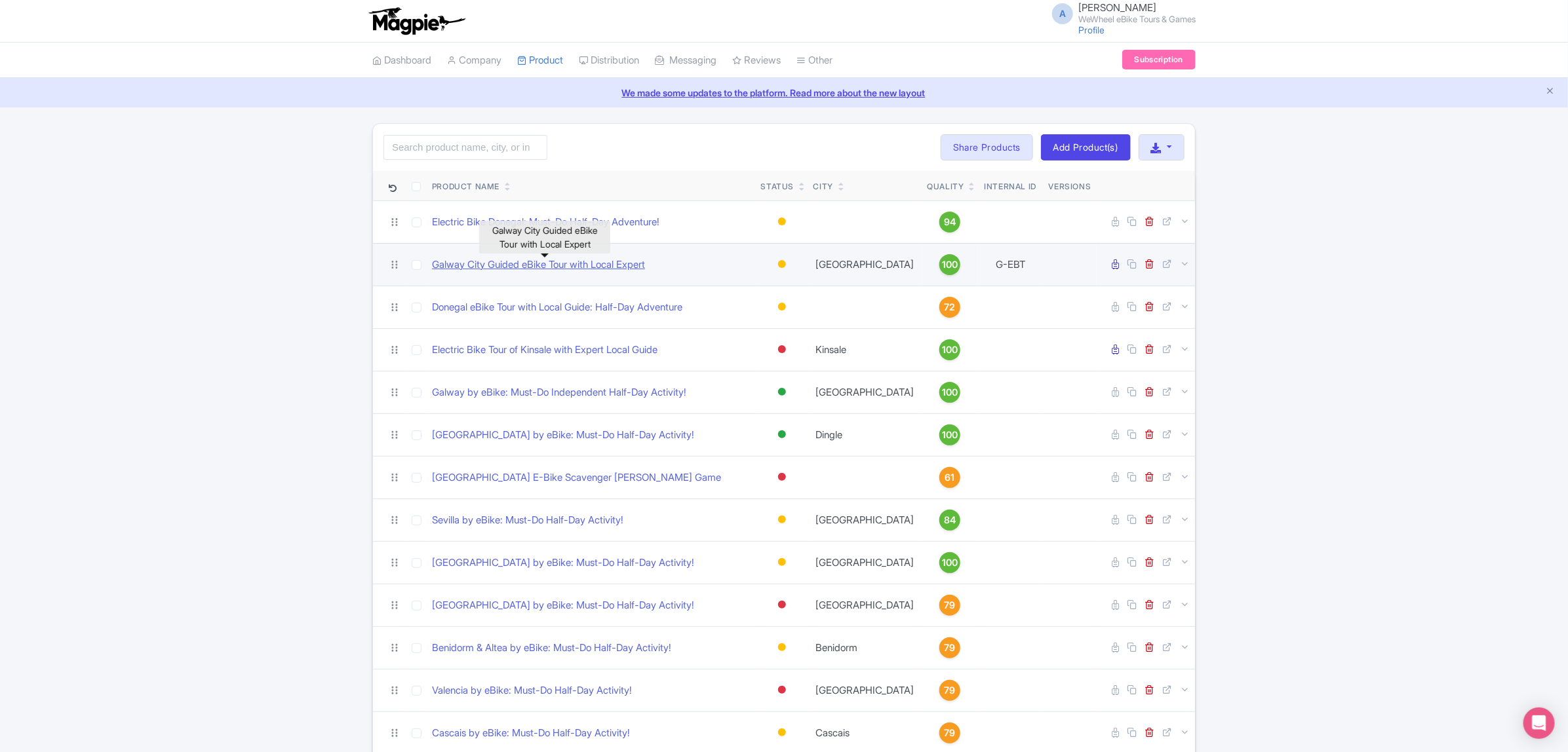
click at [466, 266] on link "Galway City Guided eBike Tour with Local Expert" at bounding box center [538, 265] width 213 height 15
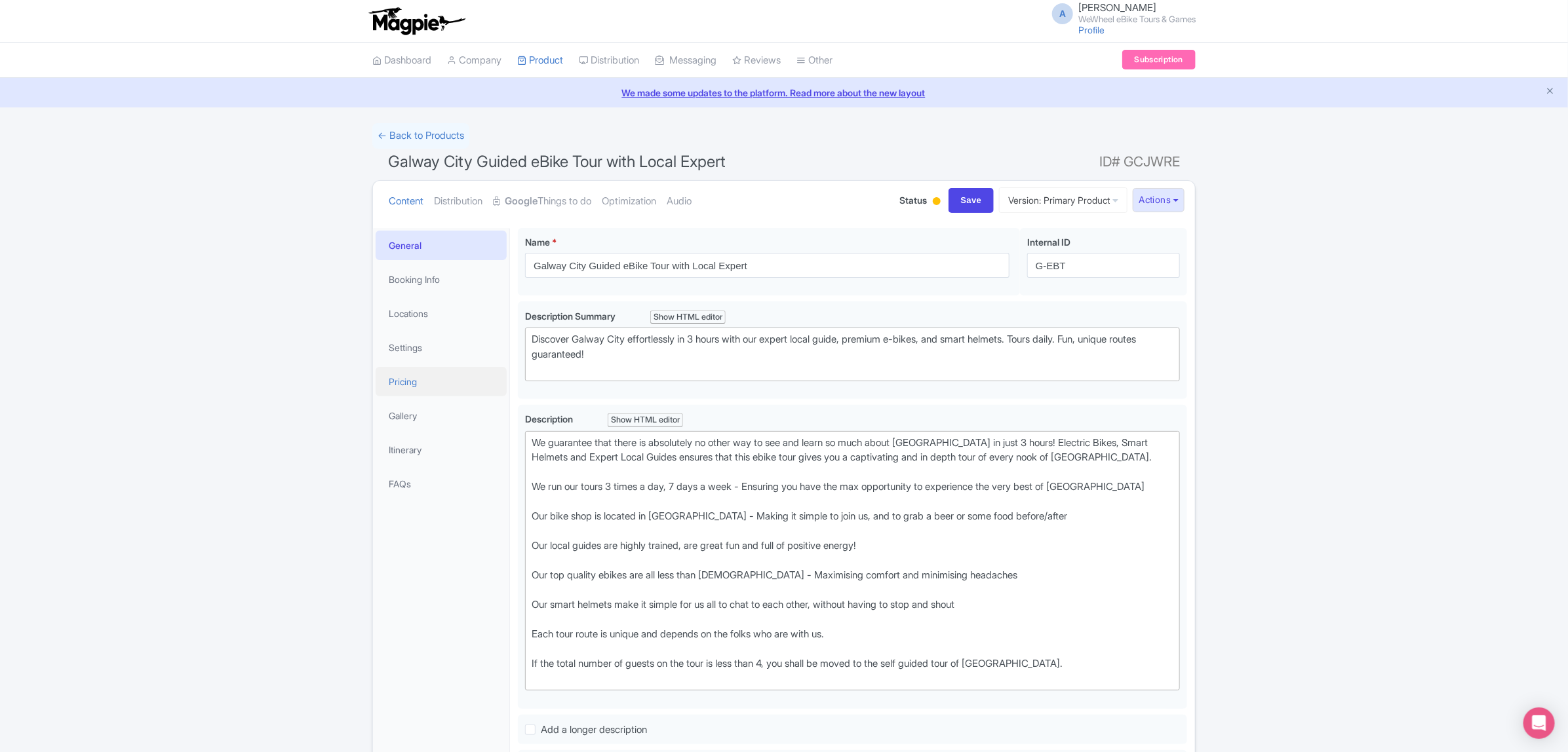
click at [428, 381] on link "Pricing" at bounding box center [440, 382] width 131 height 30
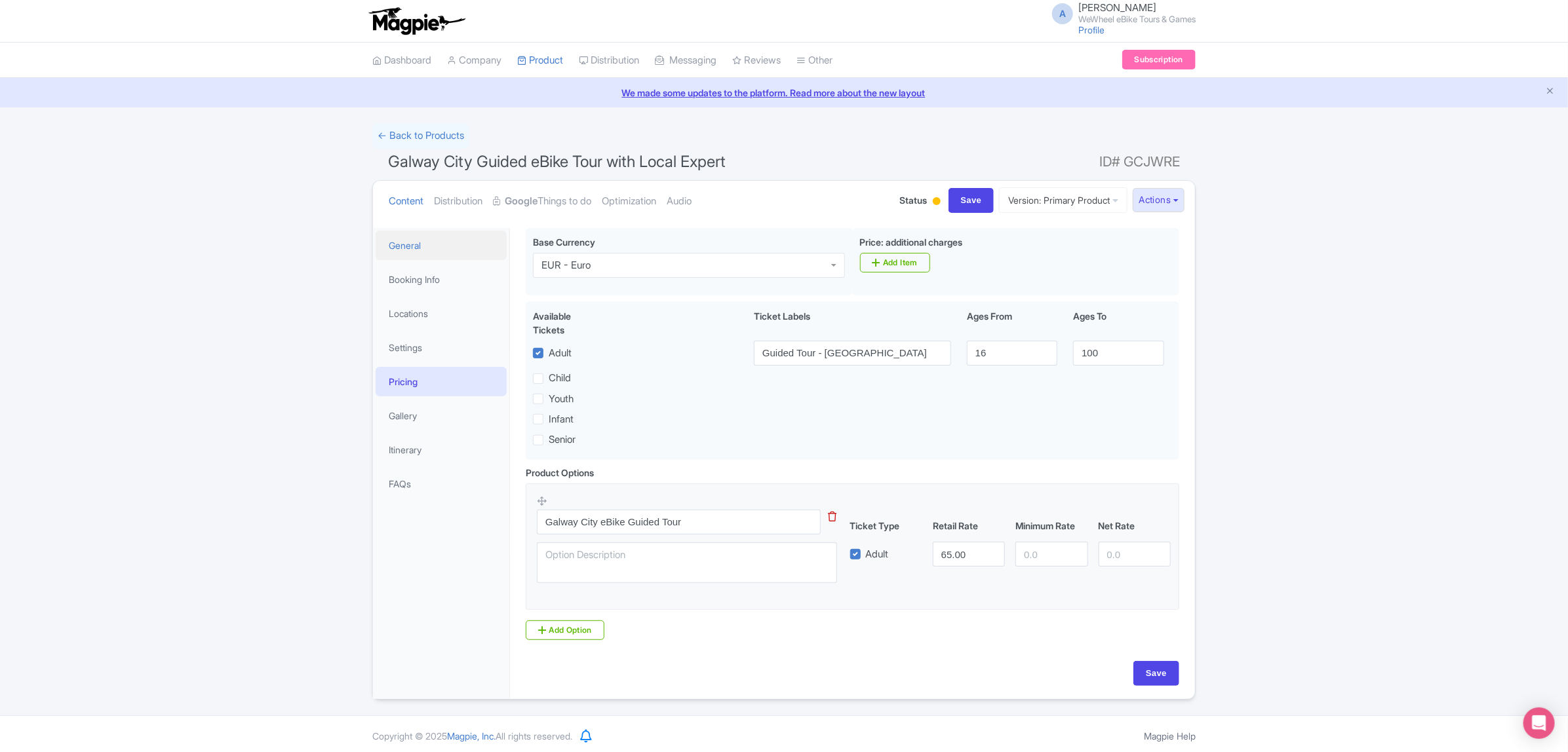
click at [442, 241] on link "General" at bounding box center [440, 245] width 131 height 30
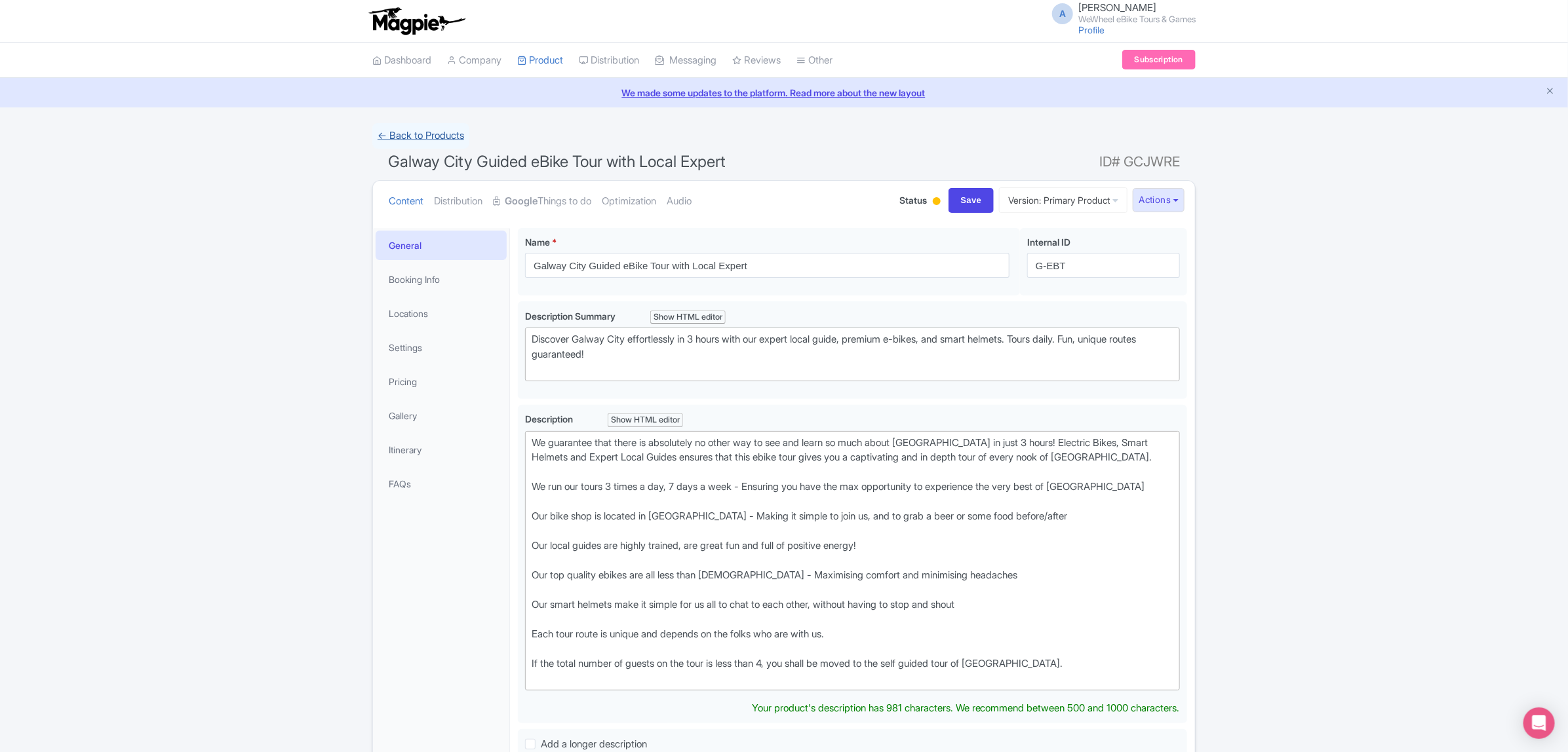
click at [439, 140] on link "← Back to Products" at bounding box center [420, 136] width 97 height 26
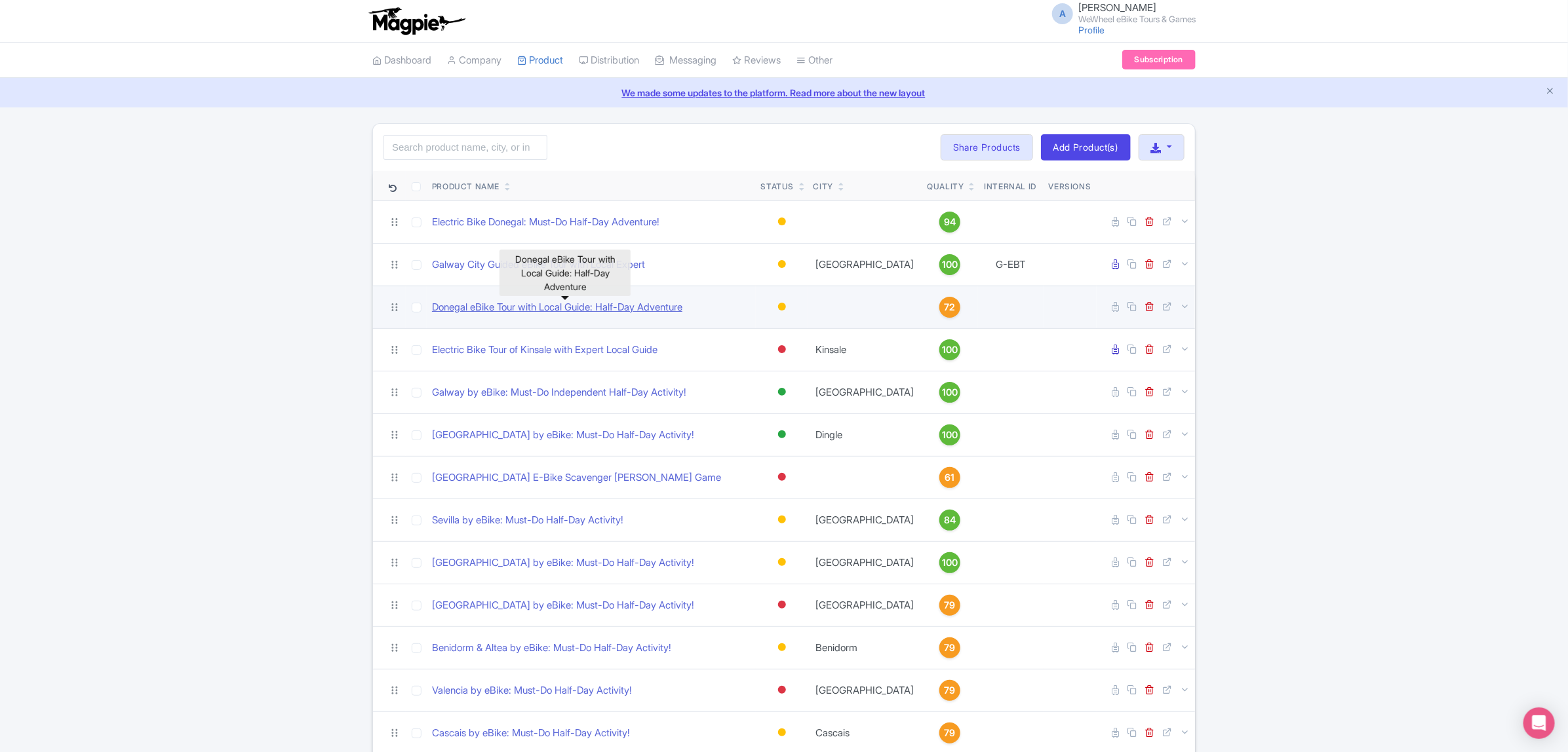
click at [627, 308] on link "Donegal eBike Tour with Local Guide: Half-Day Adventure" at bounding box center [557, 308] width 251 height 15
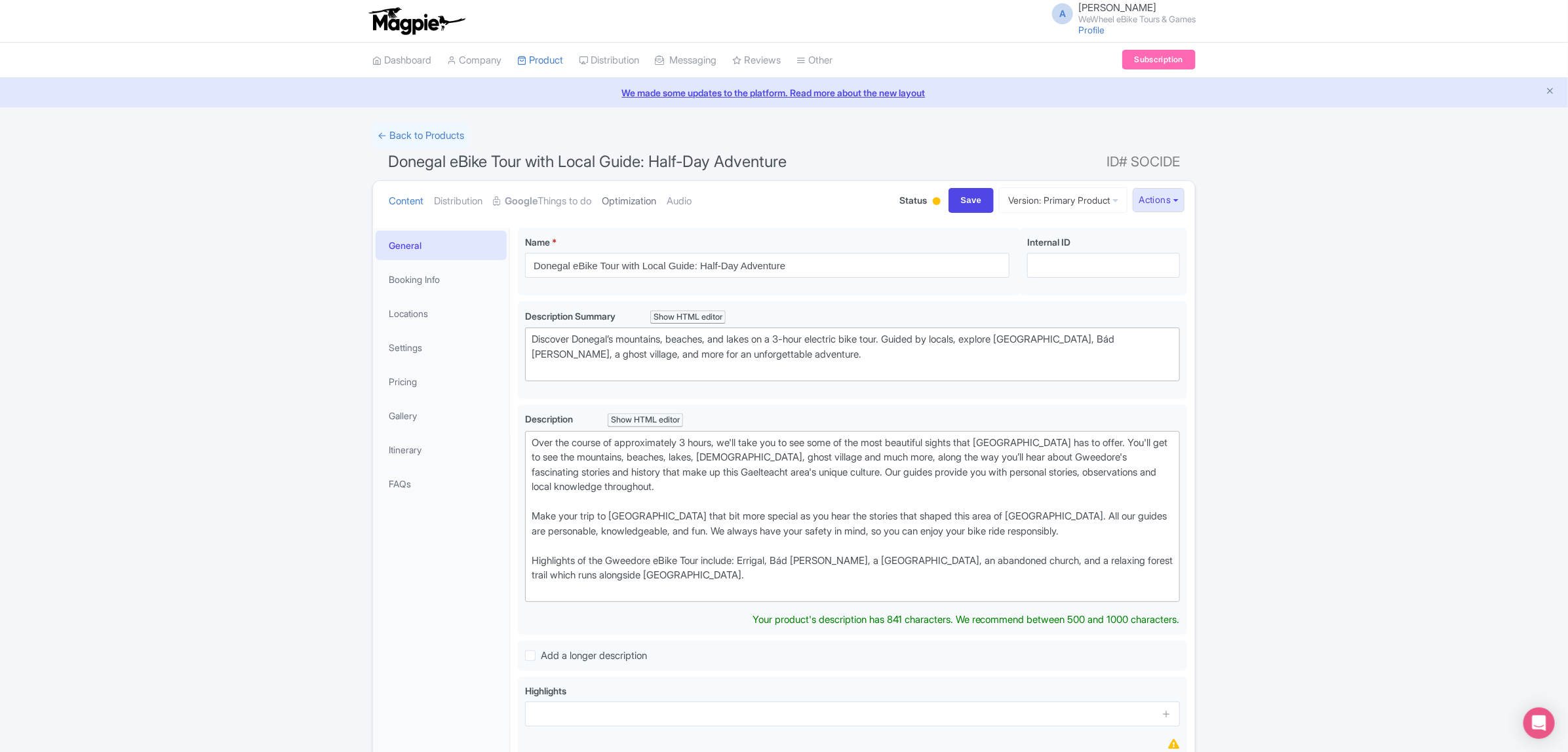
click at [644, 202] on link "Optimization" at bounding box center [629, 201] width 54 height 41
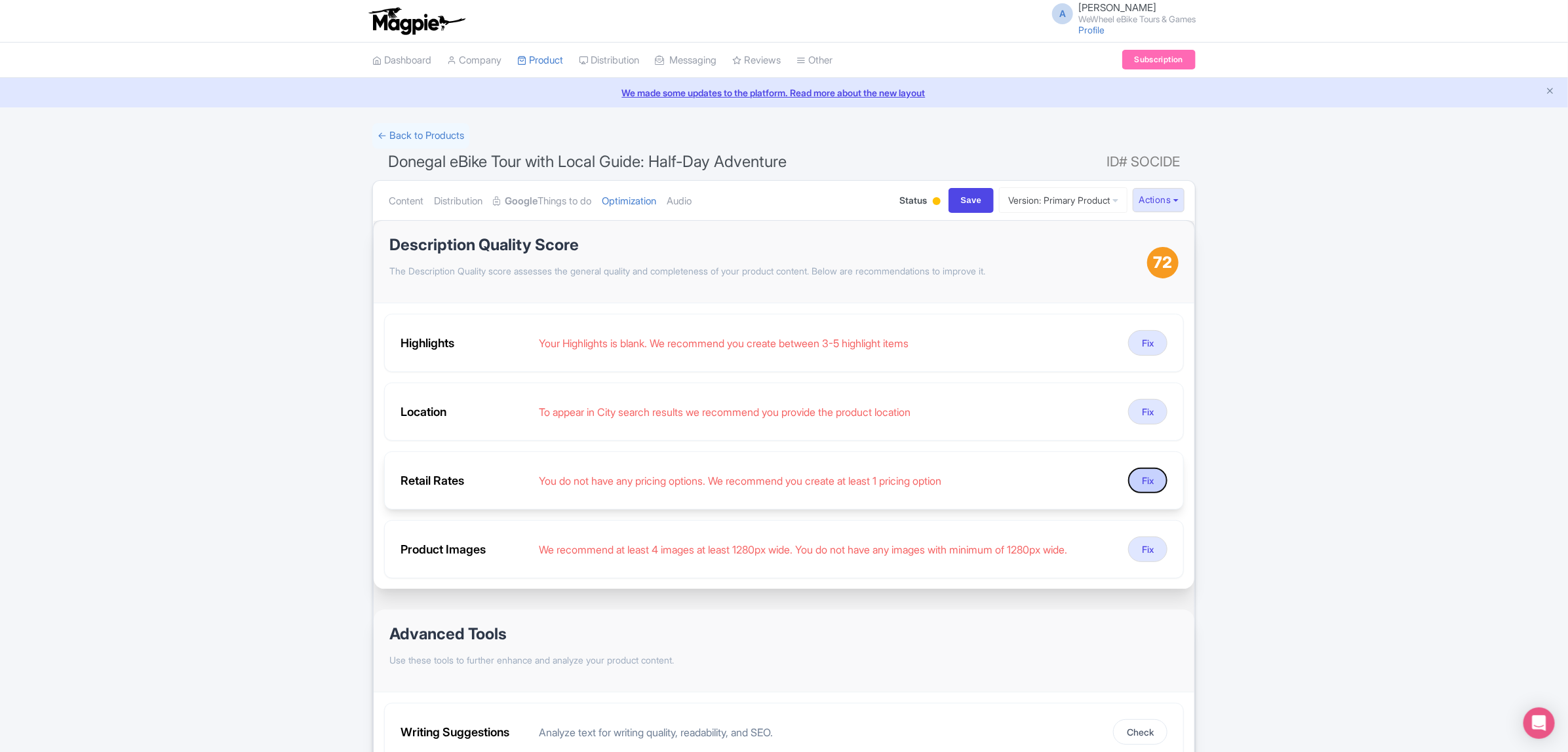
click at [1144, 479] on button "Fix" at bounding box center [1148, 481] width 39 height 26
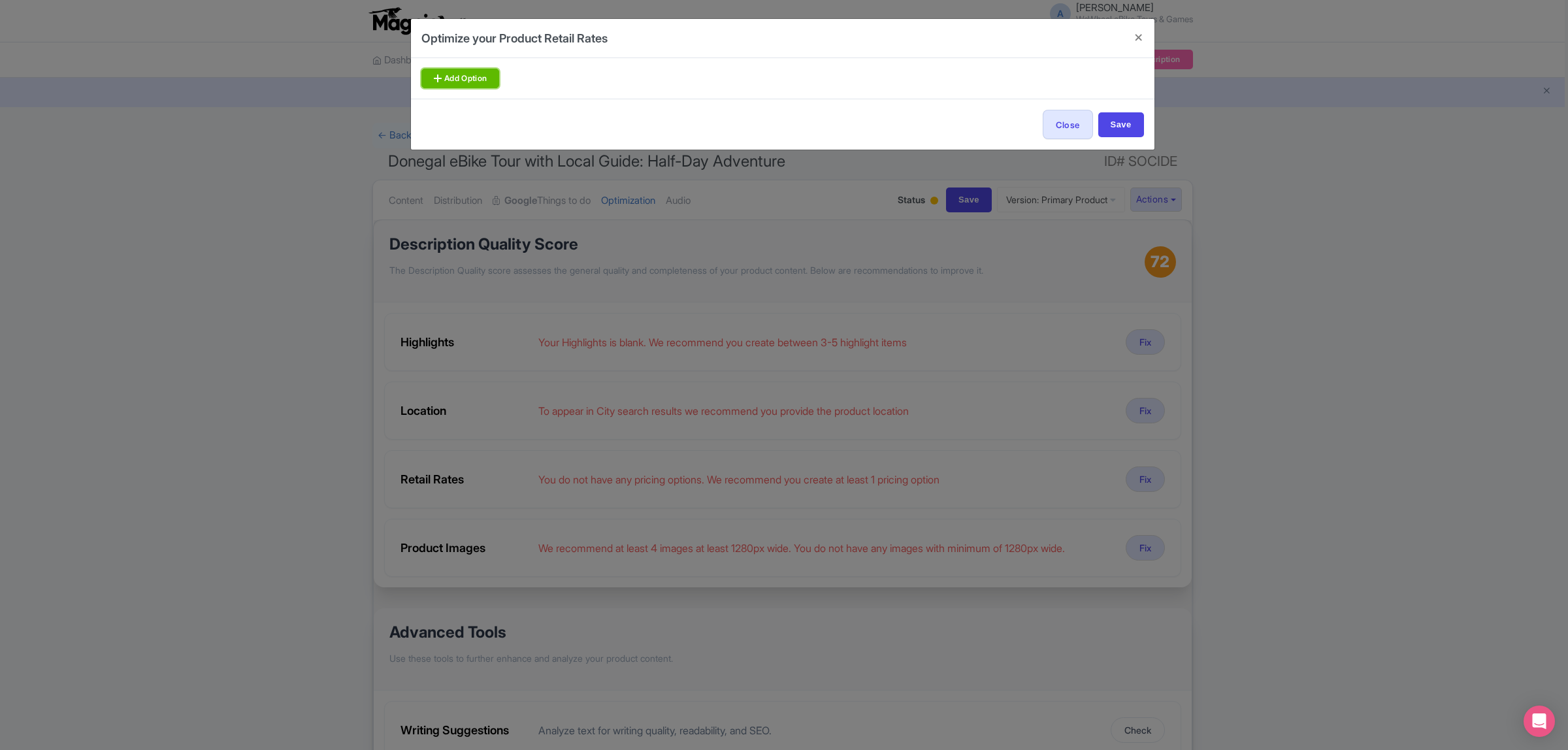
click at [461, 75] on link "Add Option" at bounding box center [461, 78] width 78 height 20
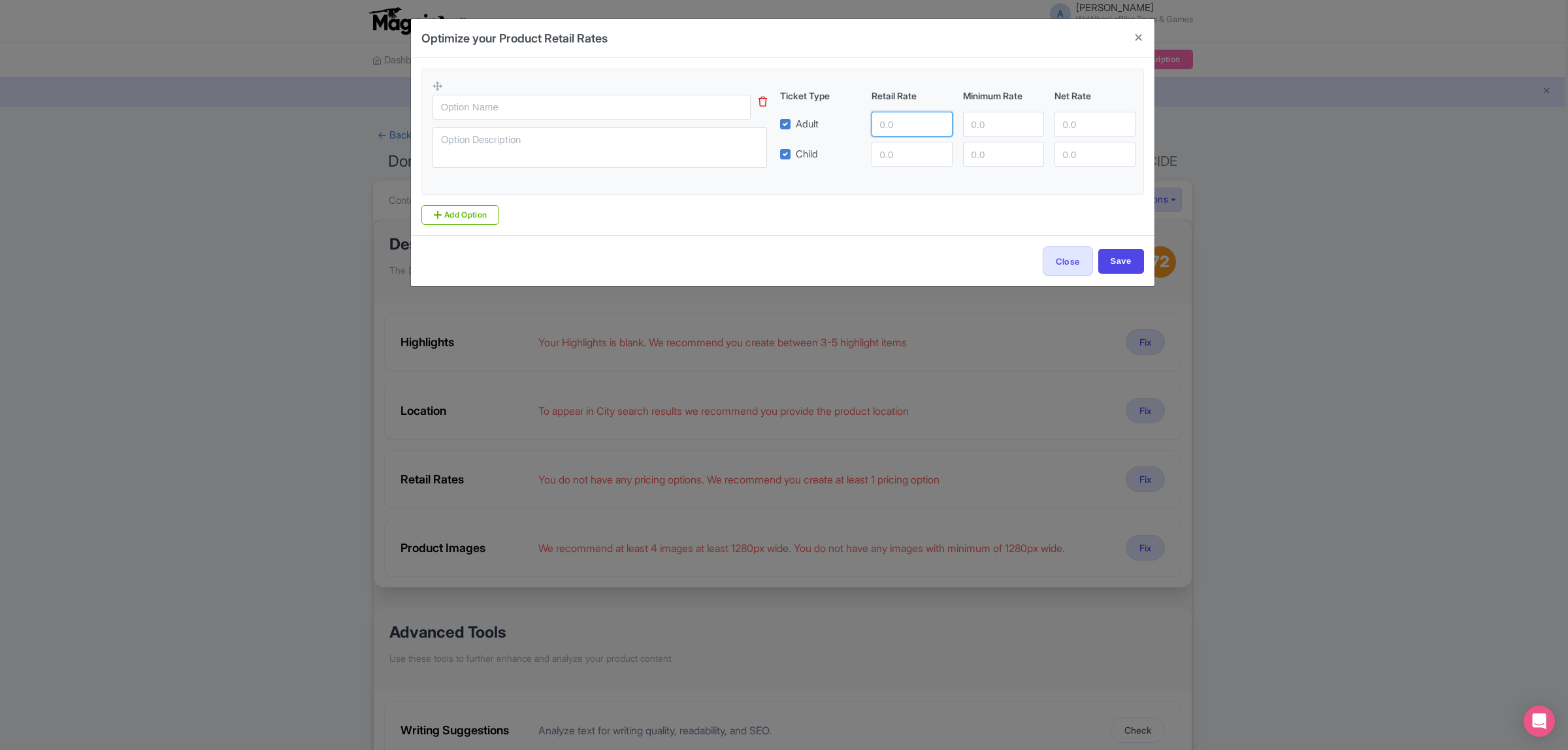
click at [896, 119] on input "number" at bounding box center [912, 124] width 81 height 25
drag, startPoint x: 1142, startPoint y: 31, endPoint x: 1109, endPoint y: 39, distance: 34.0
click at [1141, 31] on button "Close" at bounding box center [1139, 37] width 31 height 37
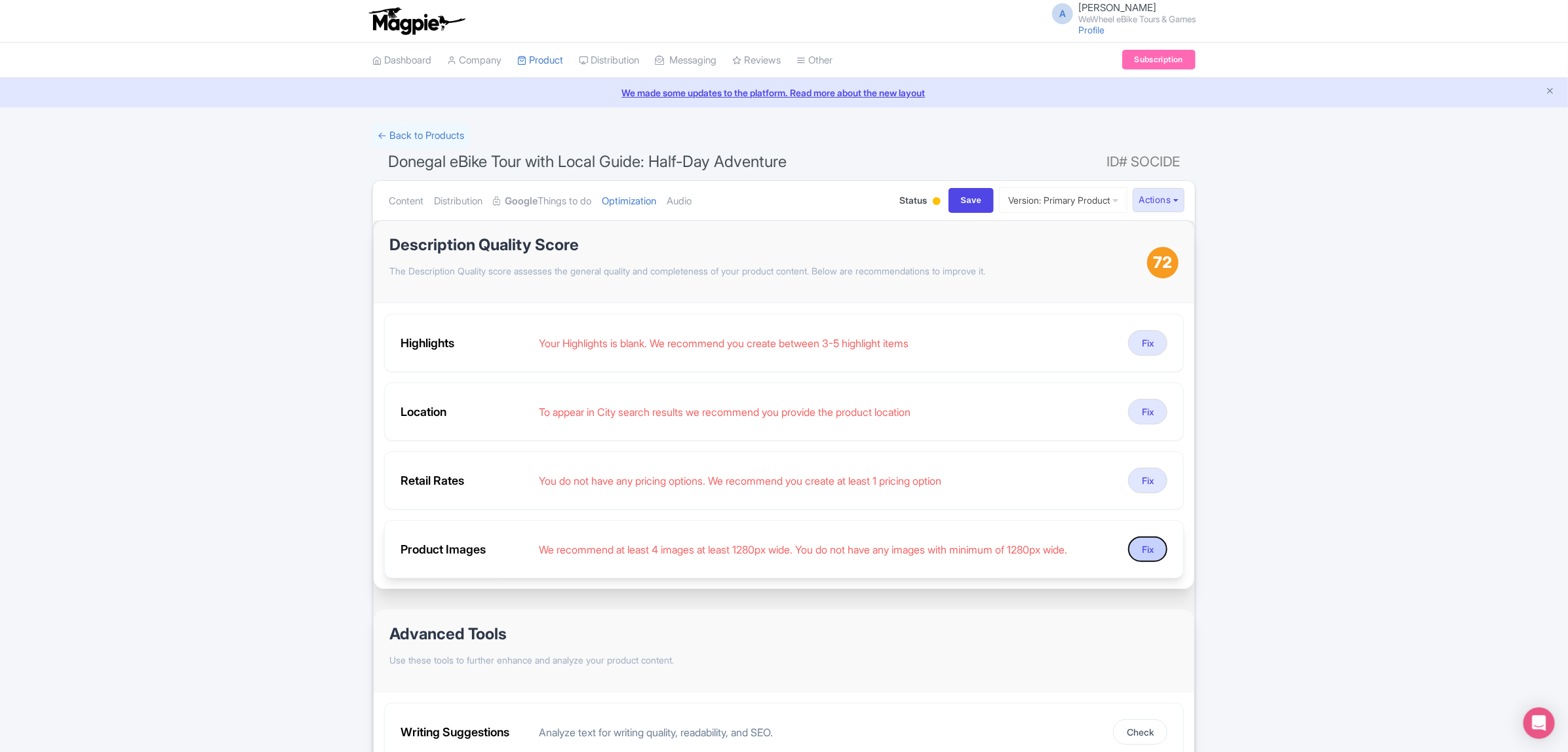
click at [1137, 551] on button "Fix" at bounding box center [1148, 549] width 39 height 26
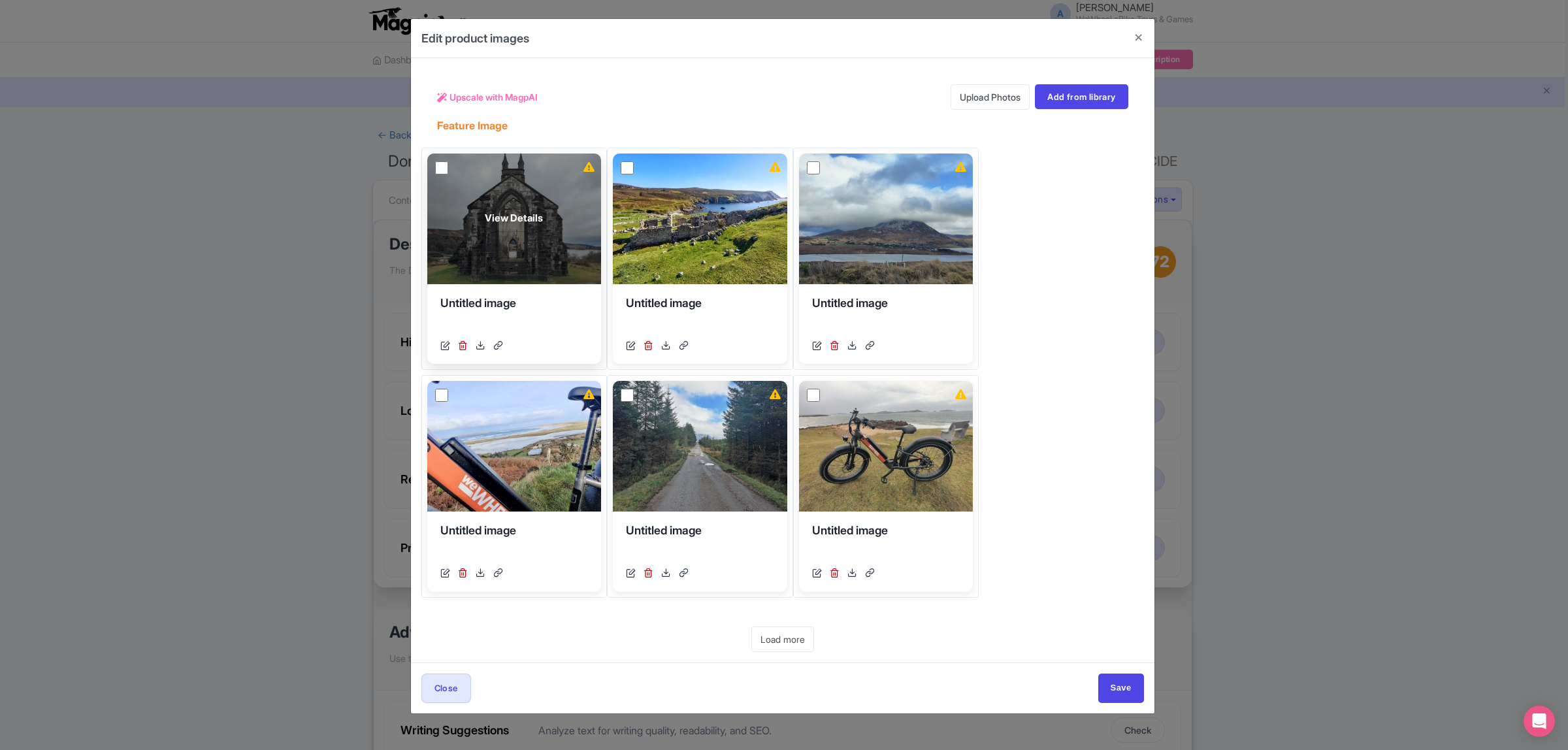
click at [440, 168] on input "checkbox" at bounding box center [441, 168] width 13 height 13
checkbox input "true"
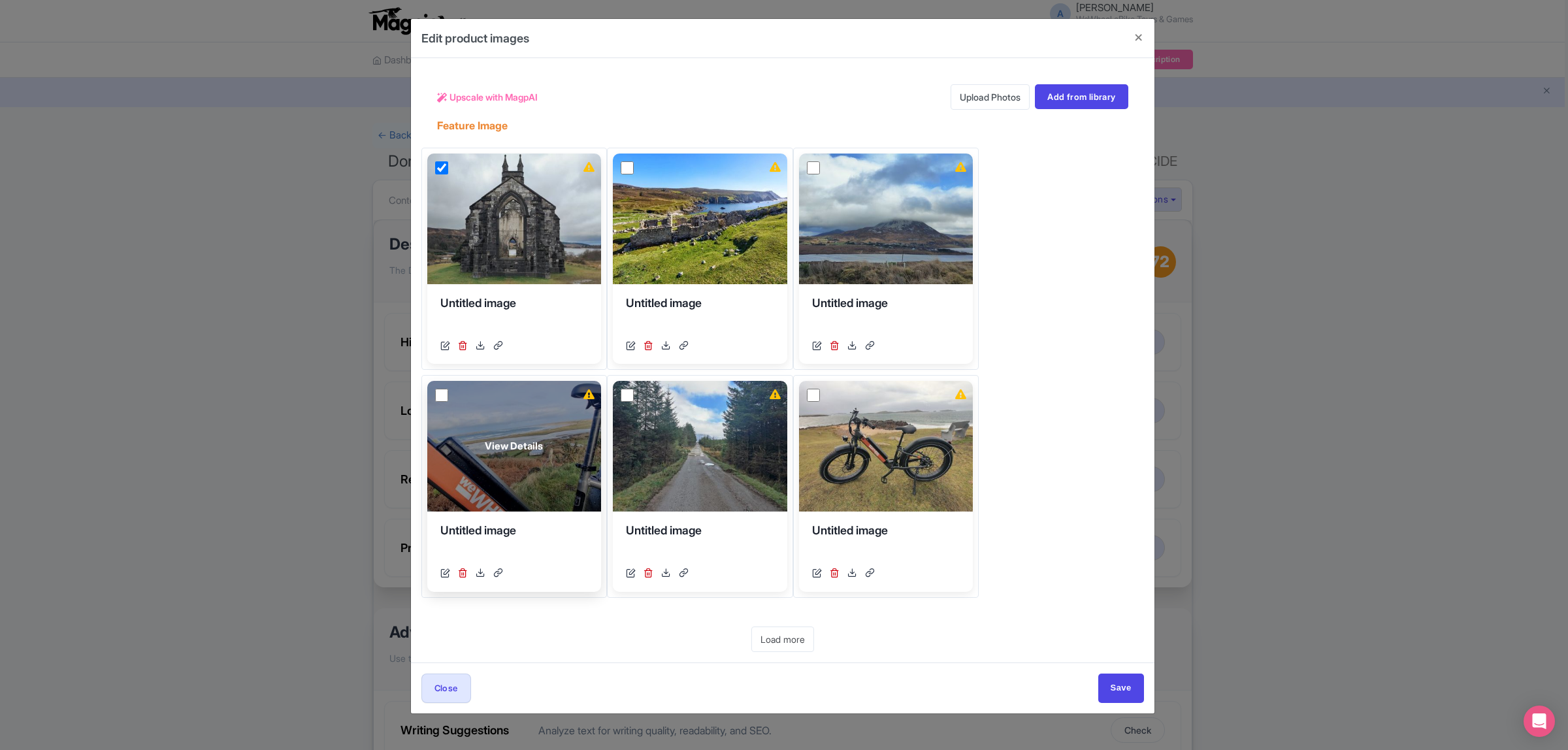
click at [442, 396] on input "checkbox" at bounding box center [441, 395] width 13 height 13
checkbox input "true"
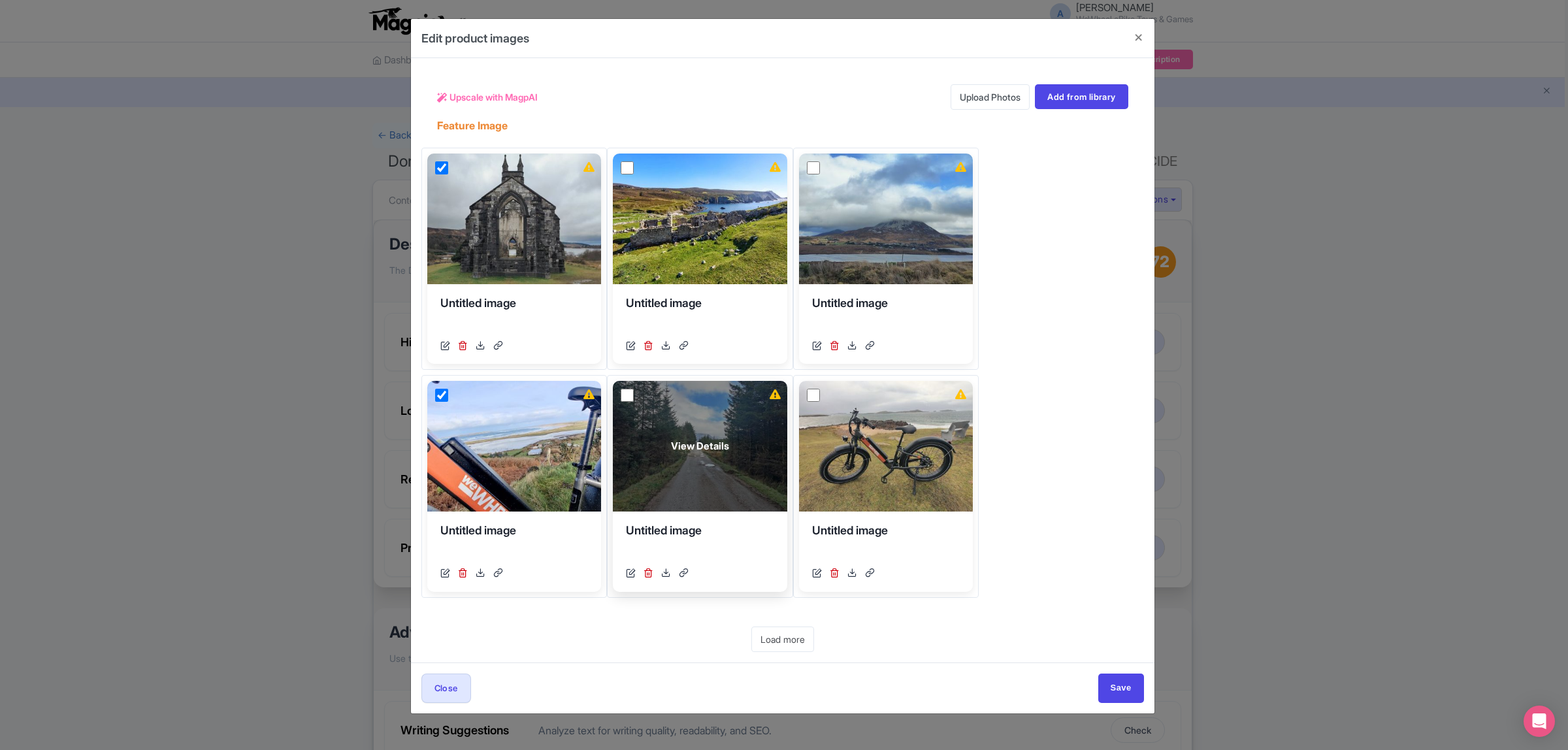
click at [624, 396] on input "checkbox" at bounding box center [627, 395] width 13 height 13
checkbox input "true"
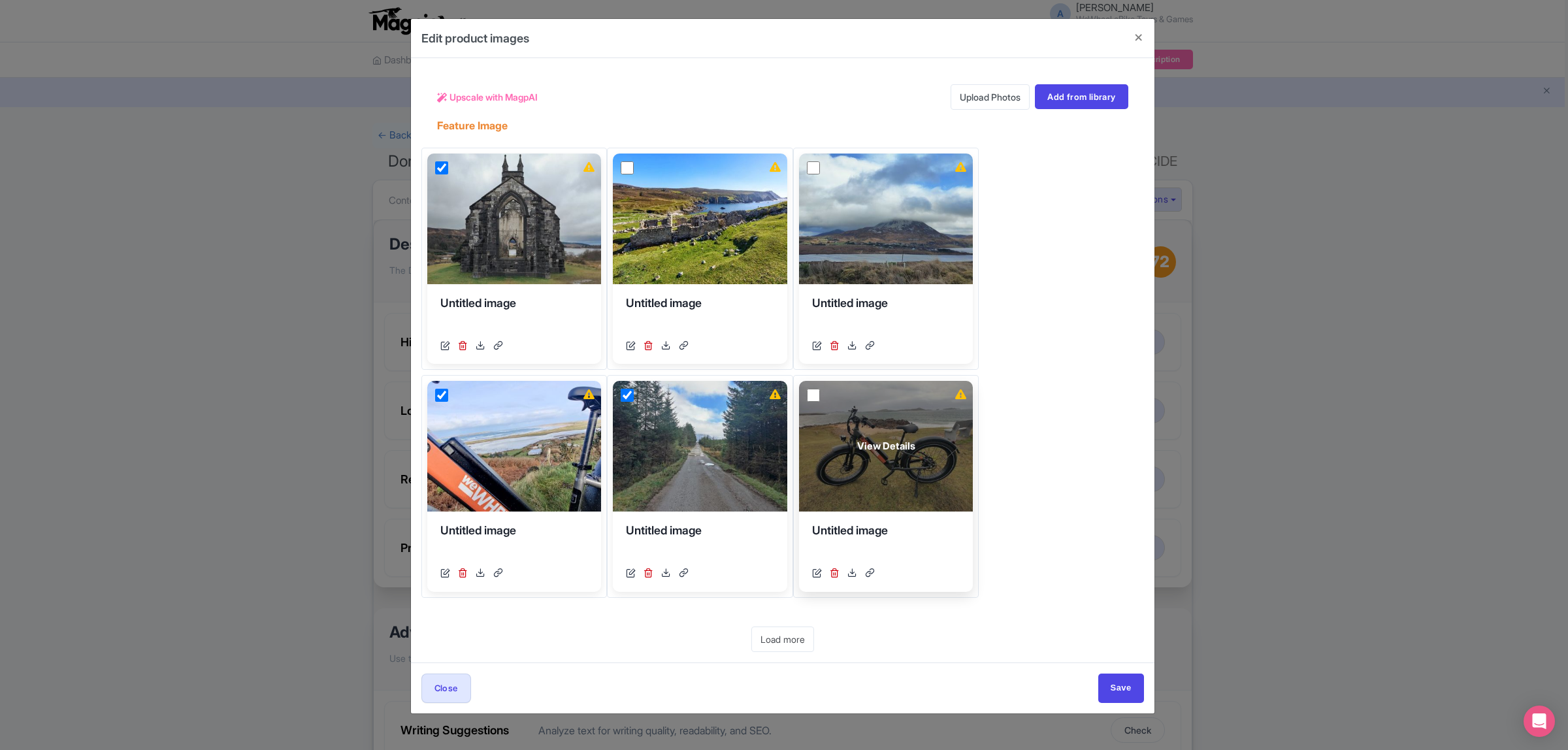
click at [810, 394] on input "checkbox" at bounding box center [813, 395] width 13 height 13
checkbox input "true"
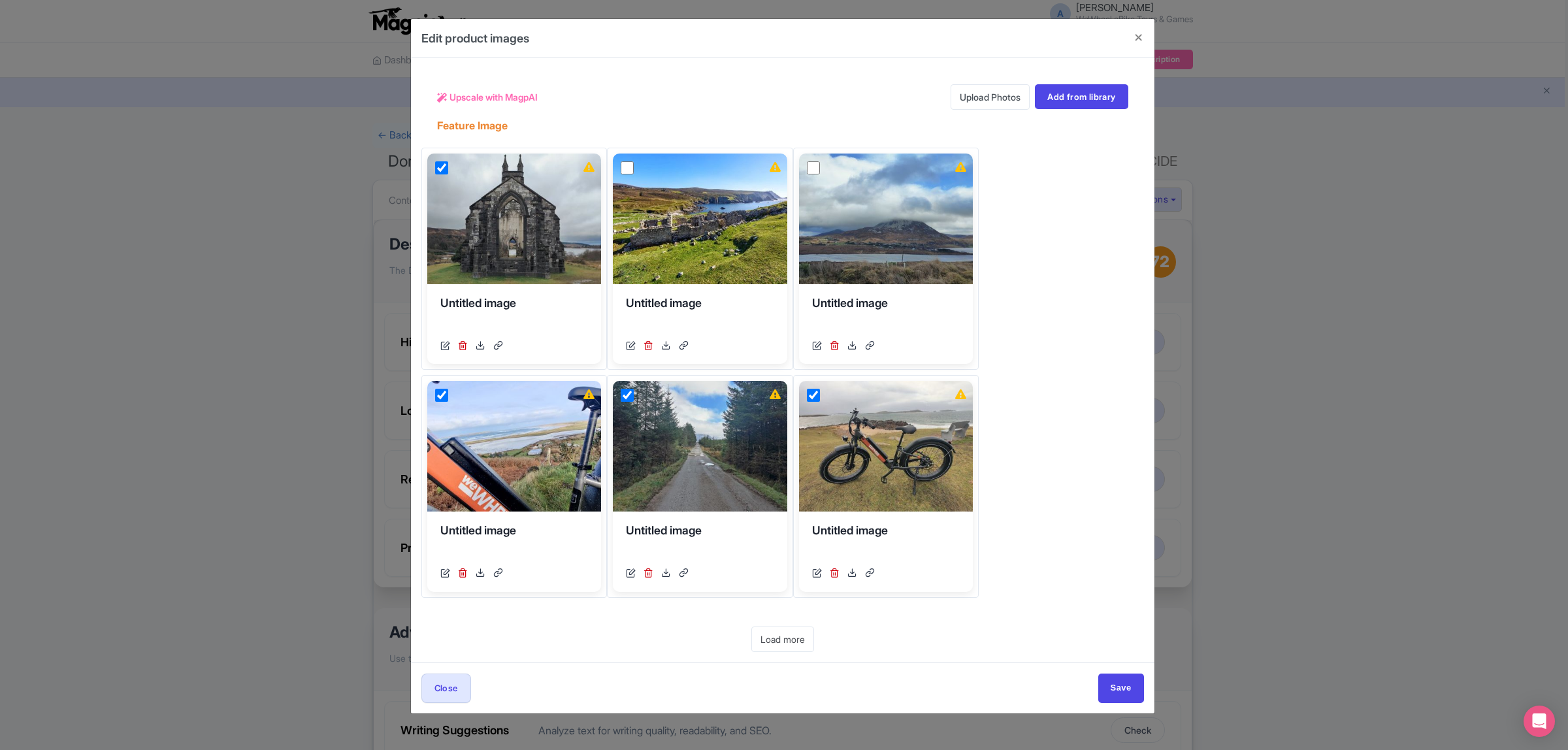
drag, startPoint x: 814, startPoint y: 167, endPoint x: 788, endPoint y: 168, distance: 26.0
click at [814, 166] on input "checkbox" at bounding box center [813, 168] width 13 height 13
checkbox input "true"
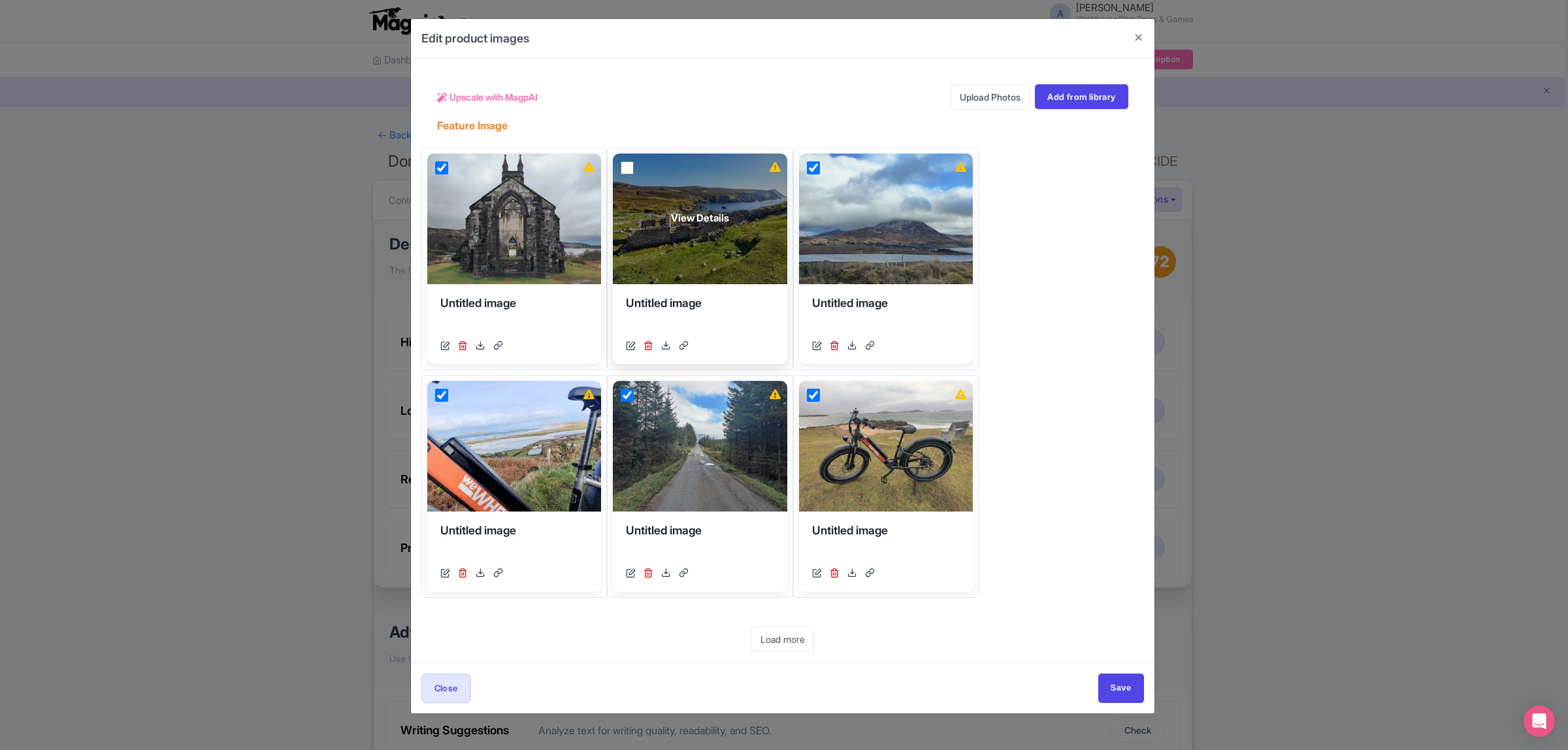
click at [625, 168] on input "checkbox" at bounding box center [627, 168] width 13 height 13
checkbox input "true"
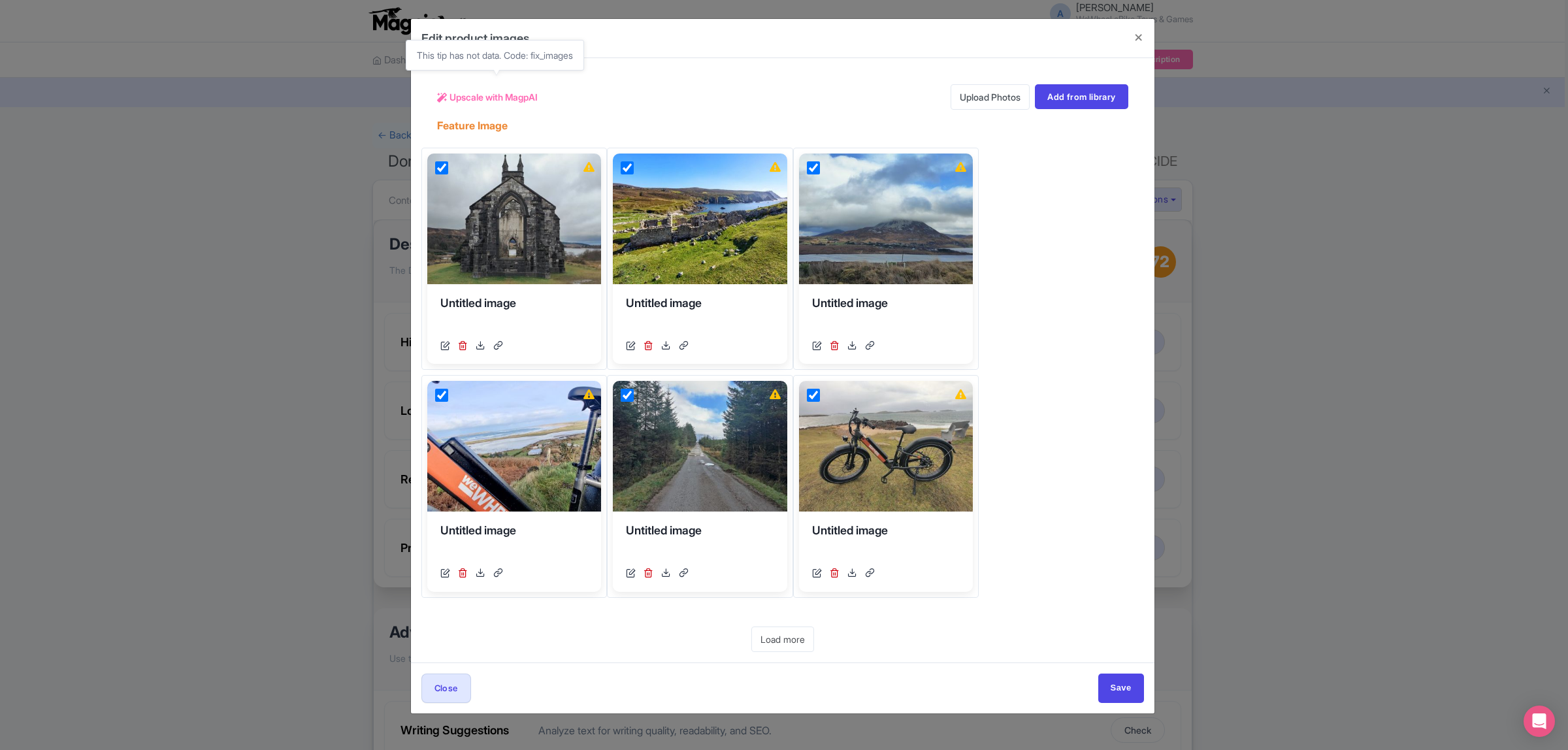
click at [489, 99] on span "Upscale with MagpAI" at bounding box center [494, 97] width 88 height 14
